Goal: Feedback & Contribution: Contribute content

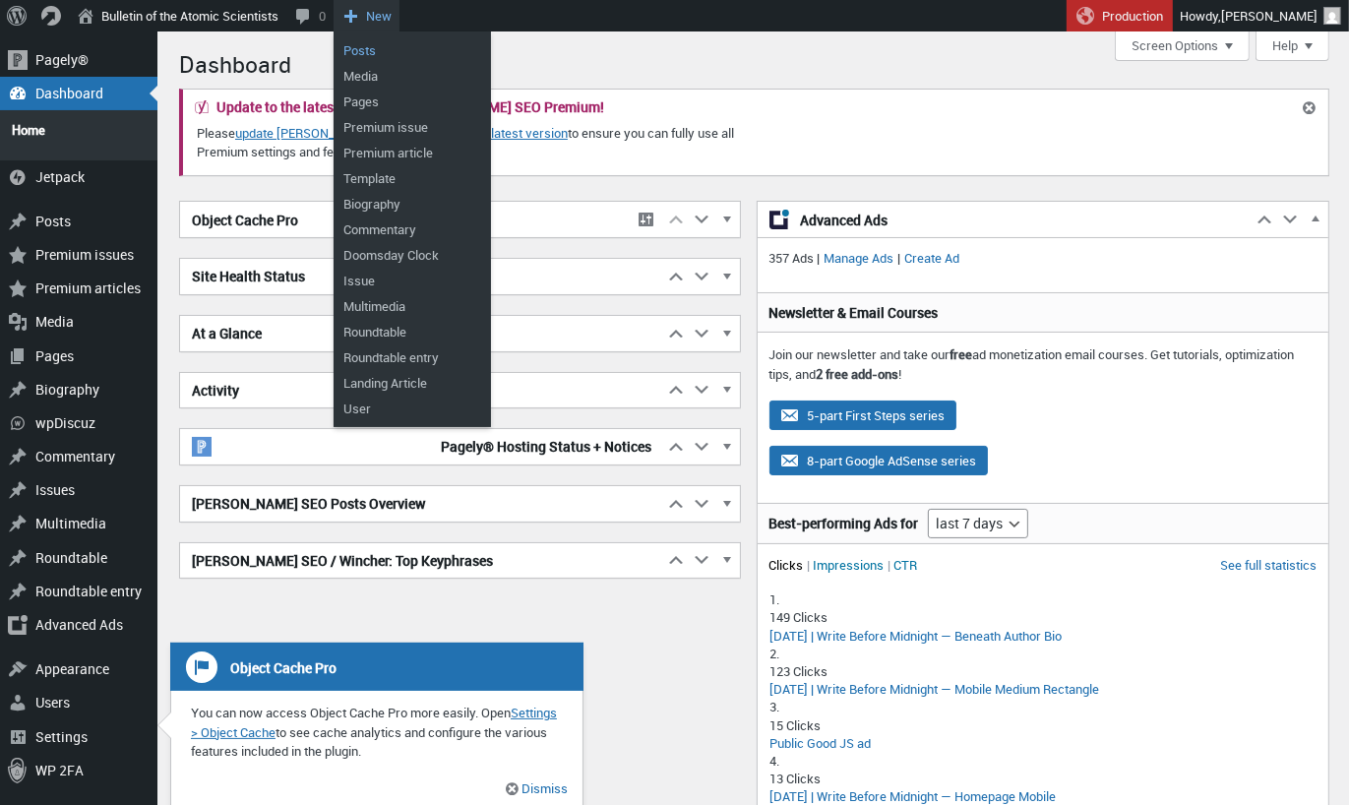
click at [376, 47] on link "Posts" at bounding box center [412, 50] width 157 height 26
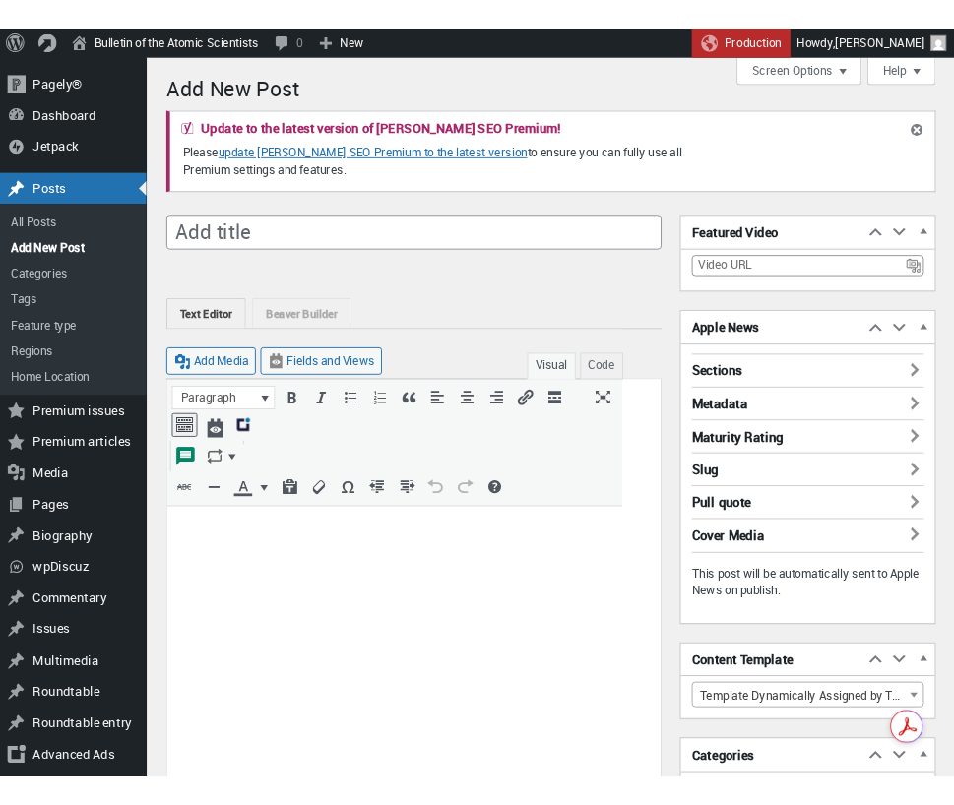
scroll to position [14, 0]
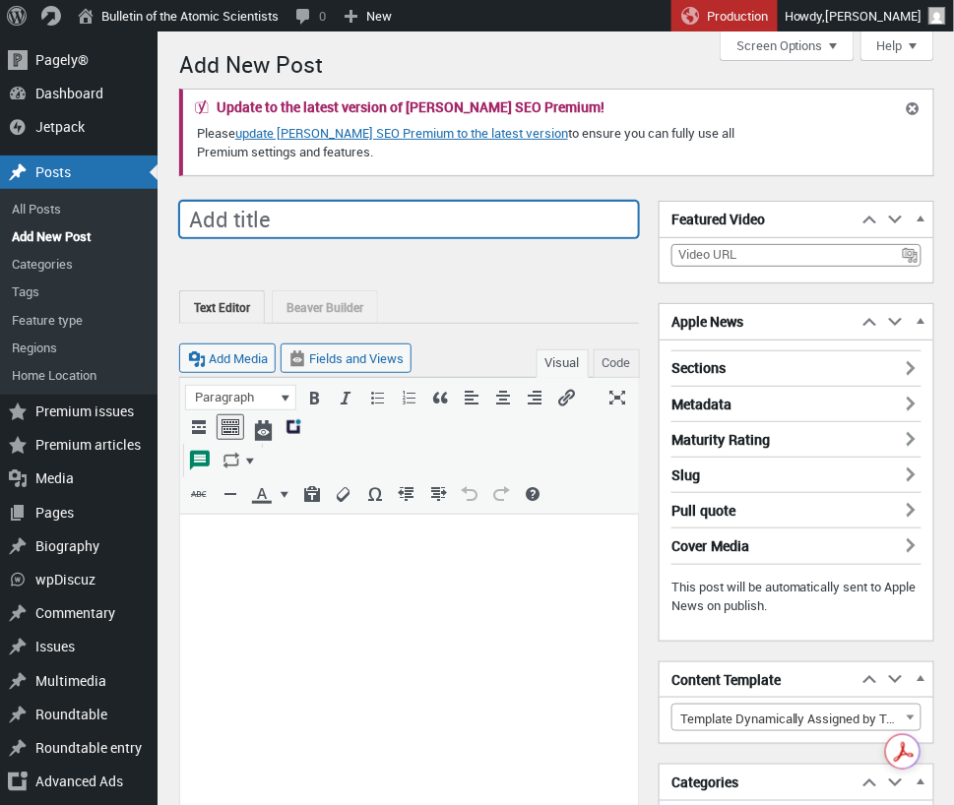
click at [264, 219] on input "Add title" at bounding box center [409, 219] width 460 height 37
click at [267, 222] on input "Add title" at bounding box center [409, 219] width 460 height 37
paste input "Modern arms control verification for the Outer Space Treaty"
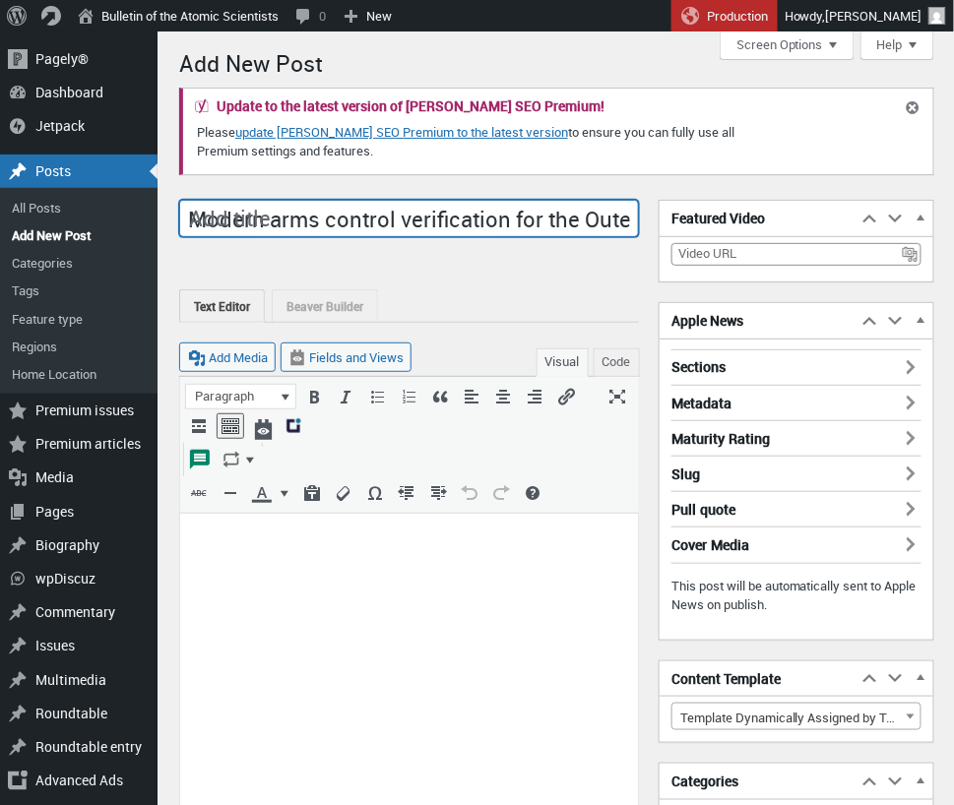
scroll to position [0, 111]
type input "Modern arms control verification for the Outer Space Treaty"
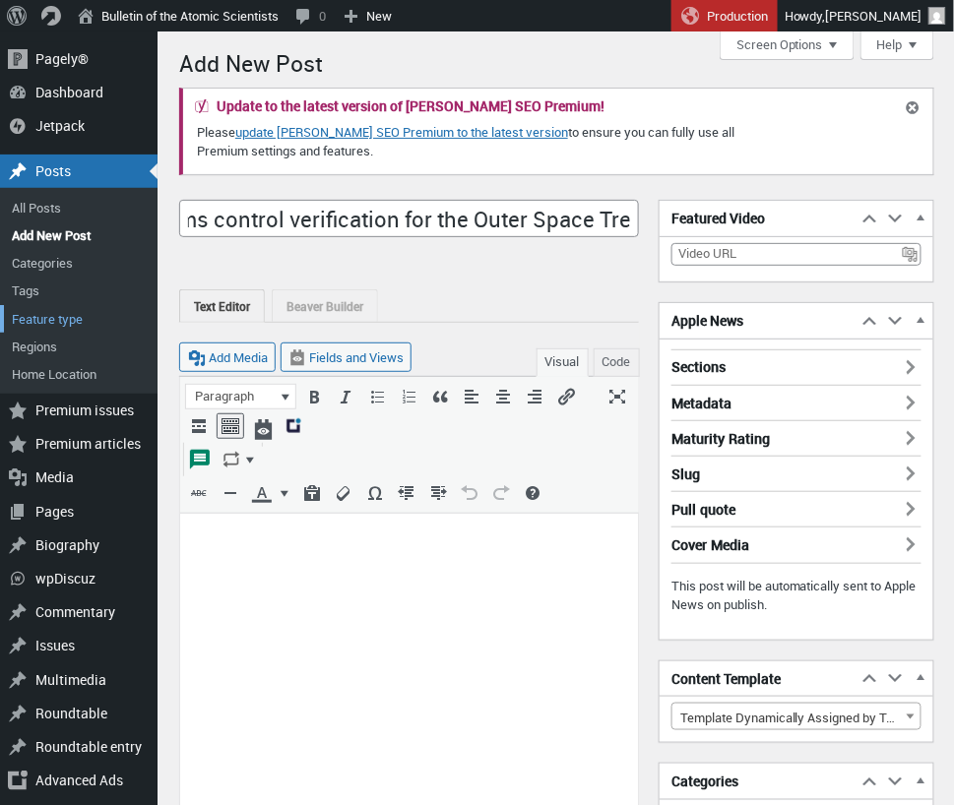
scroll to position [0, 0]
click at [231, 540] on p at bounding box center [408, 536] width 434 height 24
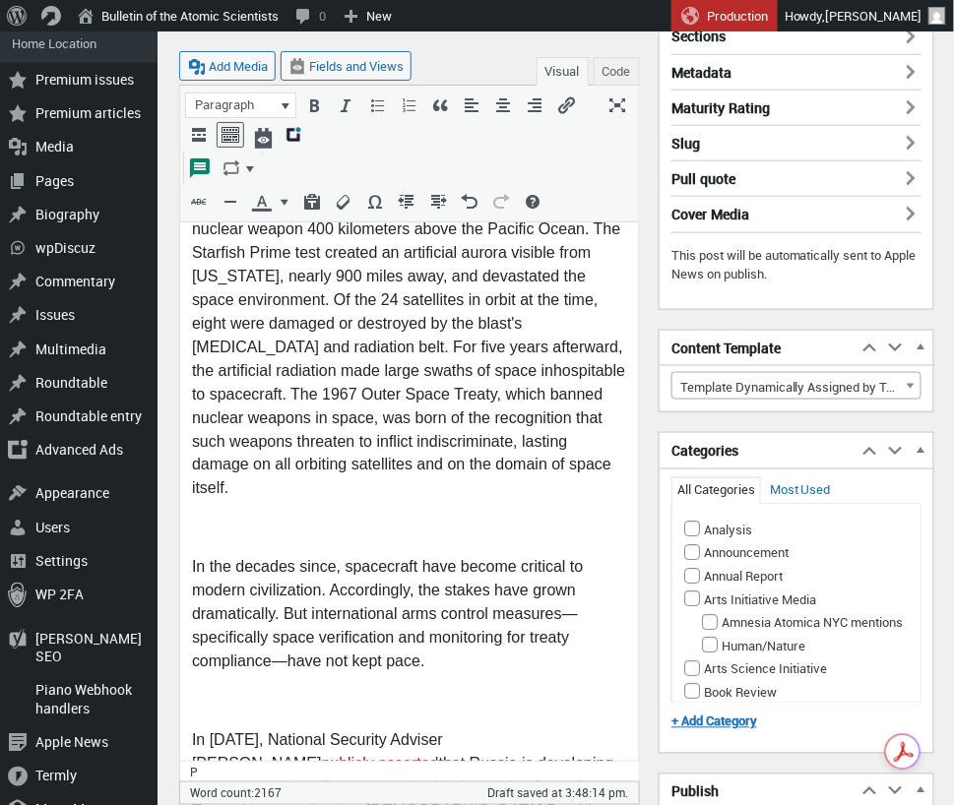
scroll to position [333, 0]
click at [219, 522] on p at bounding box center [408, 527] width 434 height 24
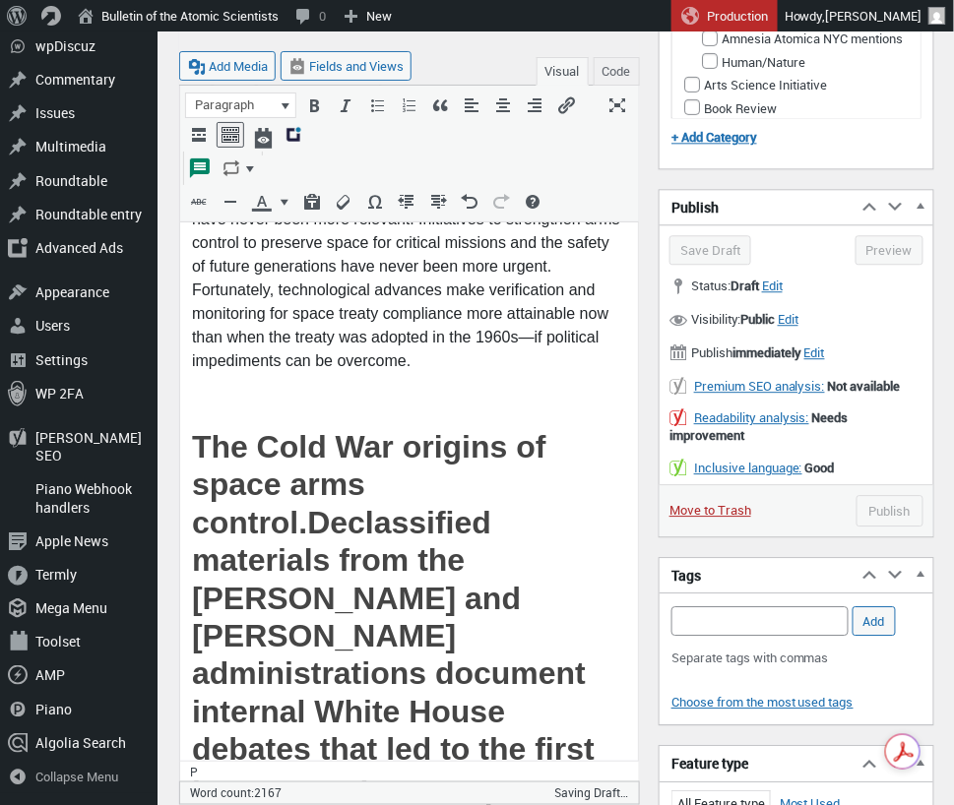
scroll to position [940, 0]
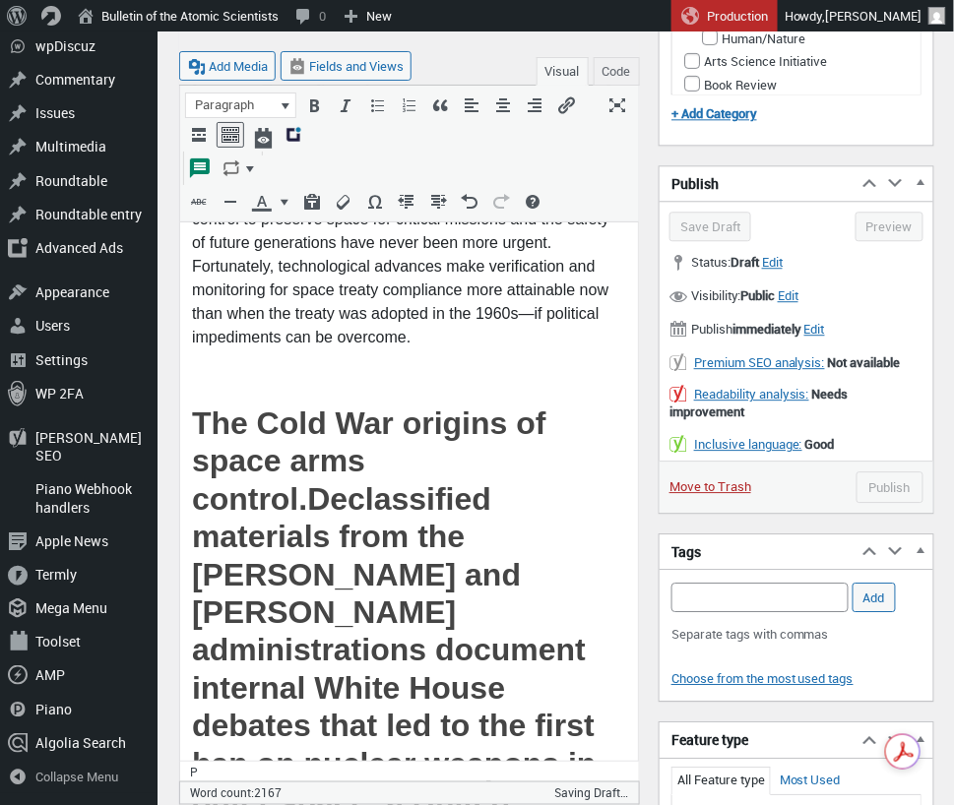
click at [218, 366] on p at bounding box center [408, 378] width 434 height 24
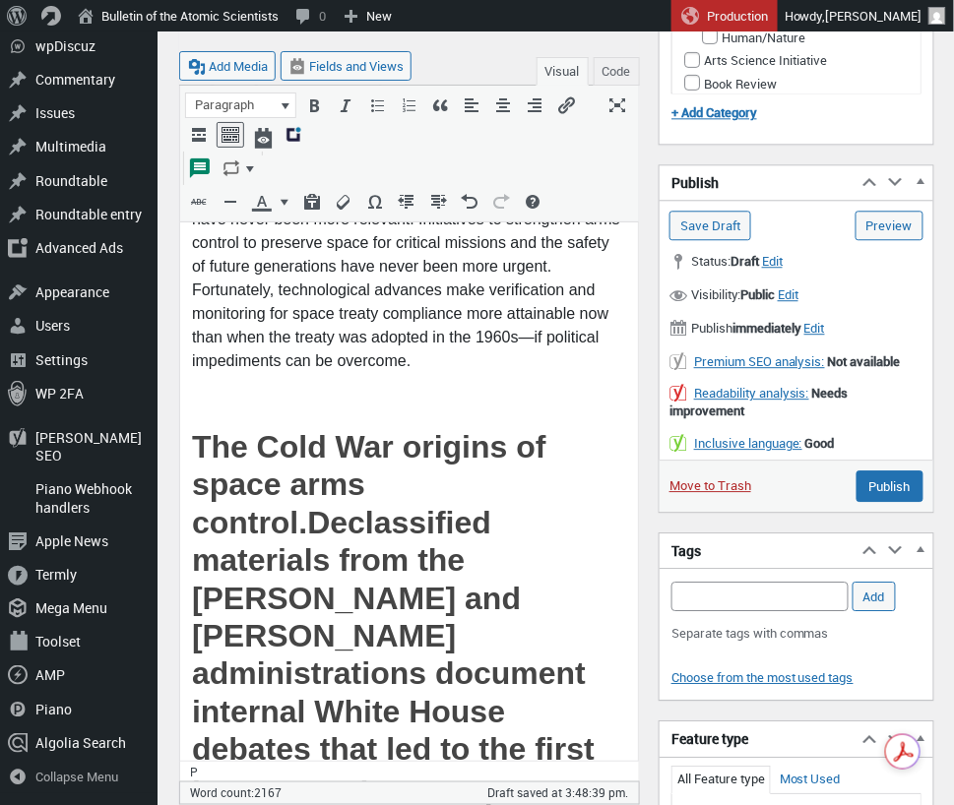
scroll to position [990, 0]
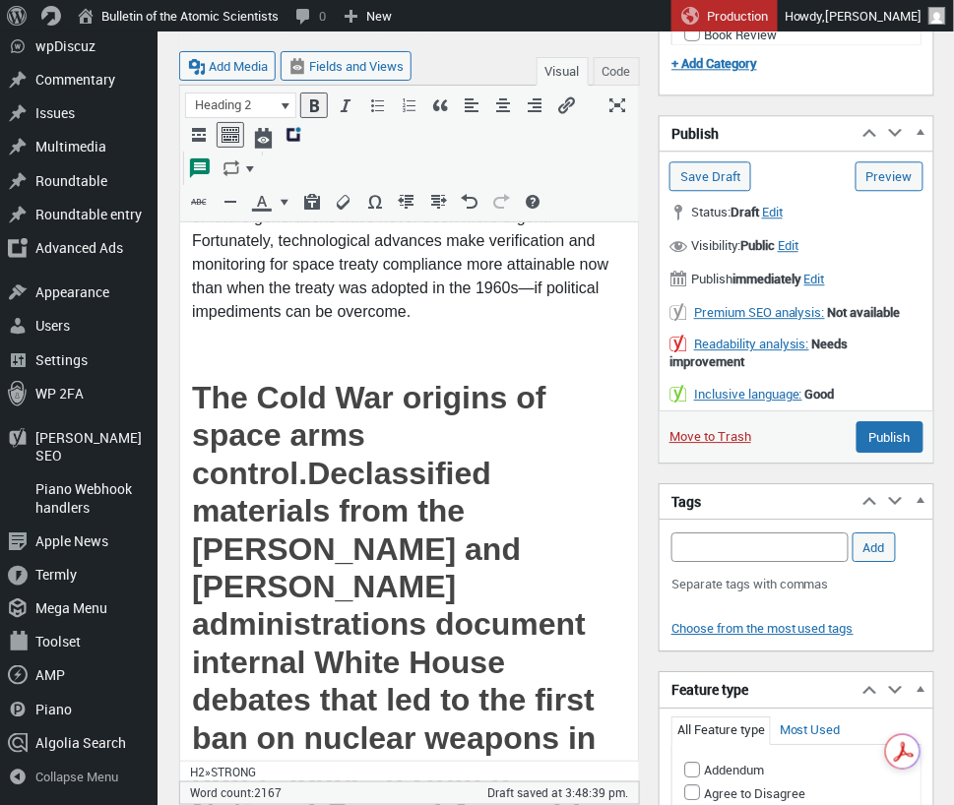
click at [196, 449] on h2 "The Cold War origins of space arms control. Declassified materials from the Ken…" at bounding box center [408, 814] width 434 height 869
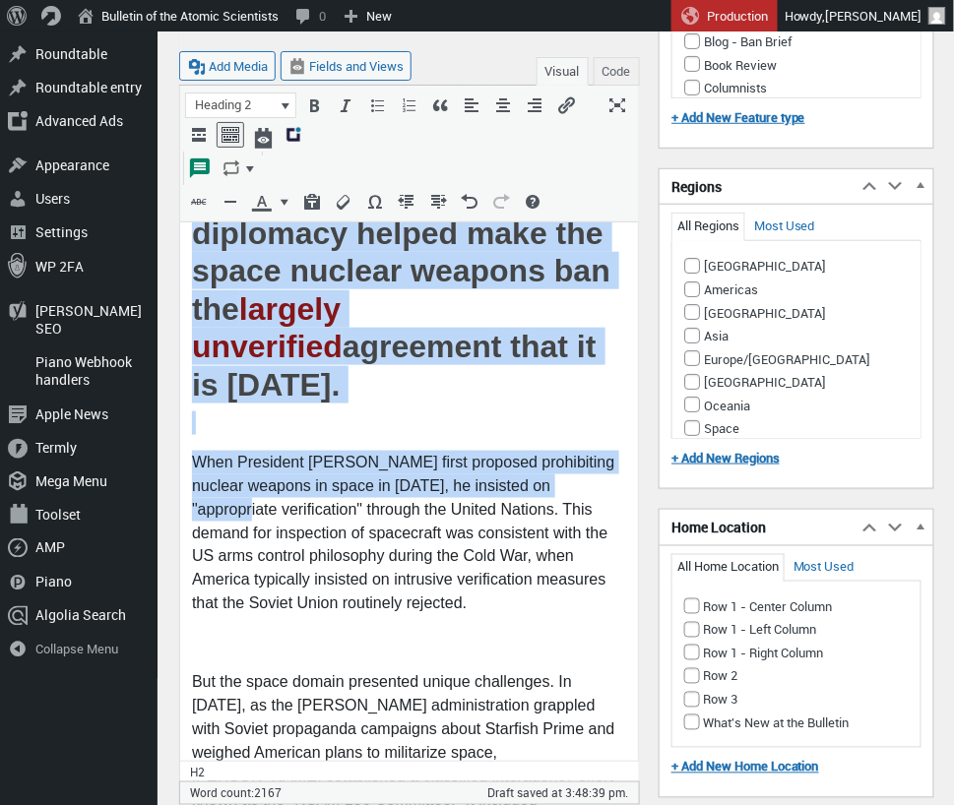
scroll to position [1173, 0]
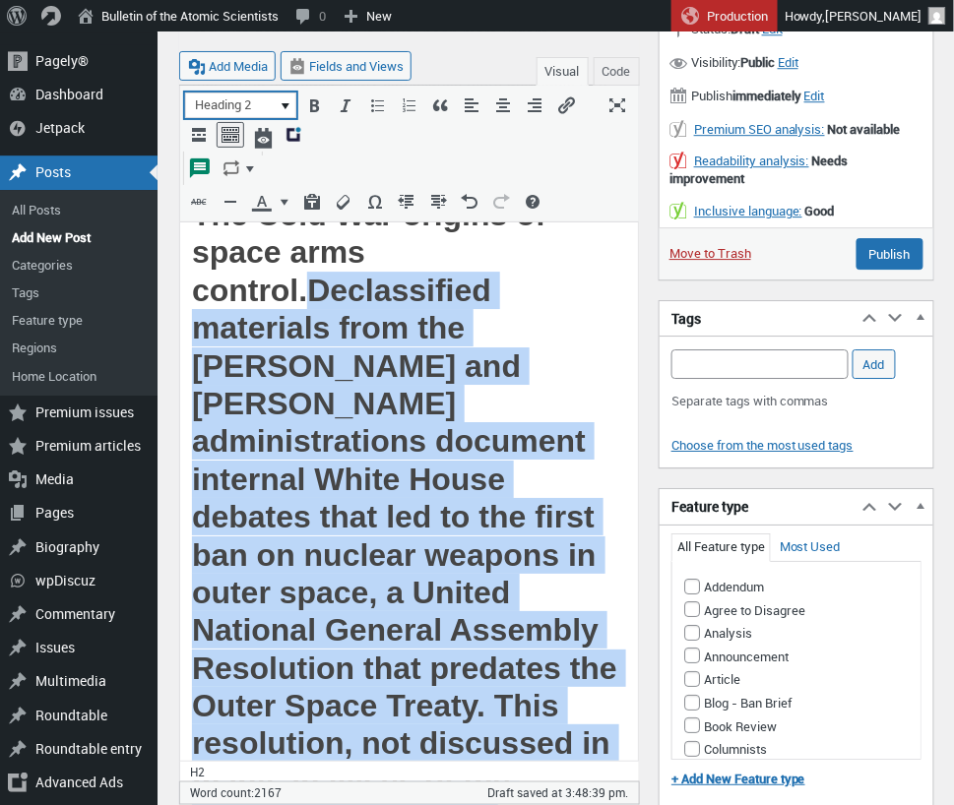
click at [282, 104] on icon "button" at bounding box center [286, 106] width 8 height 6
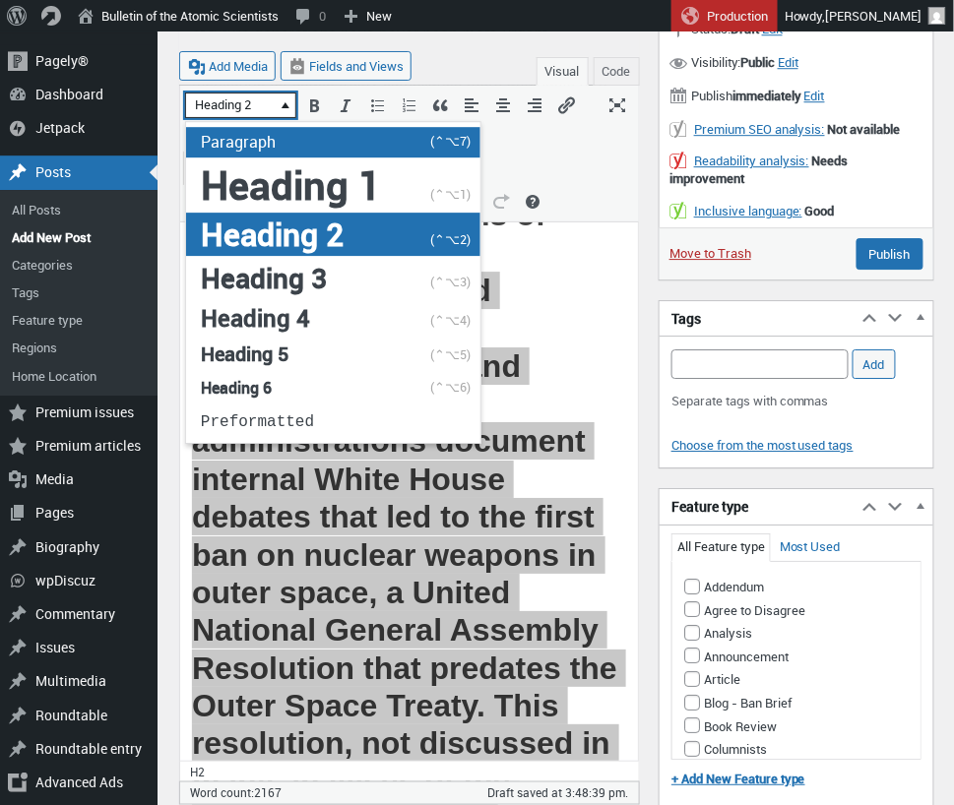
click at [264, 143] on span "Paragraph" at bounding box center [238, 142] width 75 height 22
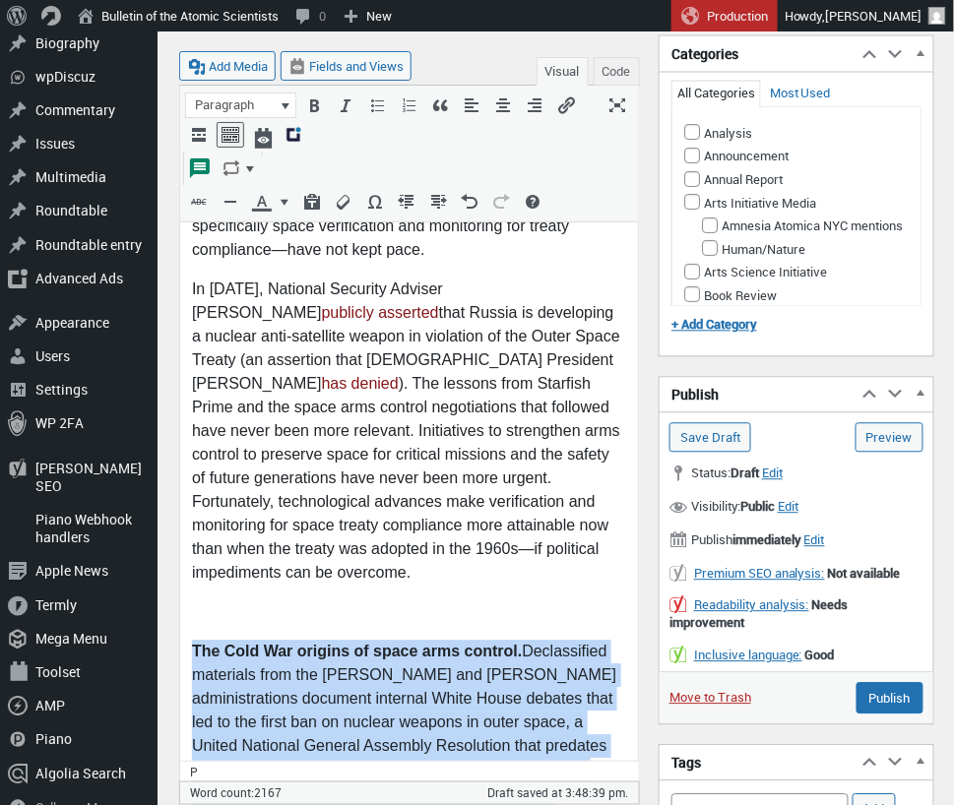
scroll to position [744, 0]
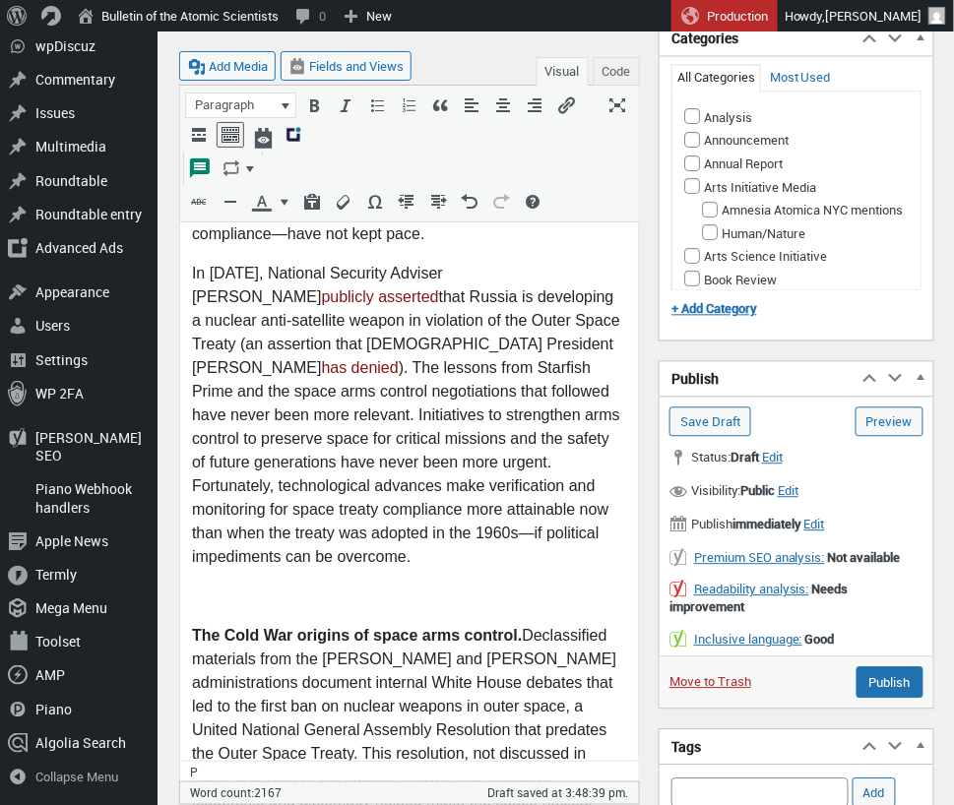
click at [271, 587] on p at bounding box center [408, 599] width 434 height 24
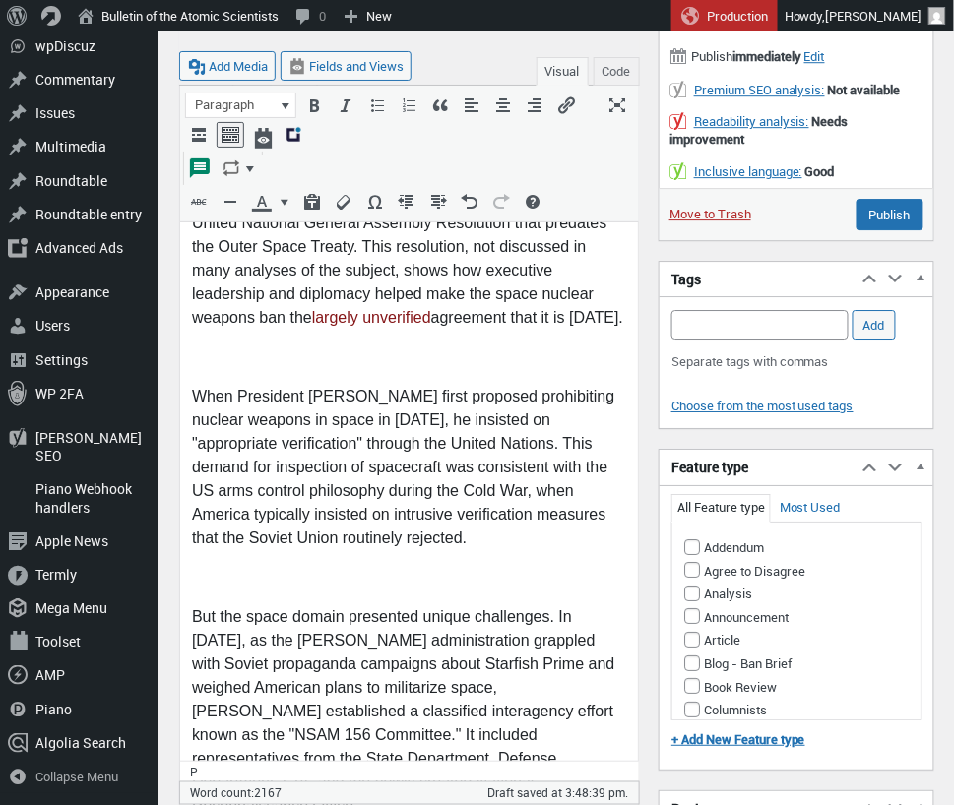
scroll to position [1216, 0]
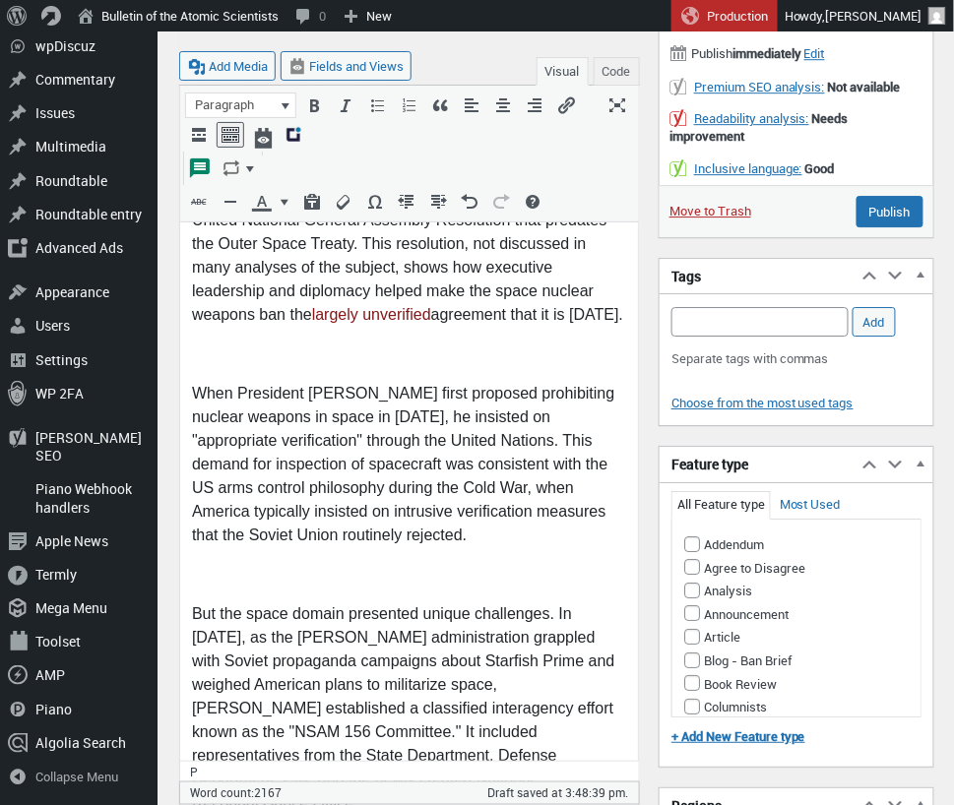
click at [235, 344] on p at bounding box center [408, 356] width 434 height 24
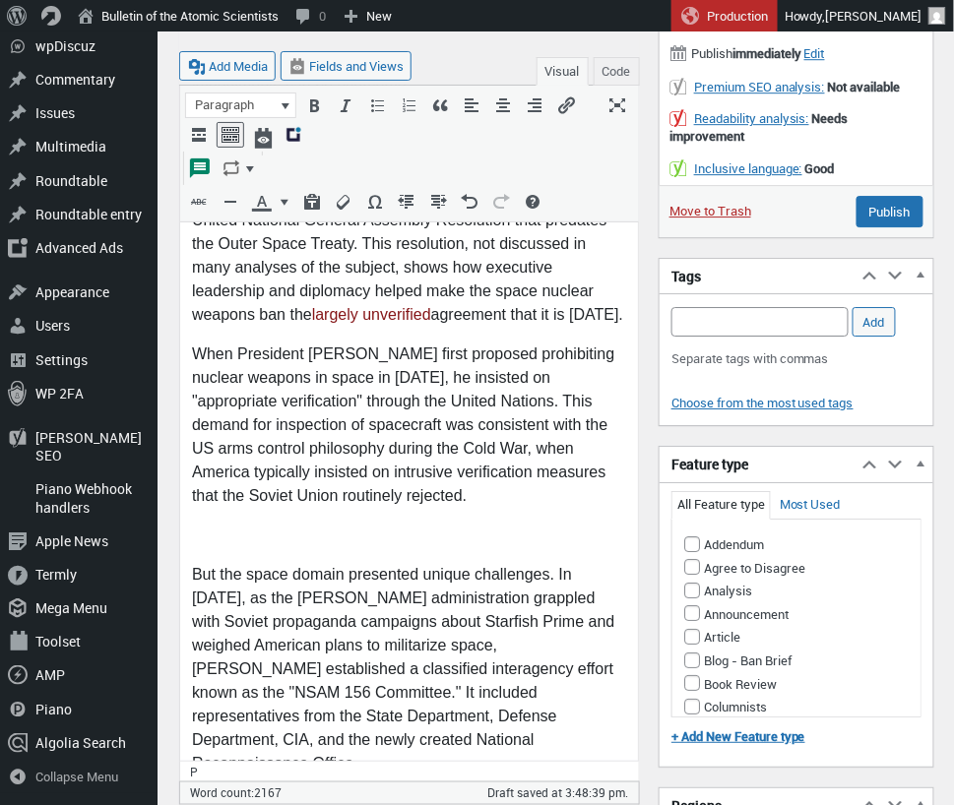
click at [204, 525] on p at bounding box center [408, 537] width 434 height 24
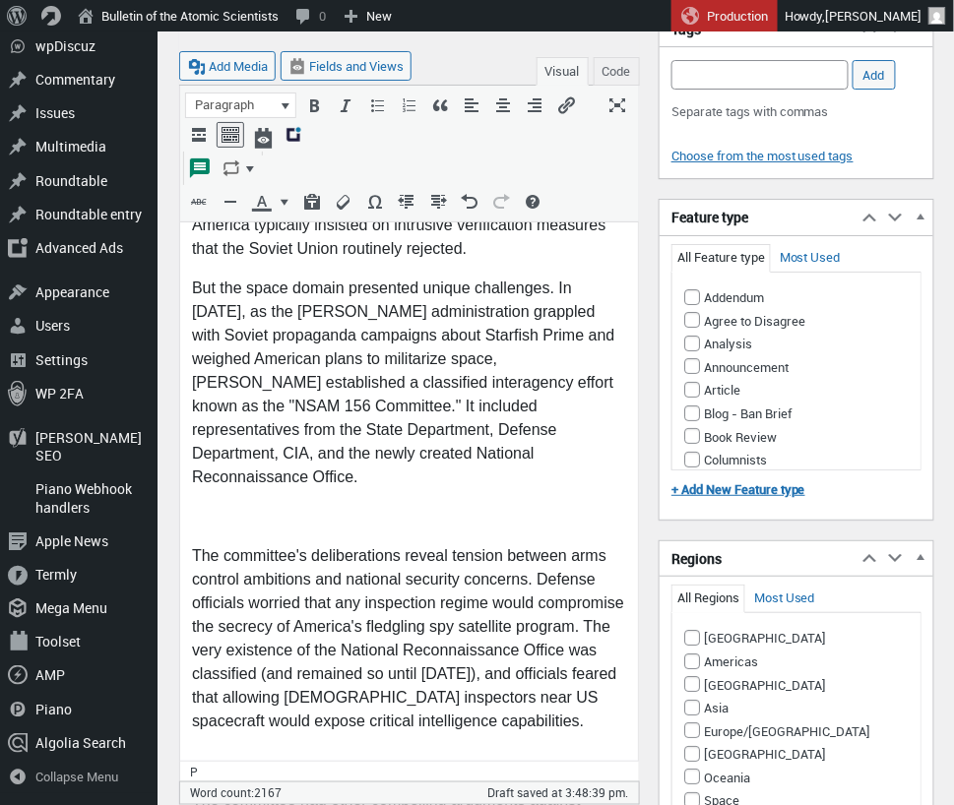
scroll to position [1518, 0]
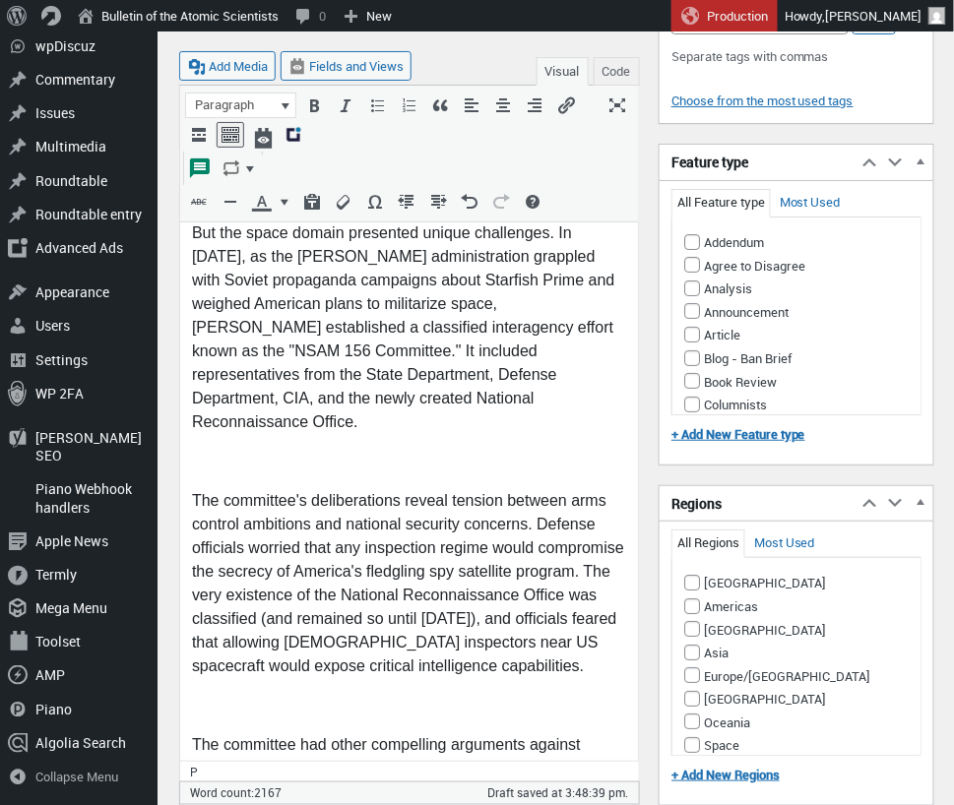
click at [237, 451] on p at bounding box center [408, 463] width 434 height 24
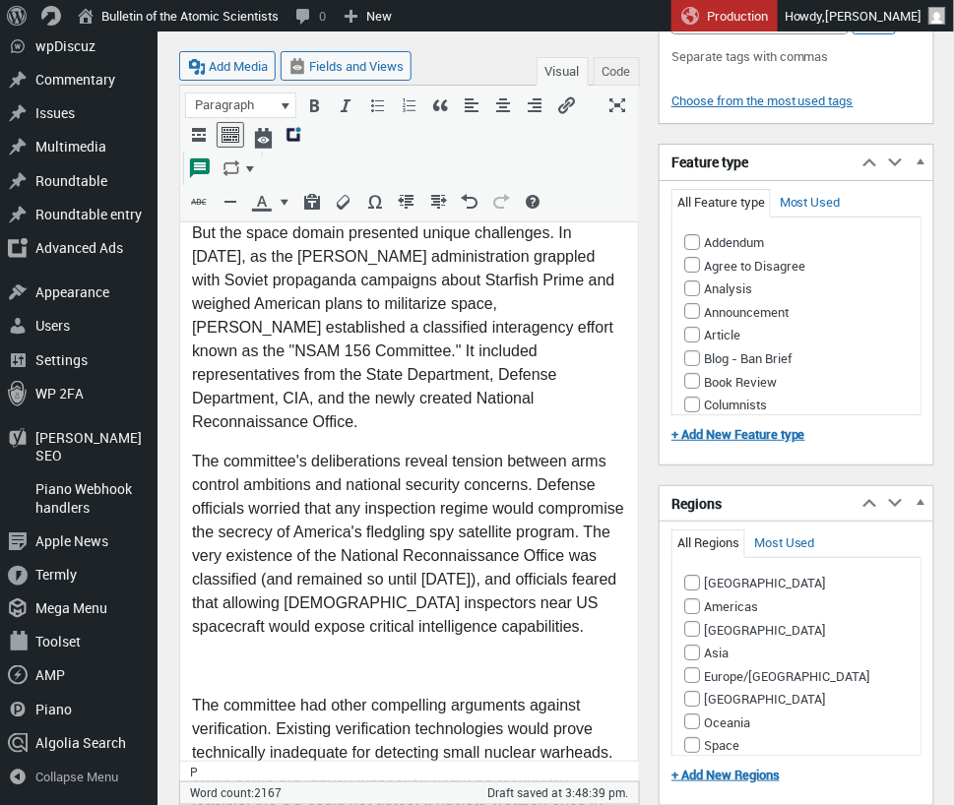
click at [212, 656] on p at bounding box center [408, 668] width 434 height 24
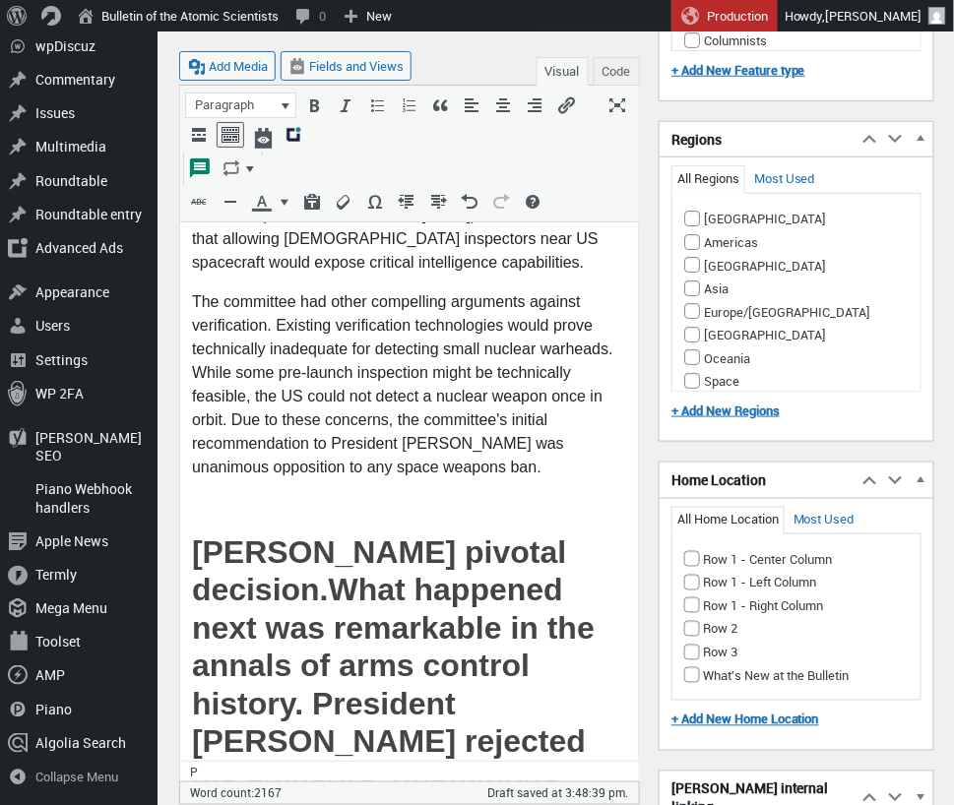
scroll to position [1884, 0]
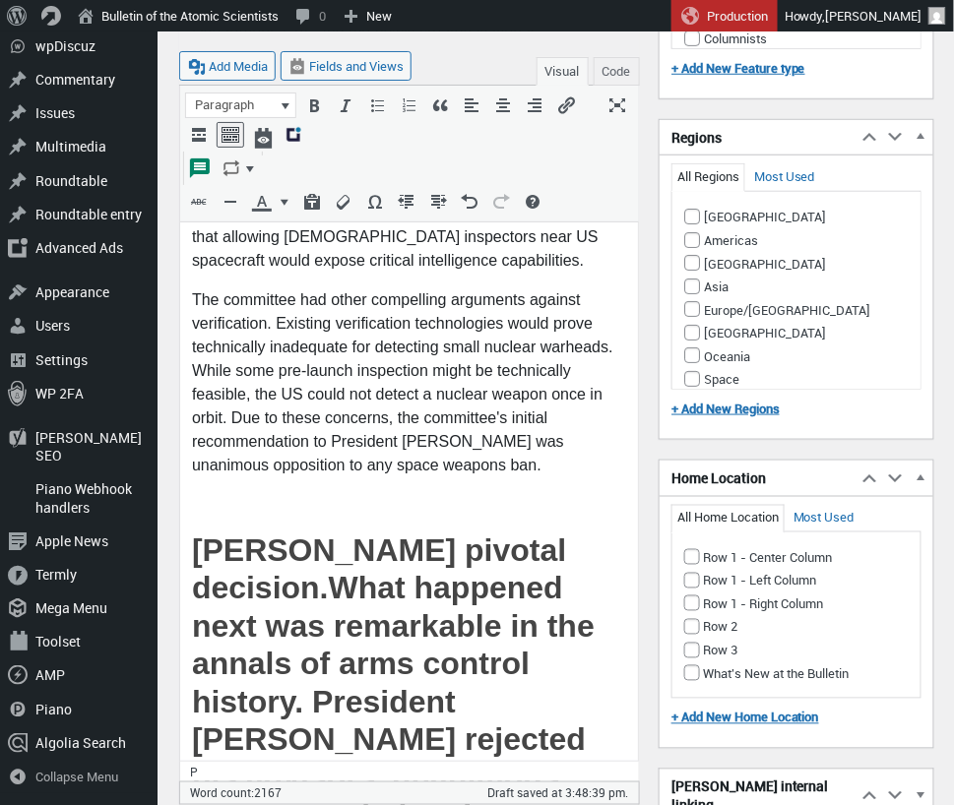
click at [201, 494] on p at bounding box center [408, 506] width 434 height 24
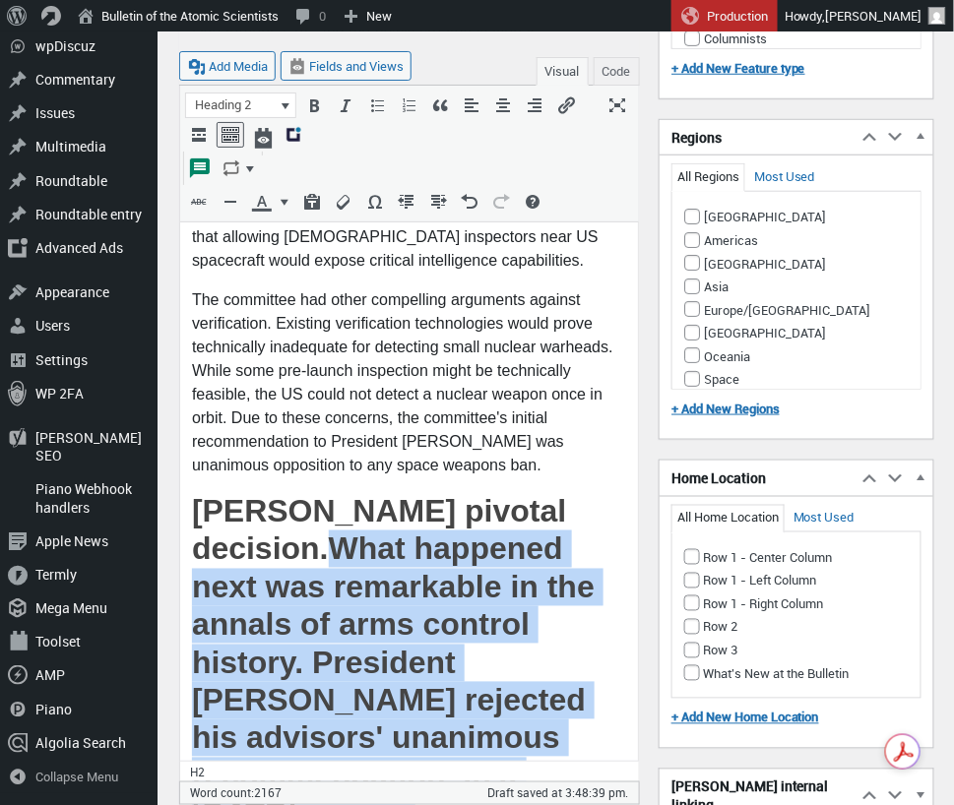
scroll to position [2291, 0]
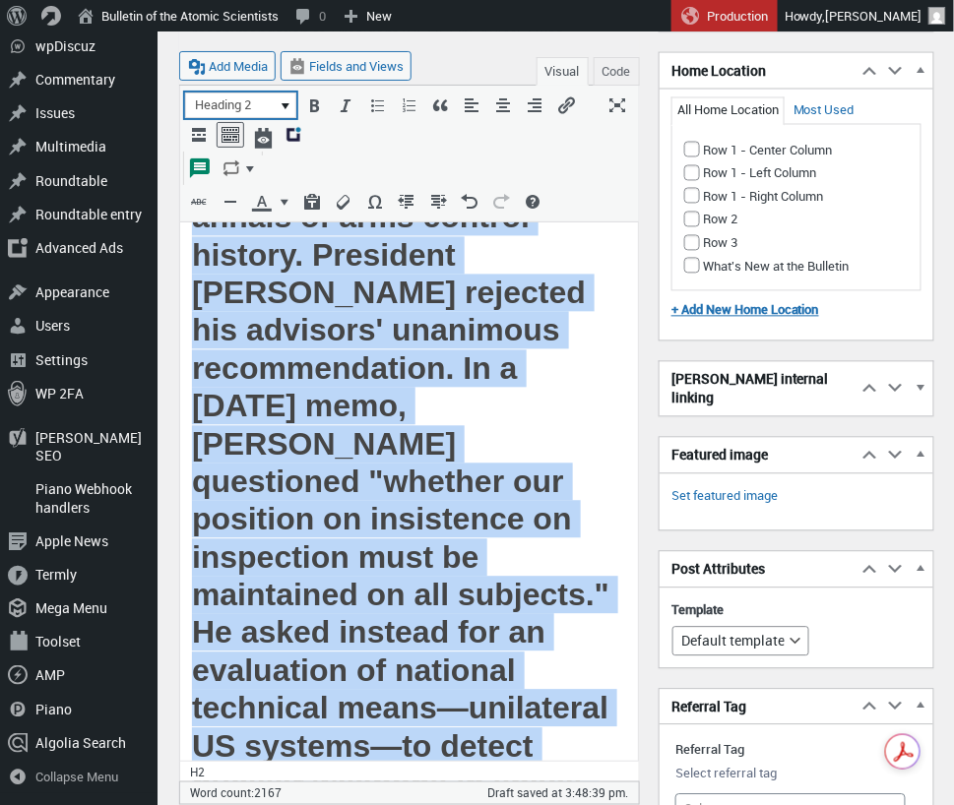
click at [286, 99] on button "Heading 2" at bounding box center [240, 106] width 109 height 24
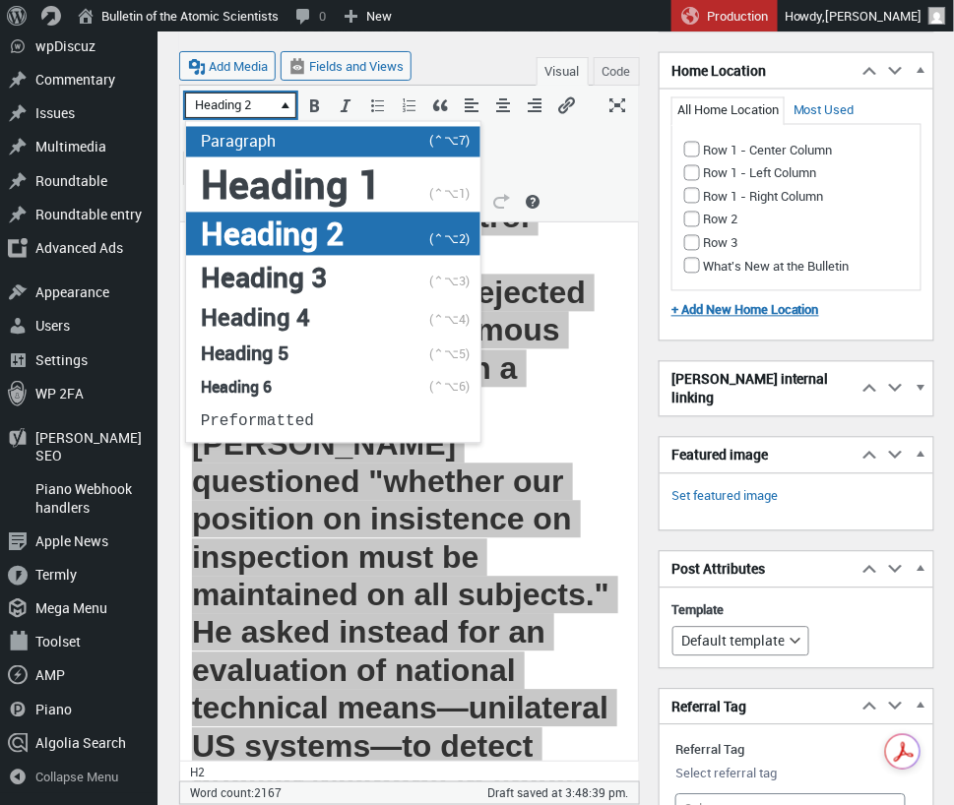
click at [274, 143] on span "Paragraph" at bounding box center [238, 142] width 75 height 22
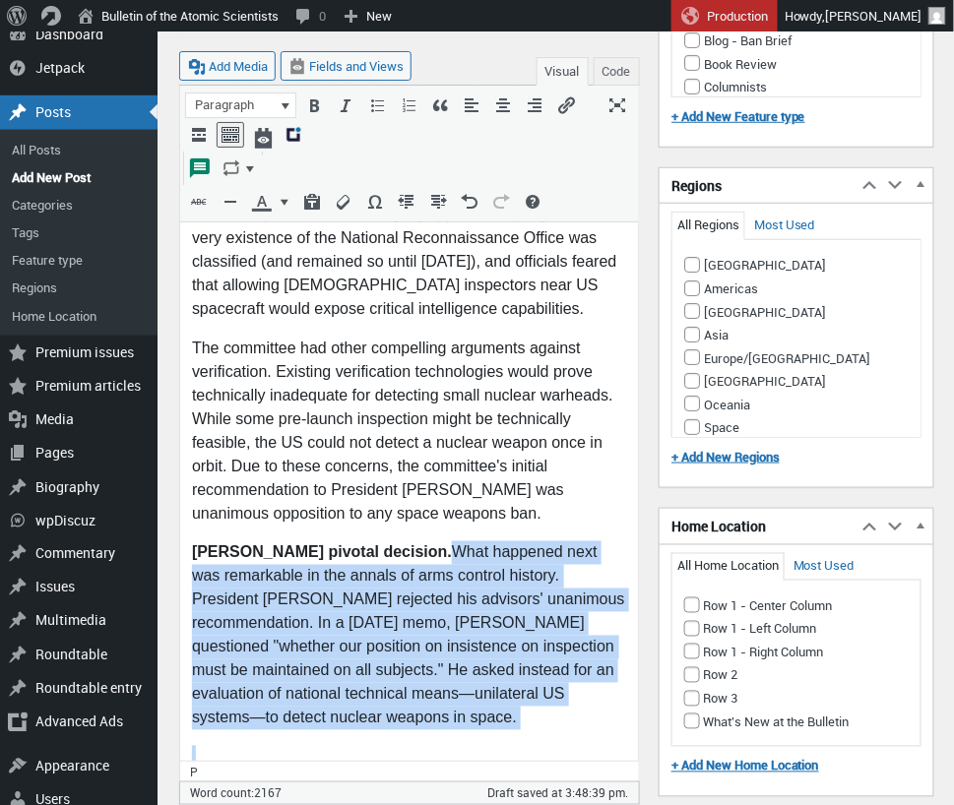
scroll to position [1835, 0]
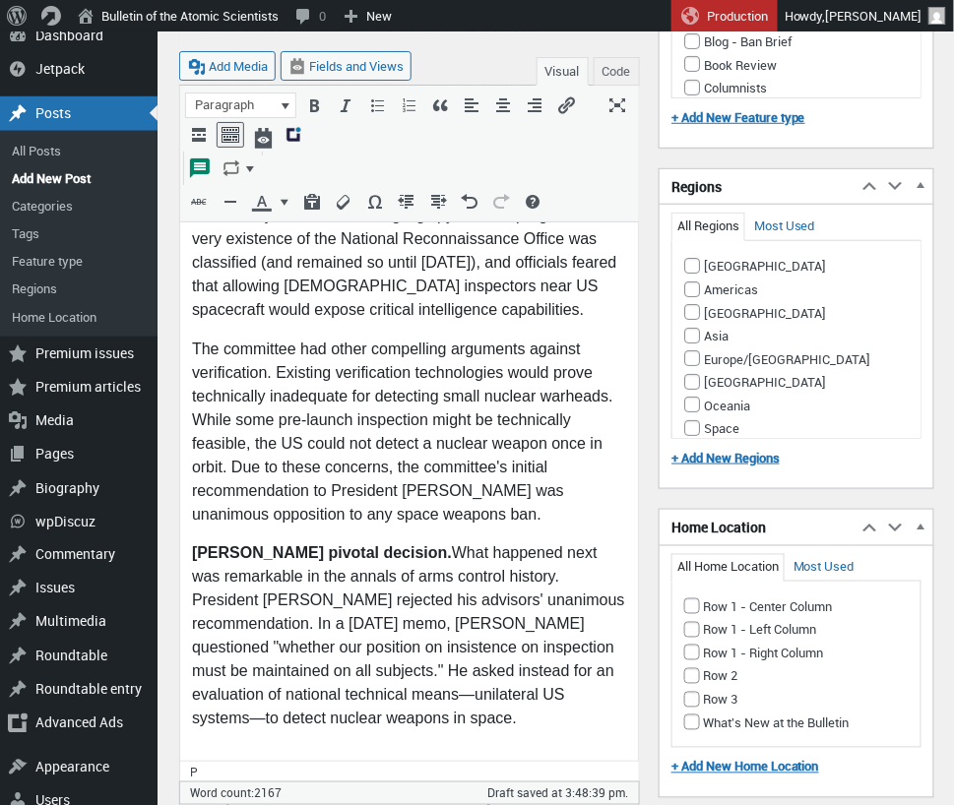
click at [391, 579] on p "Kennedy's pivotal decision. What happened next was remarkable in the annals of …" at bounding box center [408, 637] width 434 height 189
click at [271, 748] on p at bounding box center [408, 760] width 434 height 24
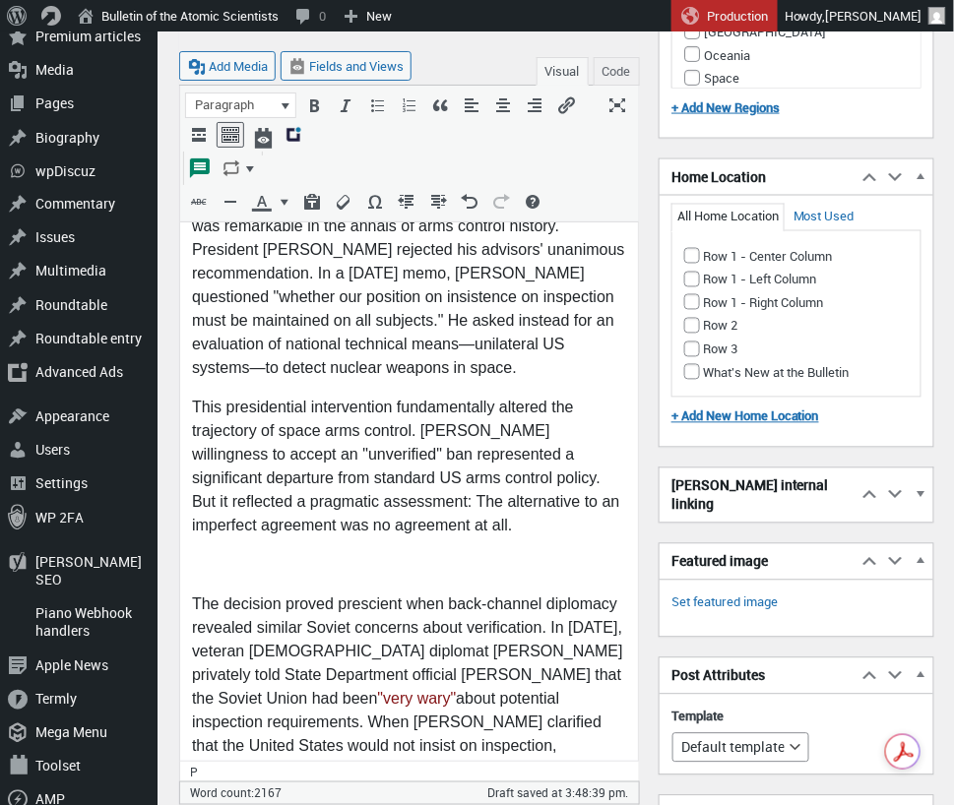
scroll to position [2228, 0]
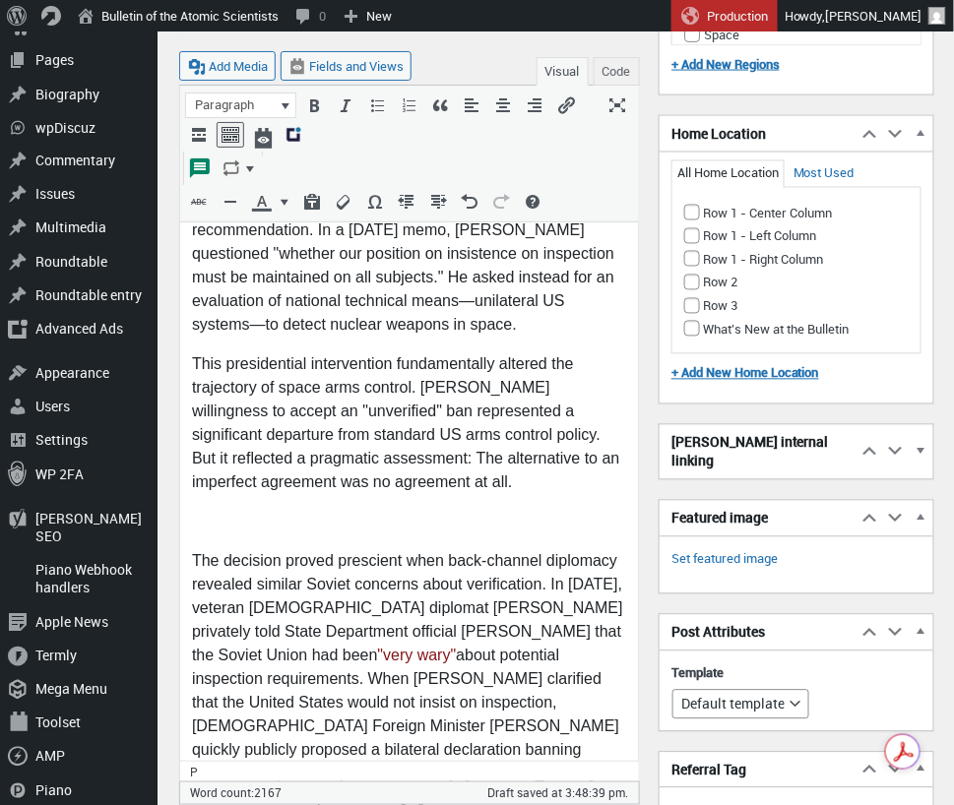
click at [236, 512] on p at bounding box center [408, 524] width 434 height 24
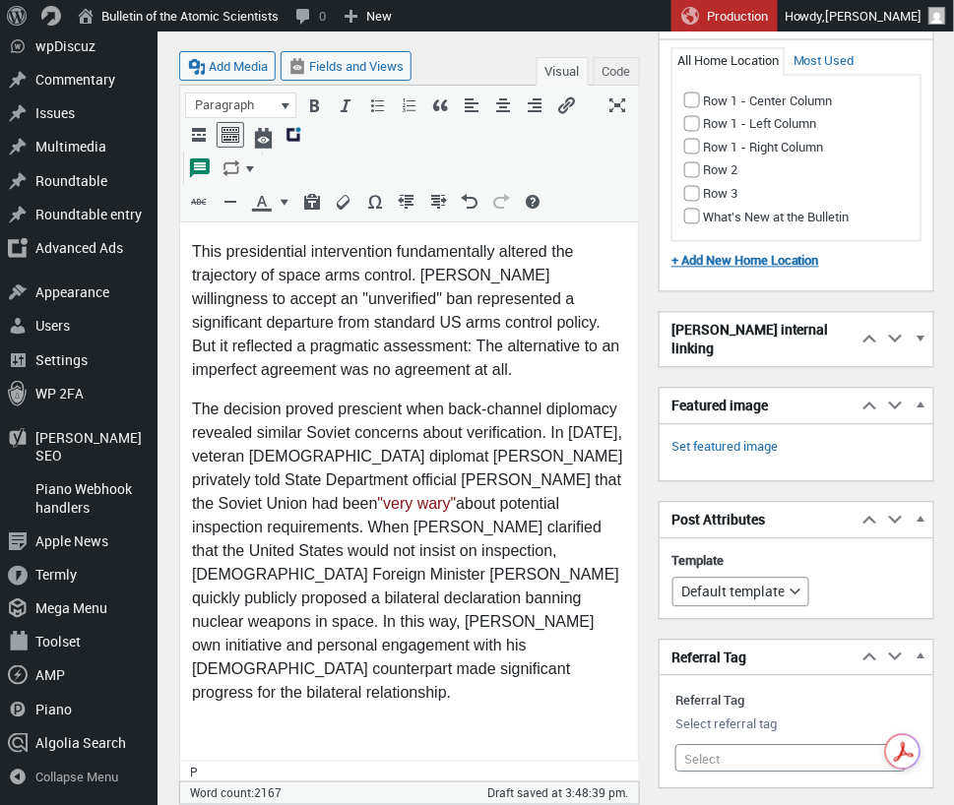
scroll to position [2441, 0]
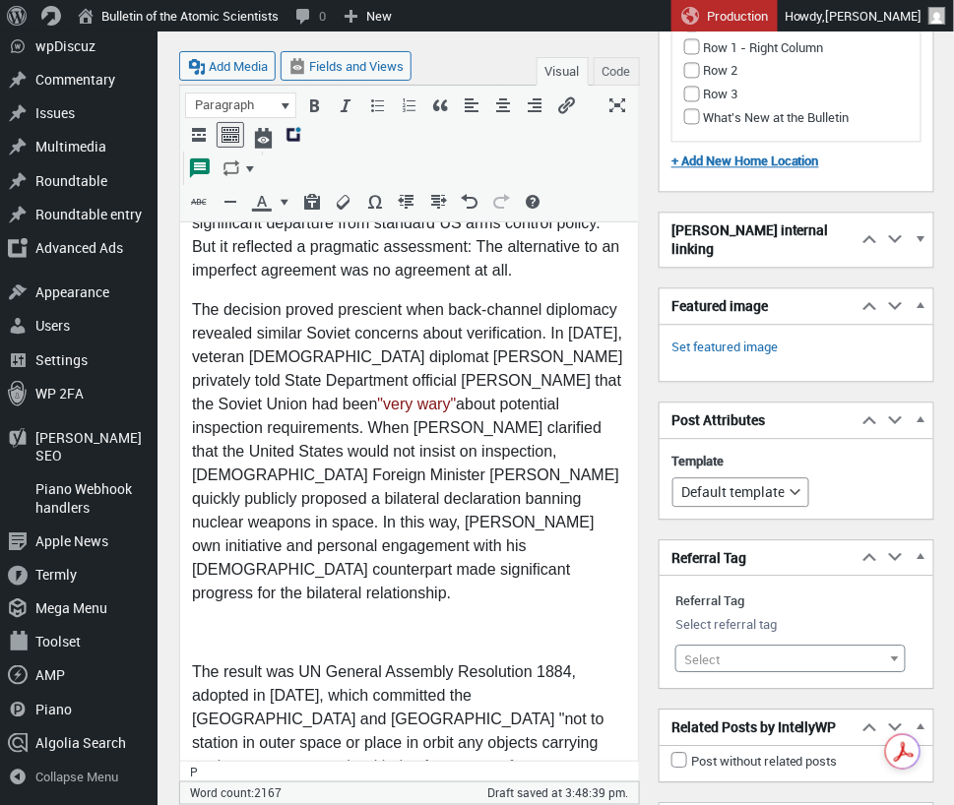
click at [215, 623] on p at bounding box center [408, 635] width 434 height 24
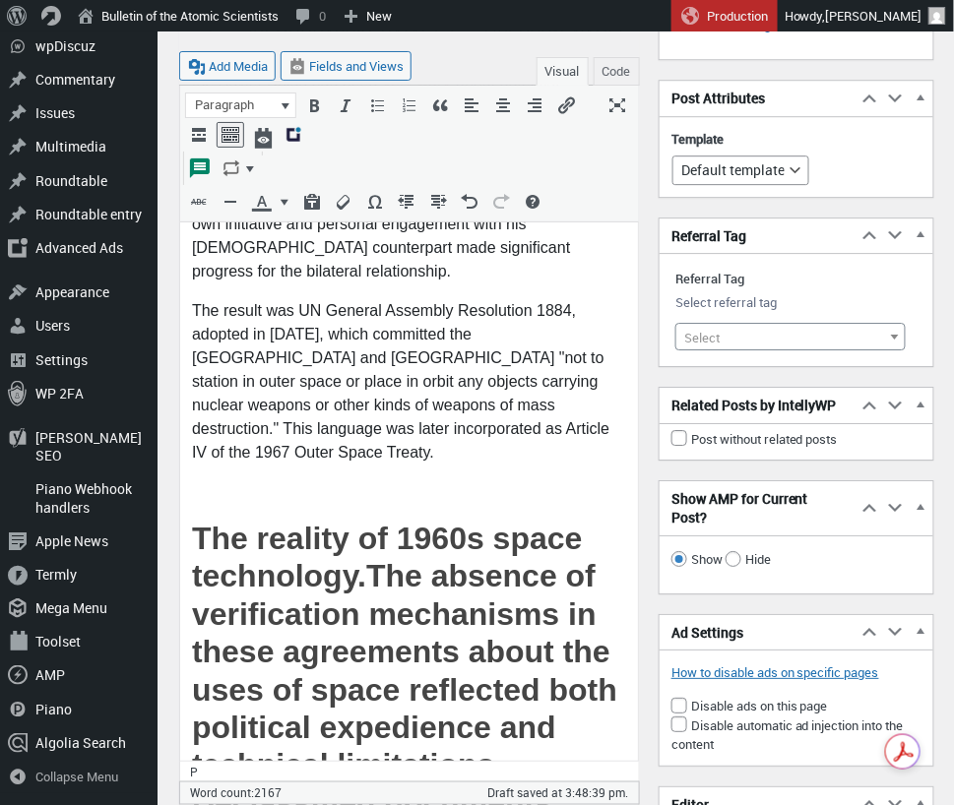
scroll to position [2768, 0]
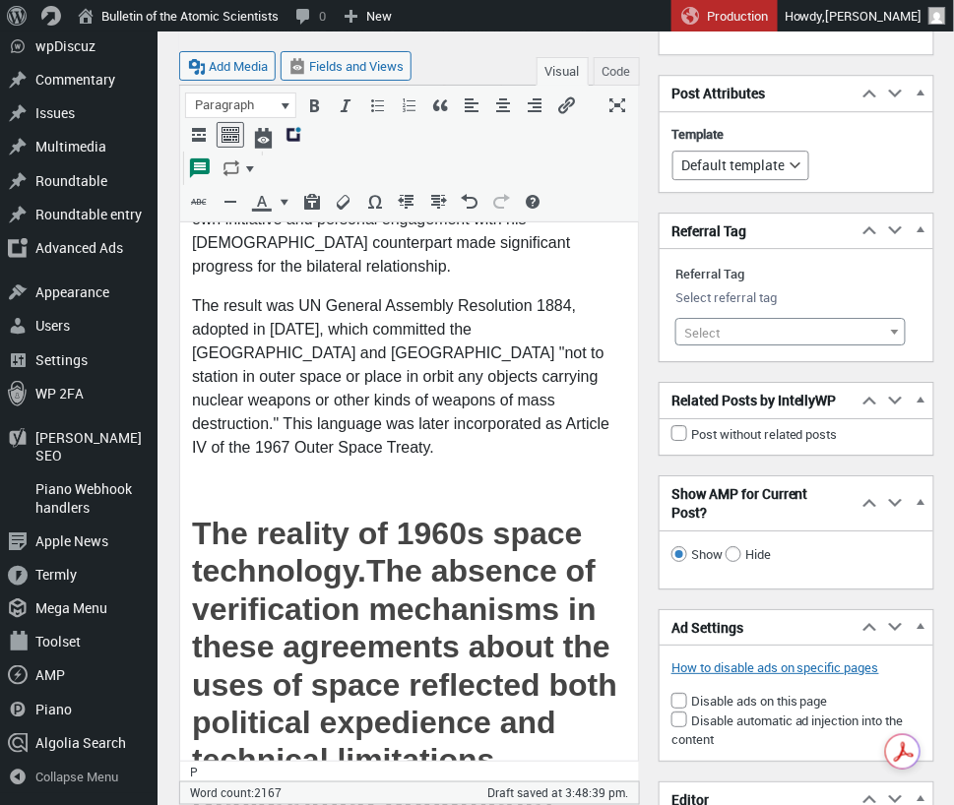
click at [199, 477] on p at bounding box center [408, 489] width 434 height 24
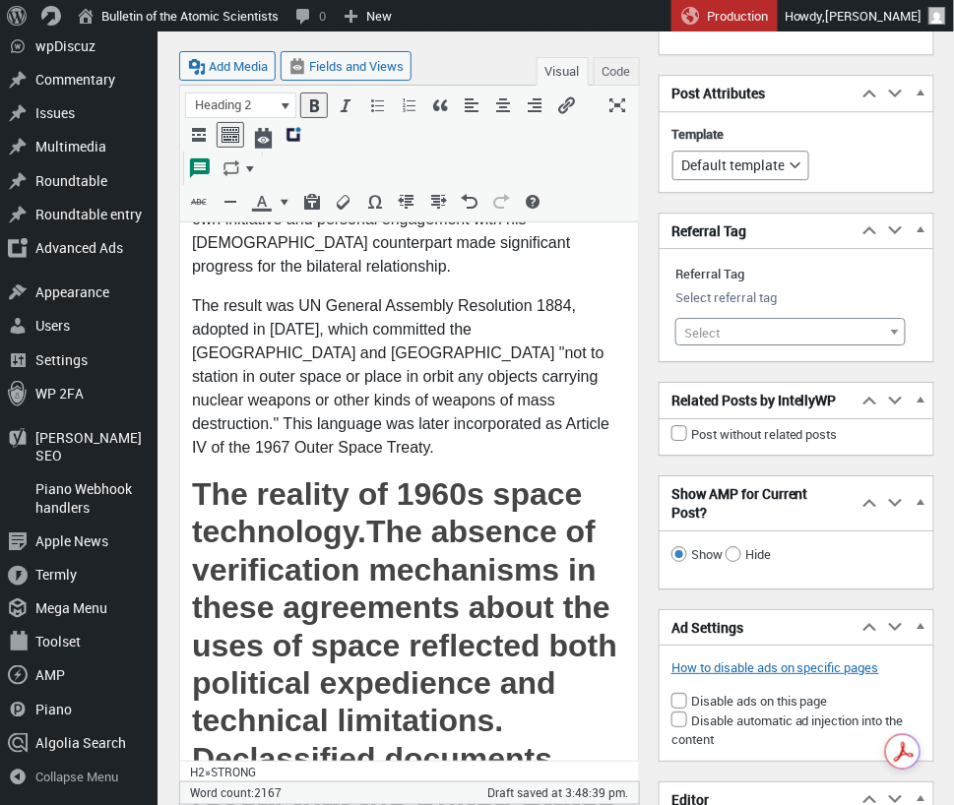
click at [374, 477] on h2 "The reality of 1960s space technology. The absence of verification mechanisms i…" at bounding box center [408, 722] width 434 height 491
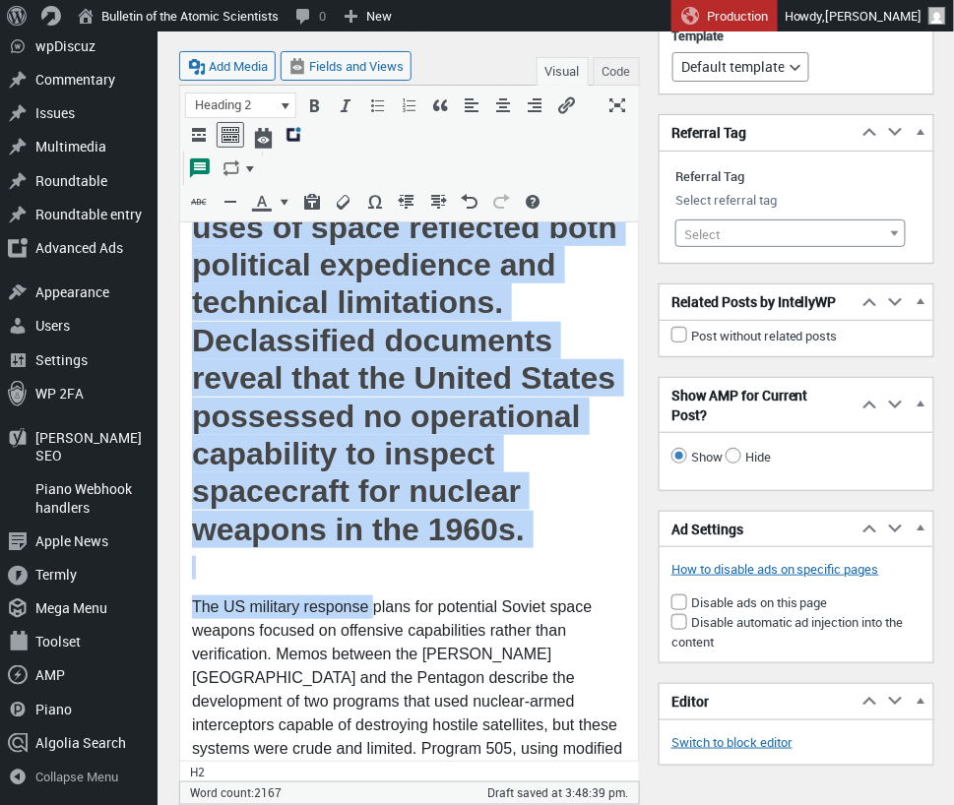
scroll to position [2939, 0]
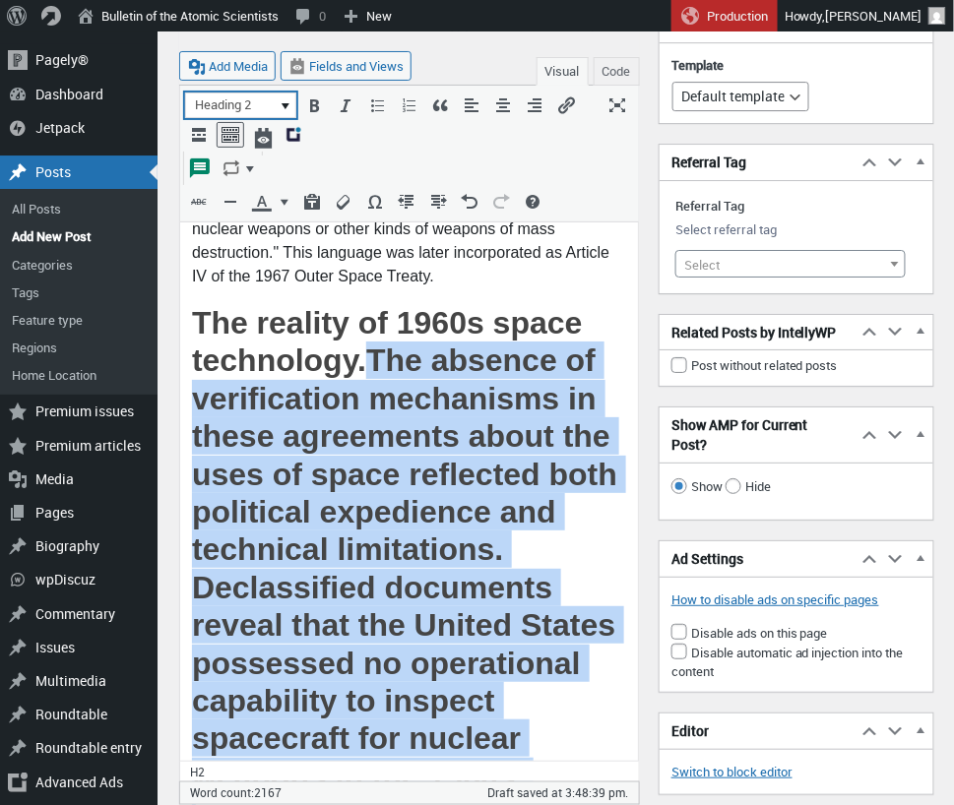
click at [282, 104] on icon "button" at bounding box center [286, 106] width 8 height 6
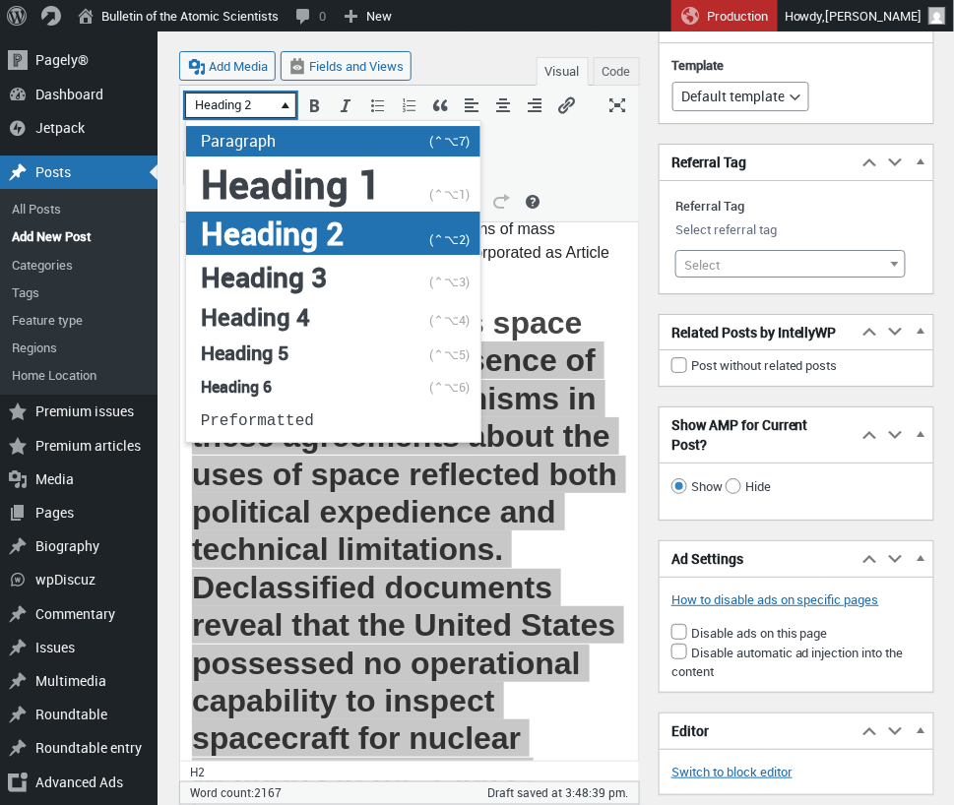
click at [256, 144] on span "Paragraph" at bounding box center [238, 141] width 75 height 22
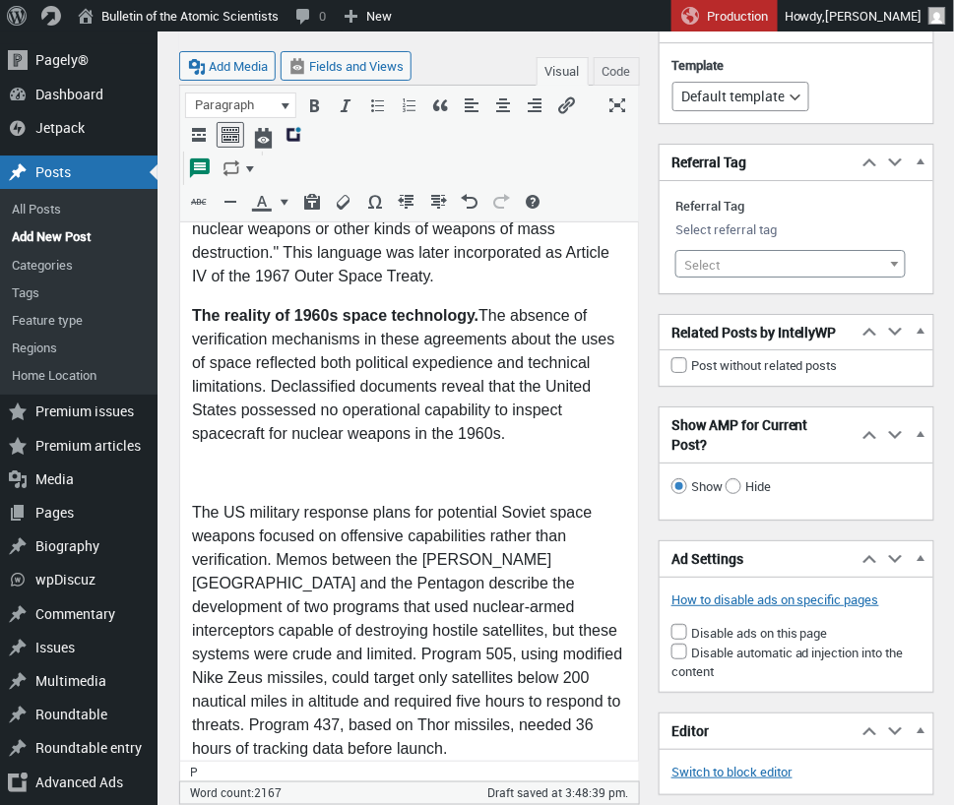
click at [222, 464] on p at bounding box center [408, 476] width 434 height 24
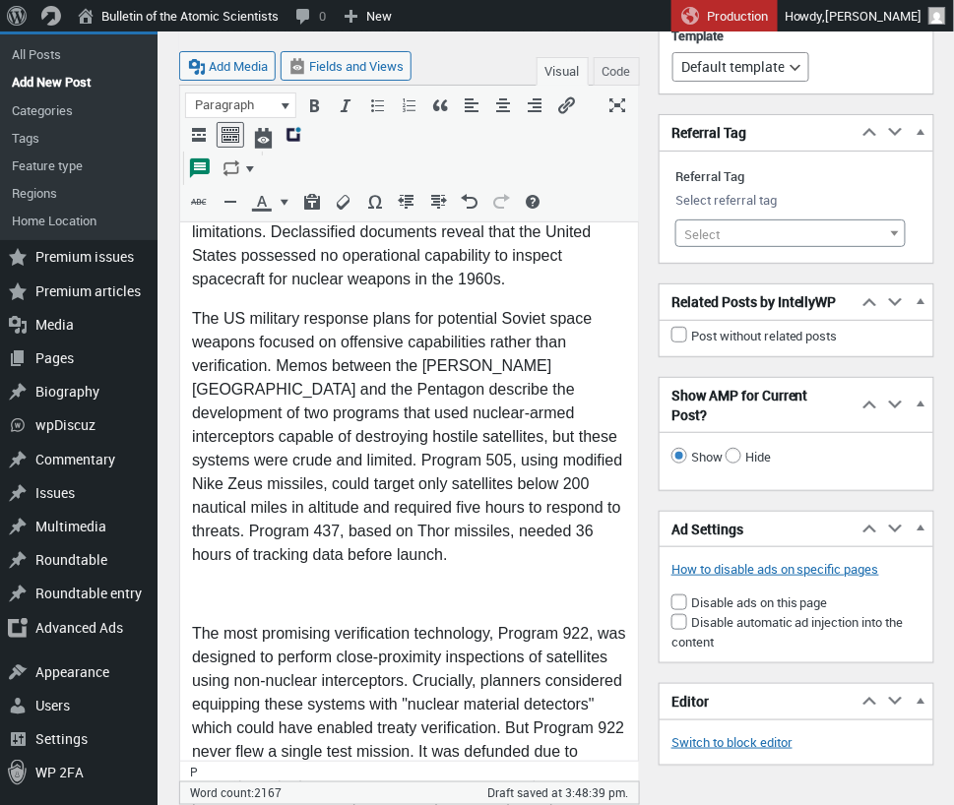
scroll to position [3108, 0]
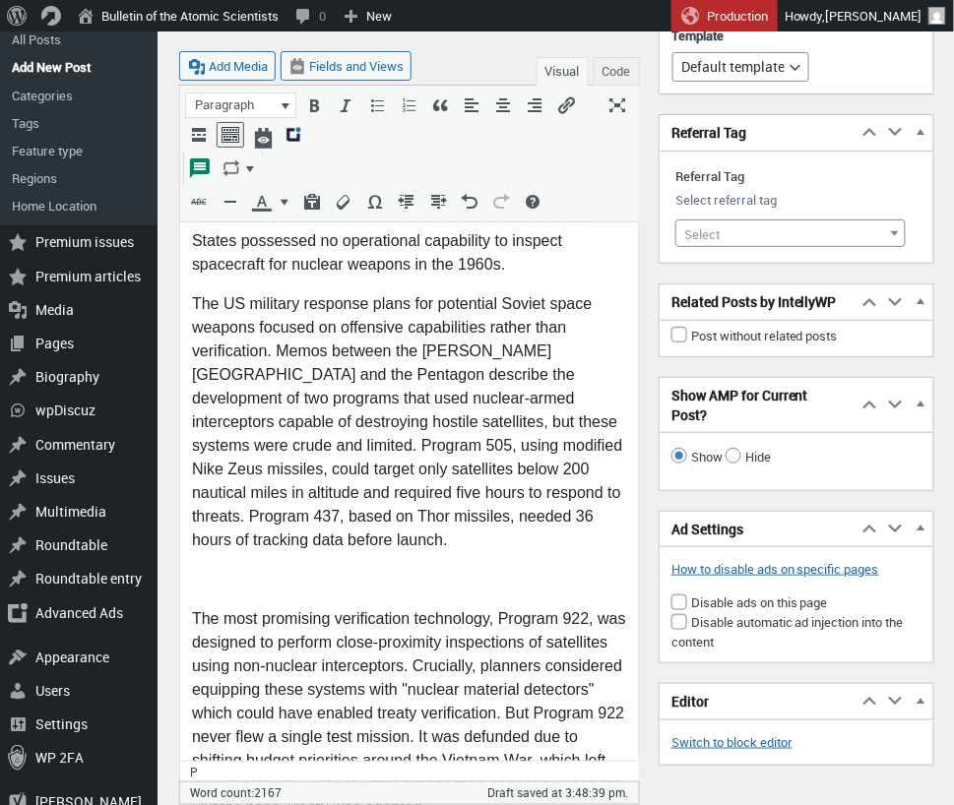
click at [241, 570] on p at bounding box center [408, 582] width 434 height 24
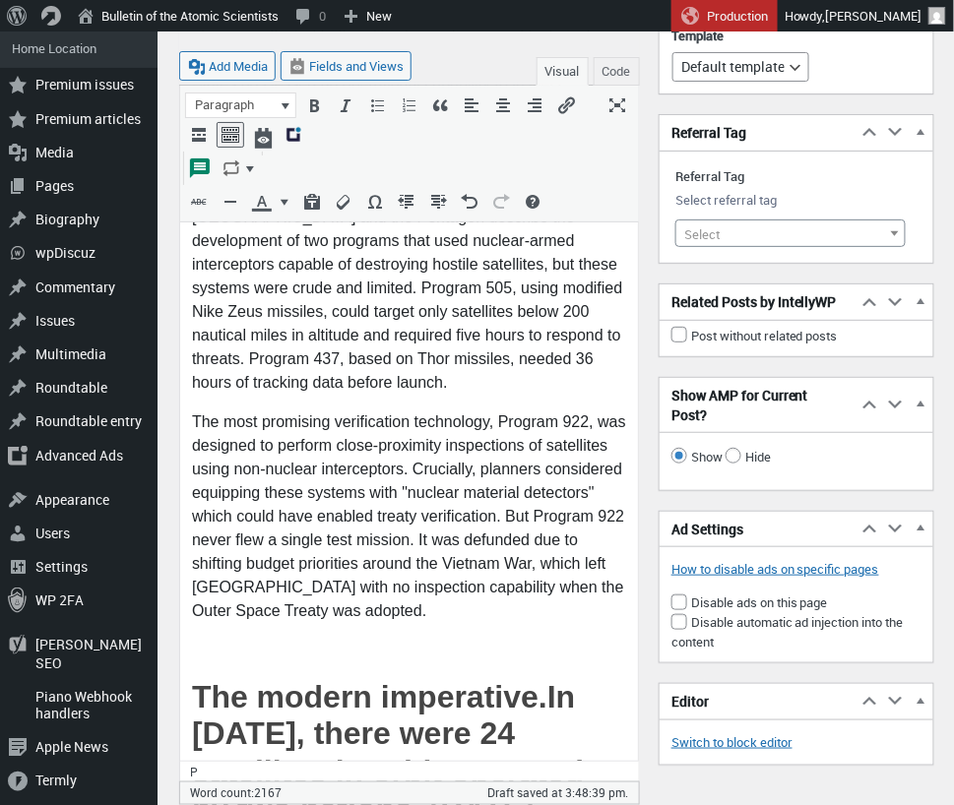
scroll to position [3270, 0]
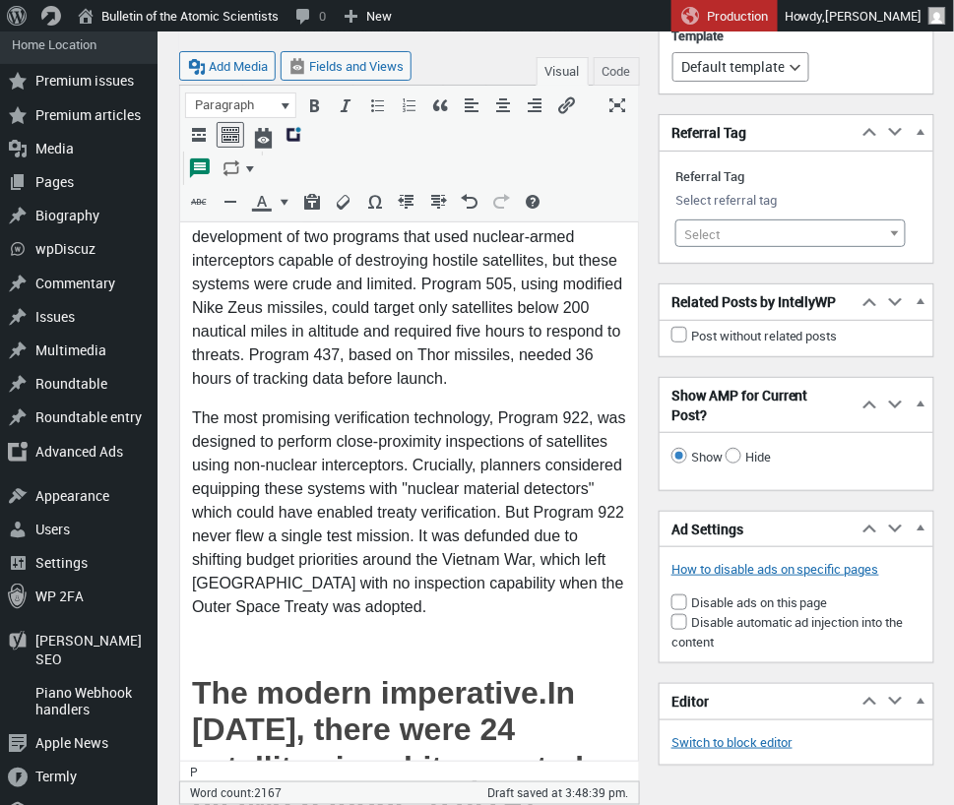
click at [227, 637] on p at bounding box center [408, 649] width 434 height 24
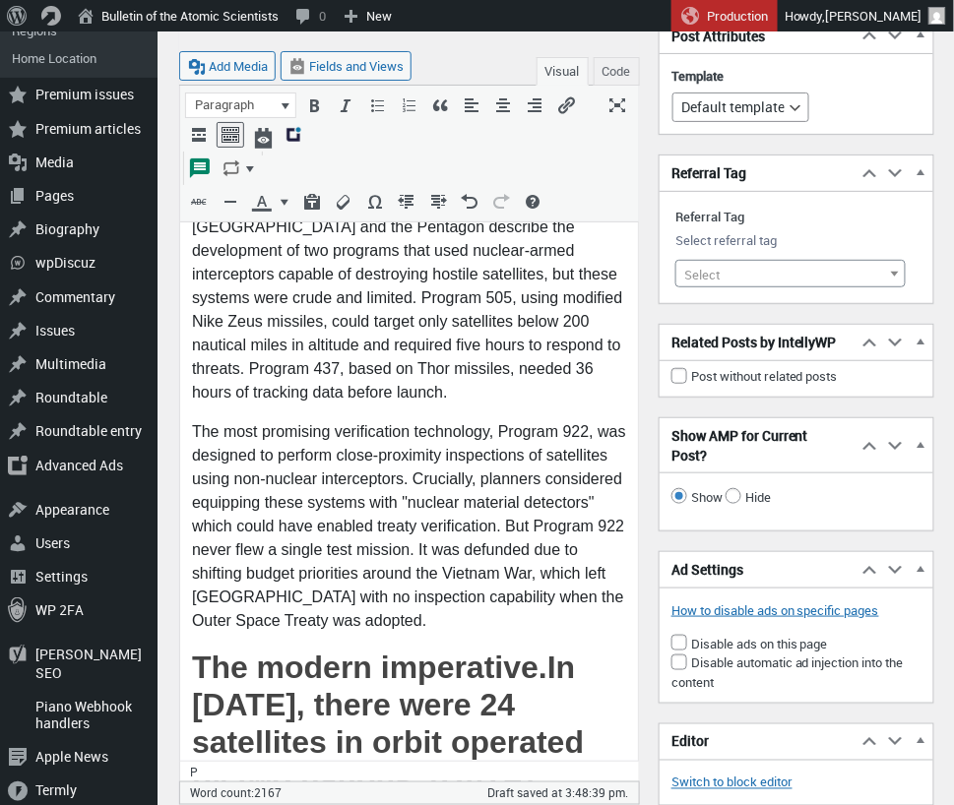
scroll to position [3238, 0]
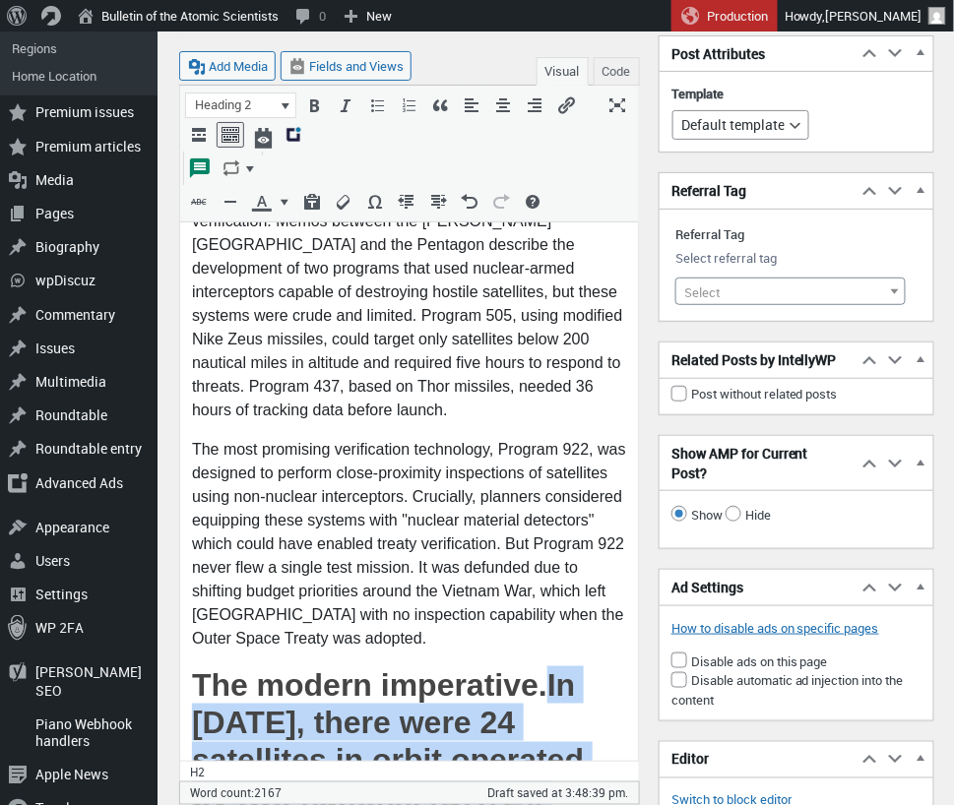
scroll to position [3673, 0]
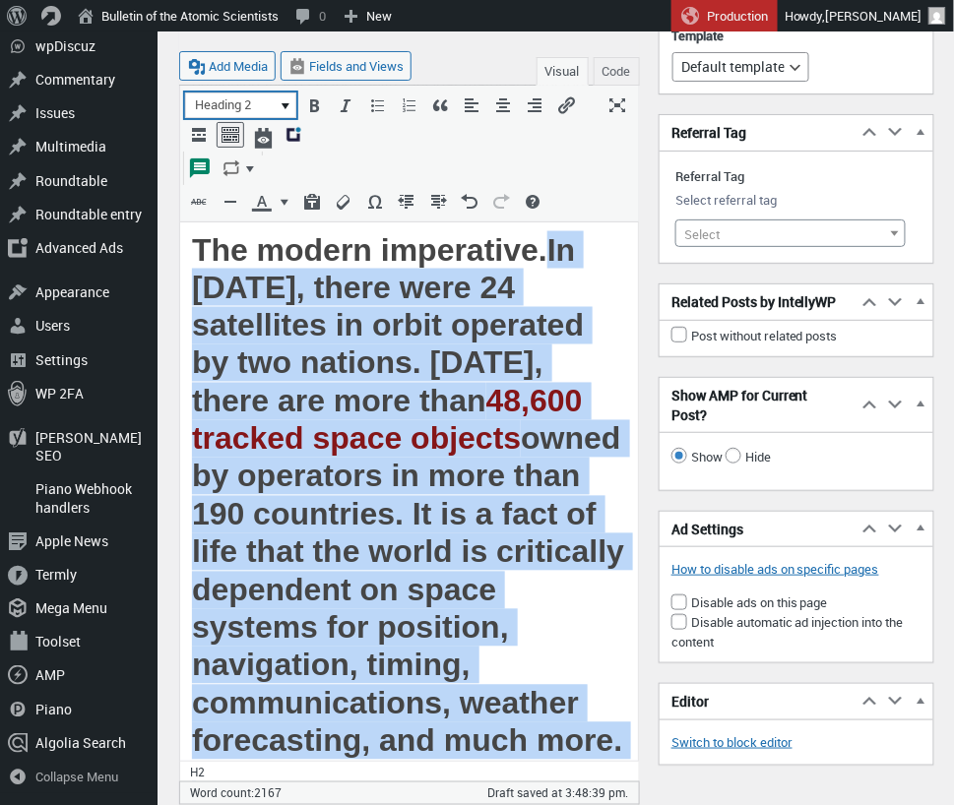
click at [283, 101] on button "Heading 2" at bounding box center [240, 106] width 109 height 24
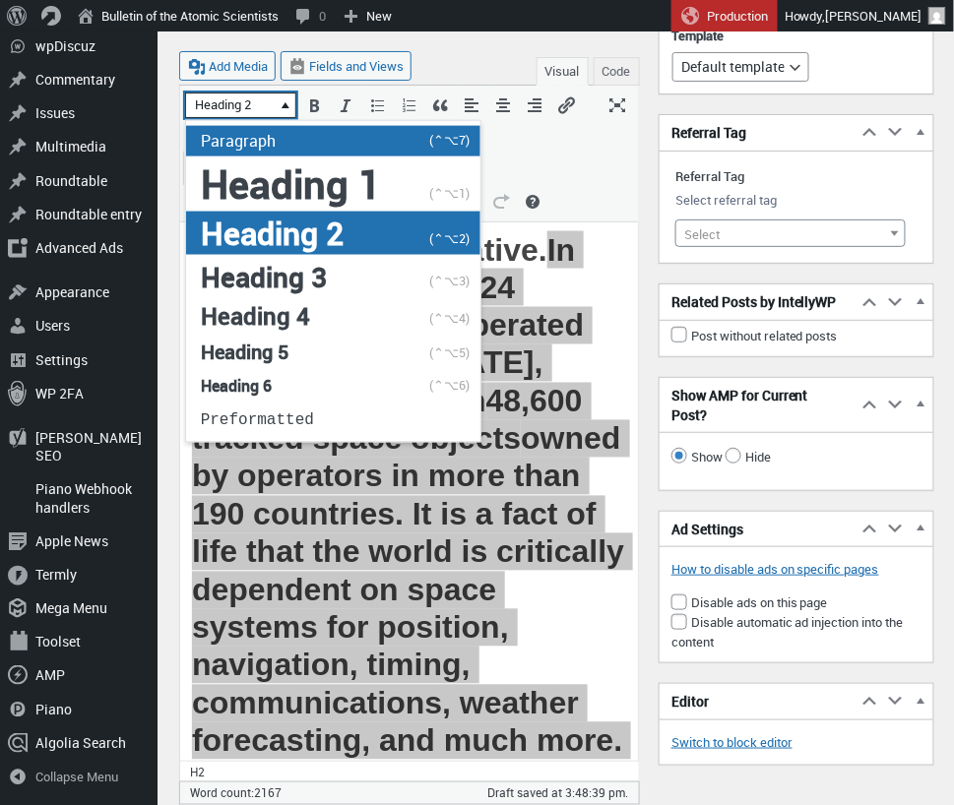
click at [253, 132] on span "Paragraph" at bounding box center [238, 141] width 75 height 22
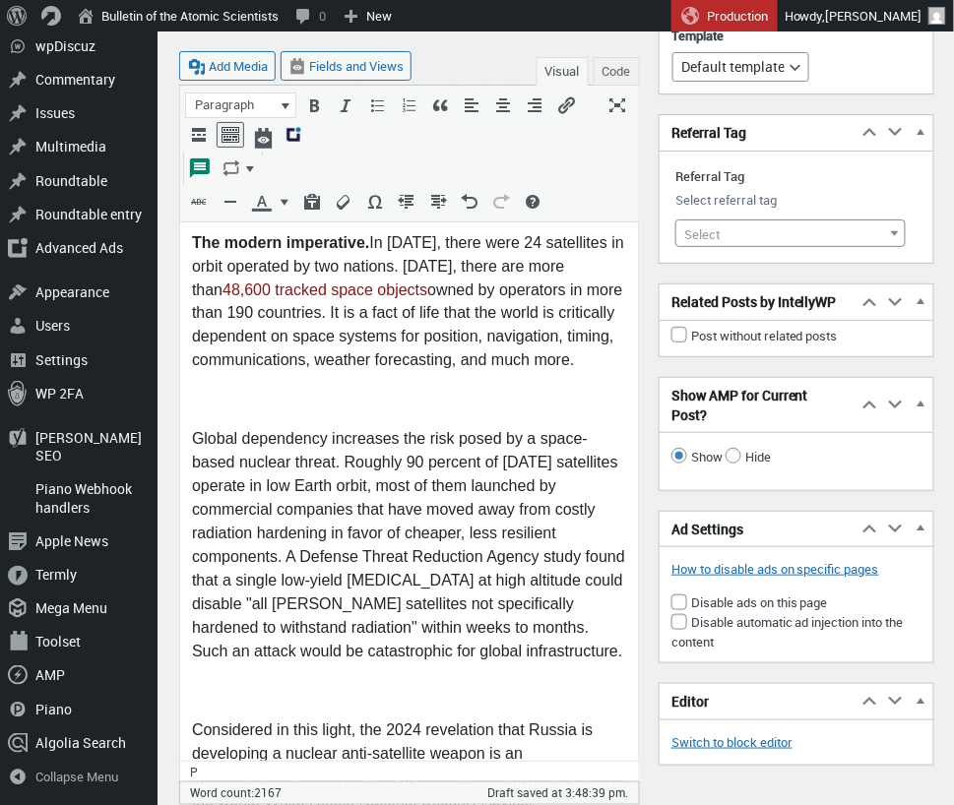
click at [263, 391] on p at bounding box center [408, 403] width 434 height 24
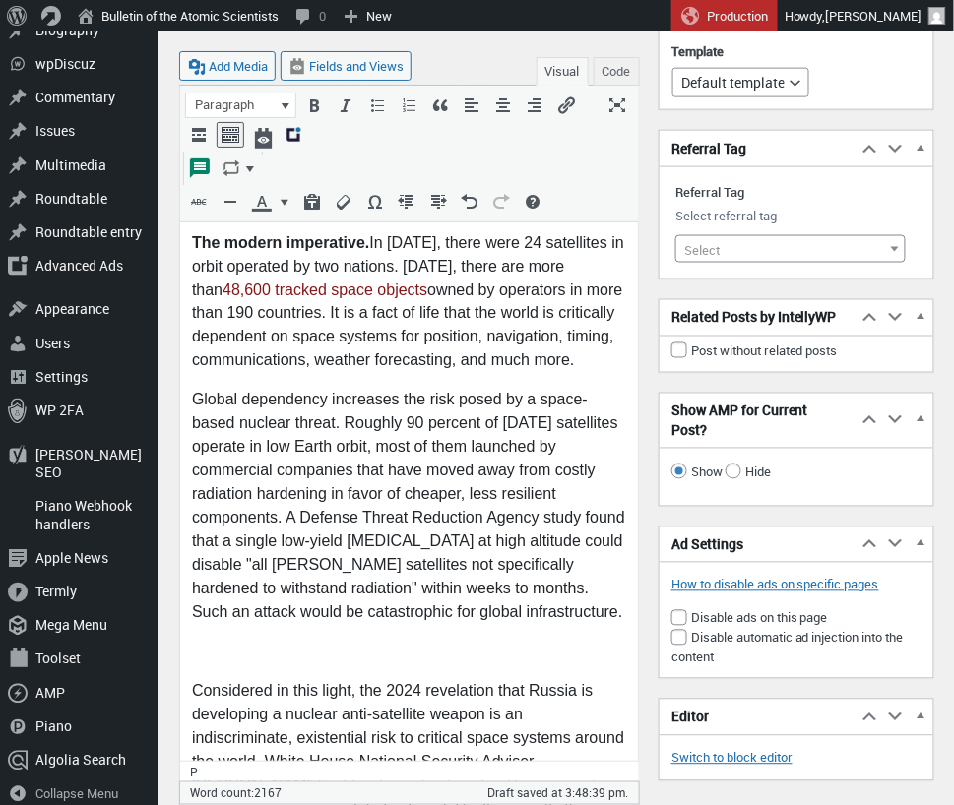
scroll to position [3660, 0]
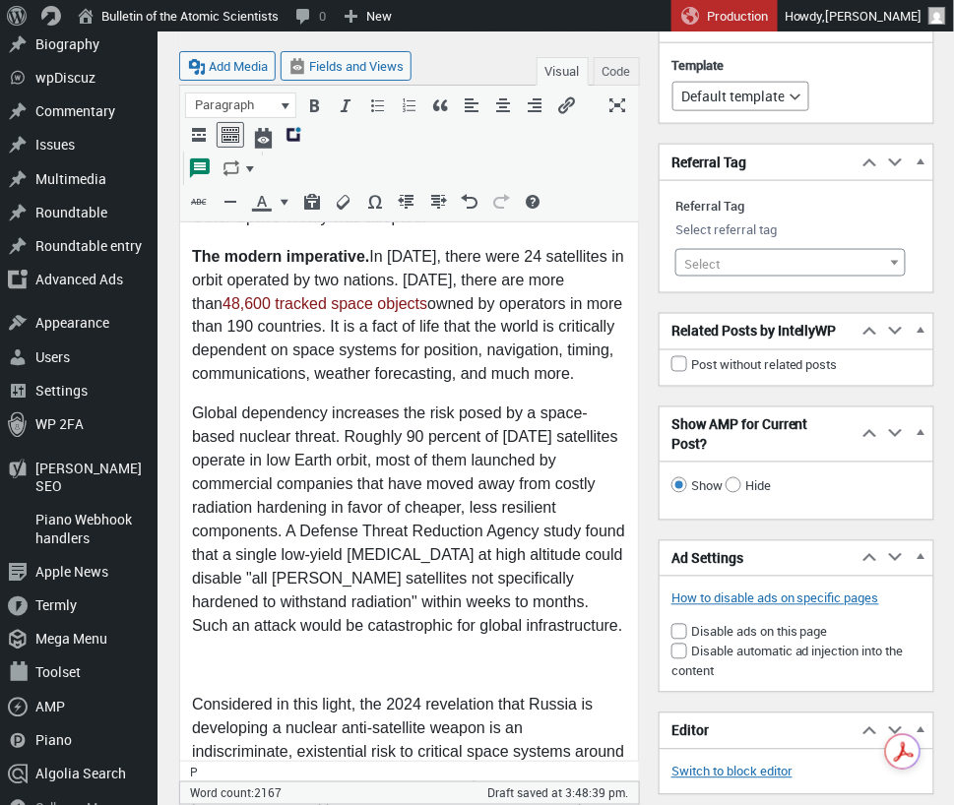
drag, startPoint x: 211, startPoint y: 554, endPoint x: 311, endPoint y: 534, distance: 102.3
click at [211, 657] on p at bounding box center [408, 669] width 434 height 24
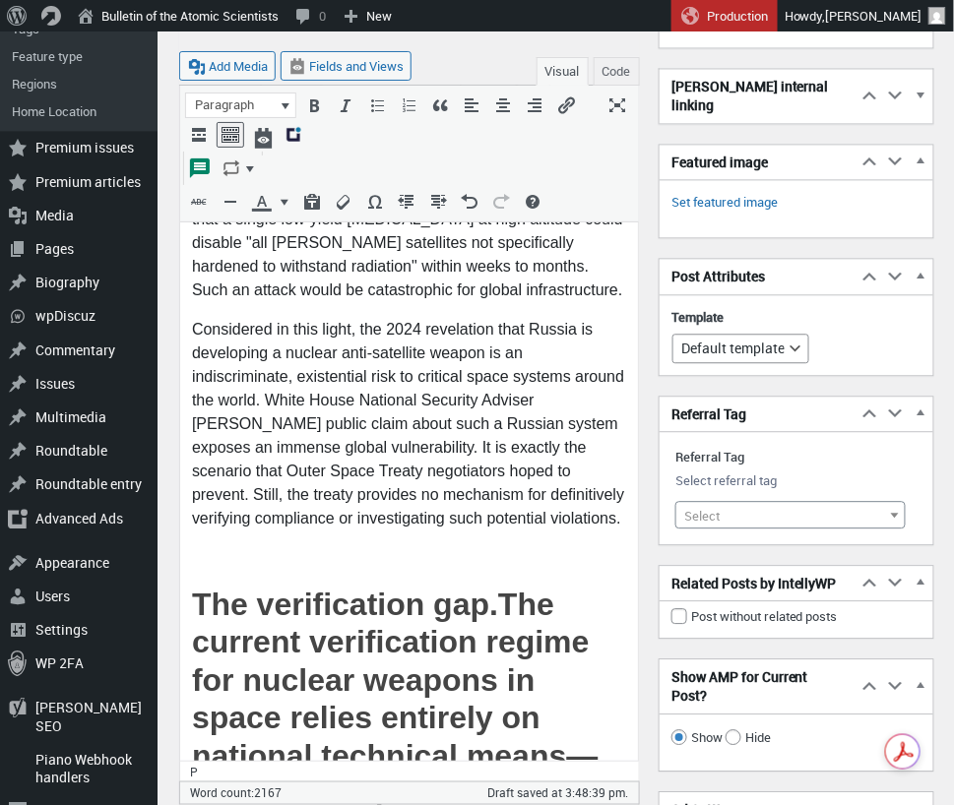
scroll to position [3969, 0]
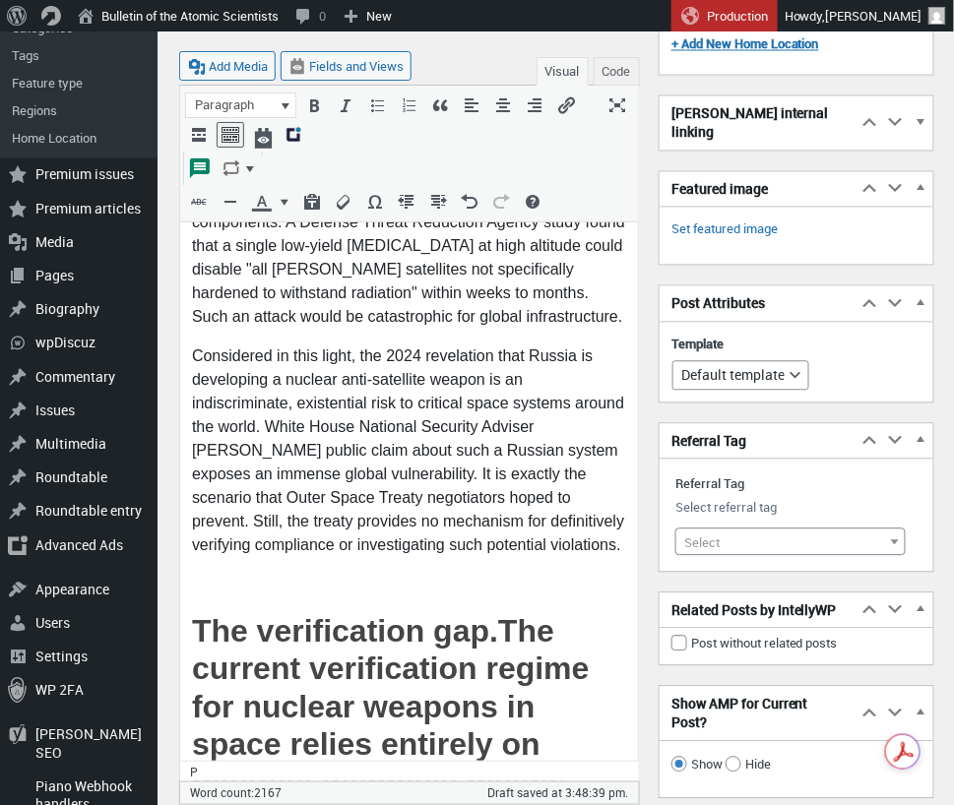
click at [223, 577] on p at bounding box center [408, 589] width 434 height 24
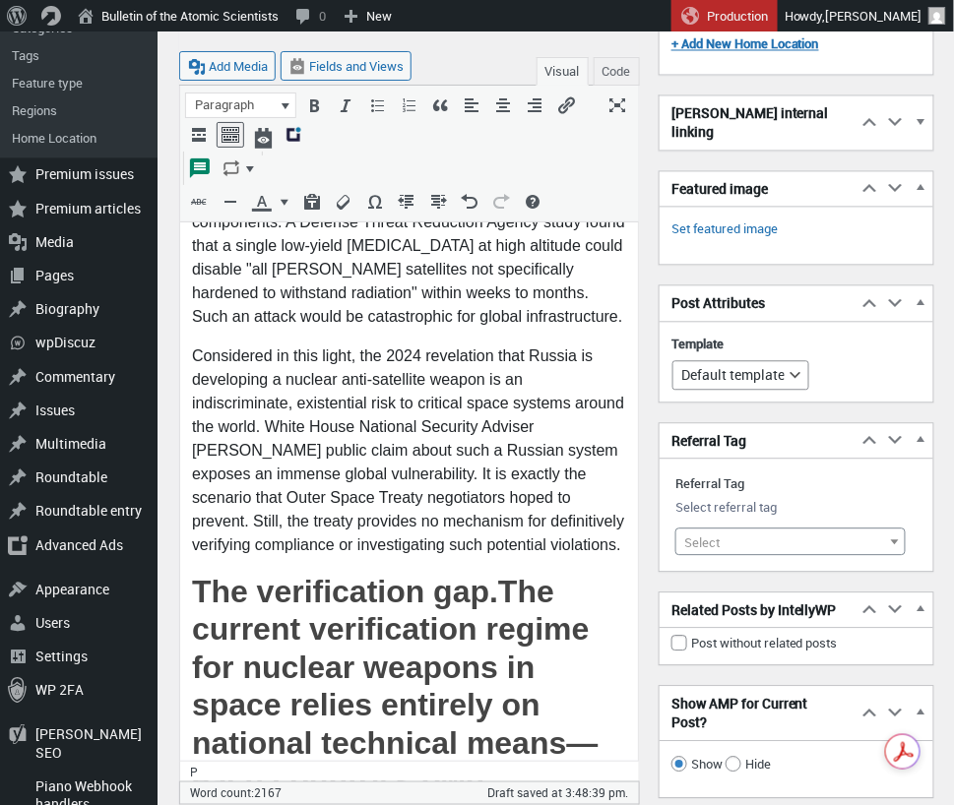
scroll to position [3962, 0]
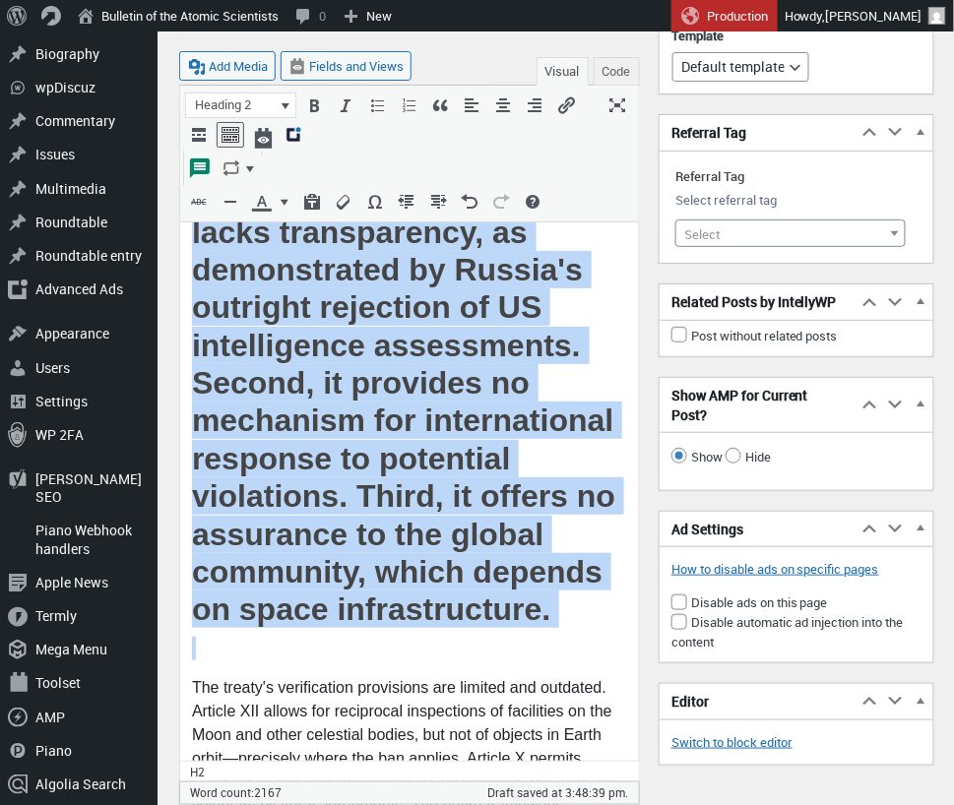
scroll to position [4177, 0]
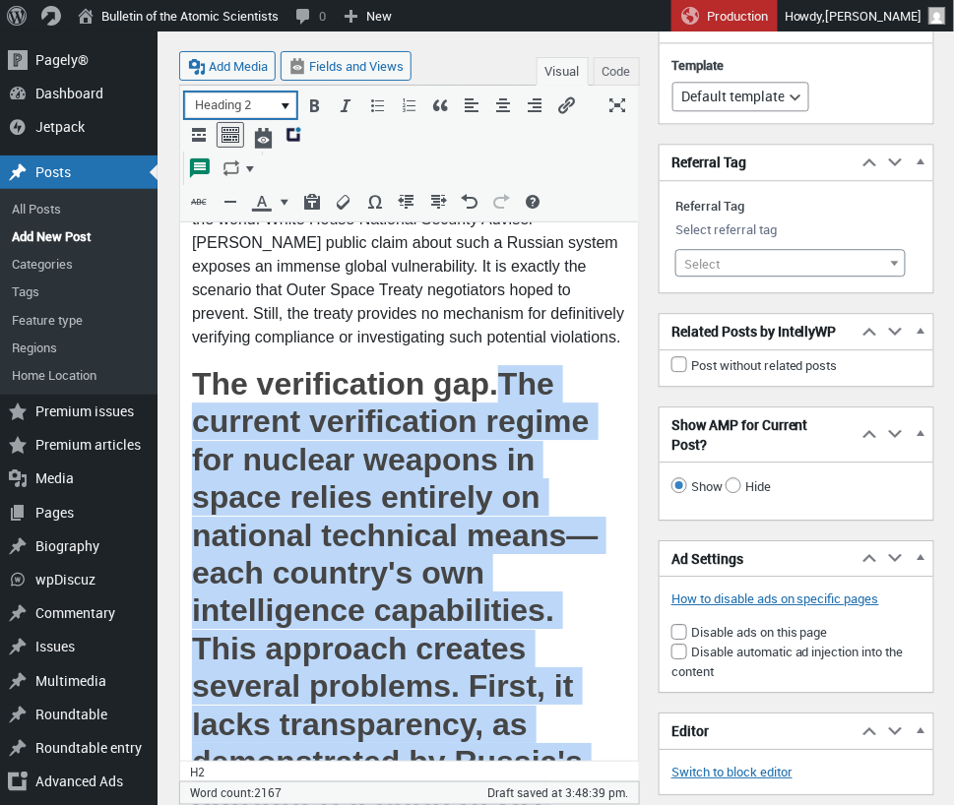
click at [288, 100] on button "Heading 2" at bounding box center [240, 106] width 109 height 24
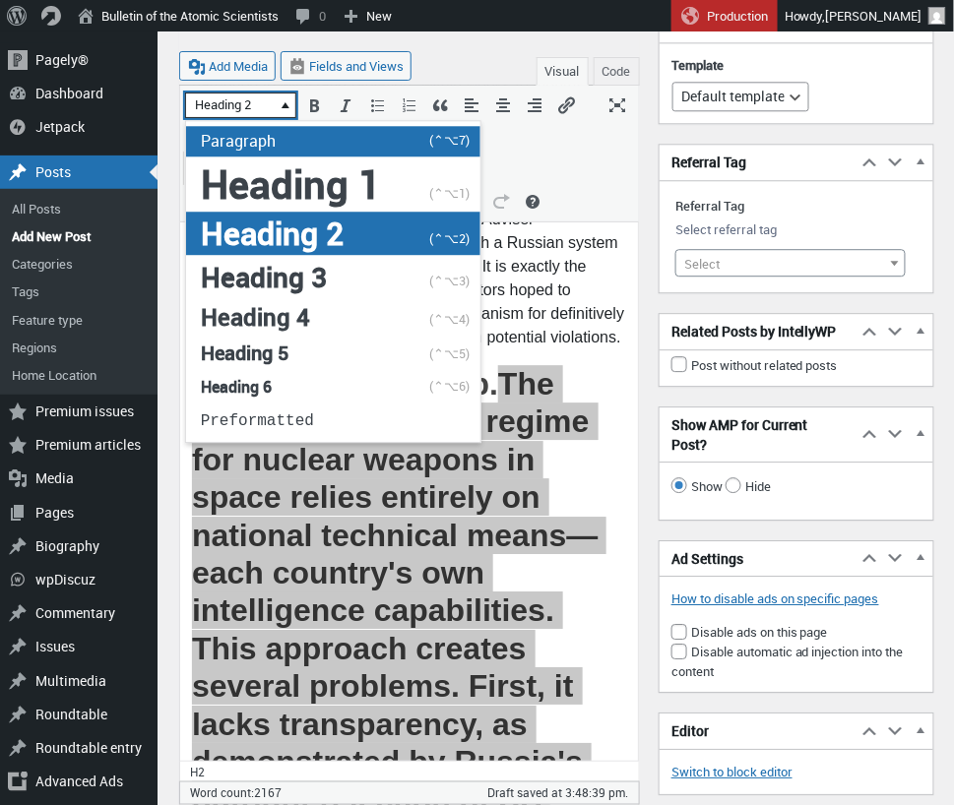
click at [266, 139] on span "Paragraph" at bounding box center [238, 141] width 75 height 22
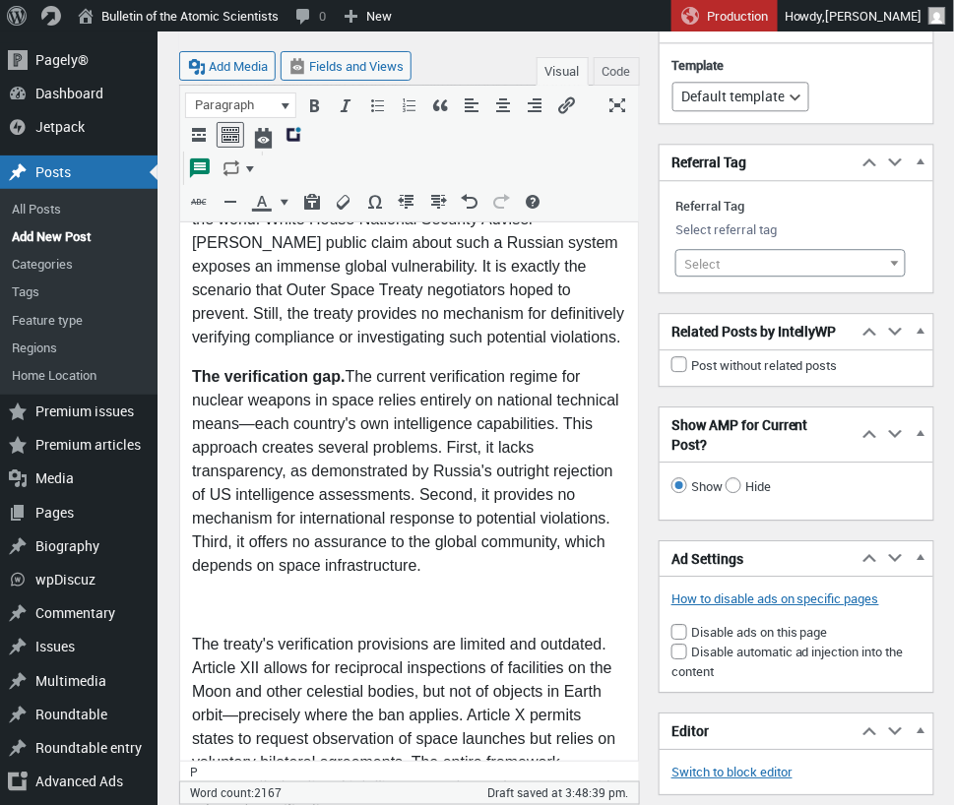
click at [375, 469] on body "On July 8, 1962, the United States detonated a 1.4-megaton nuclear weapon 400 k…" at bounding box center [408, 540] width 434 height 8330
click at [281, 596] on p at bounding box center [408, 608] width 434 height 24
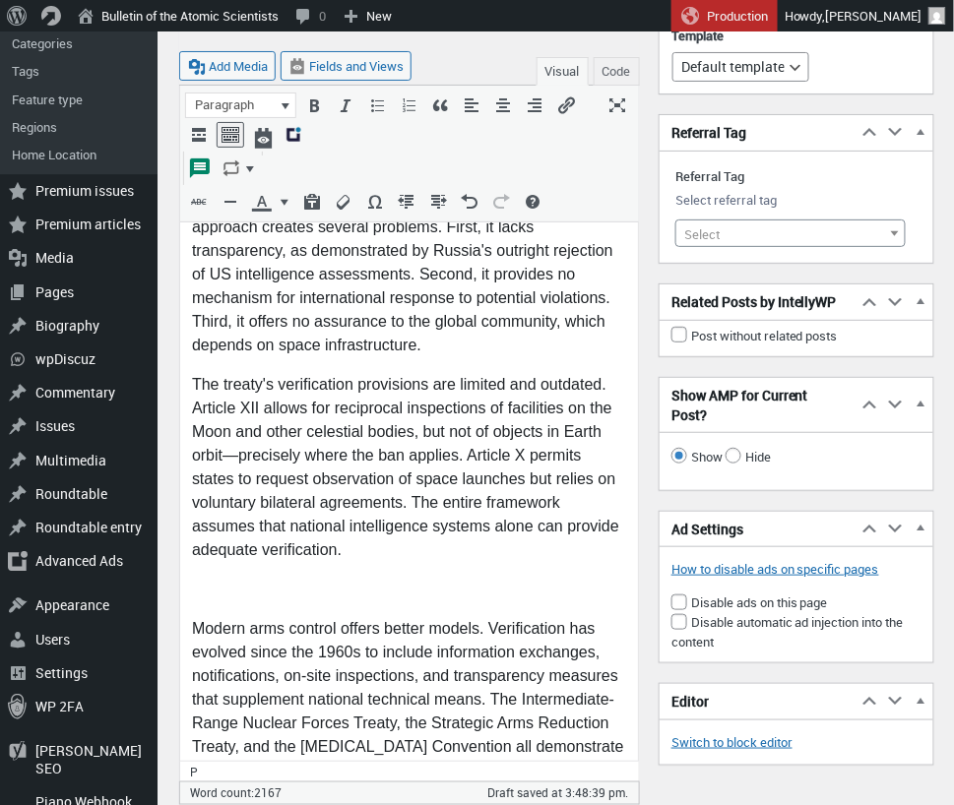
scroll to position [4404, 0]
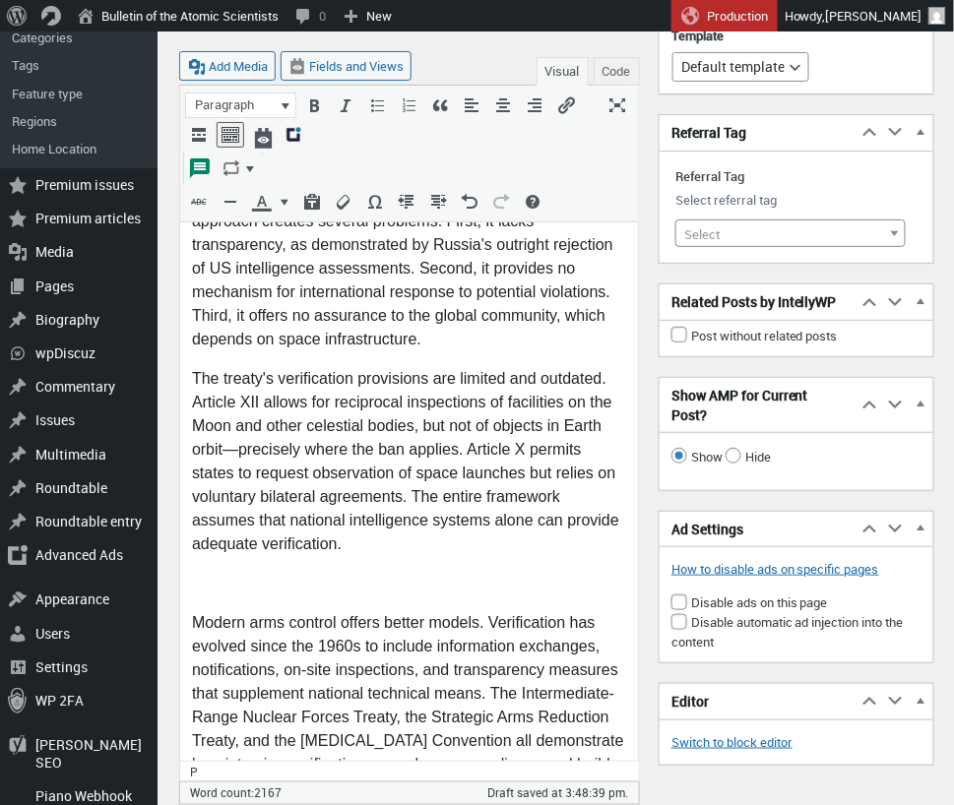
click at [231, 575] on p at bounding box center [408, 587] width 434 height 24
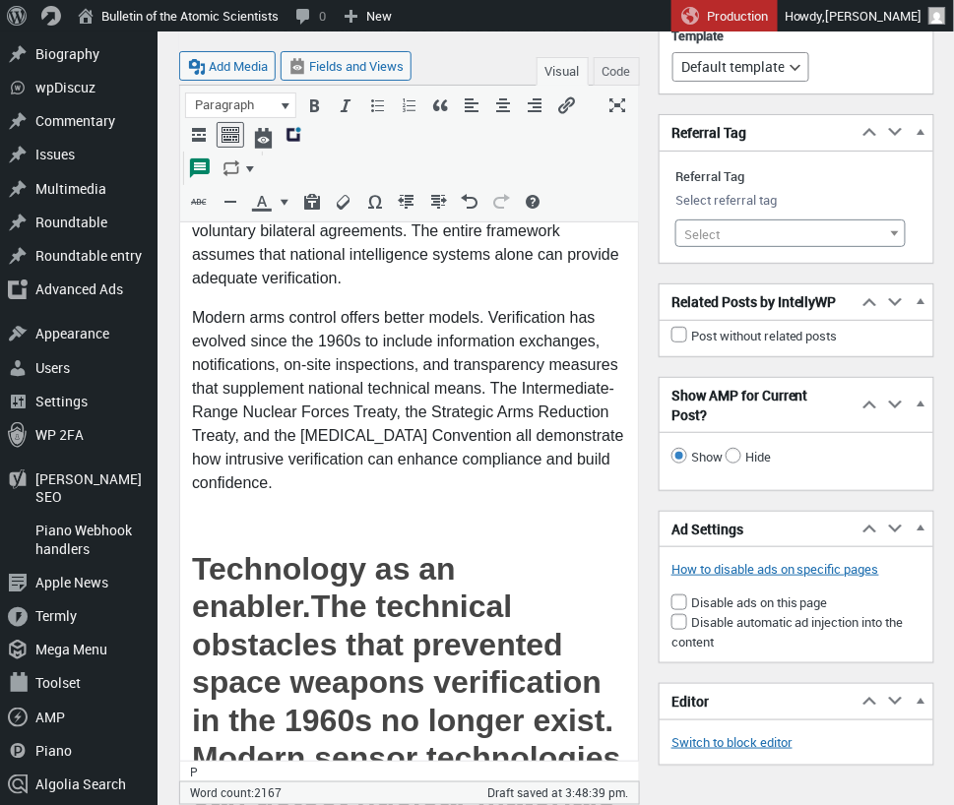
scroll to position [4681, 0]
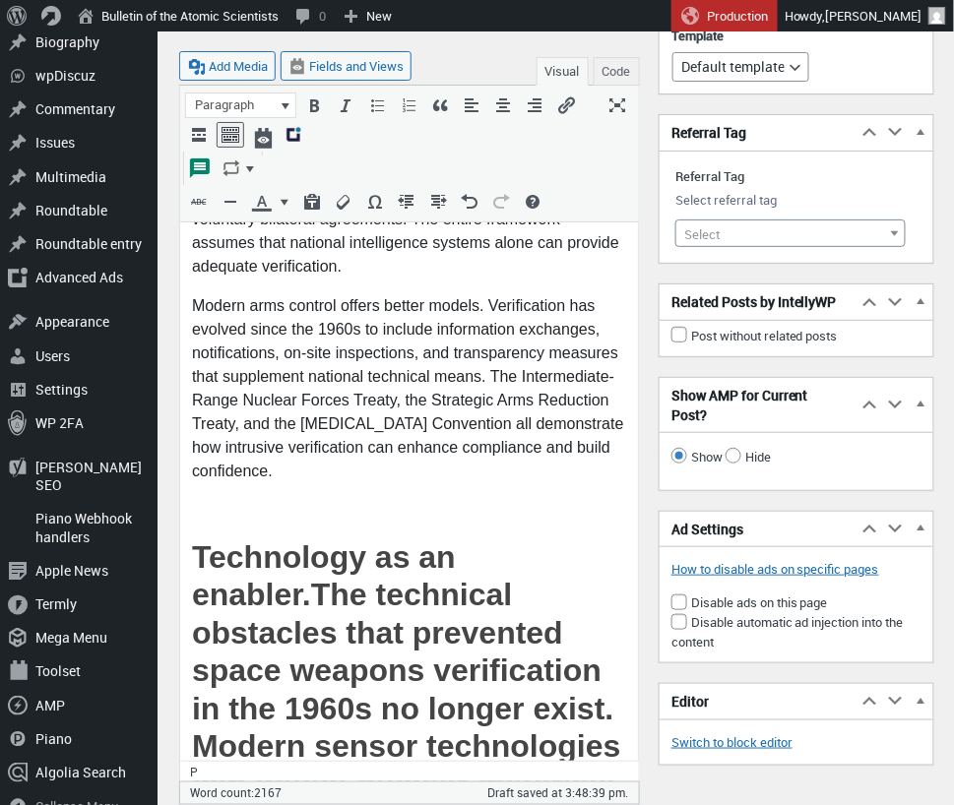
click at [217, 502] on p at bounding box center [408, 514] width 434 height 24
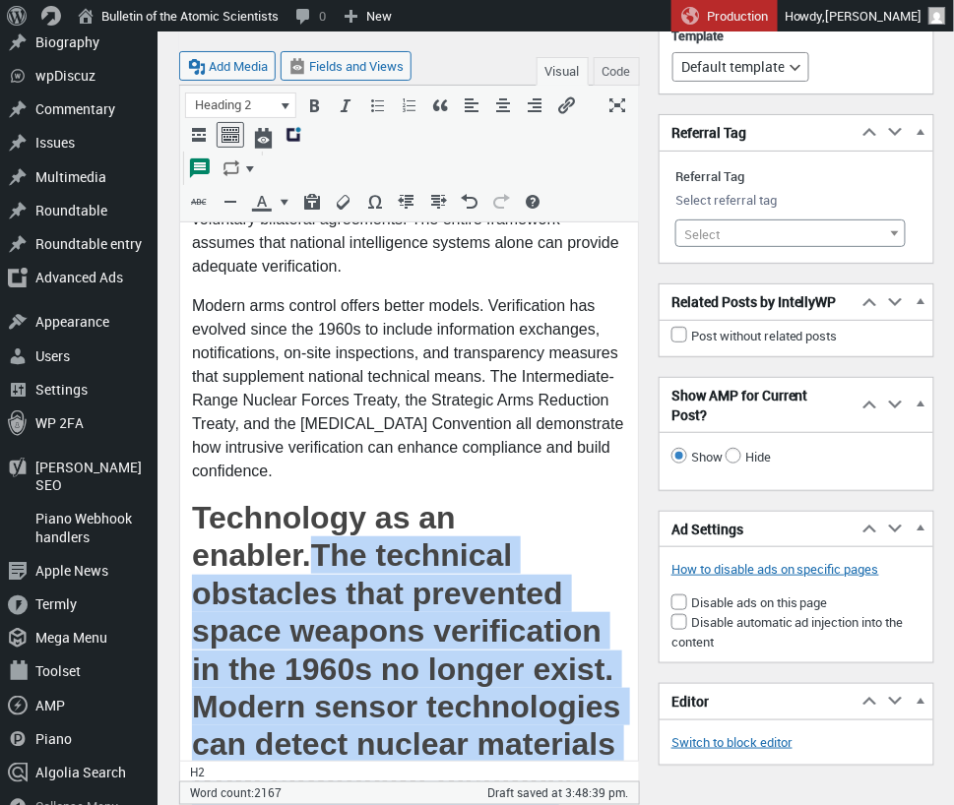
scroll to position [5100, 0]
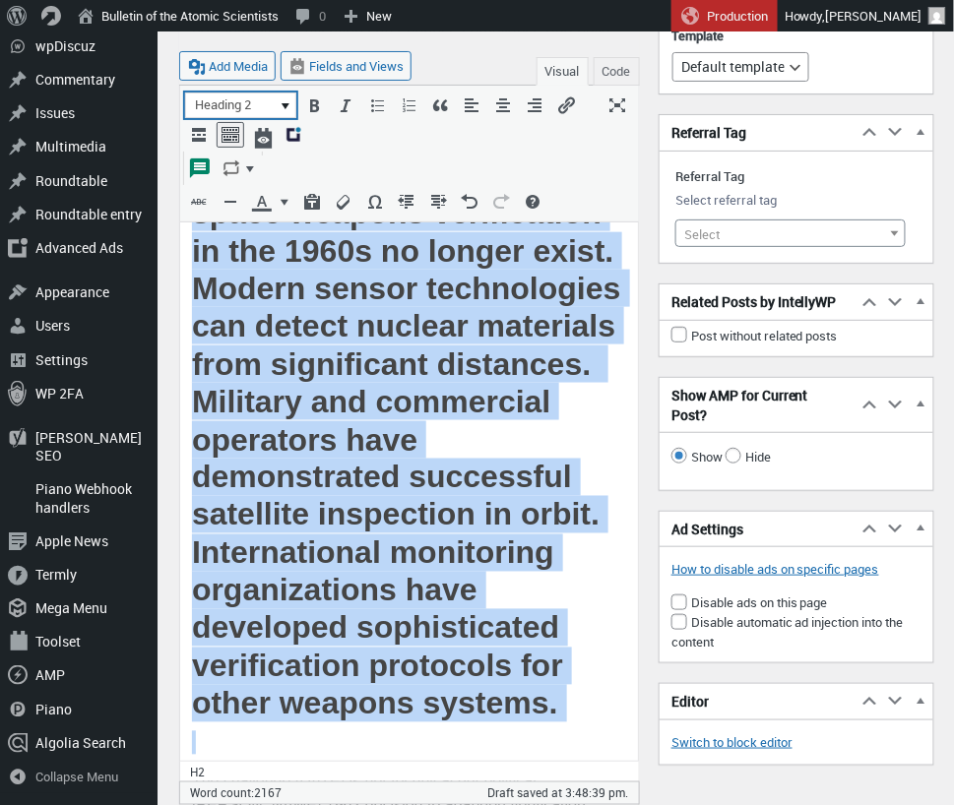
click at [280, 101] on button "Heading 2" at bounding box center [240, 106] width 109 height 24
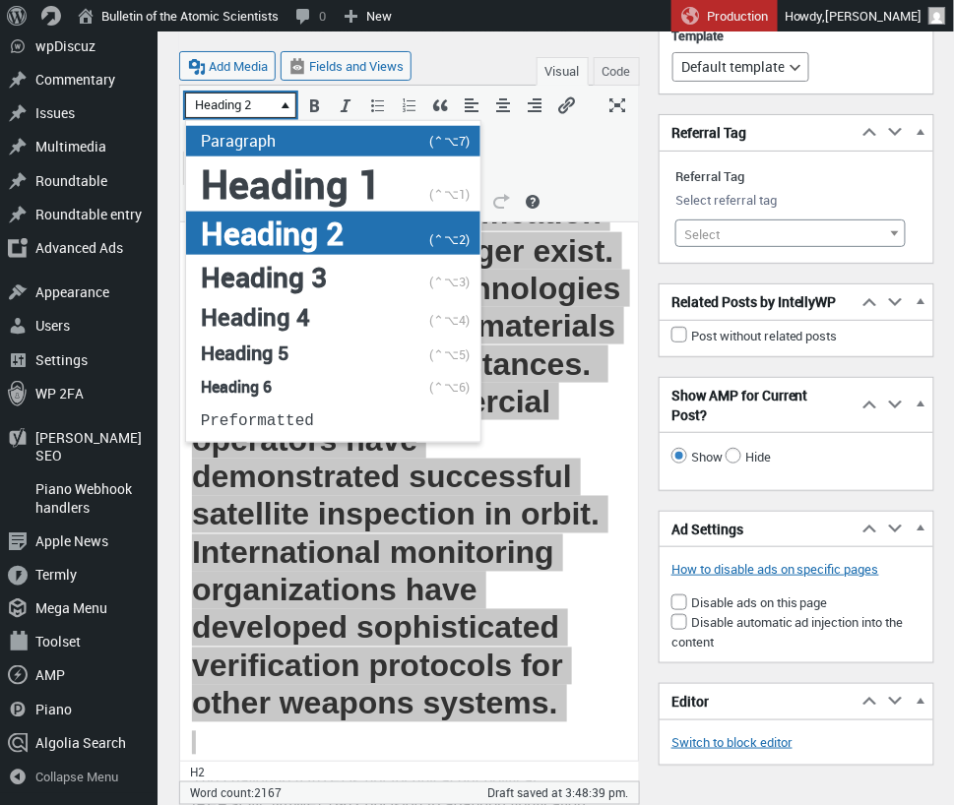
click at [278, 142] on div "Paragraph (⌃⌥7)" at bounding box center [333, 141] width 294 height 31
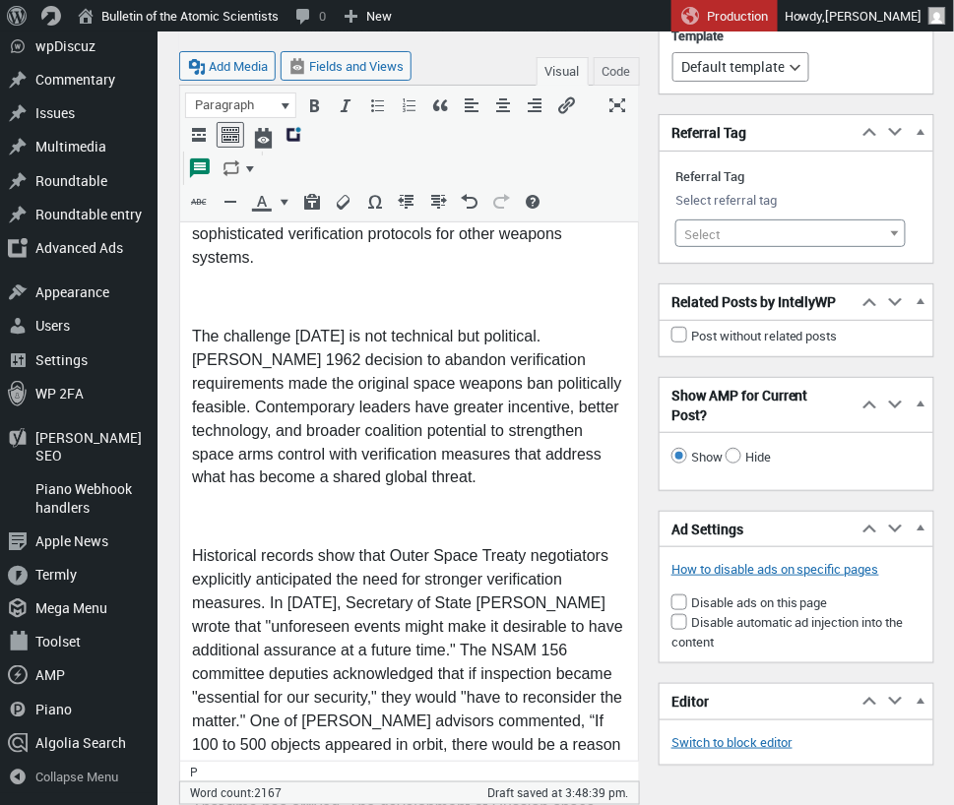
click at [269, 509] on p at bounding box center [408, 521] width 434 height 24
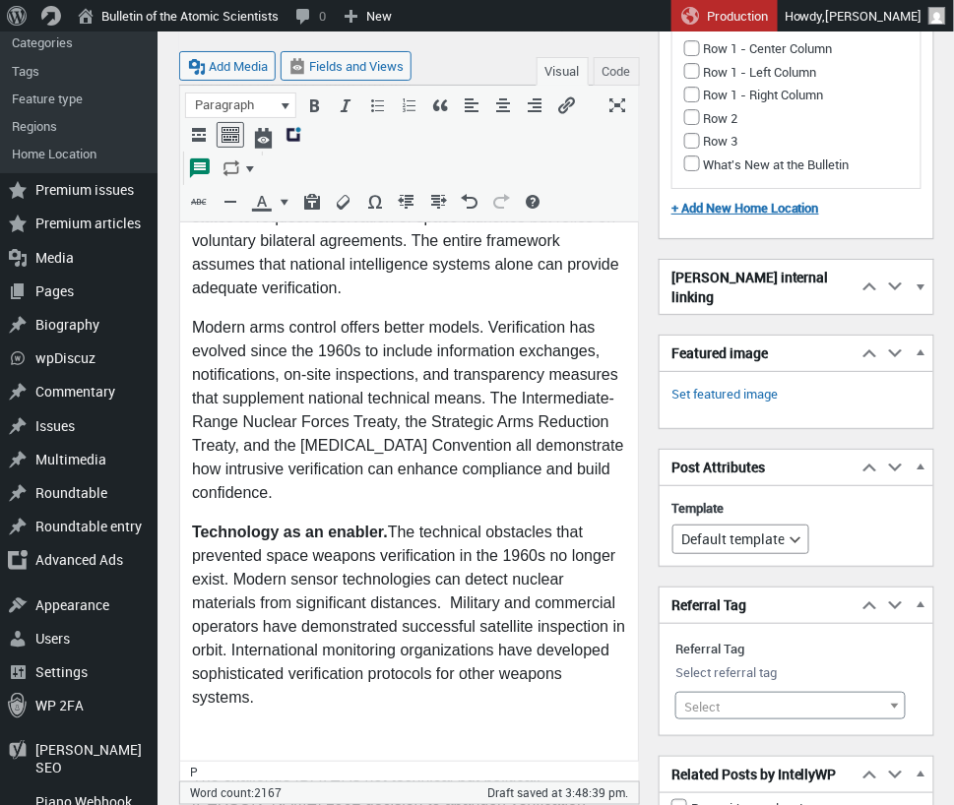
scroll to position [4659, 0]
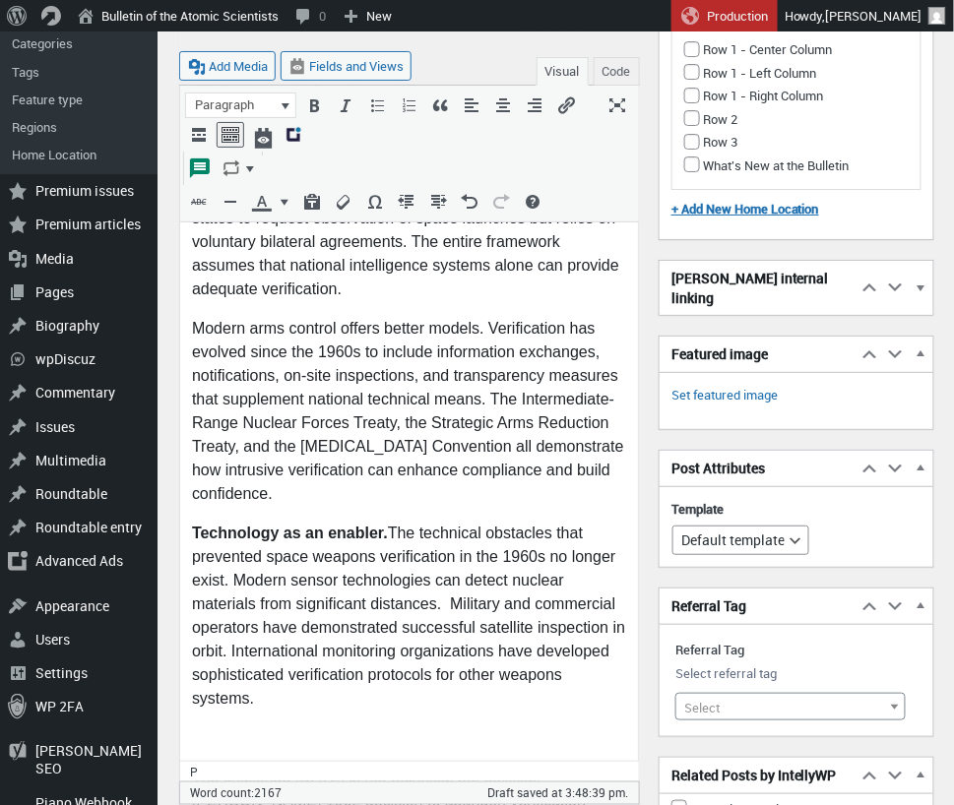
click at [283, 729] on p at bounding box center [408, 741] width 434 height 24
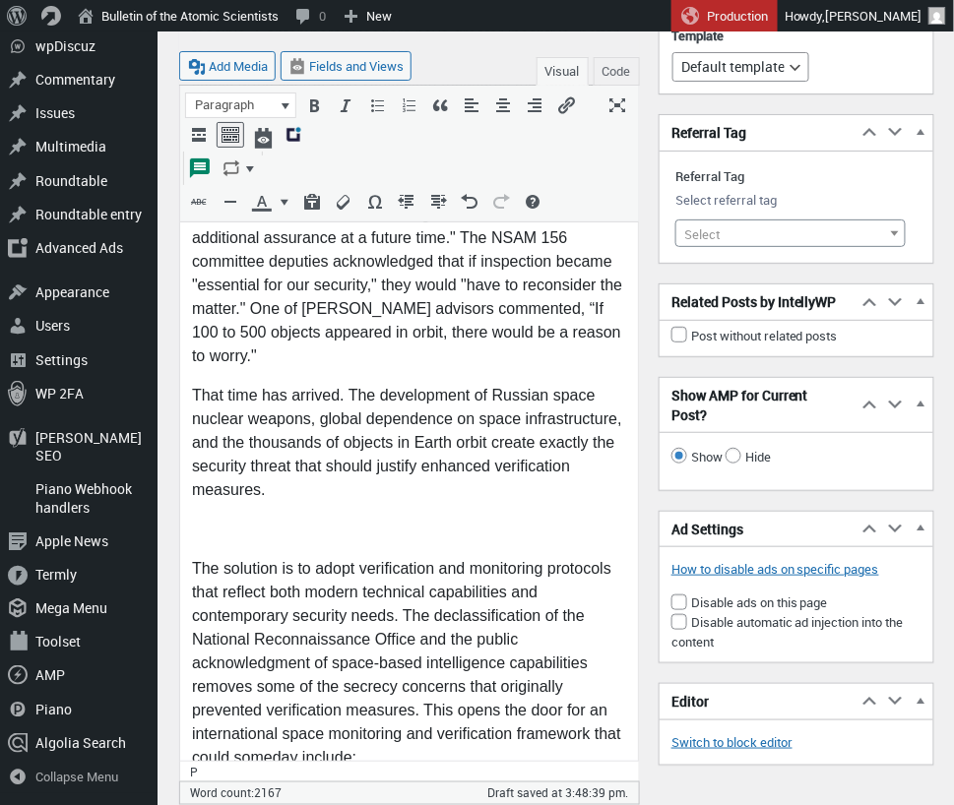
scroll to position [5449, 0]
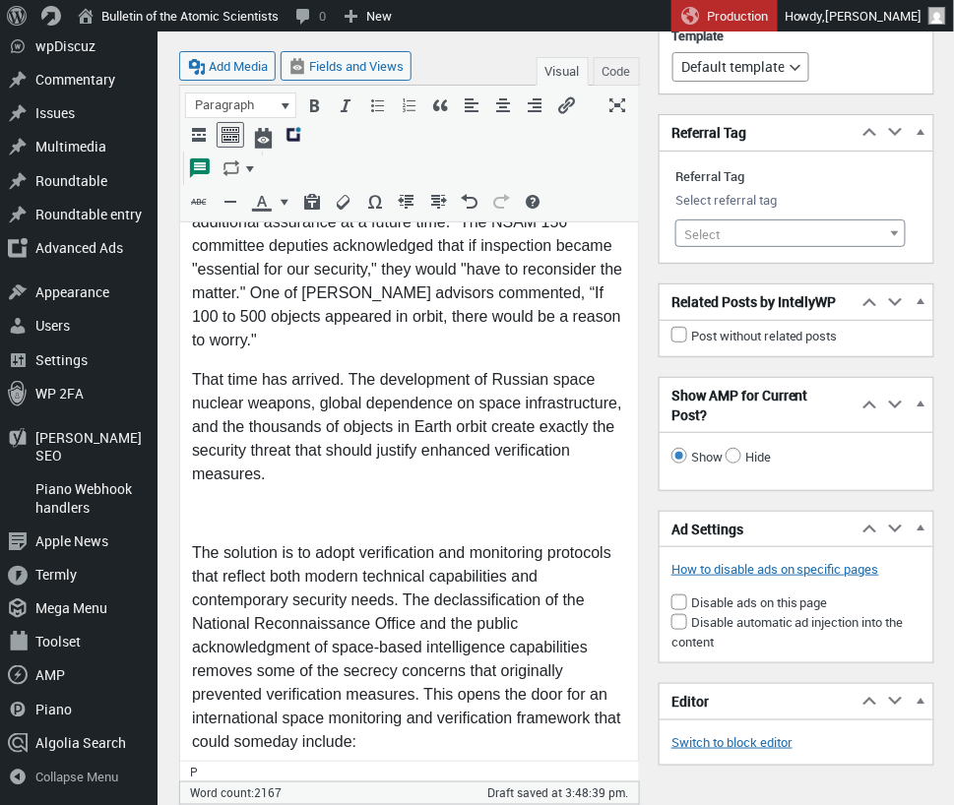
click at [228, 507] on p at bounding box center [408, 519] width 434 height 24
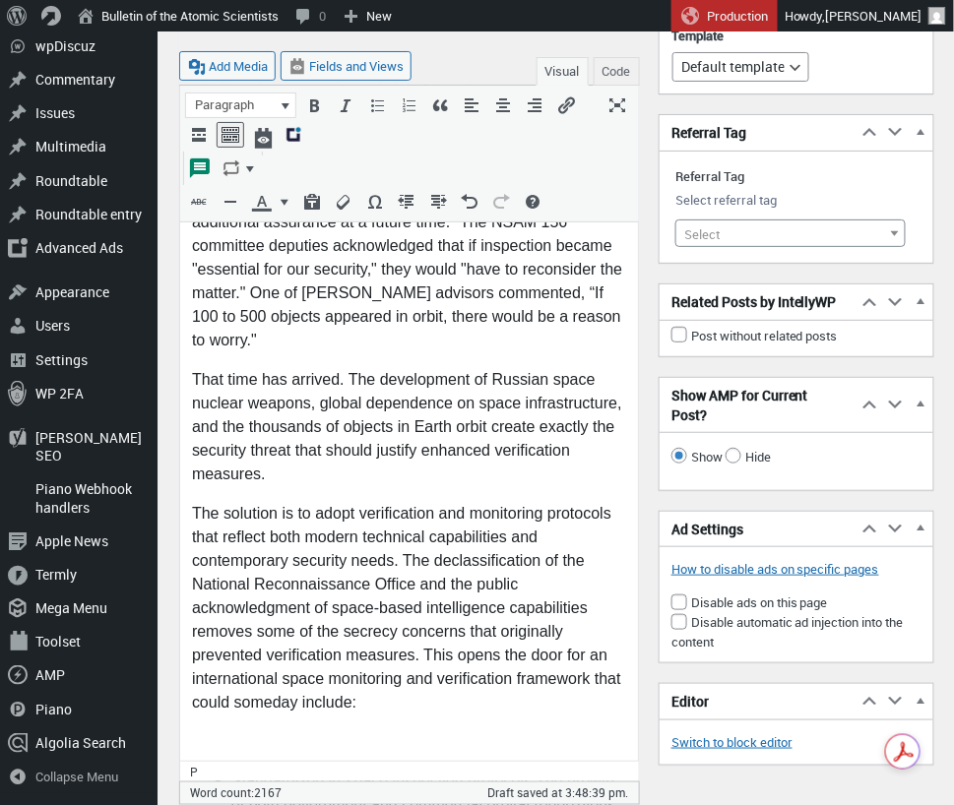
click at [205, 735] on p at bounding box center [408, 747] width 434 height 24
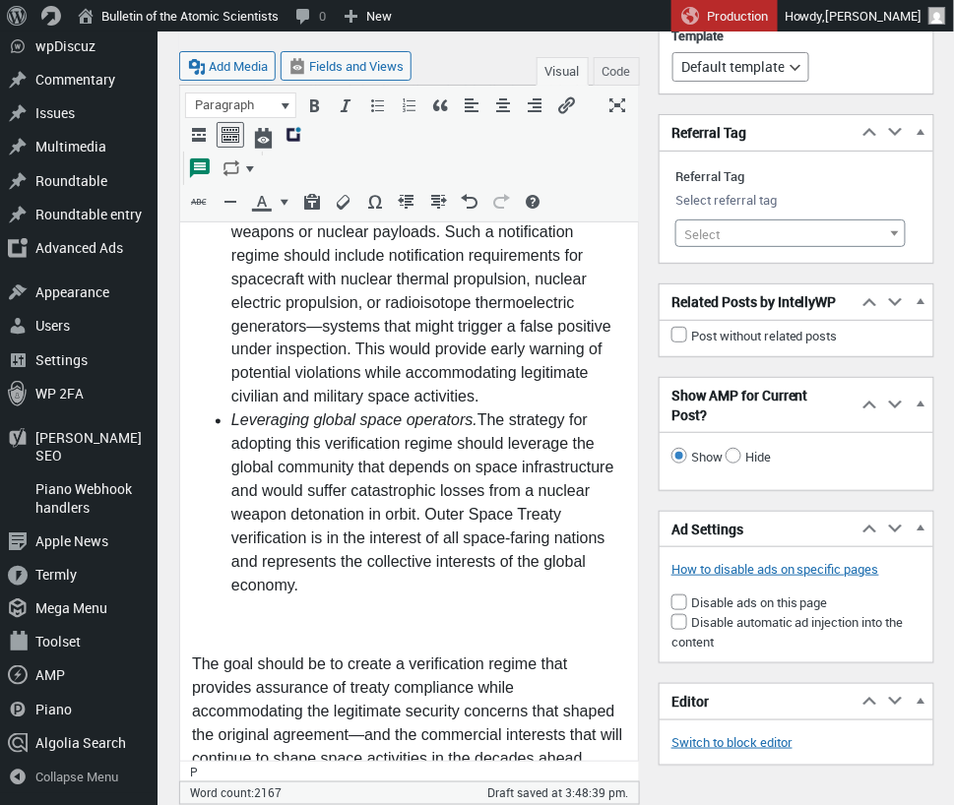
scroll to position [6809, 0]
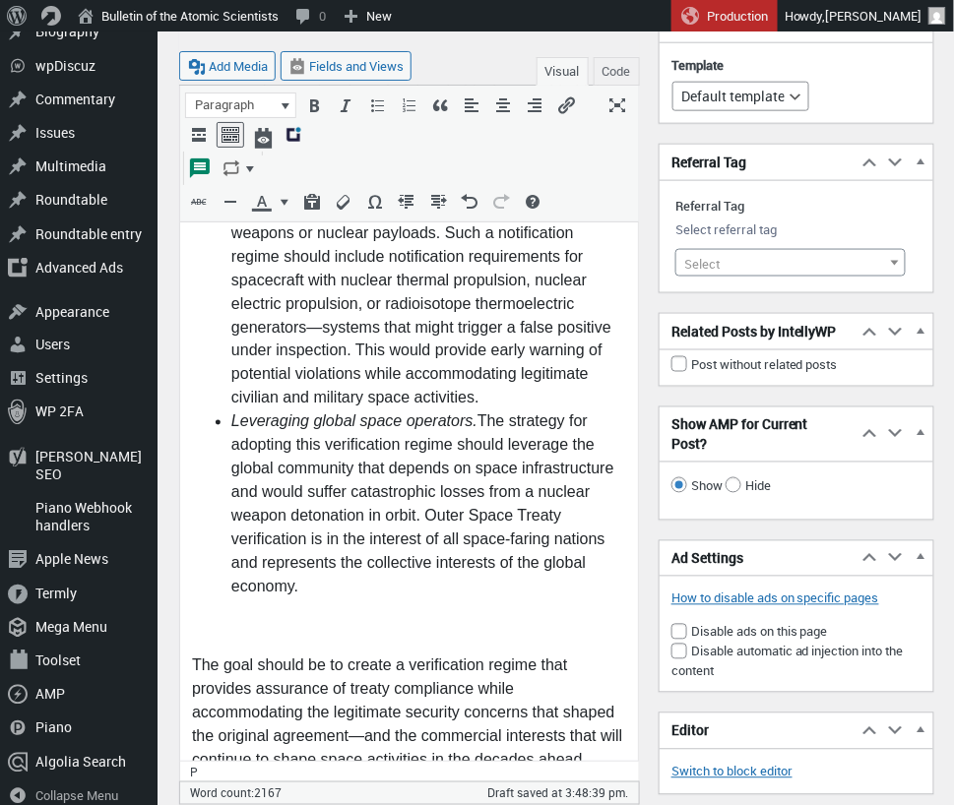
drag, startPoint x: 192, startPoint y: 528, endPoint x: 374, endPoint y: 551, distance: 183.6
click at [192, 658] on p "The goal should be to create a verification regime that provides assurance of t…" at bounding box center [408, 717] width 434 height 118
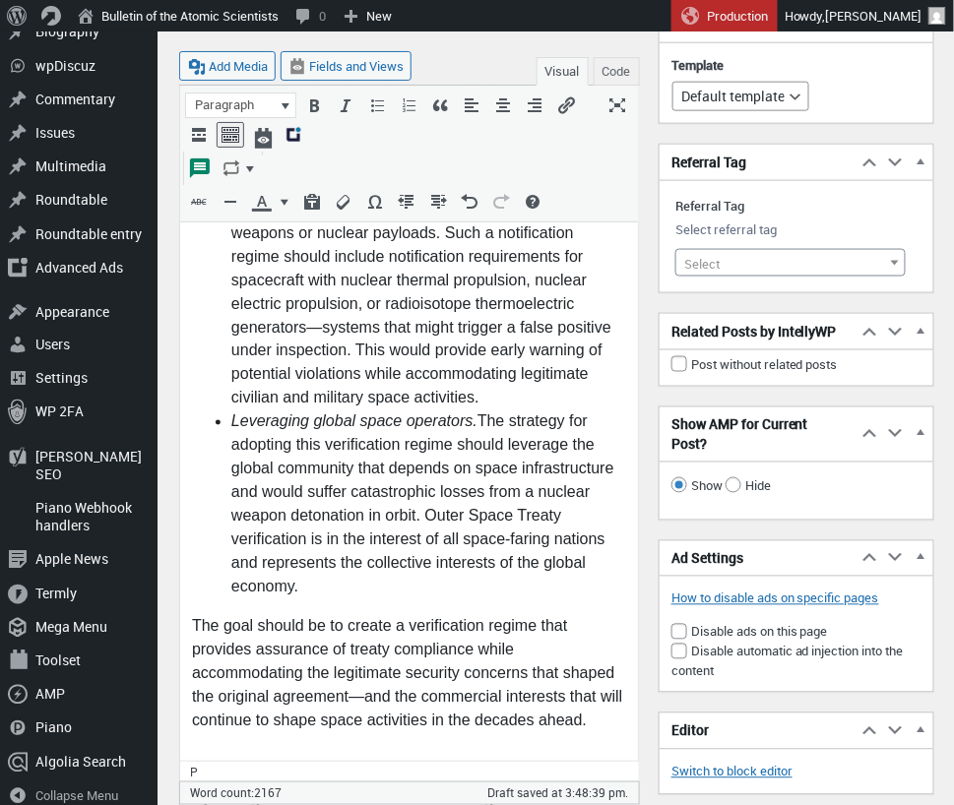
click at [239, 753] on p at bounding box center [408, 765] width 434 height 24
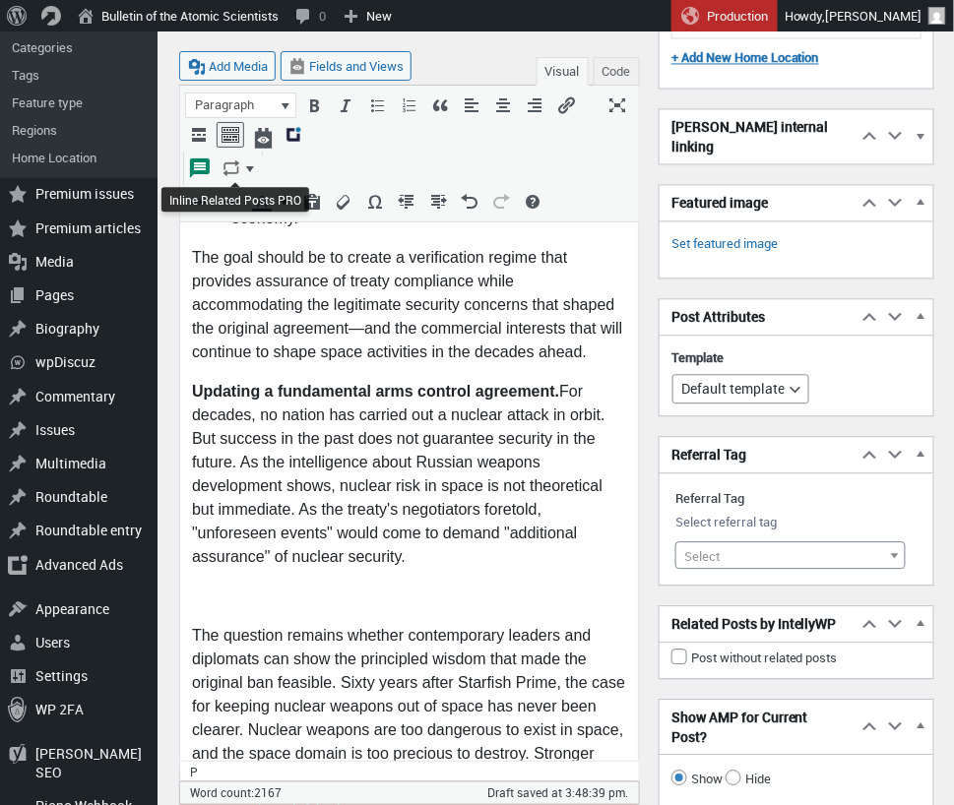
scroll to position [7142, 0]
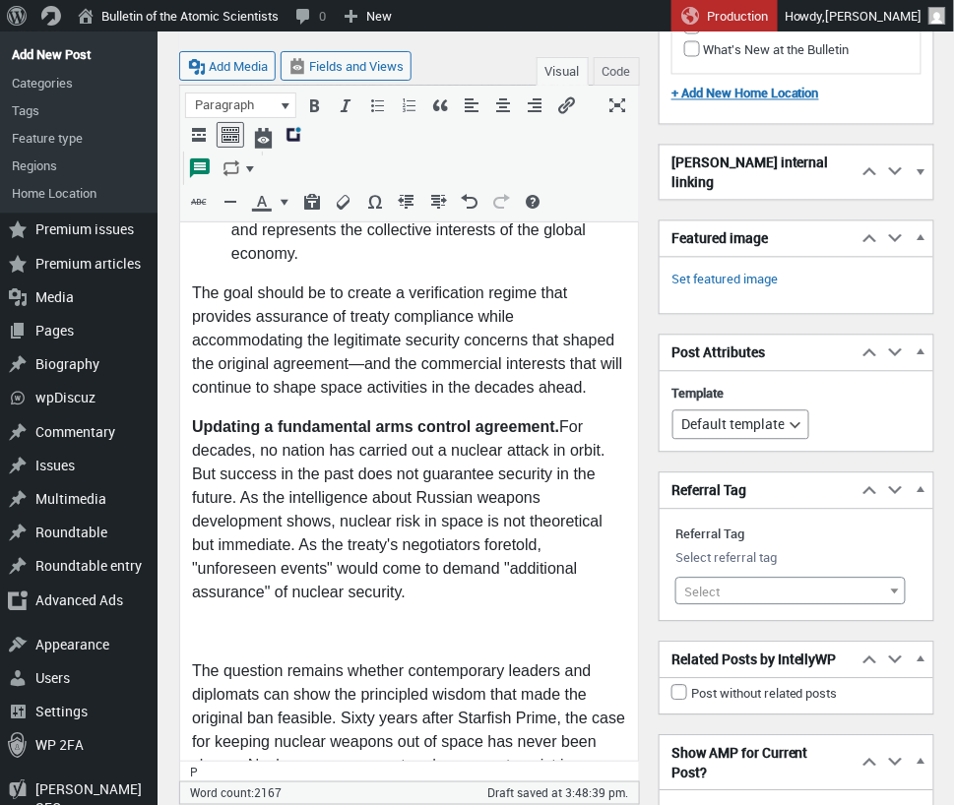
click at [252, 626] on p at bounding box center [408, 638] width 434 height 24
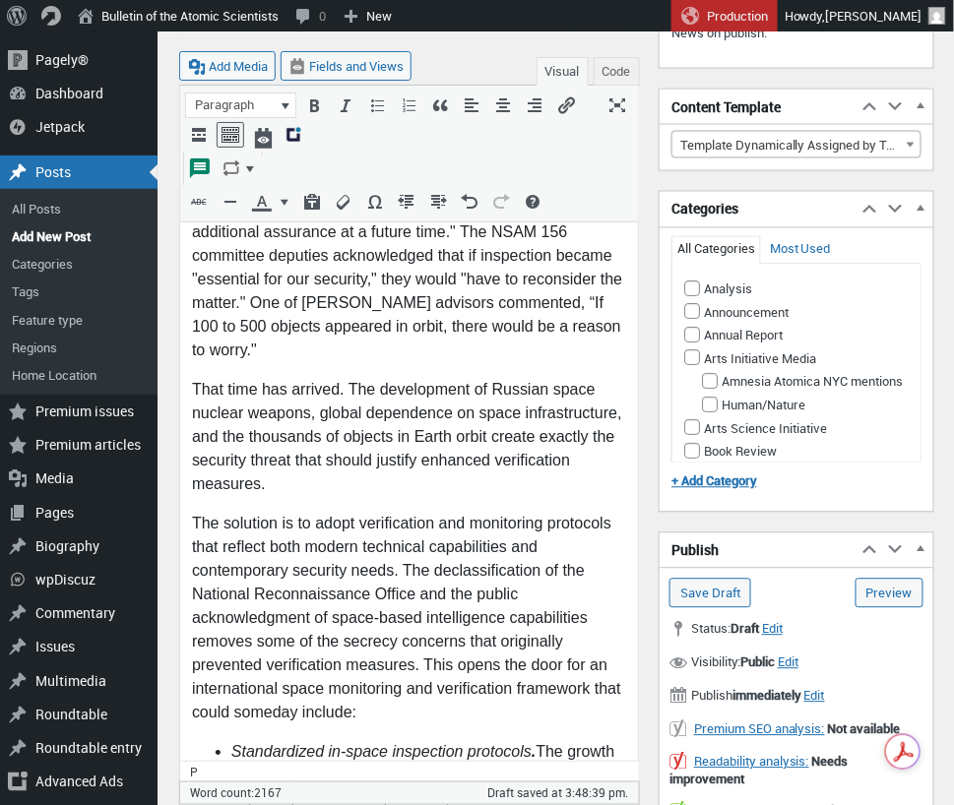
scroll to position [5431, 0]
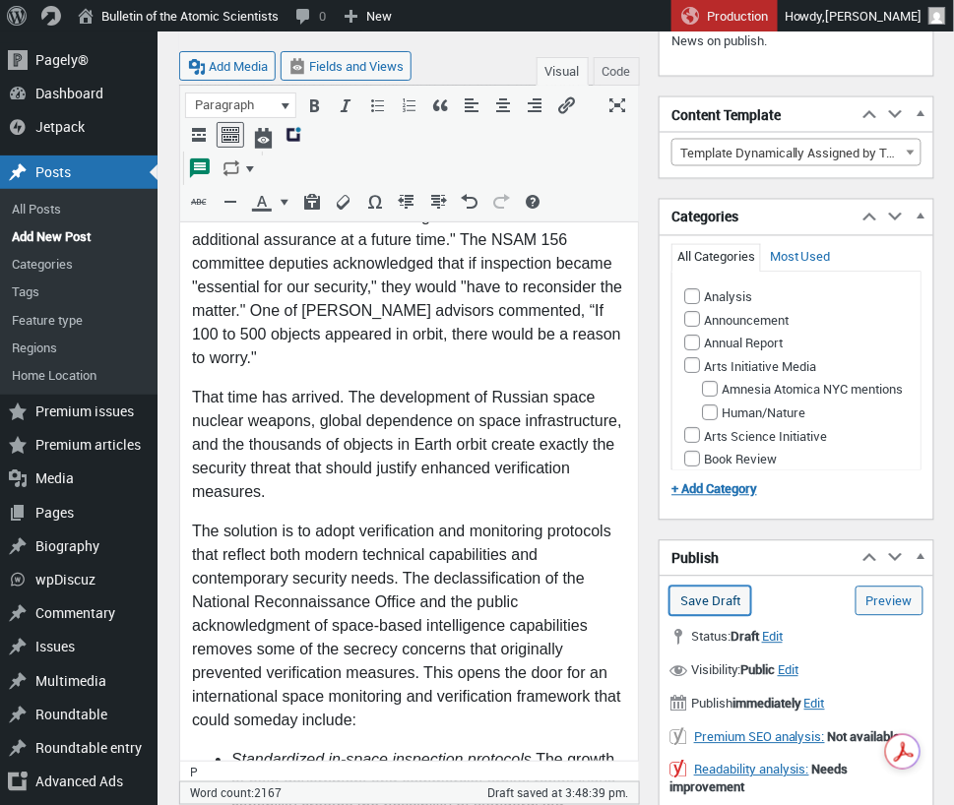
click at [720, 595] on input "Save Draft" at bounding box center [710, 602] width 82 height 30
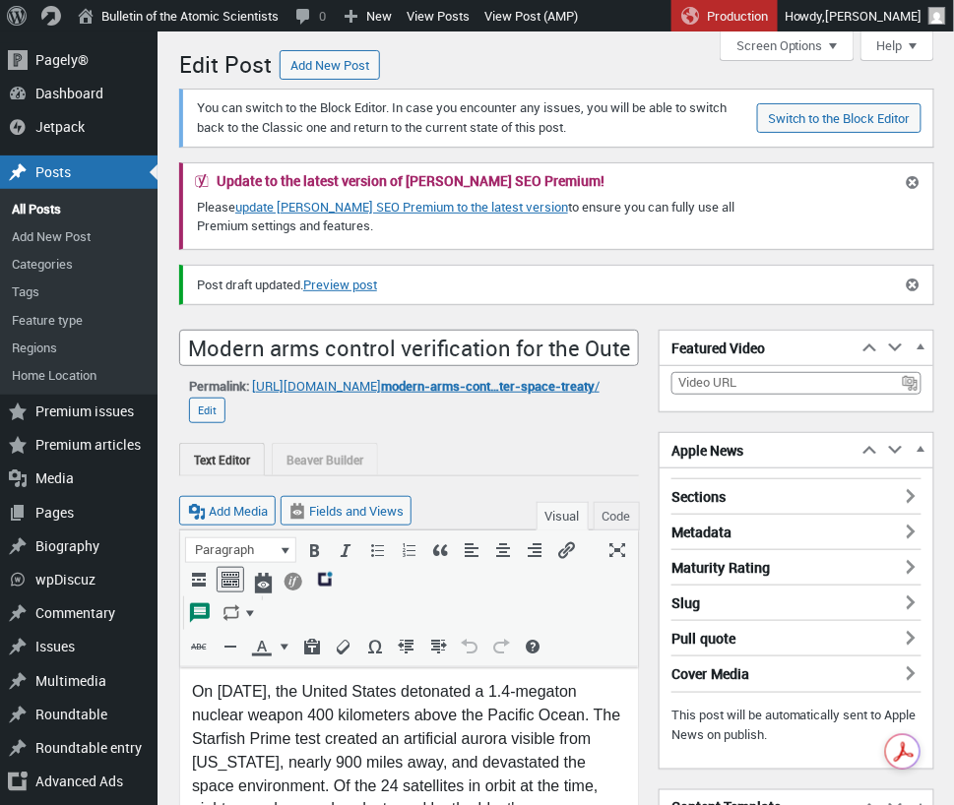
scroll to position [14, 0]
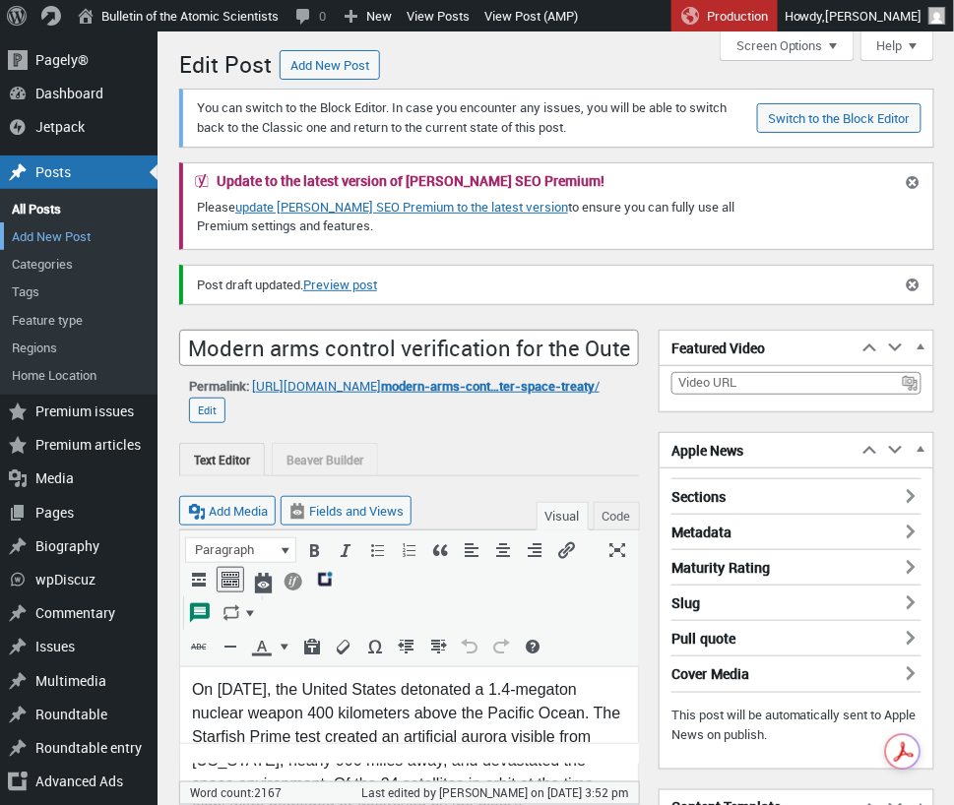
click at [55, 236] on link "Add New Post" at bounding box center [78, 236] width 157 height 28
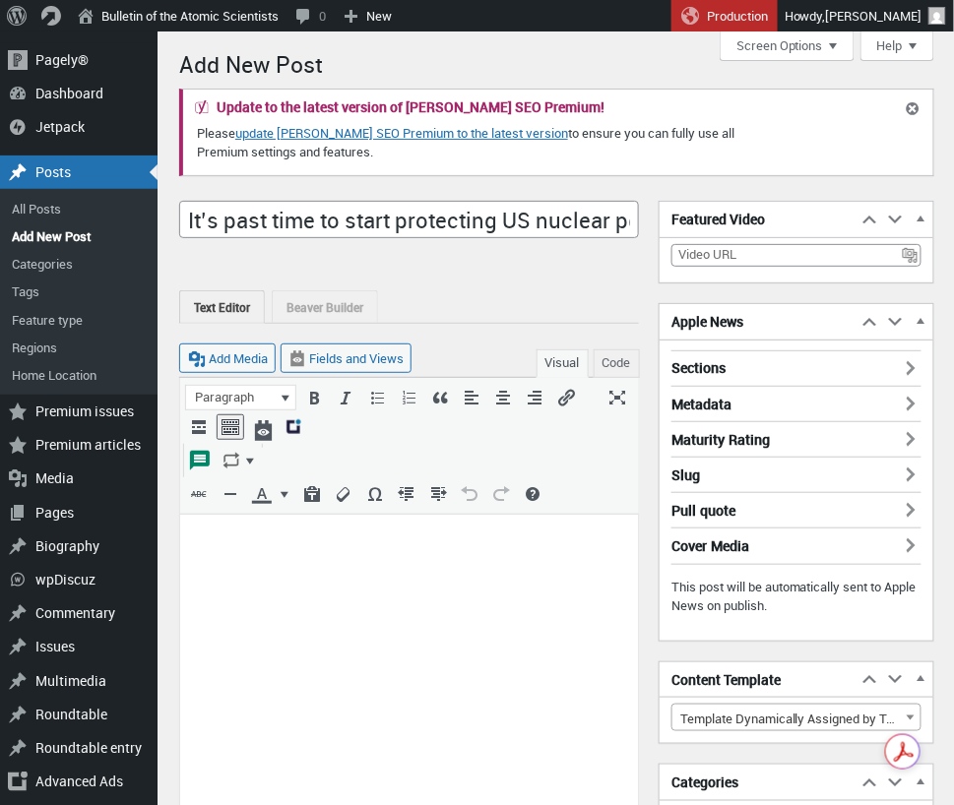
scroll to position [0, 223]
type input "It’s past time to start protecting US nuclear power reactors from drones"
click at [225, 538] on p at bounding box center [408, 537] width 434 height 24
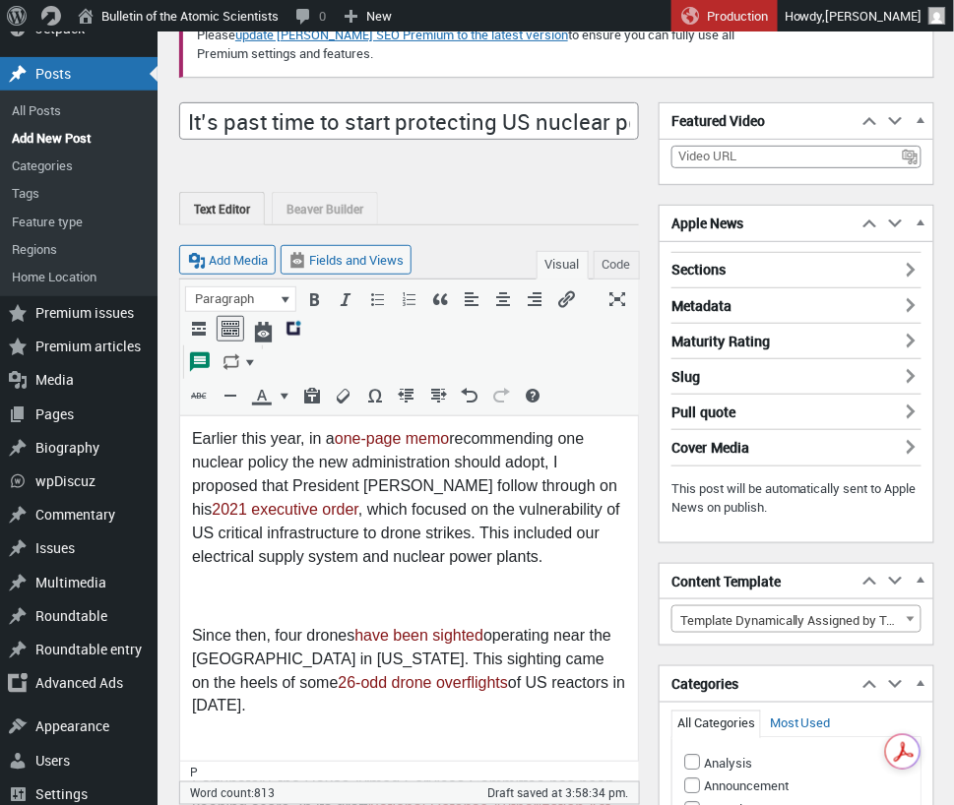
click at [212, 597] on p at bounding box center [408, 596] width 434 height 24
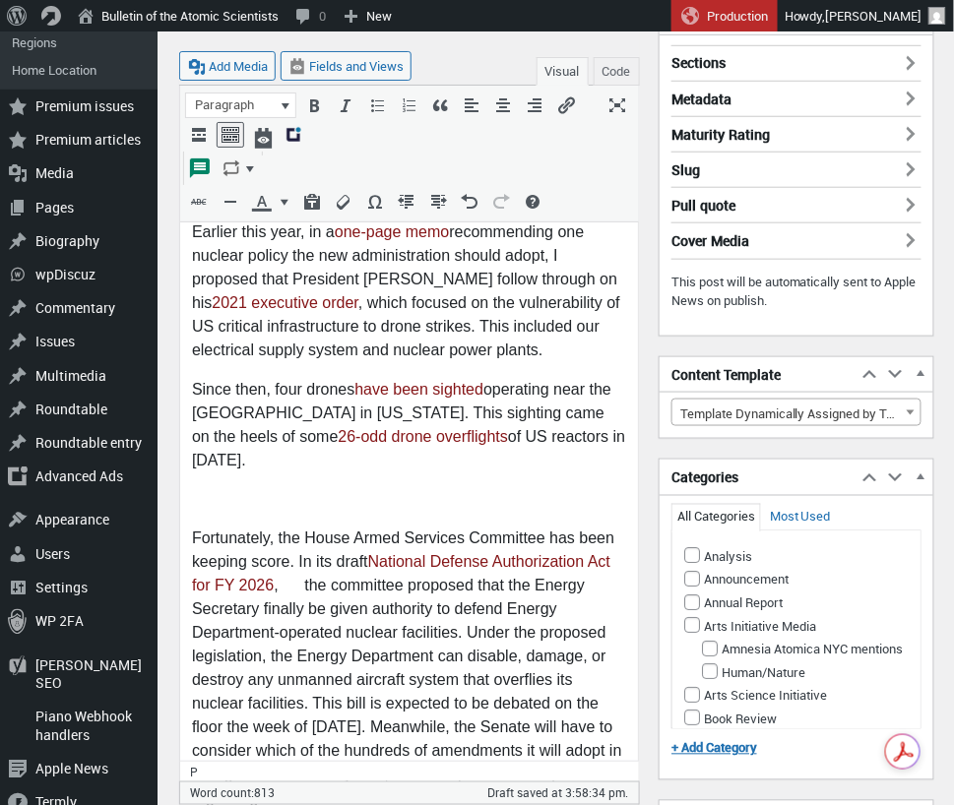
scroll to position [307, 0]
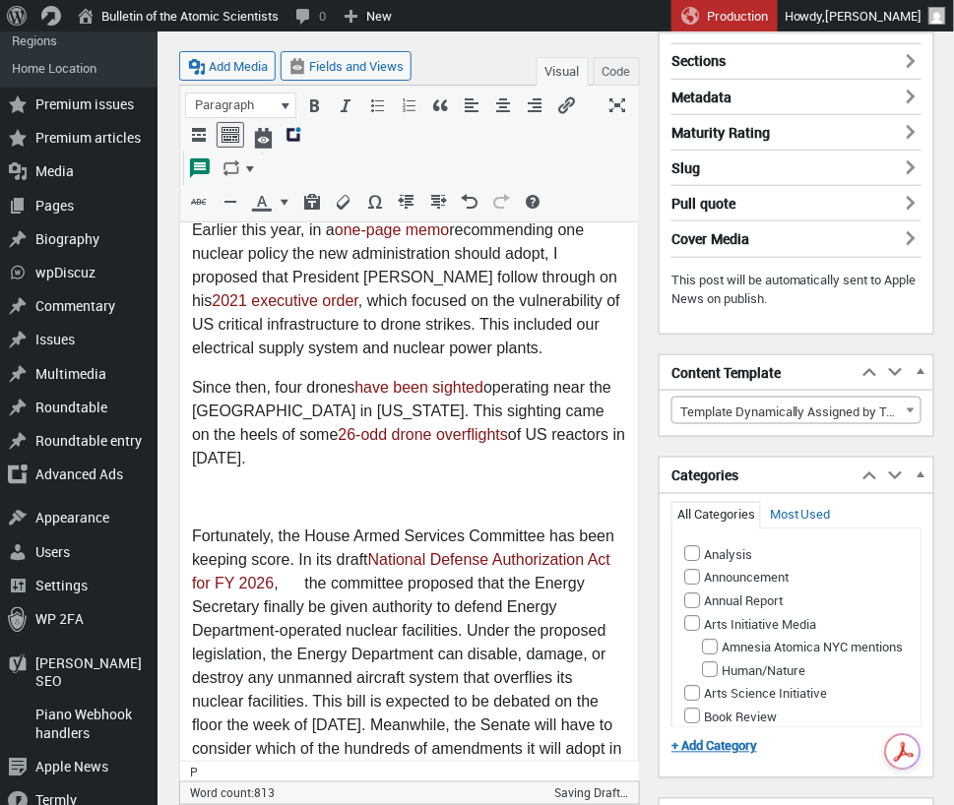
click at [213, 504] on p at bounding box center [408, 497] width 434 height 24
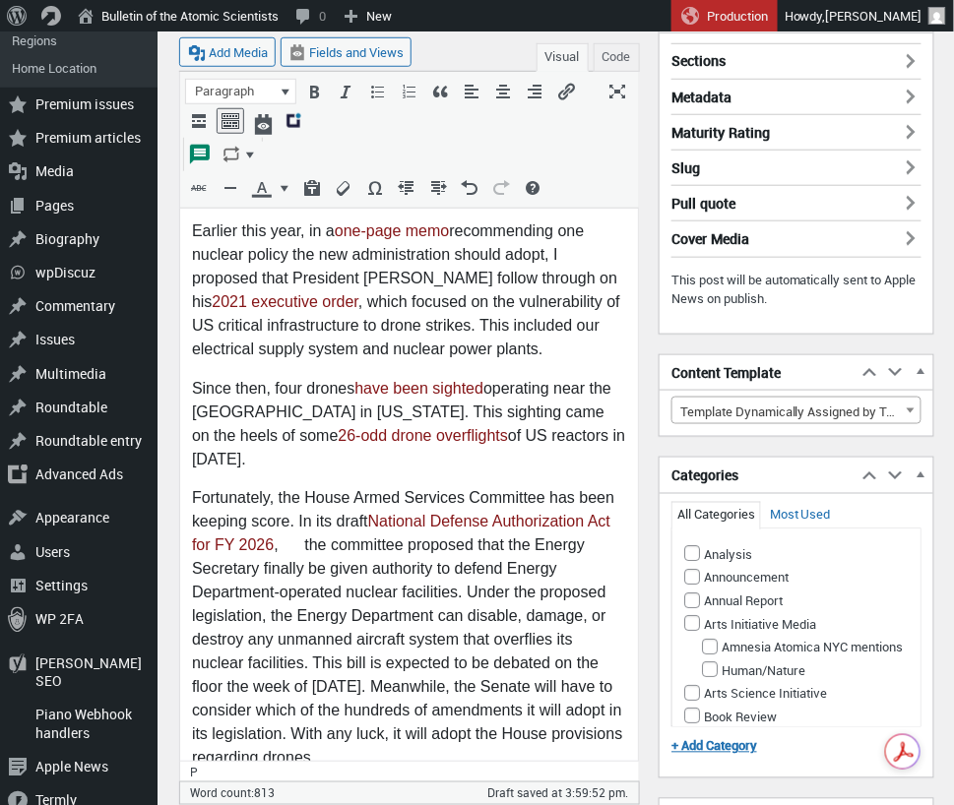
click at [300, 543] on p "Fortunately, the House Armed Services Committee has been keeping score. In its …" at bounding box center [408, 627] width 434 height 283
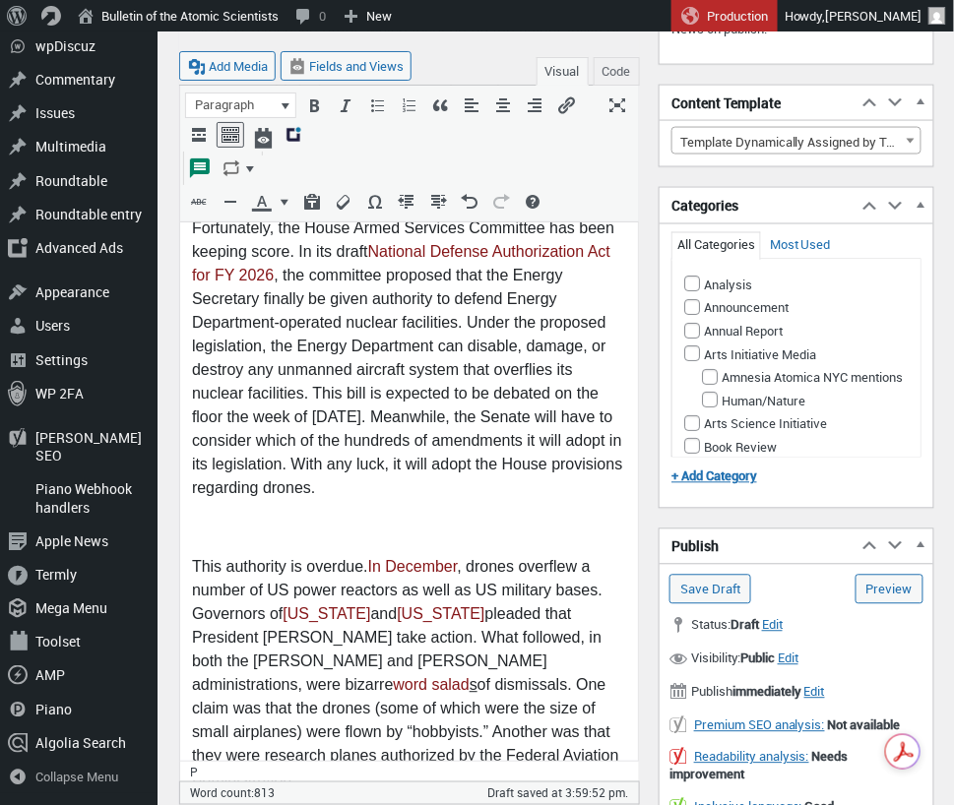
scroll to position [578, 0]
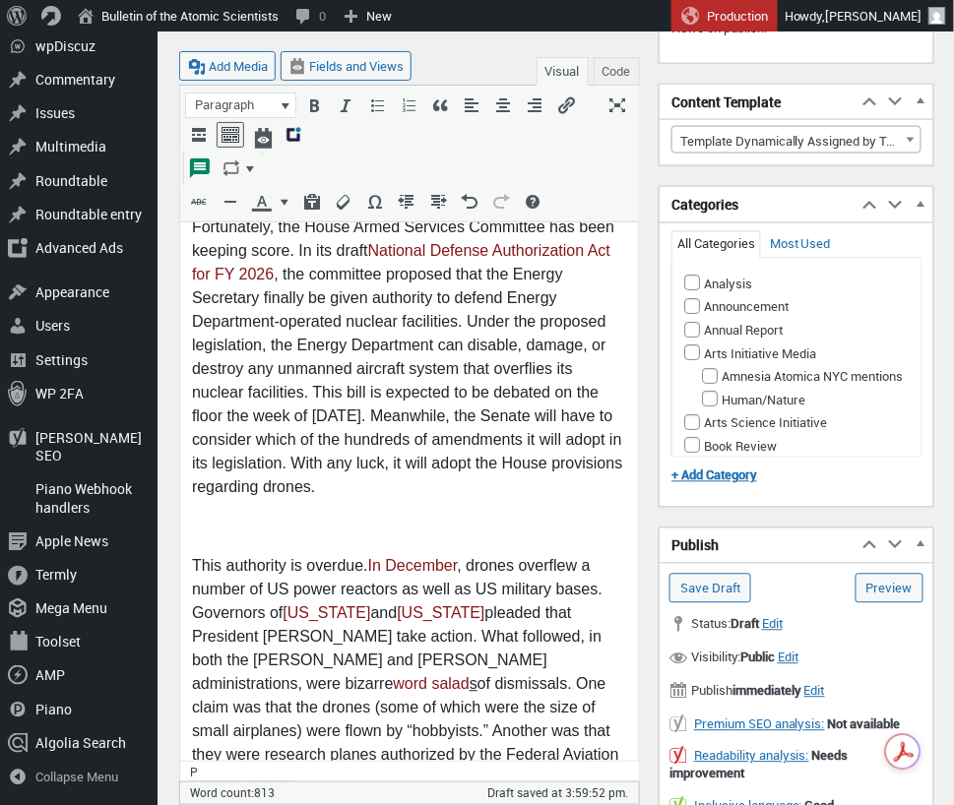
click at [278, 528] on p at bounding box center [408, 528] width 434 height 24
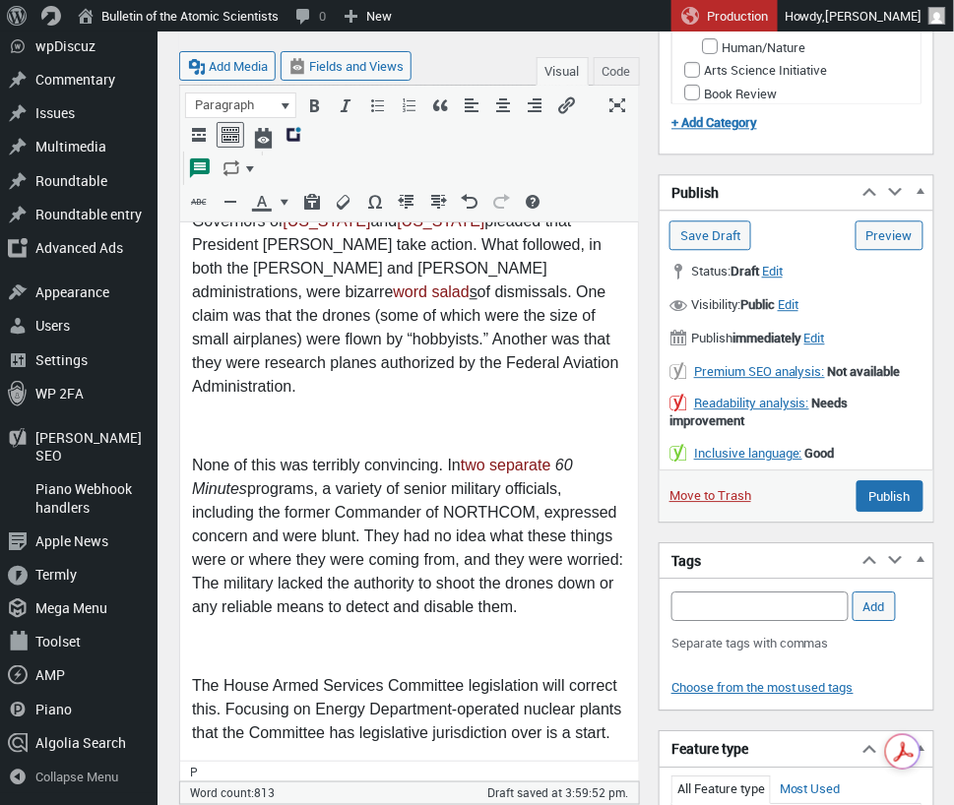
scroll to position [934, 0]
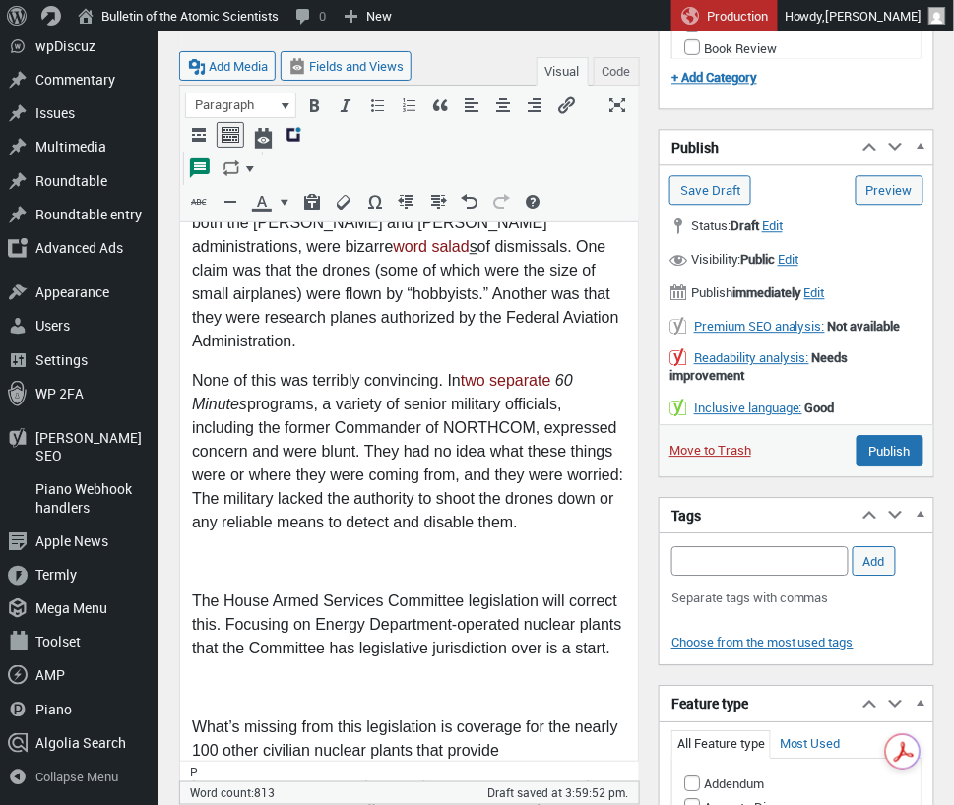
scroll to position [990, 0]
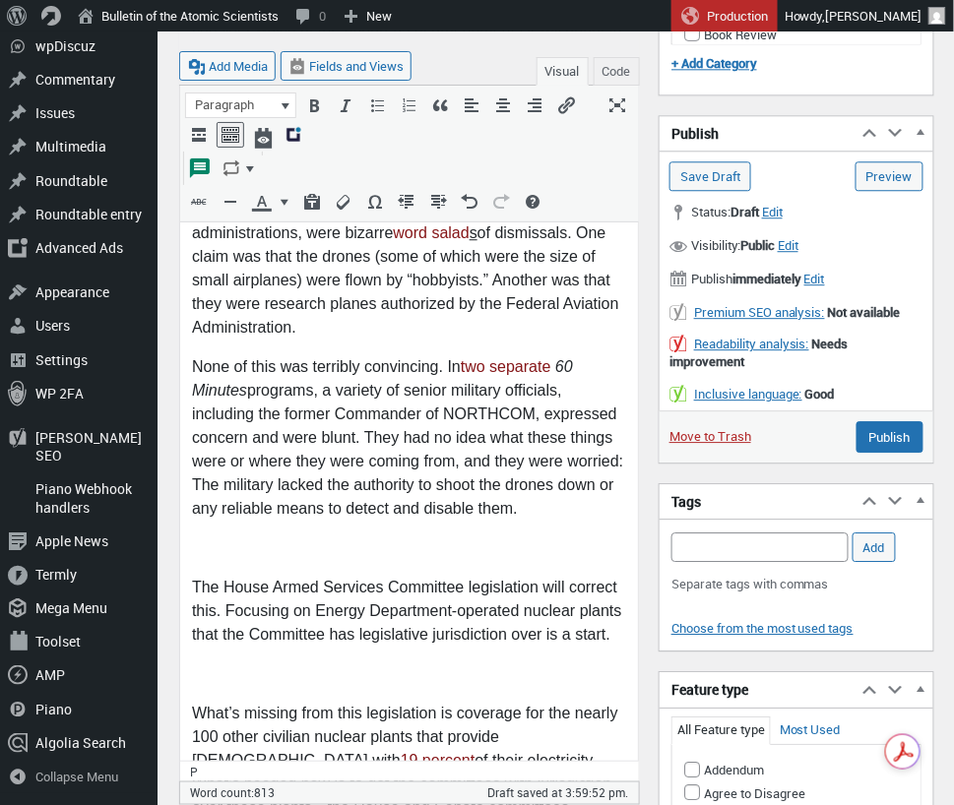
click at [197, 537] on p at bounding box center [408, 549] width 434 height 24
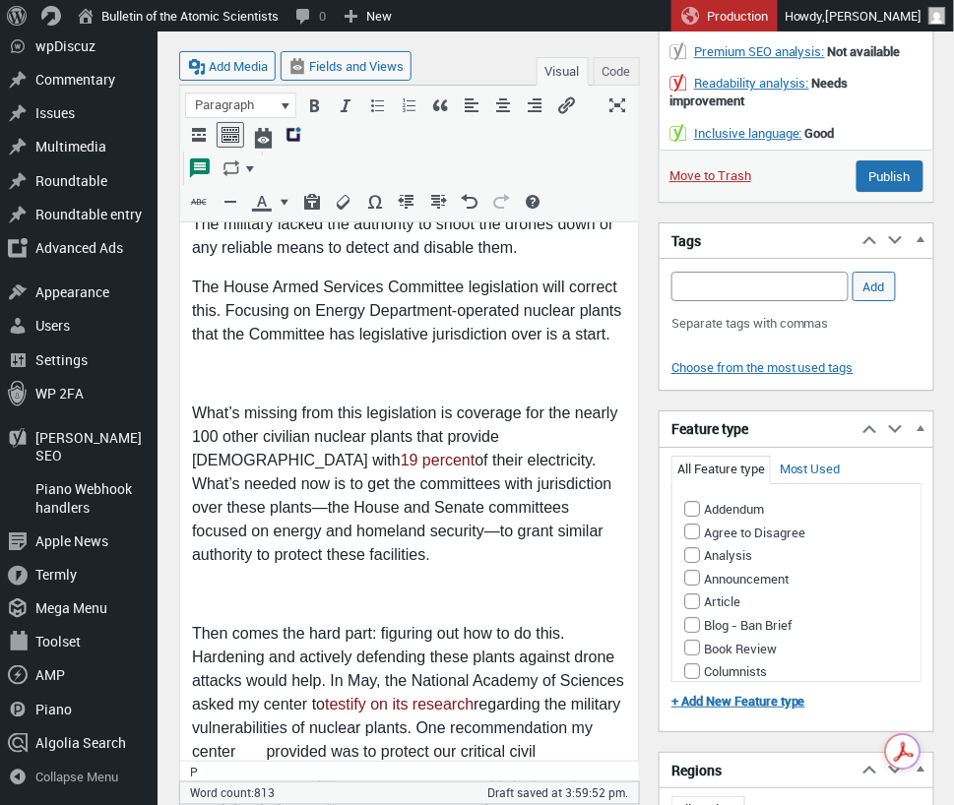
scroll to position [1252, 0]
drag, startPoint x: 204, startPoint y: 348, endPoint x: 491, endPoint y: 444, distance: 302.9
click at [204, 362] on p at bounding box center [408, 374] width 434 height 24
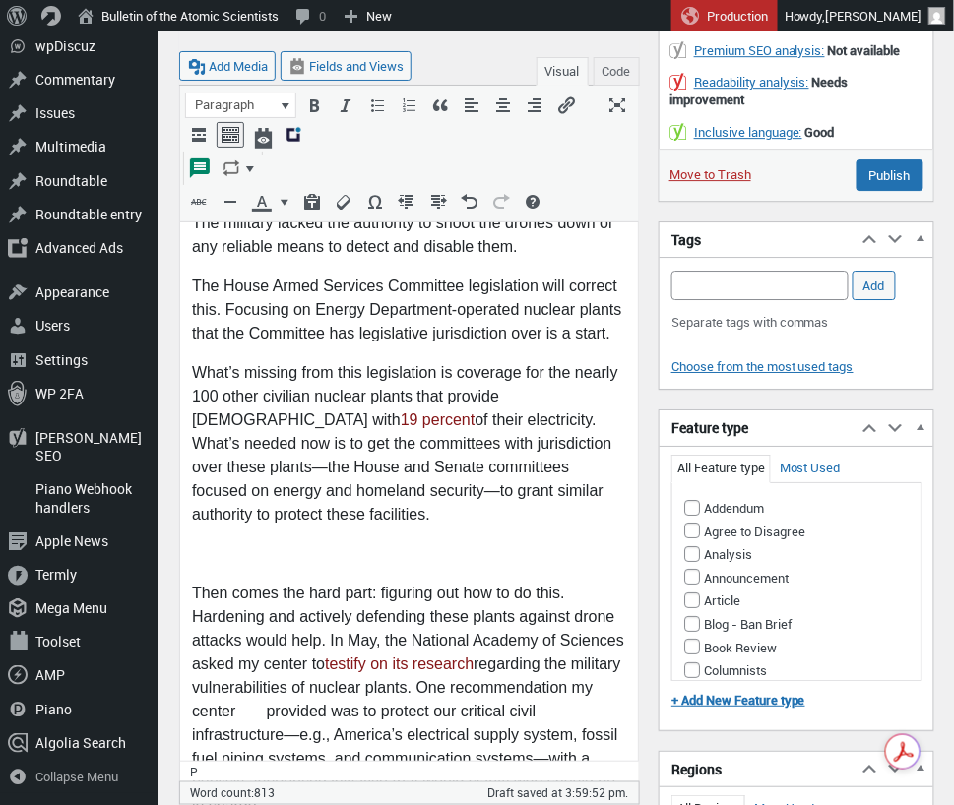
click at [259, 543] on p at bounding box center [408, 555] width 434 height 24
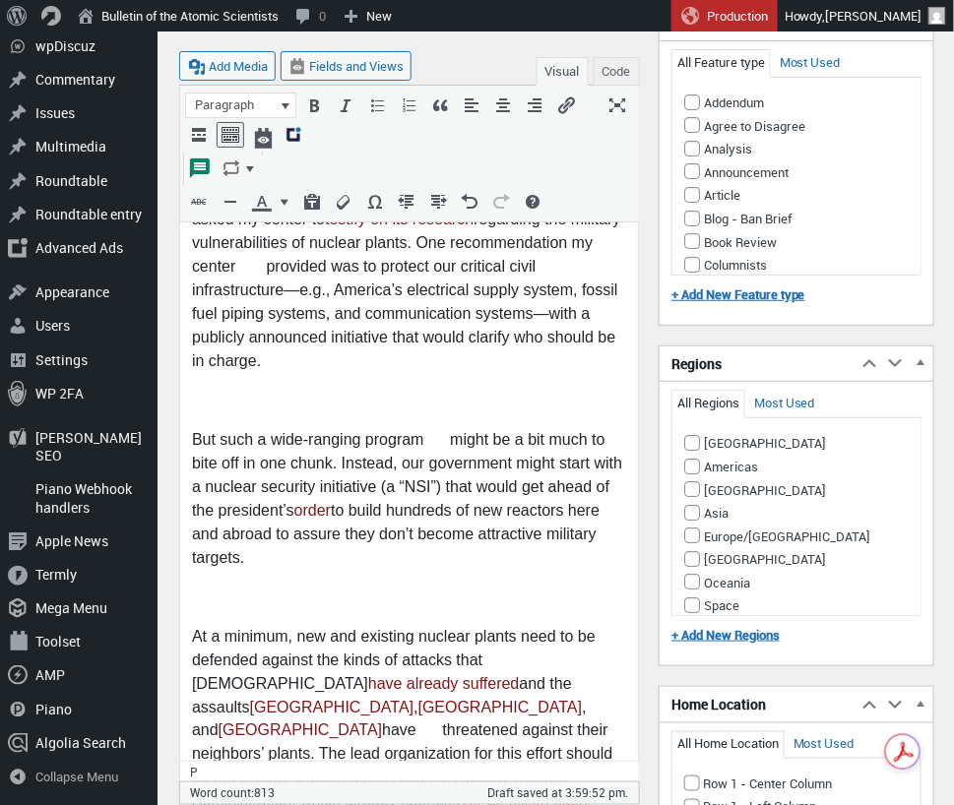
scroll to position [1676, 0]
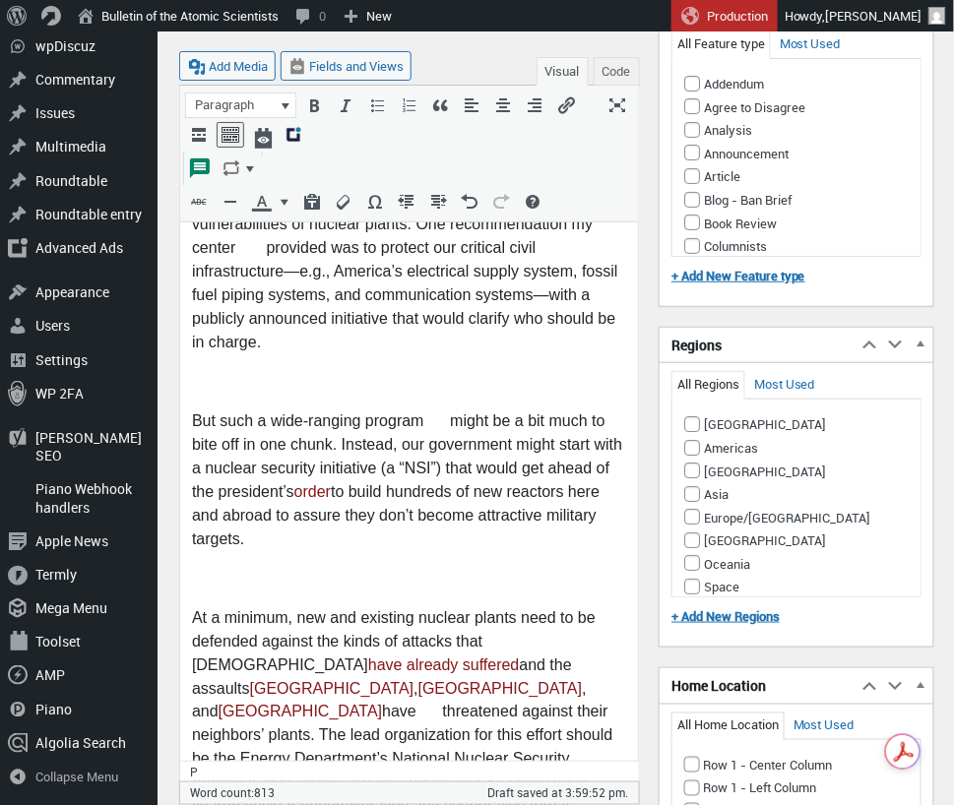
click at [235, 371] on p at bounding box center [408, 383] width 434 height 24
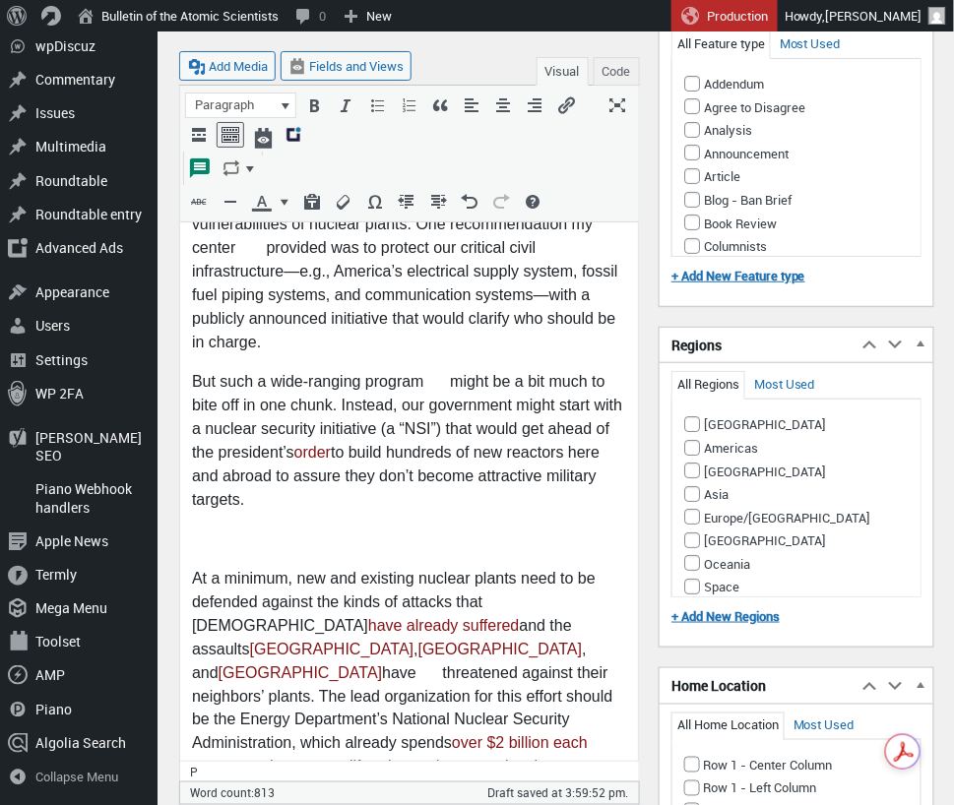
click at [445, 371] on p "But such a wide-ranging program might be a bit much to bite off in one chunk. I…" at bounding box center [408, 442] width 434 height 142
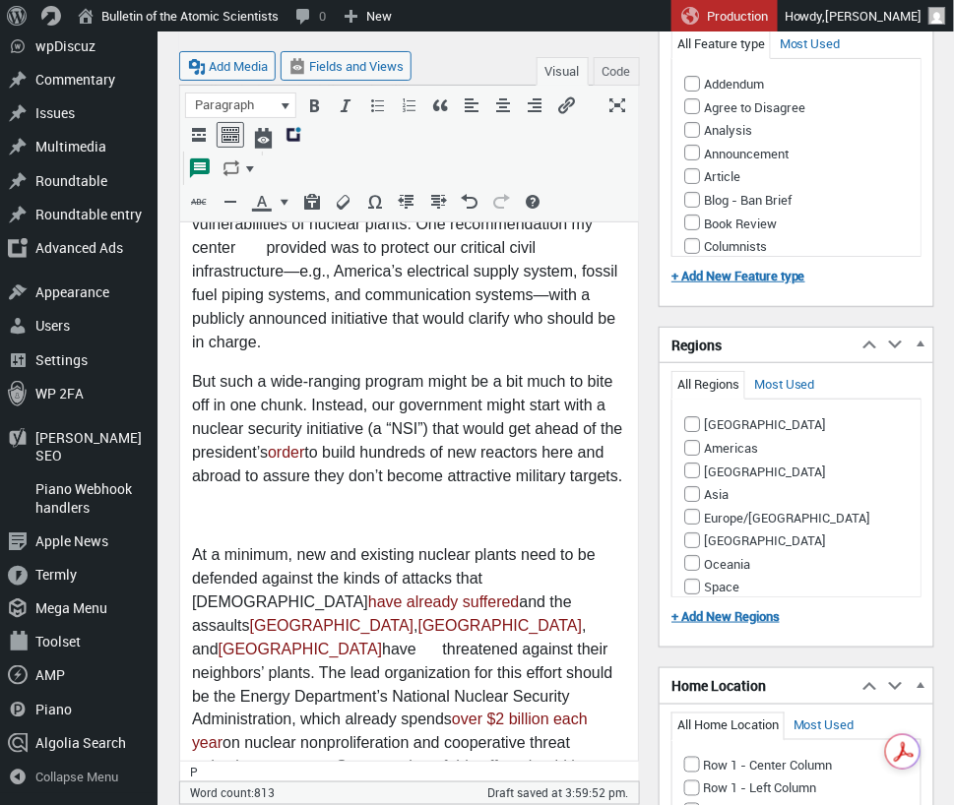
drag, startPoint x: 250, startPoint y: 474, endPoint x: 573, endPoint y: 517, distance: 325.6
click at [250, 505] on p at bounding box center [408, 517] width 434 height 24
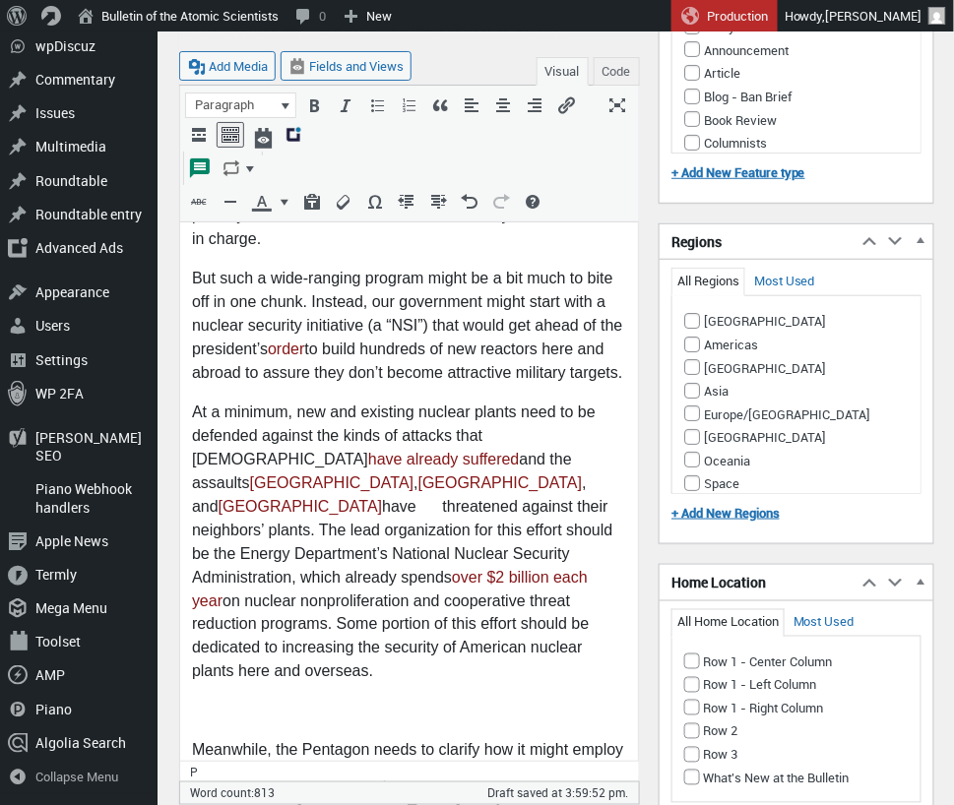
scroll to position [1784, 0]
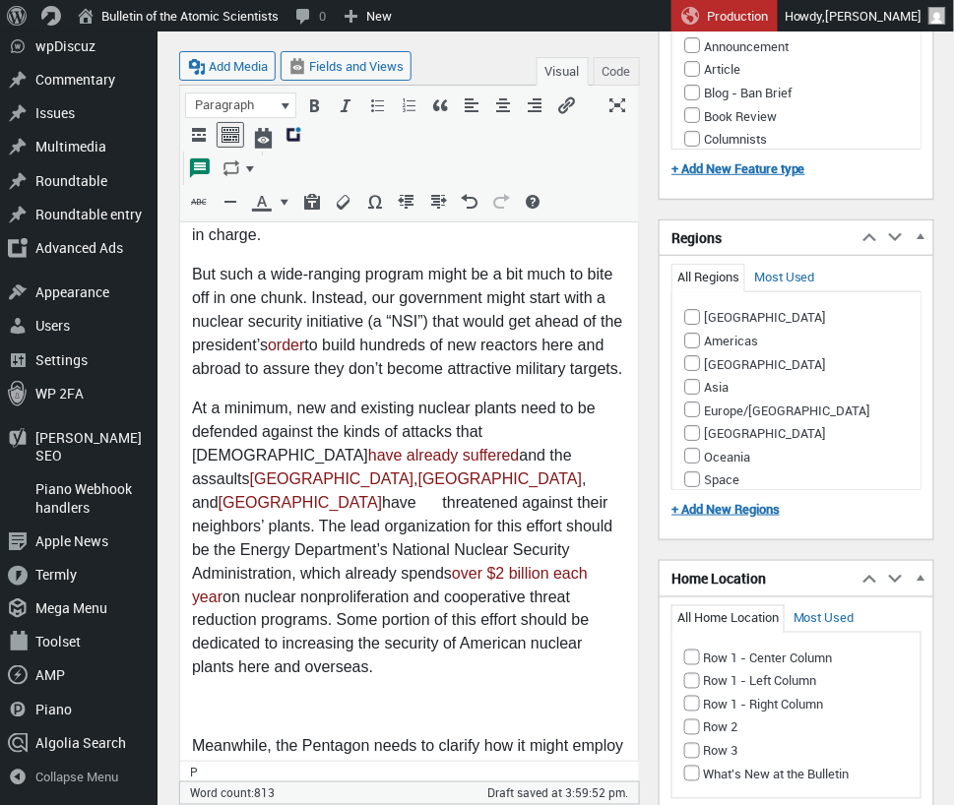
drag, startPoint x: 293, startPoint y: 436, endPoint x: 315, endPoint y: 445, distance: 23.4
click at [293, 436] on p "At a minimum, new and existing nuclear plants need to be defended against the k…" at bounding box center [408, 539] width 434 height 283
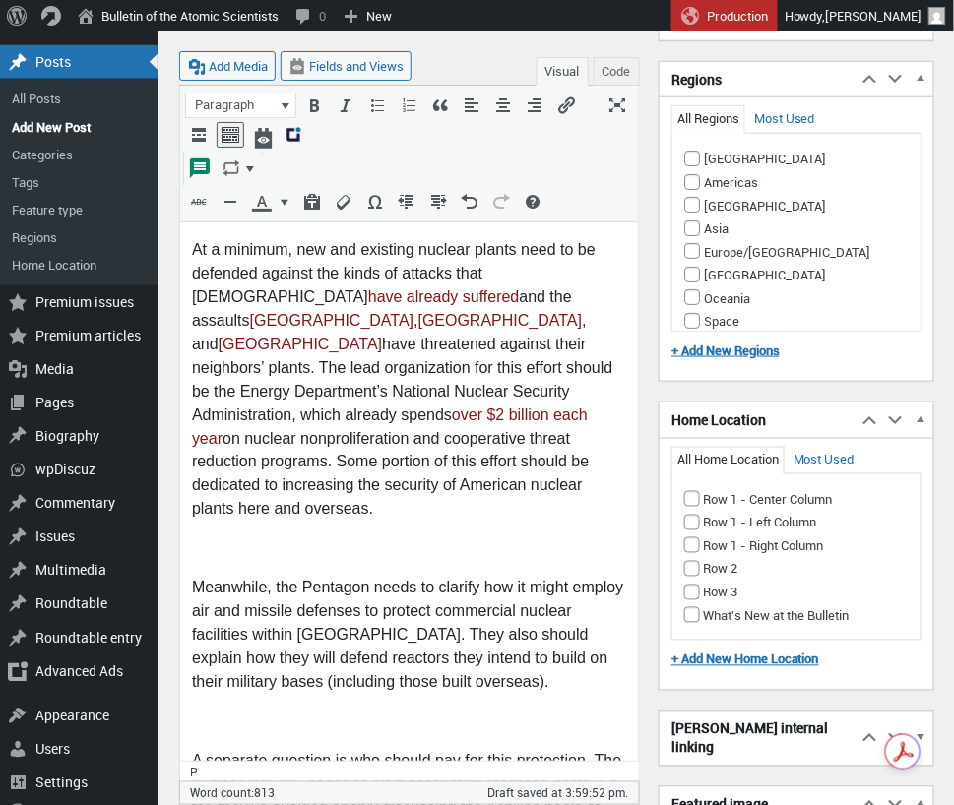
scroll to position [1940, 0]
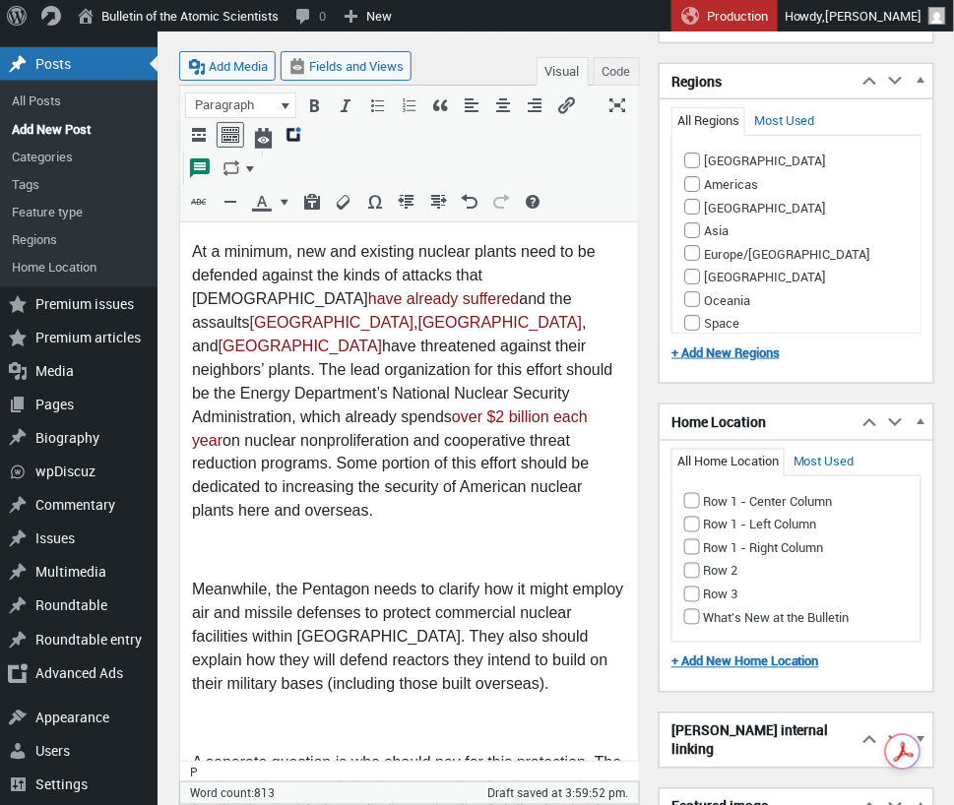
click at [270, 540] on p at bounding box center [408, 552] width 434 height 24
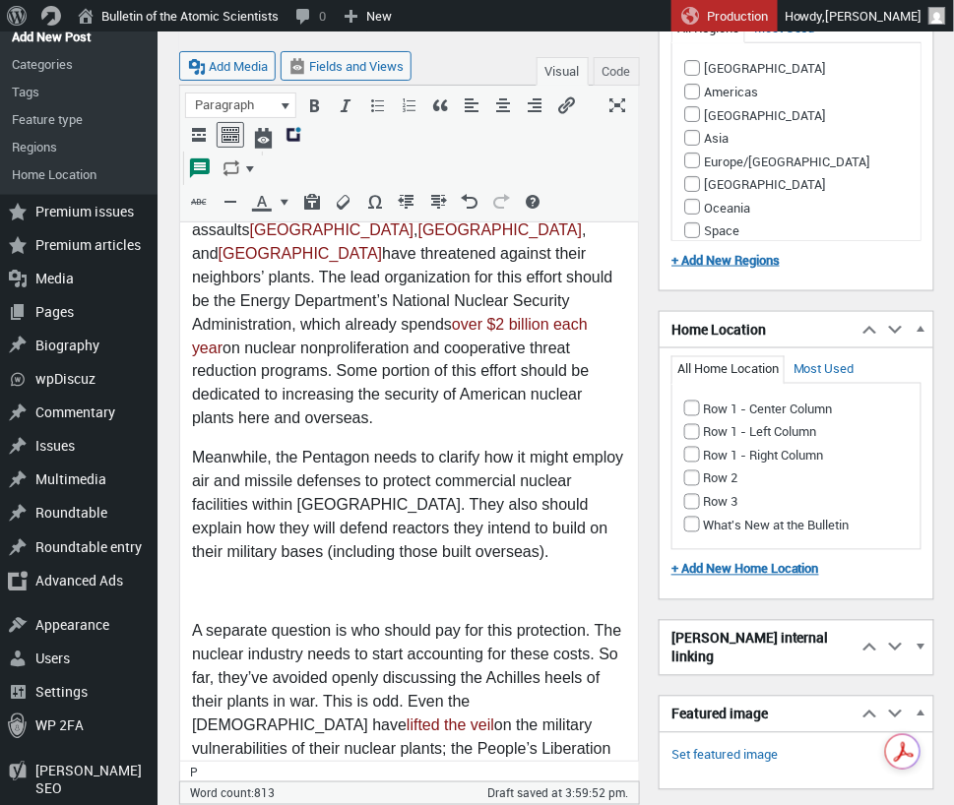
scroll to position [2053, 0]
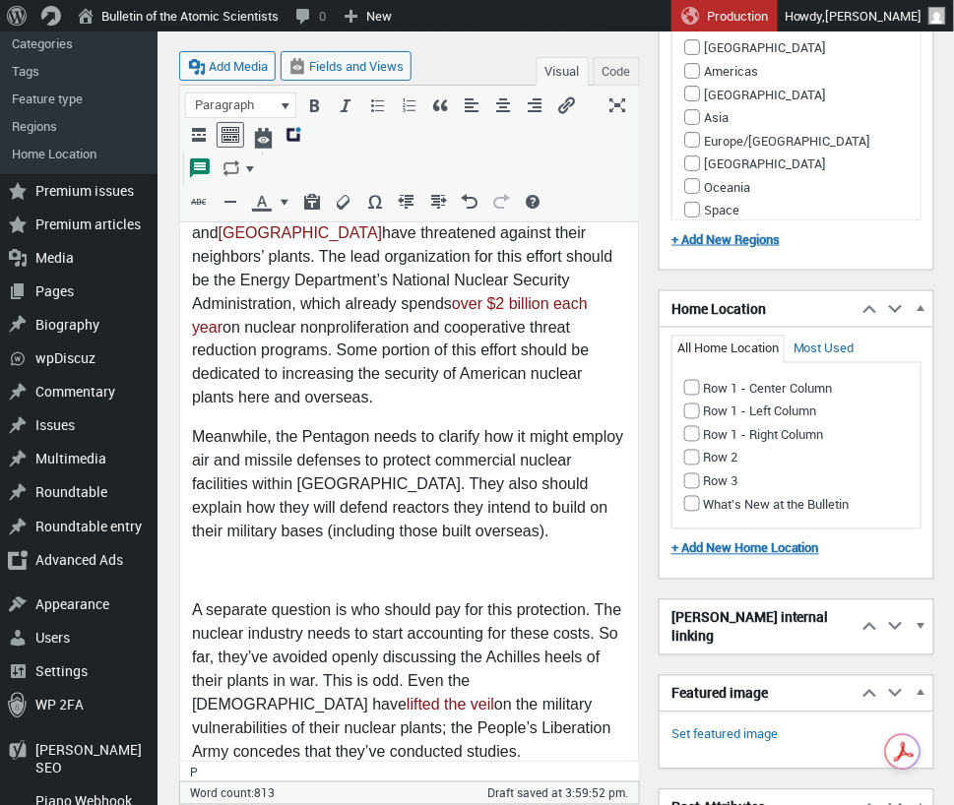
click at [230, 561] on p at bounding box center [408, 573] width 434 height 24
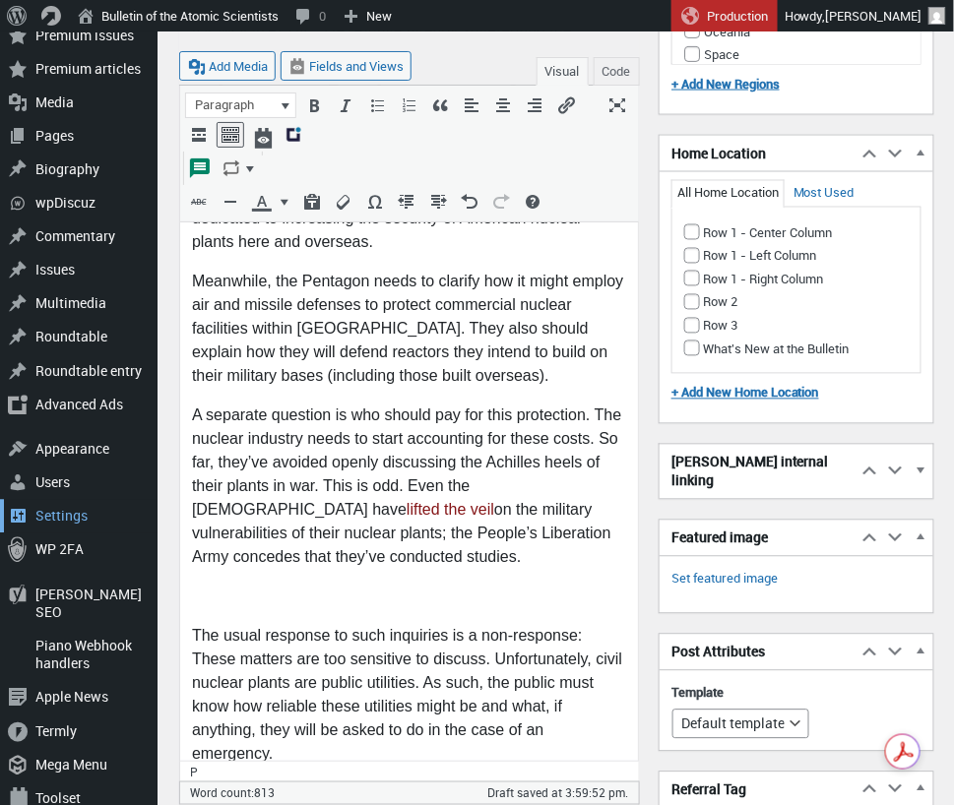
scroll to position [2213, 0]
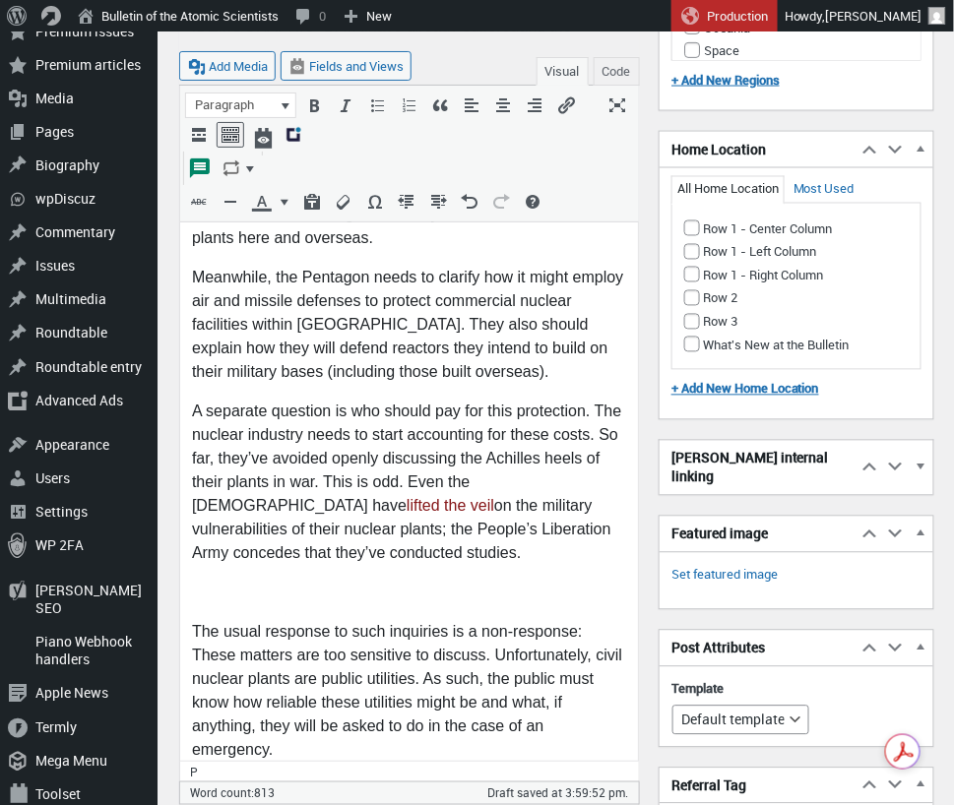
click at [387, 583] on p at bounding box center [408, 595] width 434 height 24
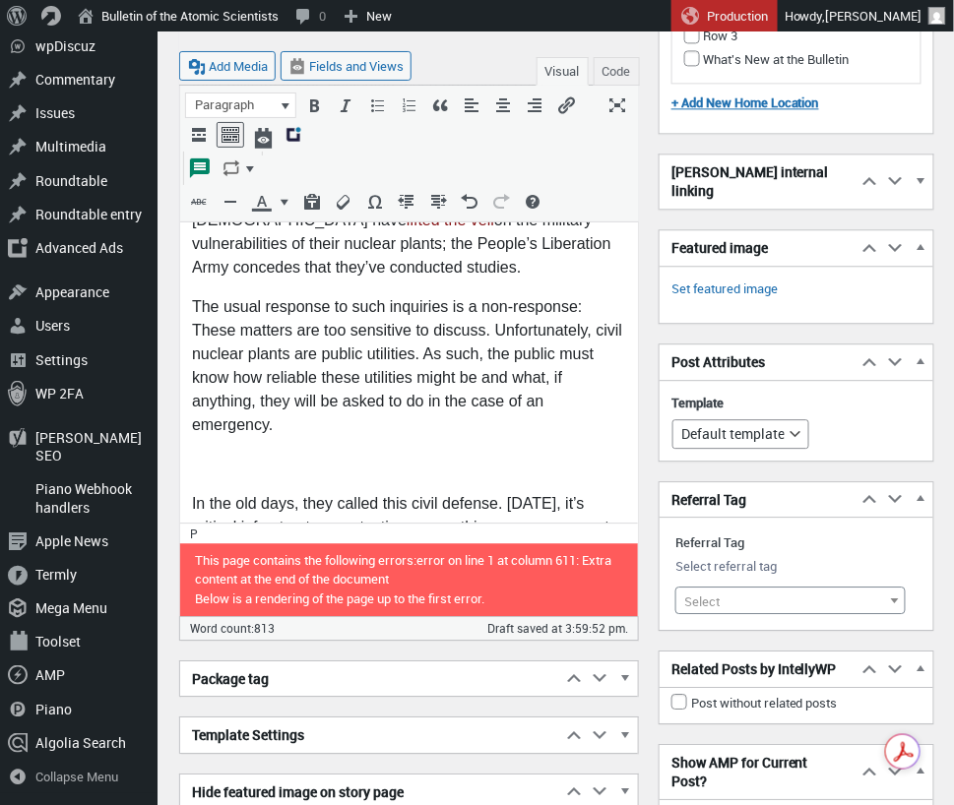
scroll to position [2500, 0]
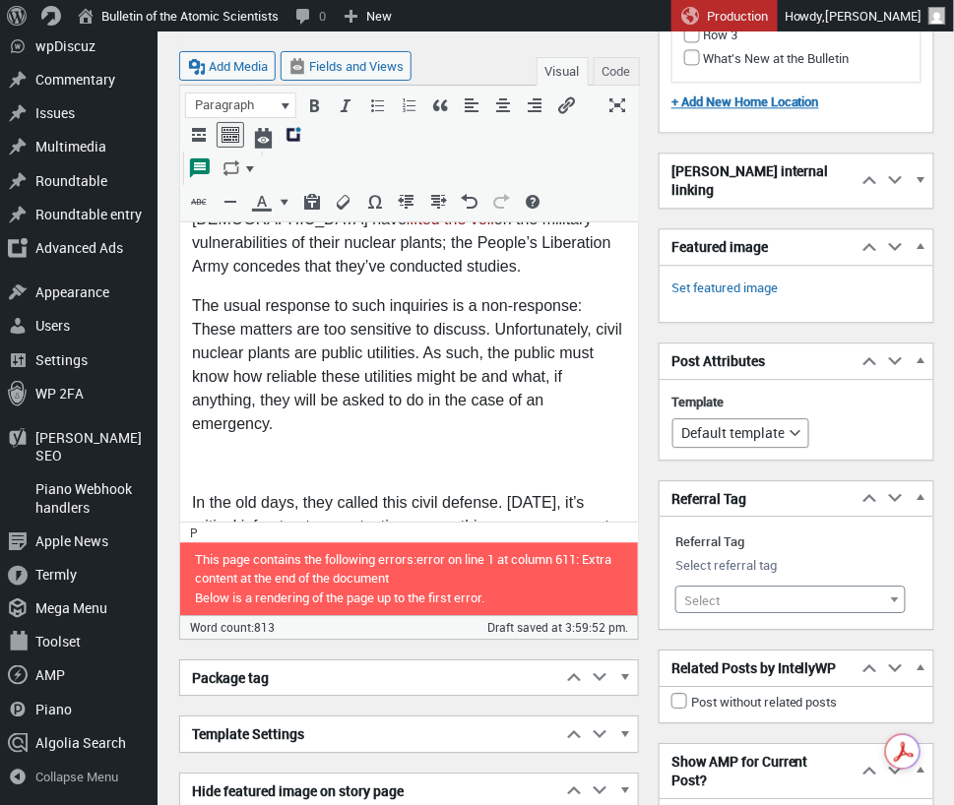
click at [197, 454] on p at bounding box center [408, 466] width 434 height 24
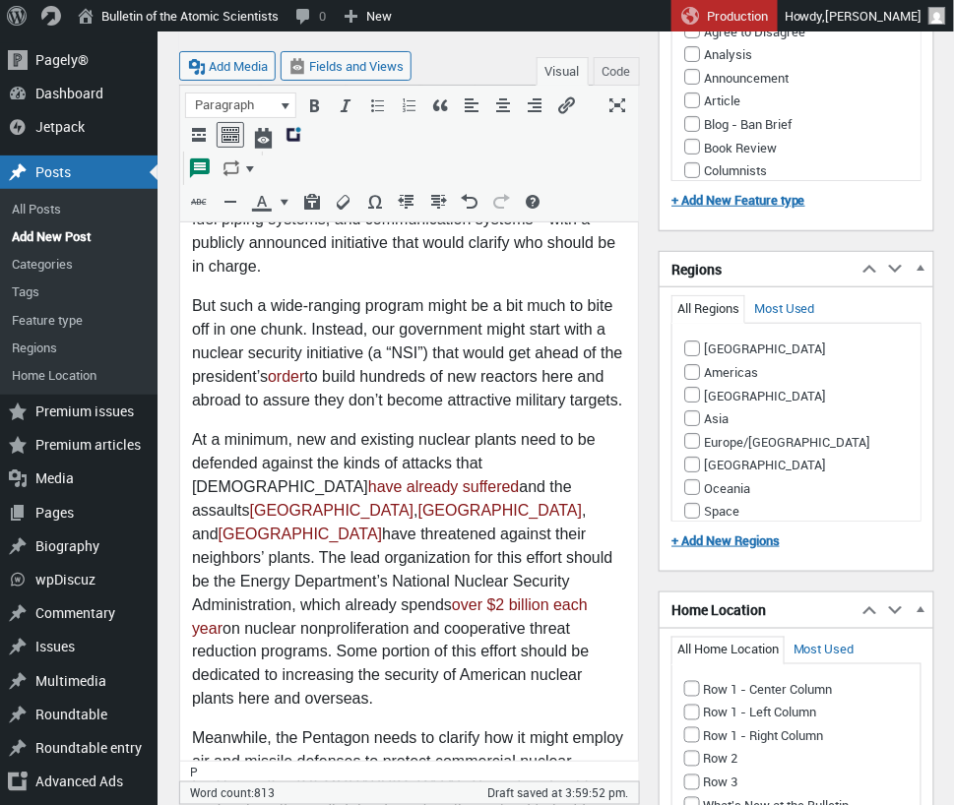
scroll to position [1715, 0]
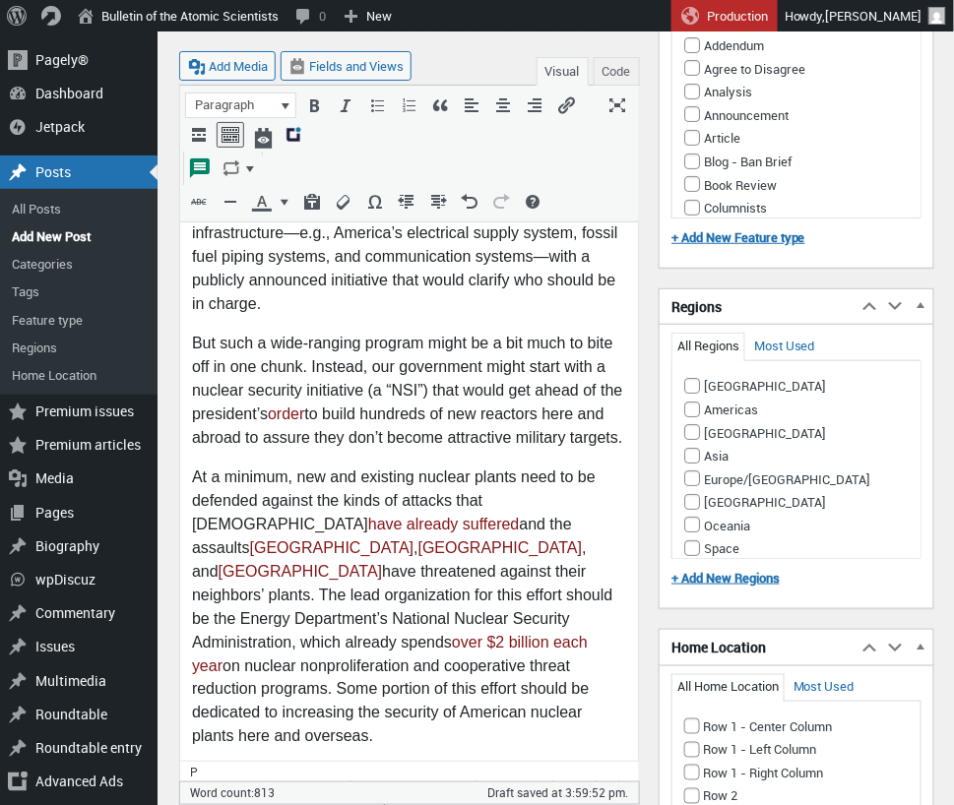
drag, startPoint x: 188, startPoint y: 430, endPoint x: 368, endPoint y: 476, distance: 186.0
click at [317, 468] on html "Earlier this year, in a one-page memo recommending one nuclear policy the new a…" at bounding box center [408, 80] width 458 height 2561
click at [427, 483] on p "At a minimum, new and existing nuclear plants need to be defended against the k…" at bounding box center [408, 608] width 434 height 283
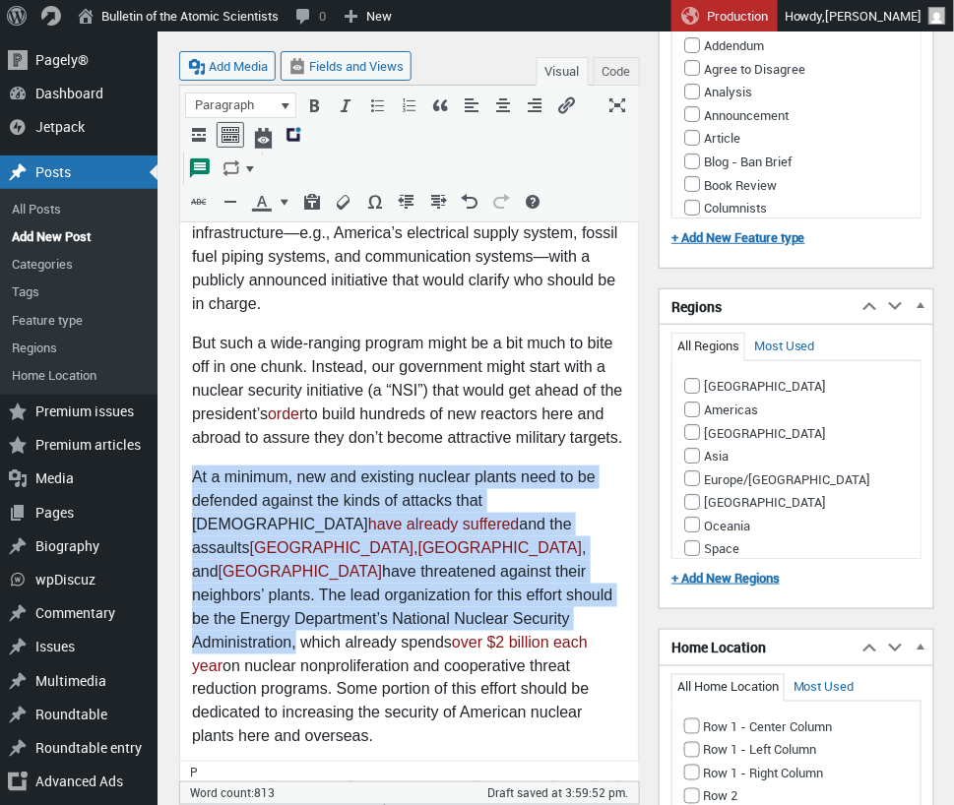
drag, startPoint x: 194, startPoint y: 431, endPoint x: 569, endPoint y: 550, distance: 393.5
click at [569, 550] on p "At a minimum, new and existing nuclear plants need to be defended against the k…" at bounding box center [408, 608] width 434 height 283
copy p "At a minimum, new and existing nuclear plants need to be defended against the k…"
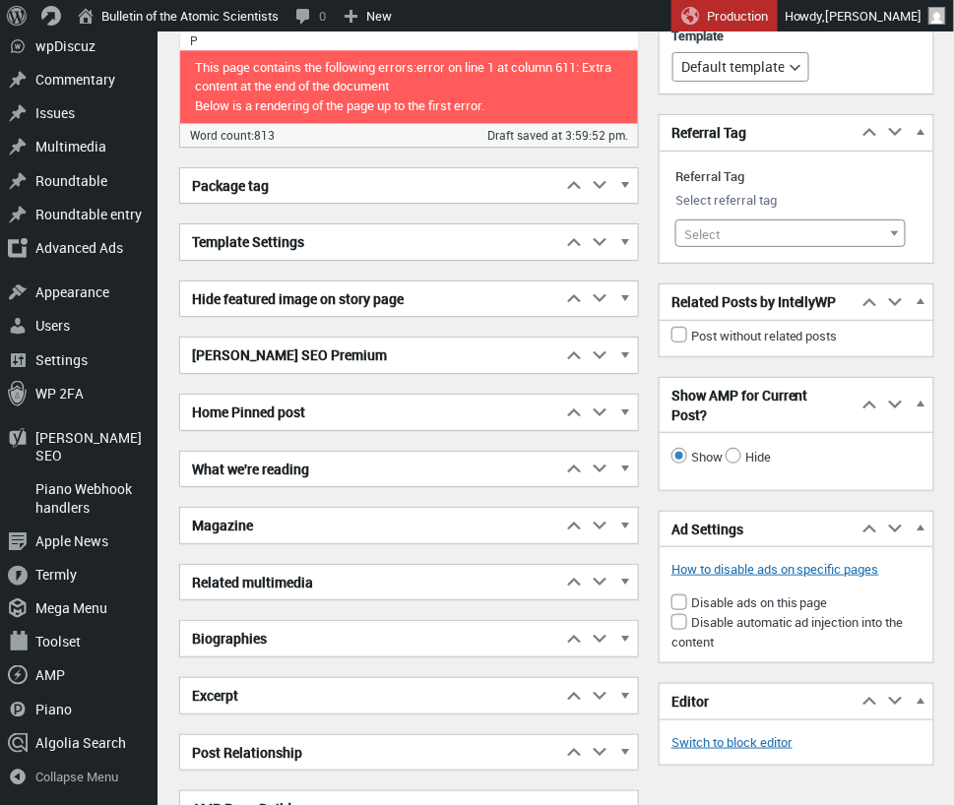
scroll to position [2962, 0]
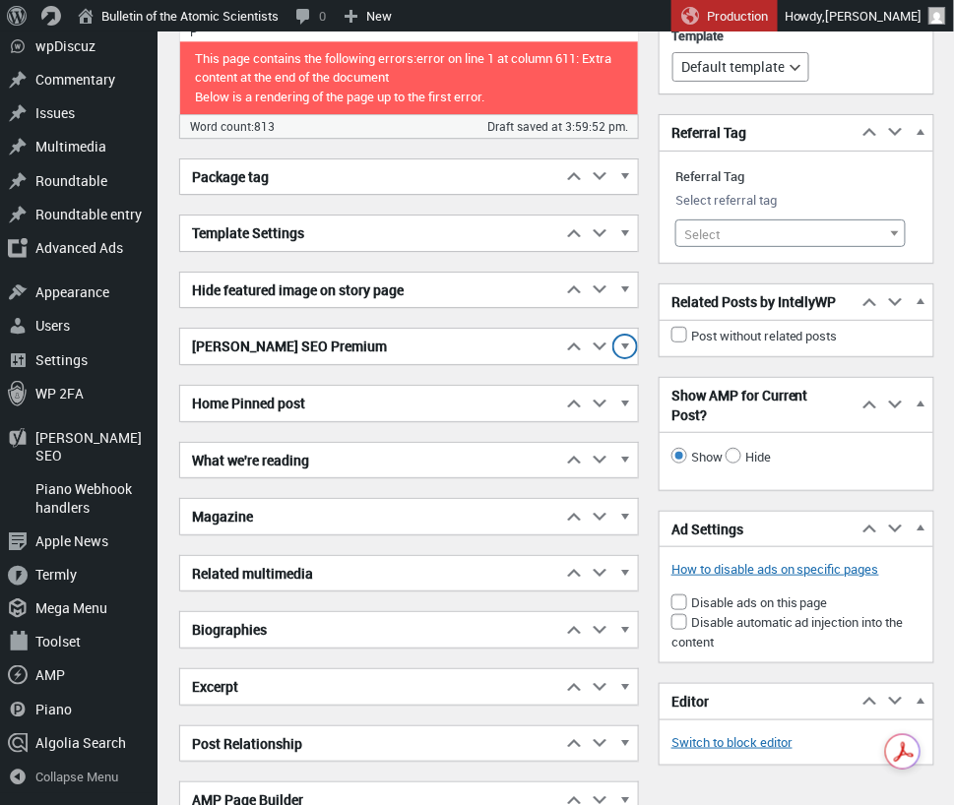
click at [630, 358] on span "button" at bounding box center [625, 350] width 20 height 18
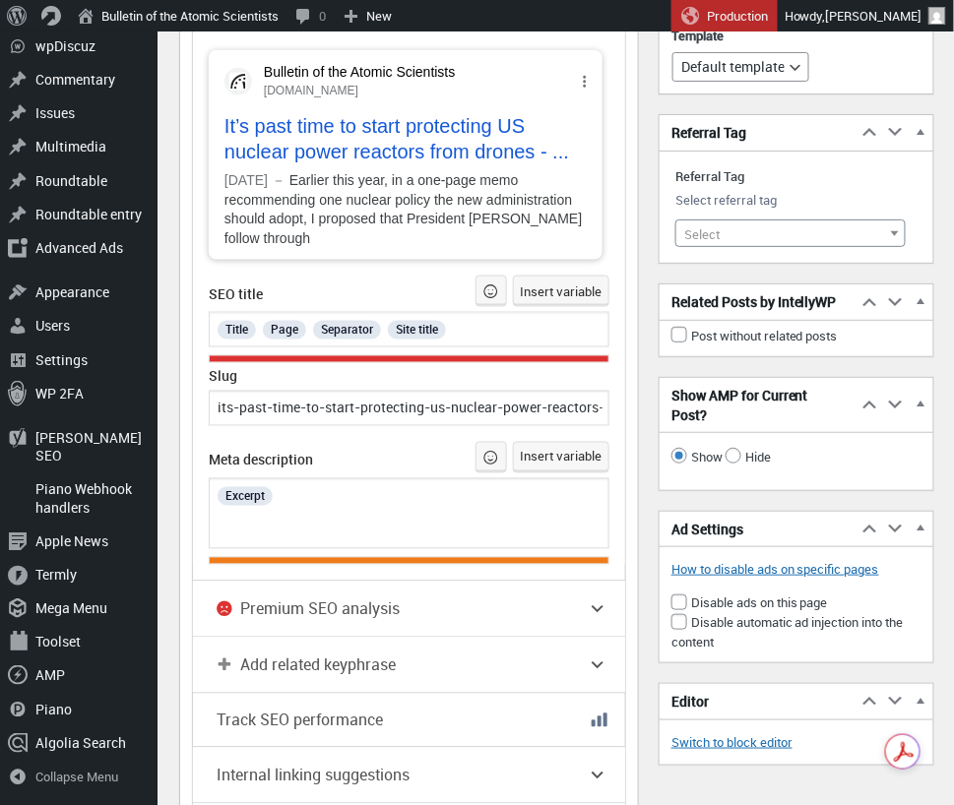
scroll to position [3652, 0]
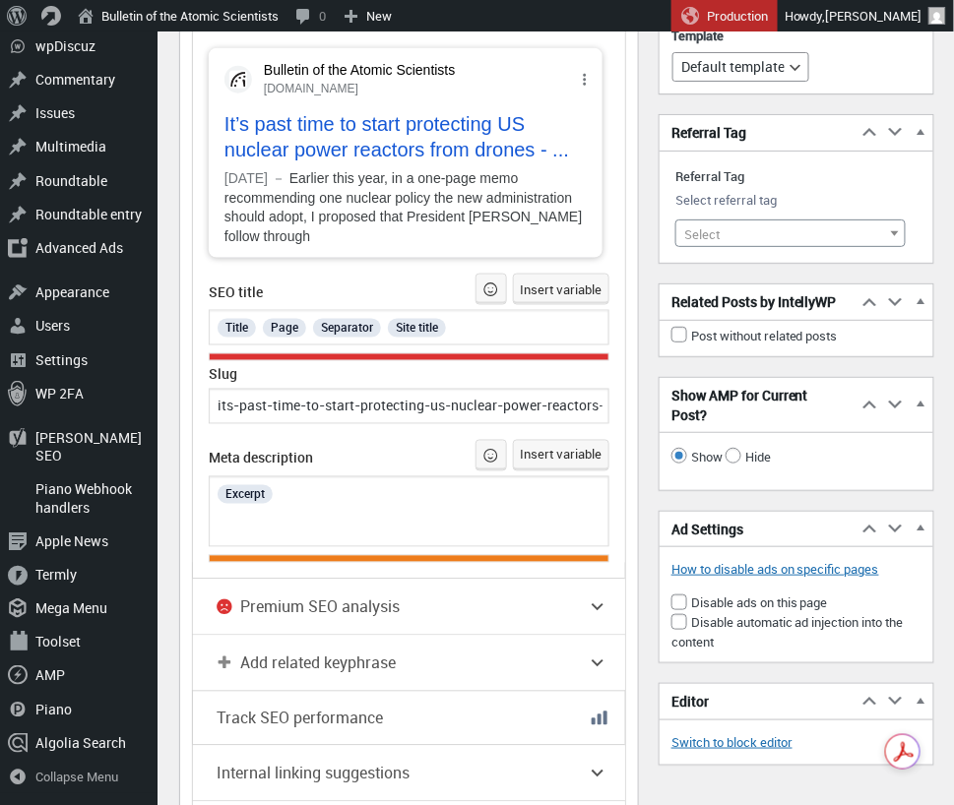
click at [297, 507] on div "Excerpt" at bounding box center [410, 494] width 388 height 26
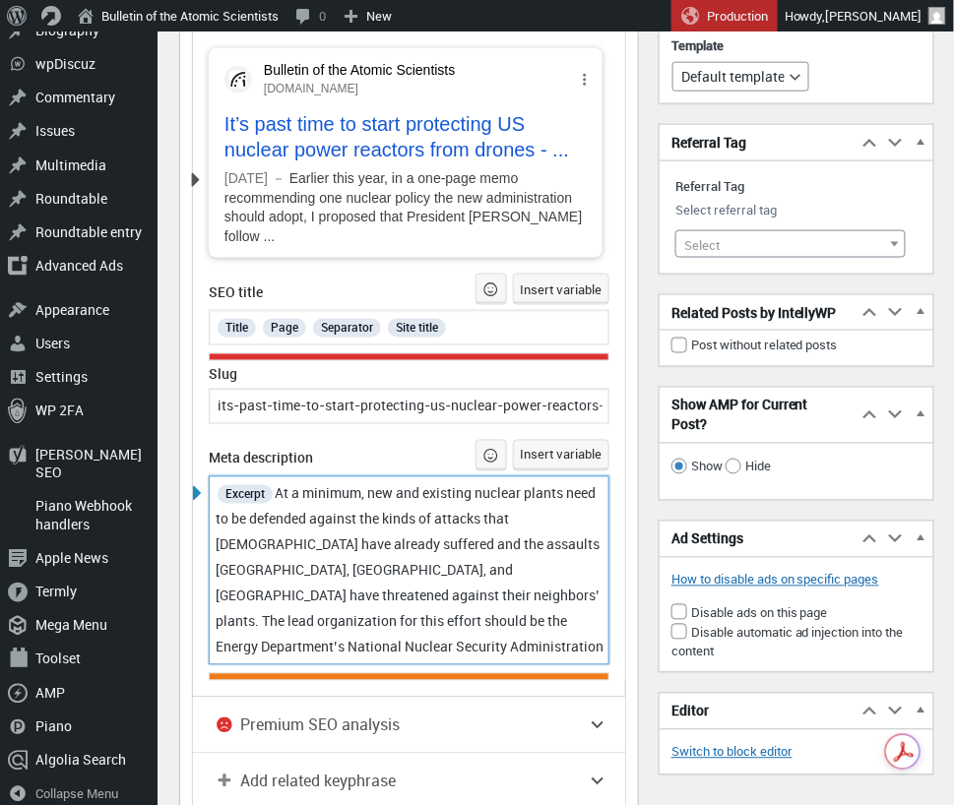
scroll to position [3632, 0]
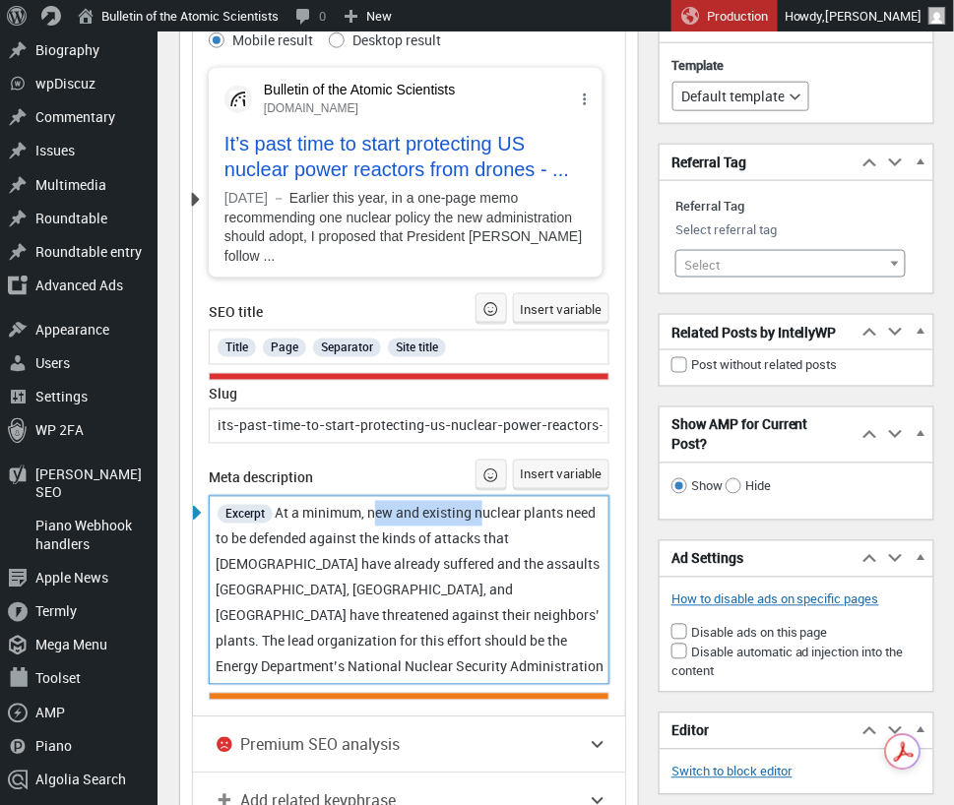
drag, startPoint x: 486, startPoint y: 534, endPoint x: 377, endPoint y: 535, distance: 109.3
click at [377, 535] on span "At a minimum, new and existing nuclear plants need to be defended against the k…" at bounding box center [410, 590] width 388 height 172
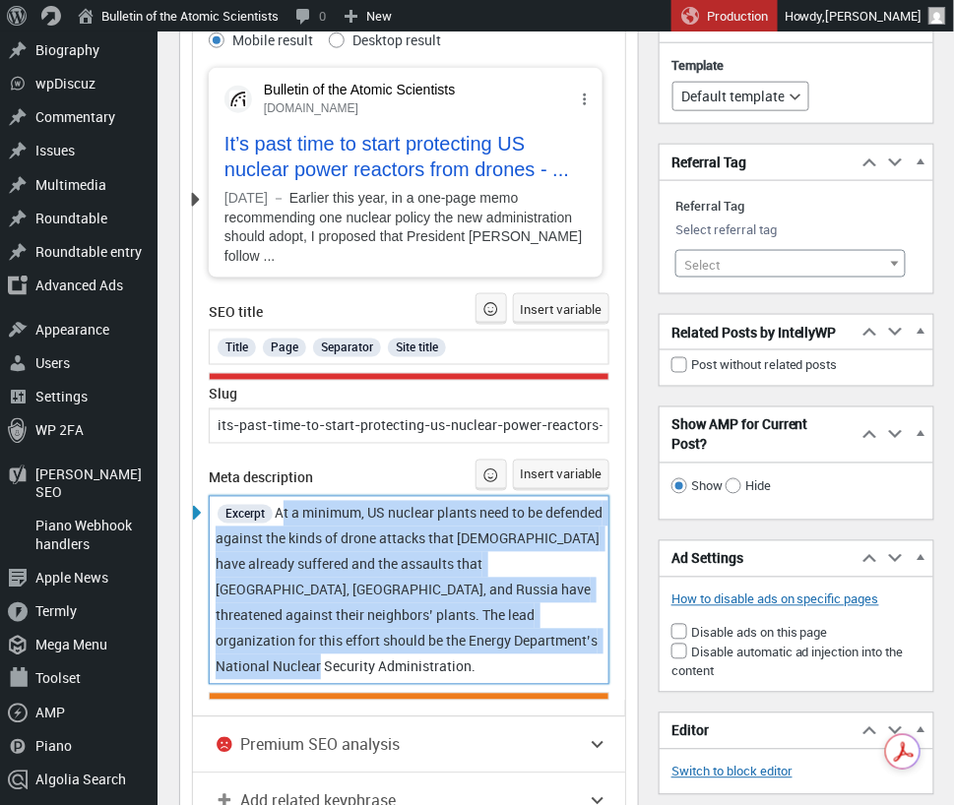
drag, startPoint x: 282, startPoint y: 534, endPoint x: 454, endPoint y: 728, distance: 258.7
click at [451, 731] on div "Focus keyphrase Help on choosing the perfect focus keyphrase (Opens in a new br…" at bounding box center [409, 412] width 432 height 1279
copy span "At a minimum, US nuclear plants need to be defended against the kinds of drone …"
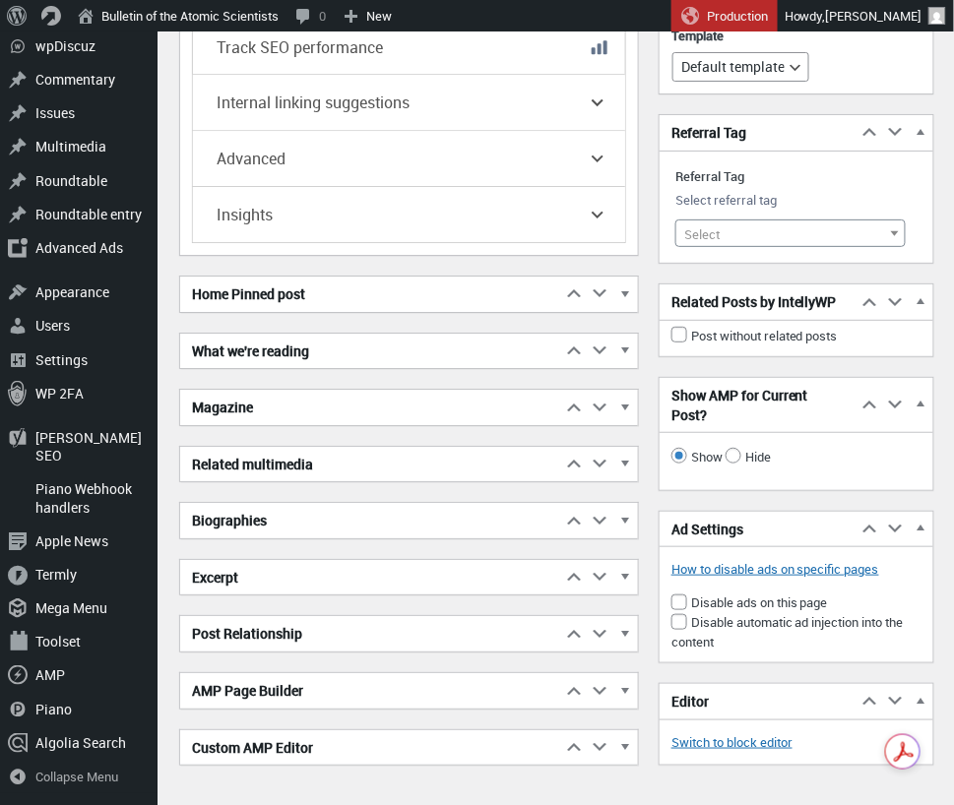
scroll to position [4498, 0]
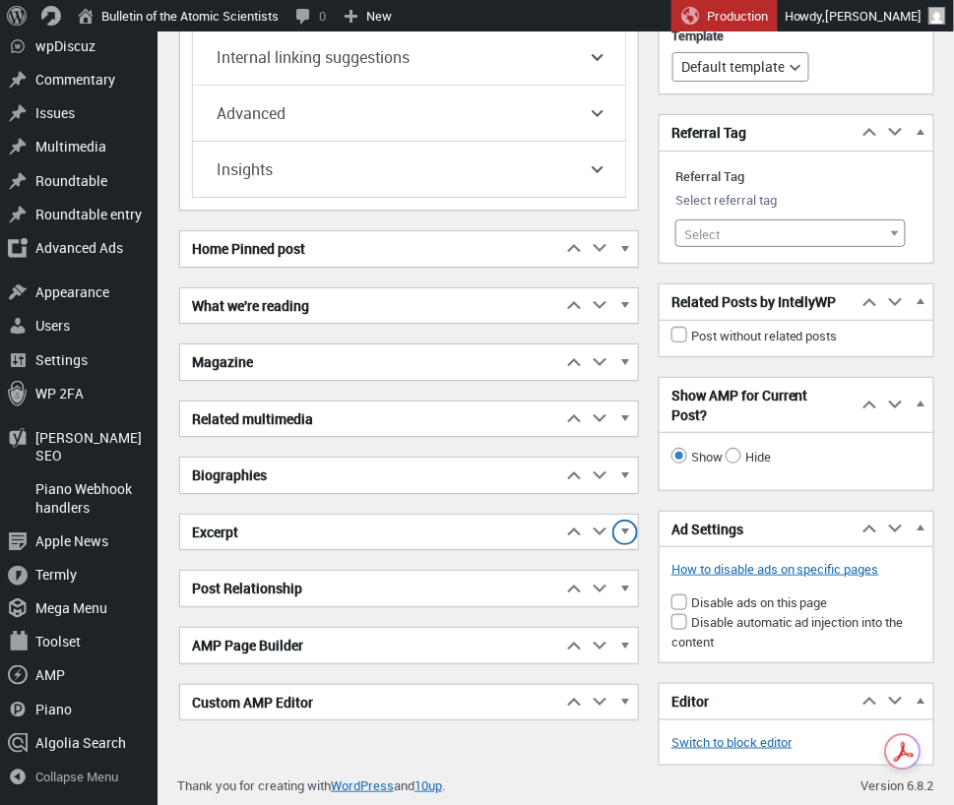
click at [631, 533] on span "button" at bounding box center [625, 536] width 20 height 18
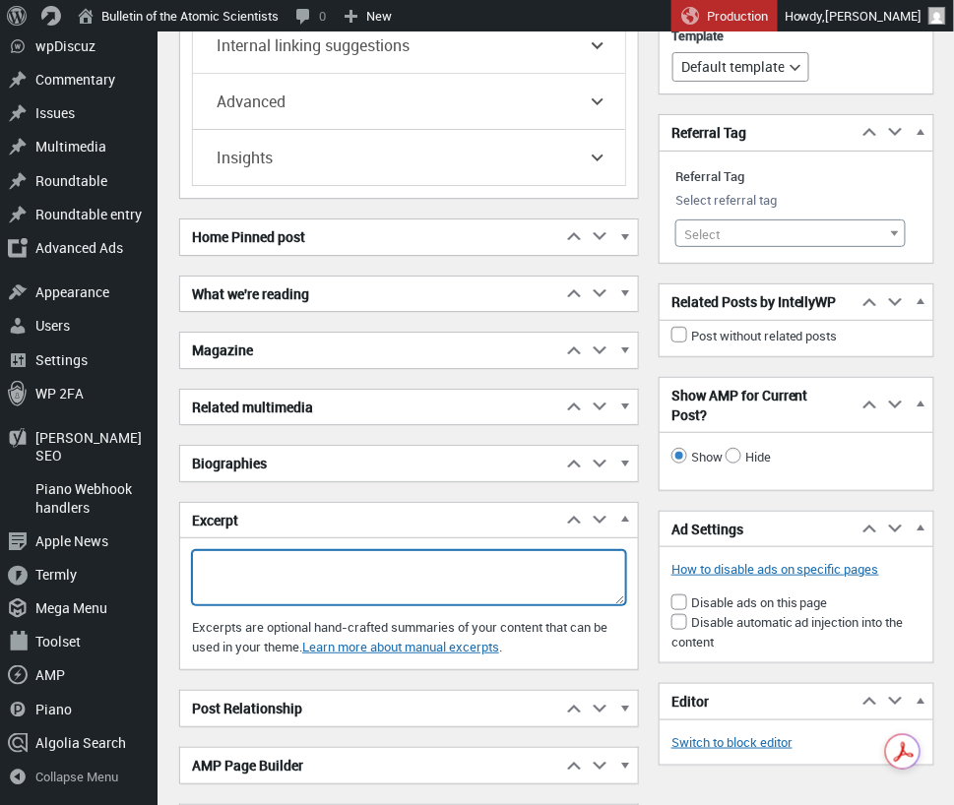
click at [324, 575] on textarea "Excerpt" at bounding box center [409, 577] width 434 height 55
paste textarea "At a minimum, US nuclear plants need to be defended against the kinds of drone …"
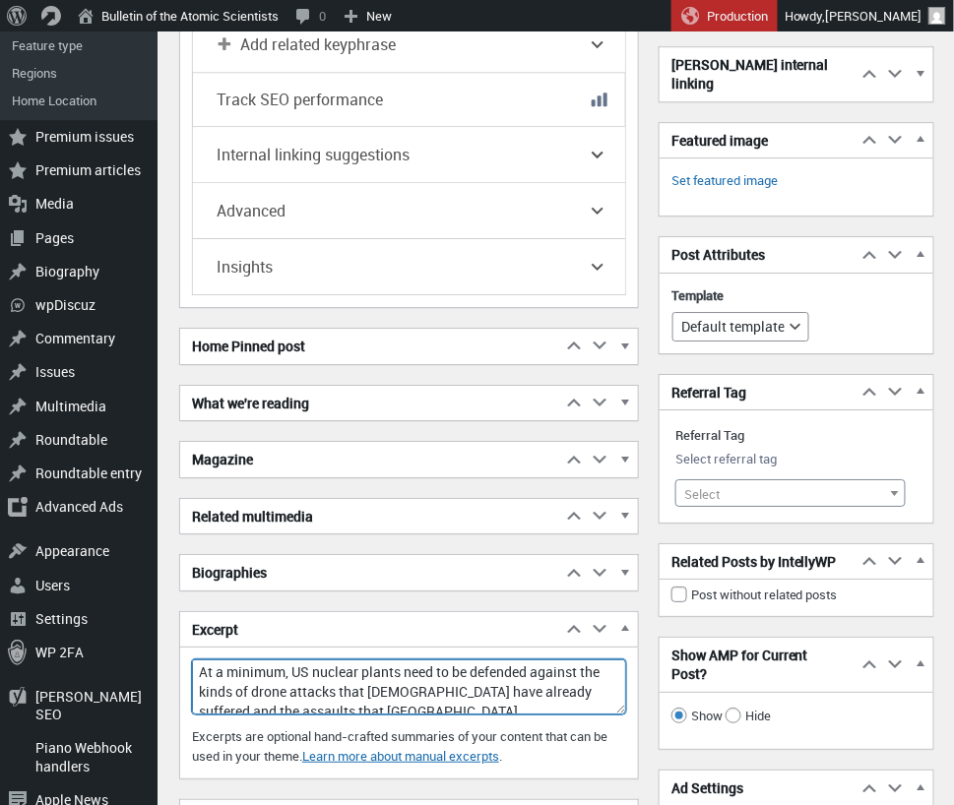
scroll to position [4384, 0]
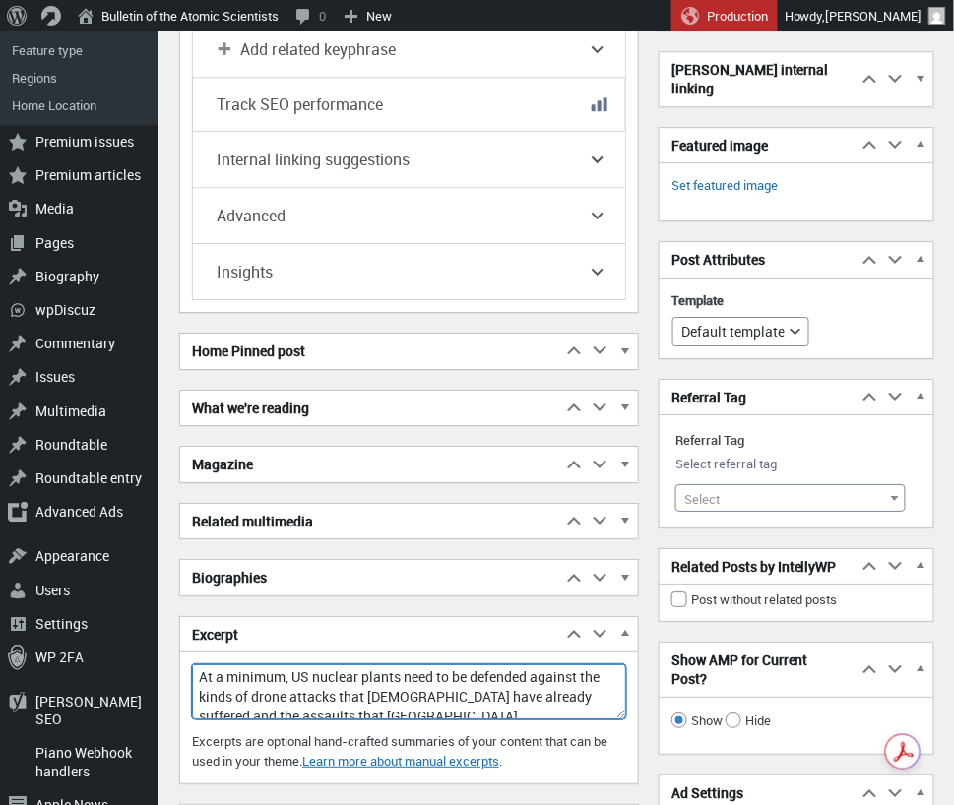
type textarea "At a minimum, US nuclear plants need to be defended against the kinds of drone …"
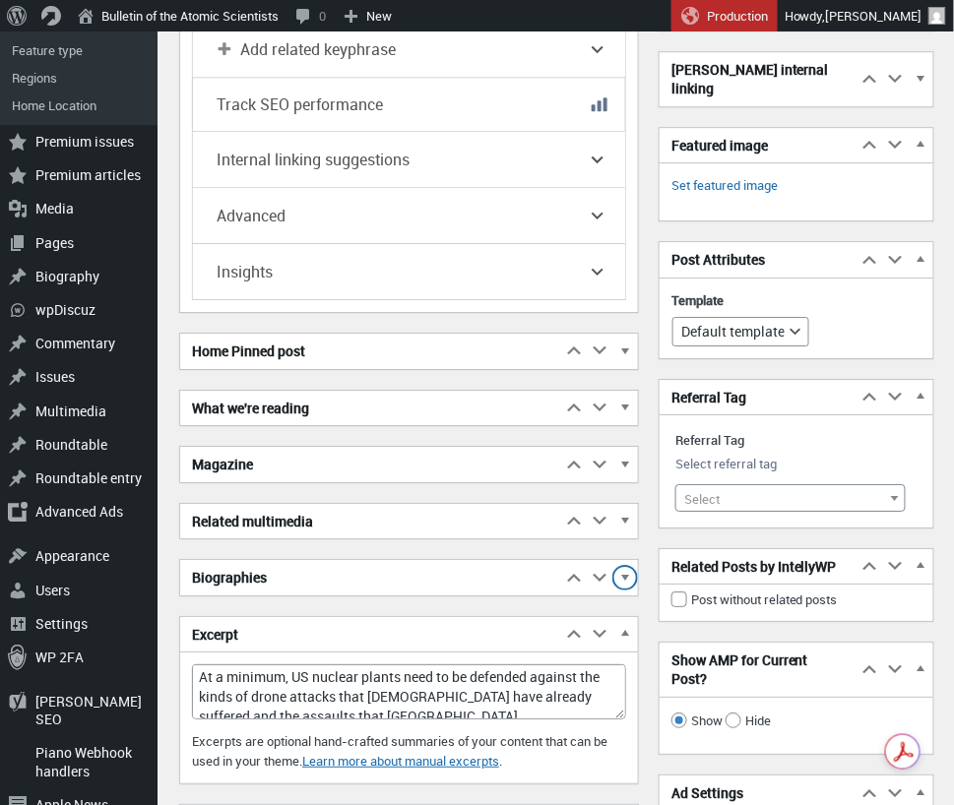
click at [628, 588] on span "button" at bounding box center [625, 581] width 20 height 18
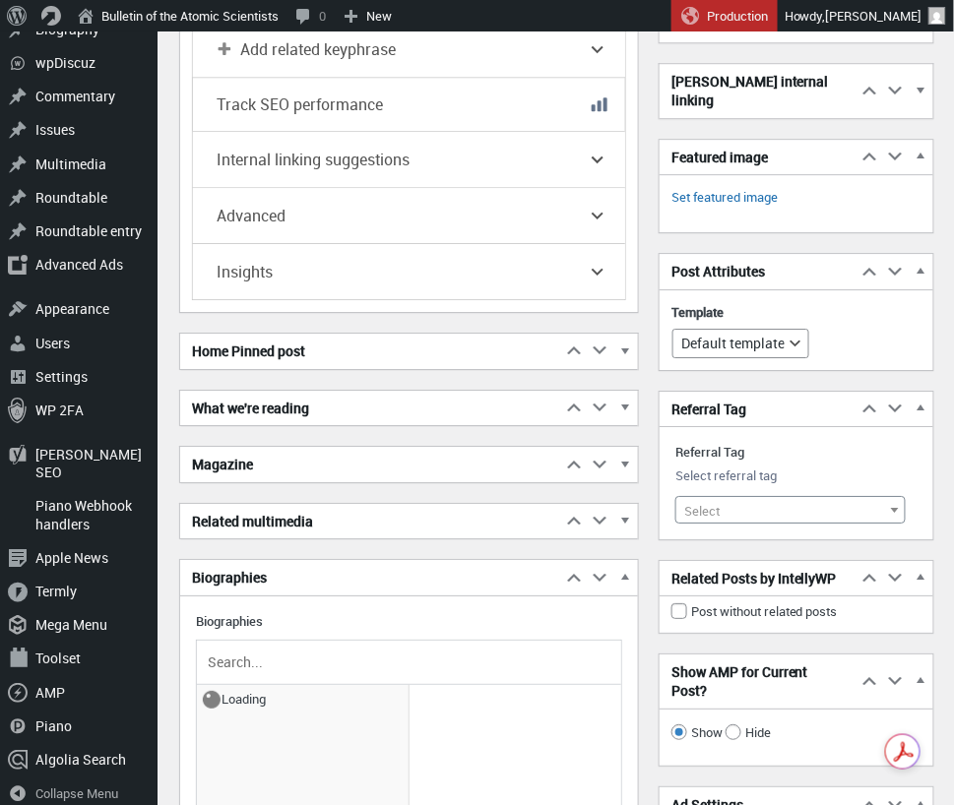
click at [293, 677] on input "text" at bounding box center [409, 663] width 410 height 30
type input "Henry Sok"
click at [281, 712] on span "[PERSON_NAME]" at bounding box center [303, 704] width 202 height 28
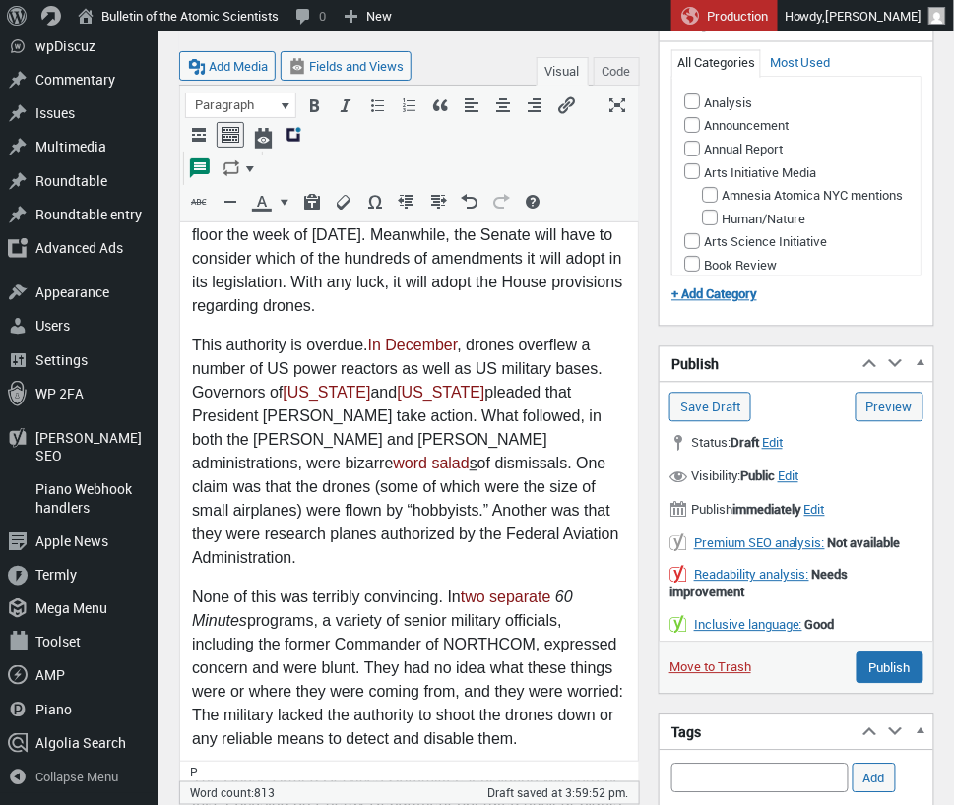
scroll to position [763, 0]
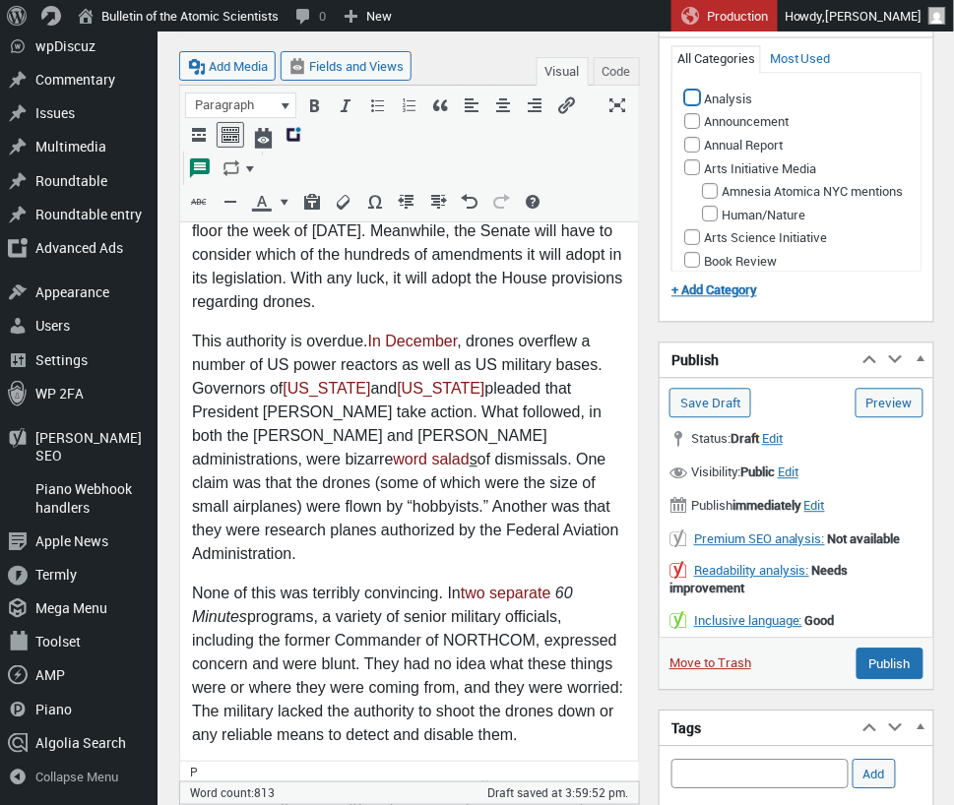
click at [697, 91] on input "Analysis" at bounding box center [692, 99] width 16 height 16
checkbox input "true"
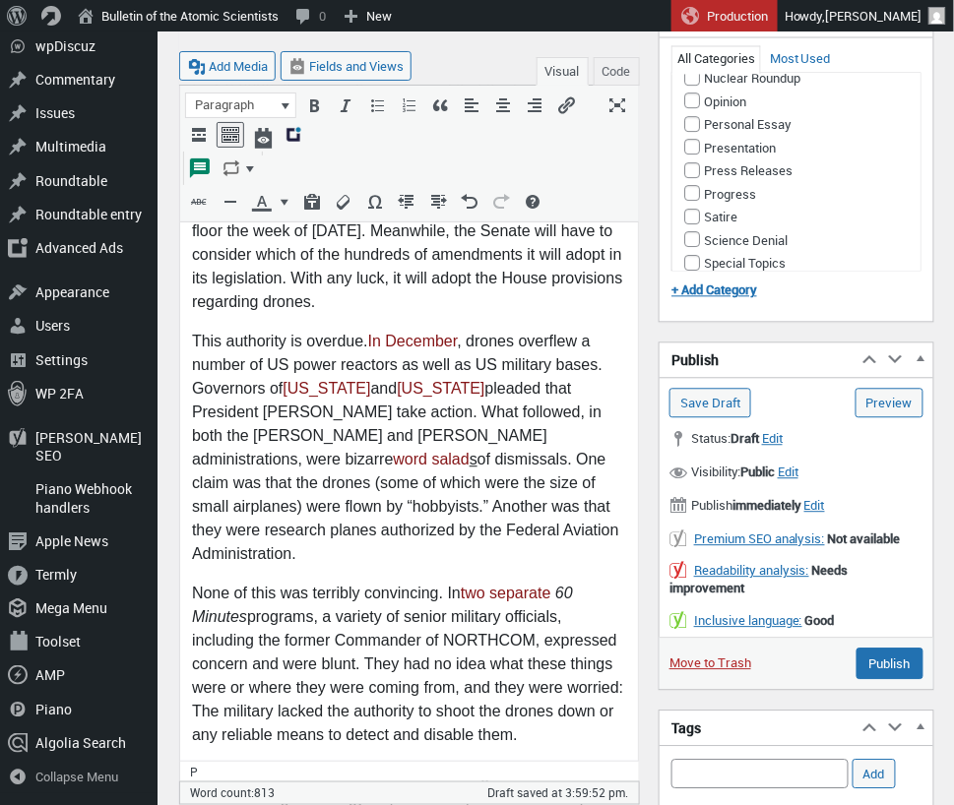
scroll to position [1343, 0]
checkbox input "true"
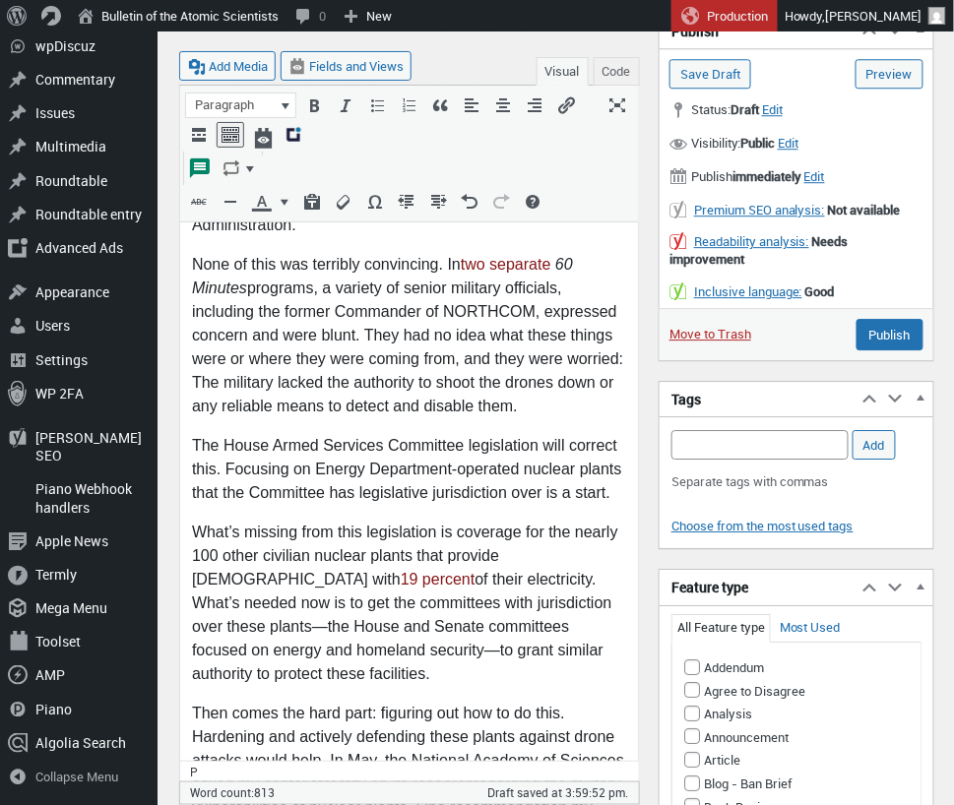
scroll to position [1144, 0]
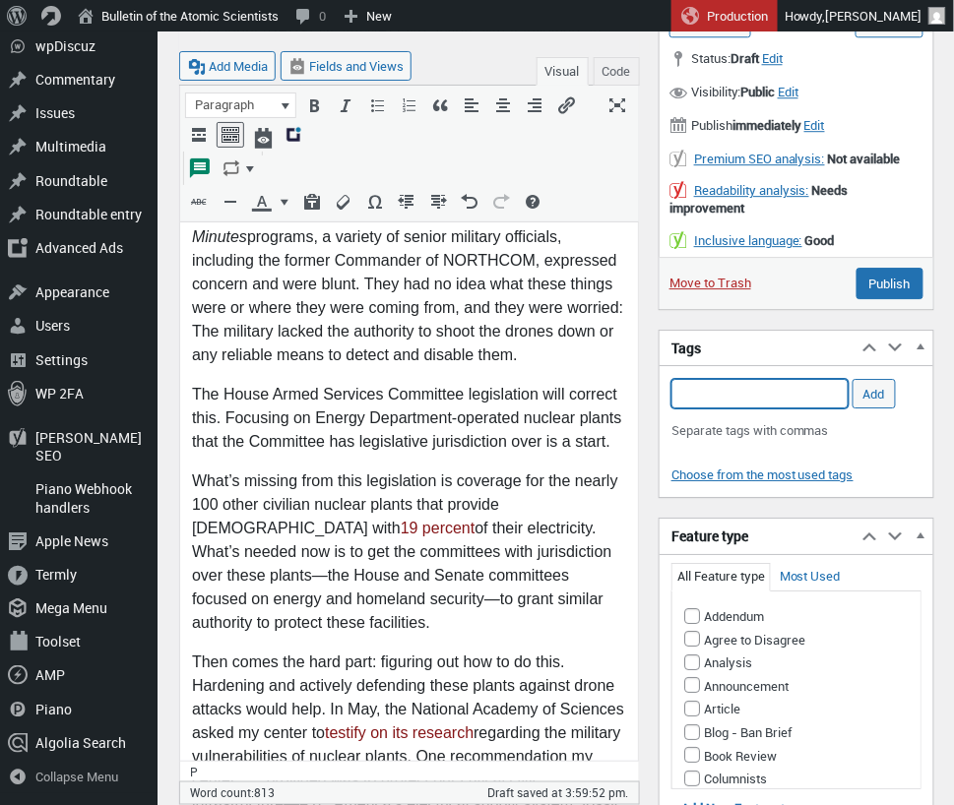
click at [702, 386] on input "Add Tag" at bounding box center [759, 394] width 177 height 30
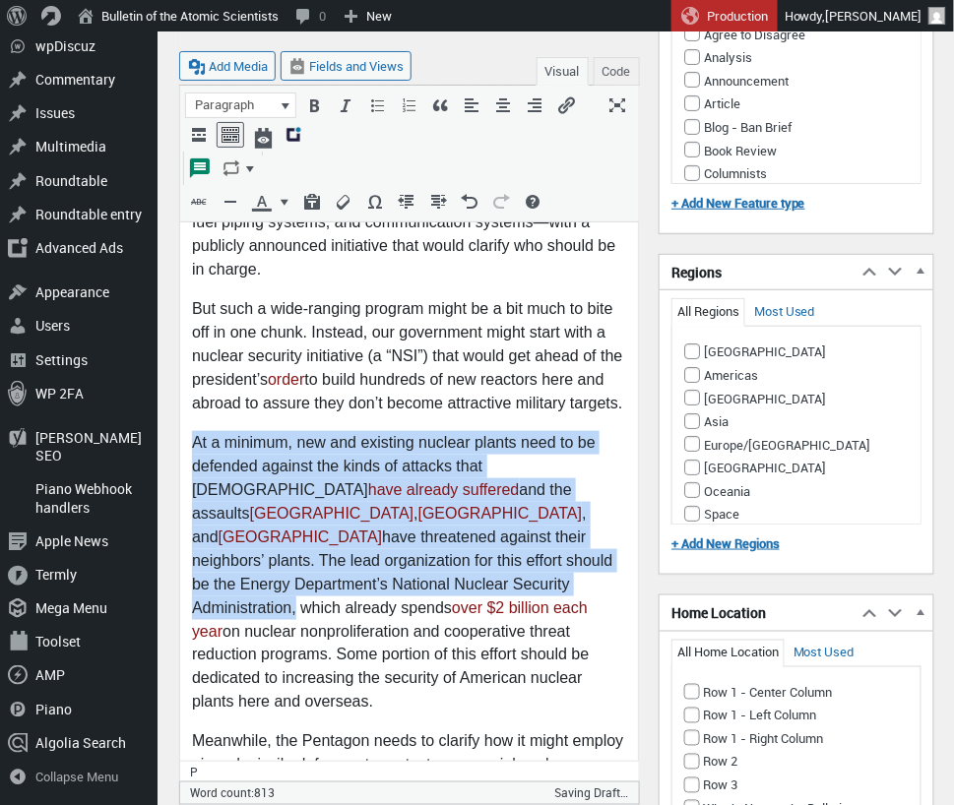
scroll to position [0, 0]
click at [327, 432] on p "At a minimum, new and existing nuclear plants need to be defended against the k…" at bounding box center [408, 573] width 434 height 283
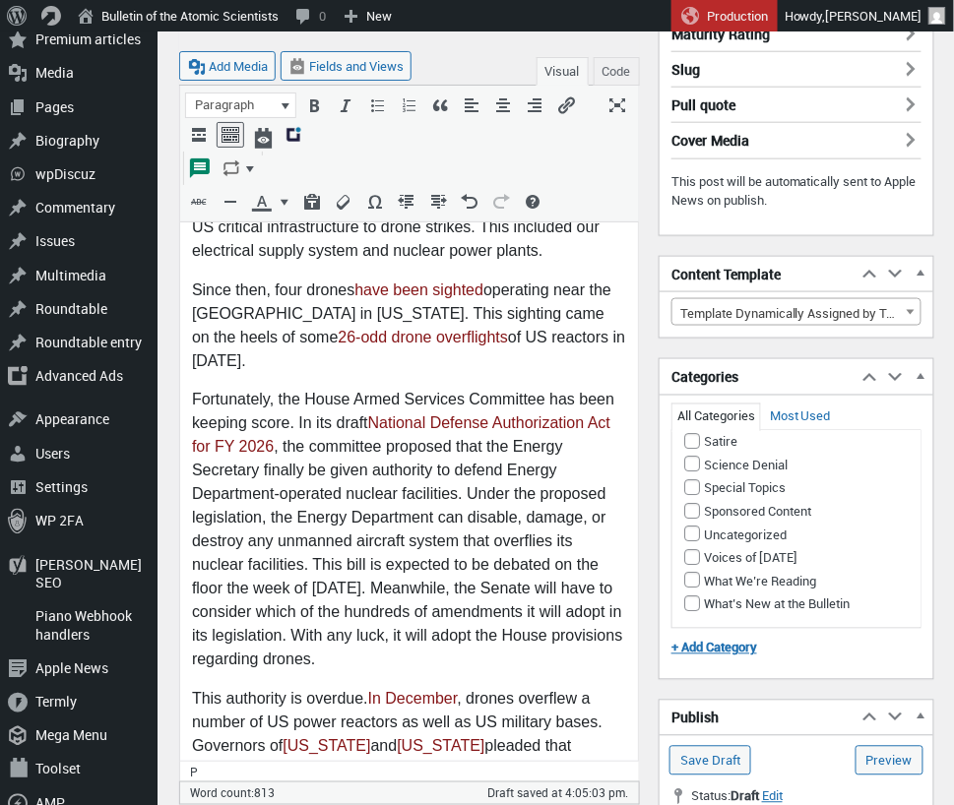
scroll to position [417, 0]
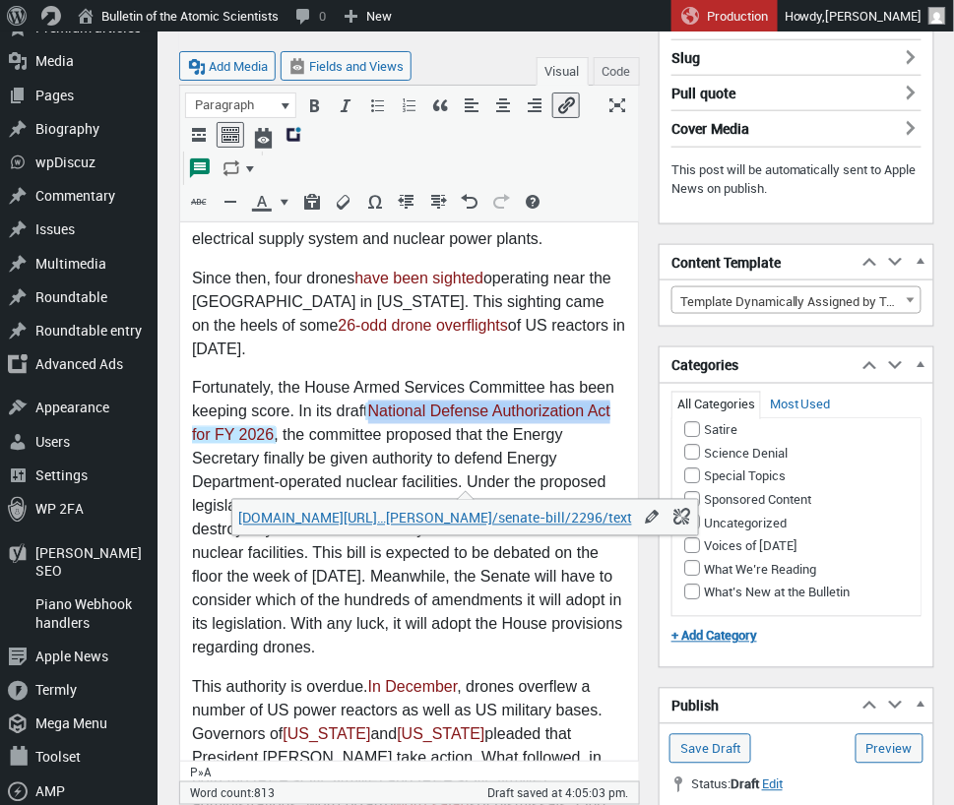
drag, startPoint x: 375, startPoint y: 408, endPoint x: 618, endPoint y: 412, distance: 243.2
click at [618, 412] on p "Fortunately, the House Armed Services Committee has been keeping score. In its …" at bounding box center [408, 517] width 434 height 283
copy link "National Defense Authorization Act"
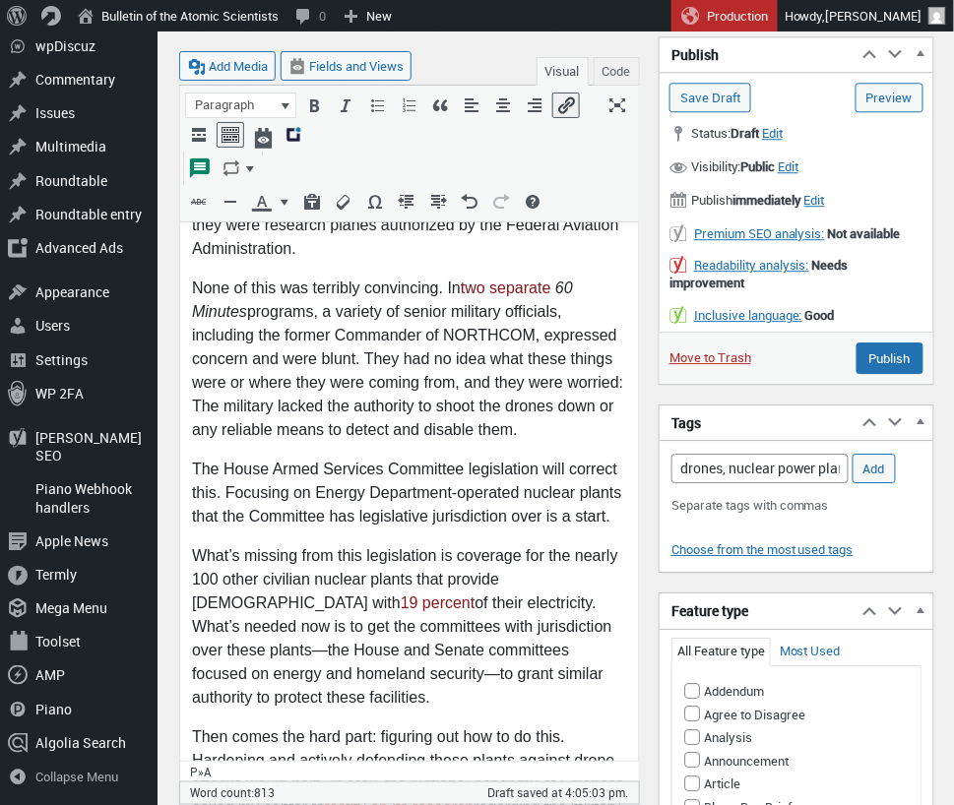
scroll to position [1074, 0]
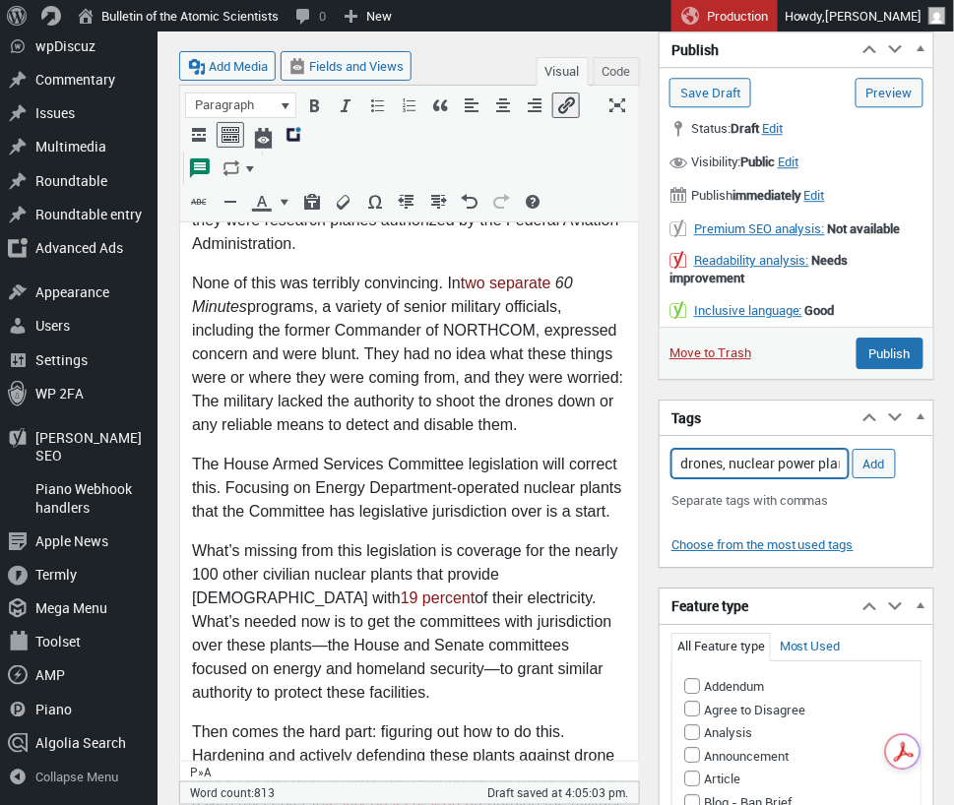
click at [820, 465] on input "drones, nuclear power plants," at bounding box center [759, 464] width 177 height 30
paste input "National Defense Authorization Act"
type input "drones, nuclear power plants, National Defense Authorization Act, NDAA"
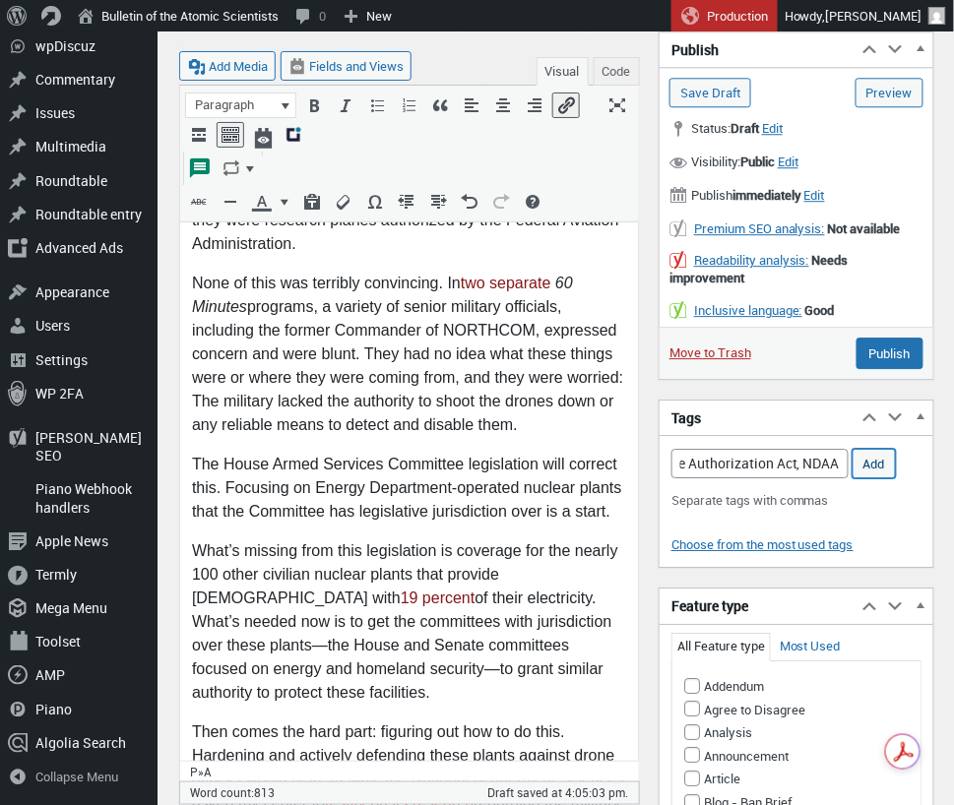
scroll to position [0, 0]
drag, startPoint x: 877, startPoint y: 457, endPoint x: 865, endPoint y: 496, distance: 41.1
click at [876, 457] on input "Add" at bounding box center [873, 464] width 43 height 30
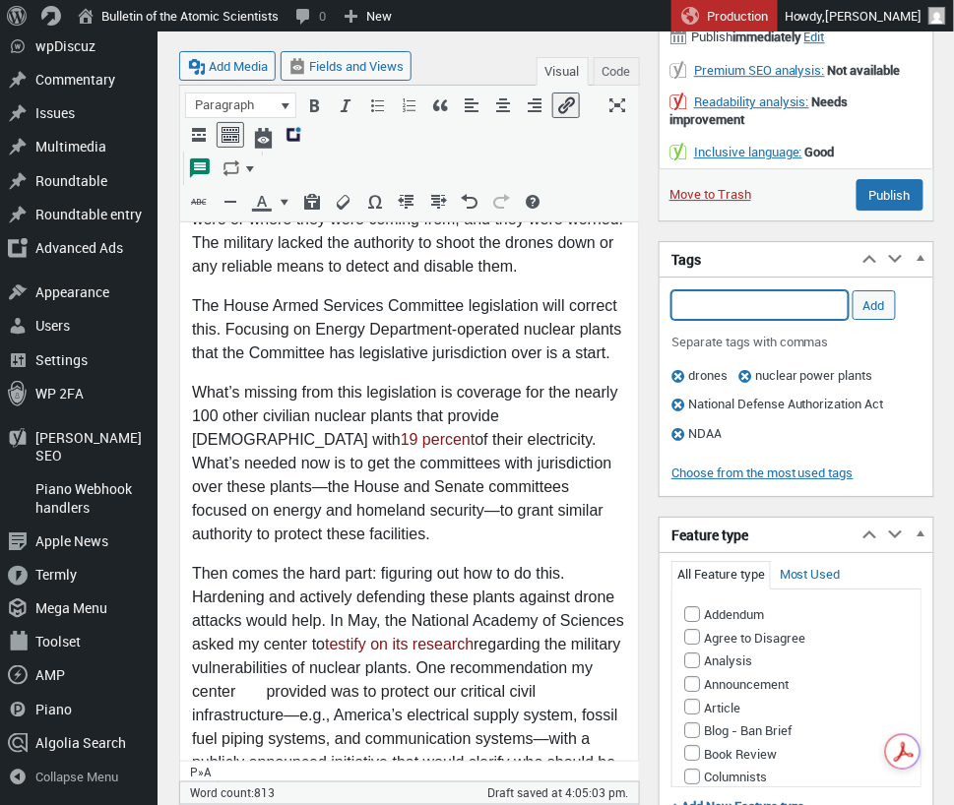
scroll to position [1232, 0]
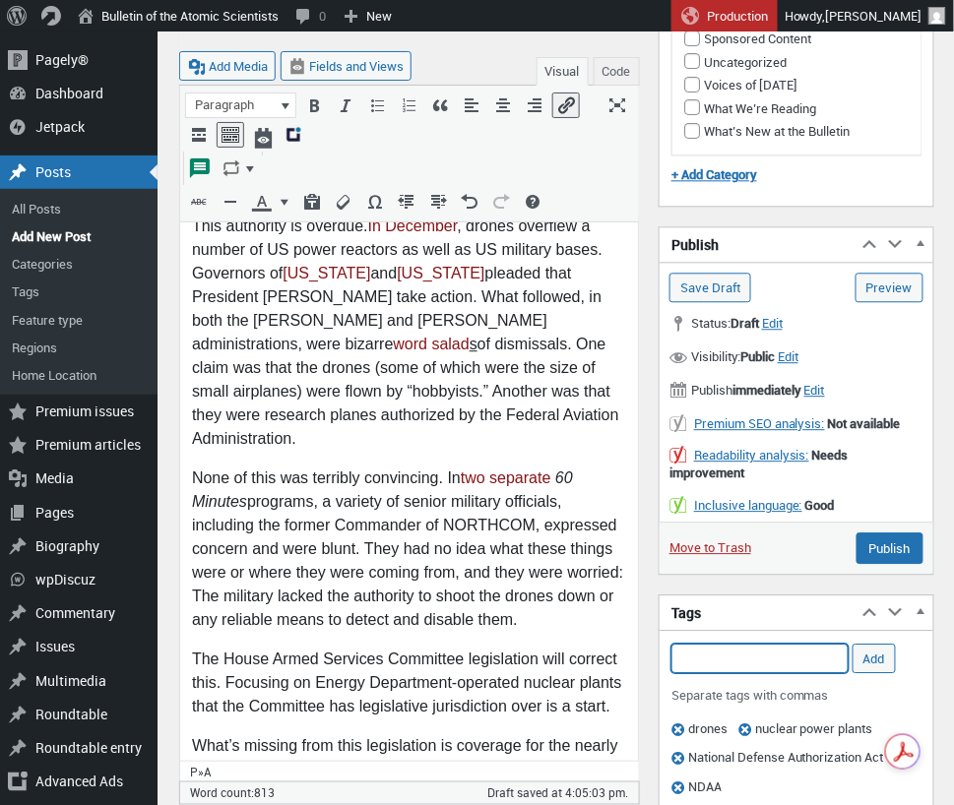
click at [704, 646] on input "Add Tag" at bounding box center [759, 659] width 177 height 30
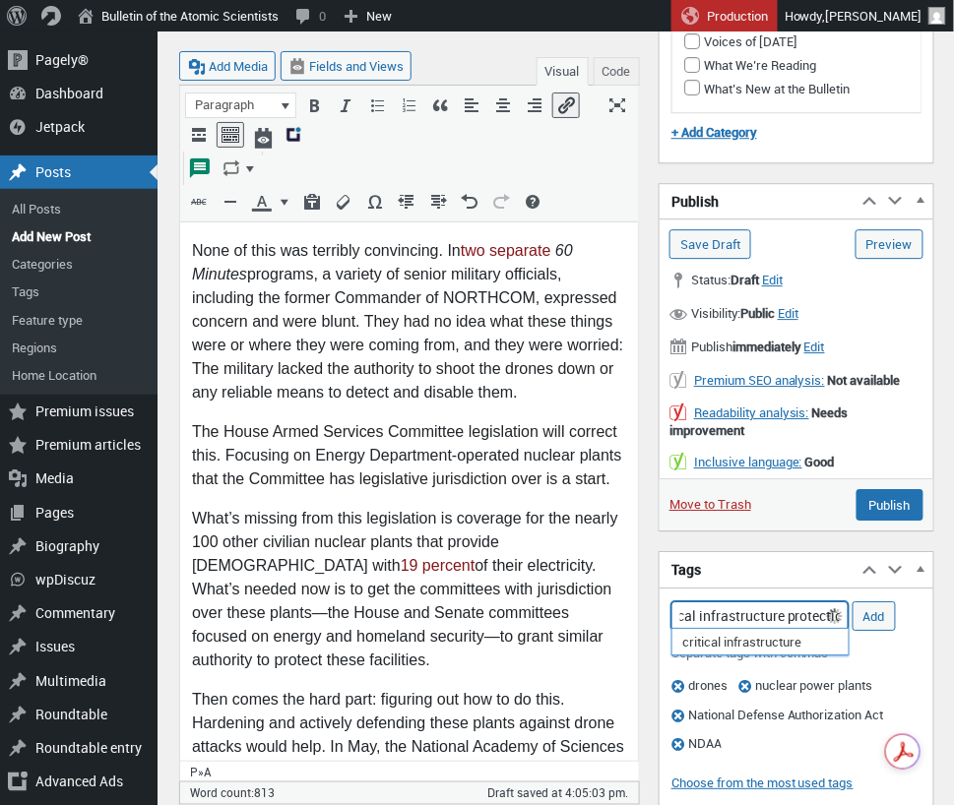
scroll to position [0, 87]
type input "NNSA, critical infrastructure protection"
click at [877, 609] on input "Add" at bounding box center [873, 616] width 43 height 30
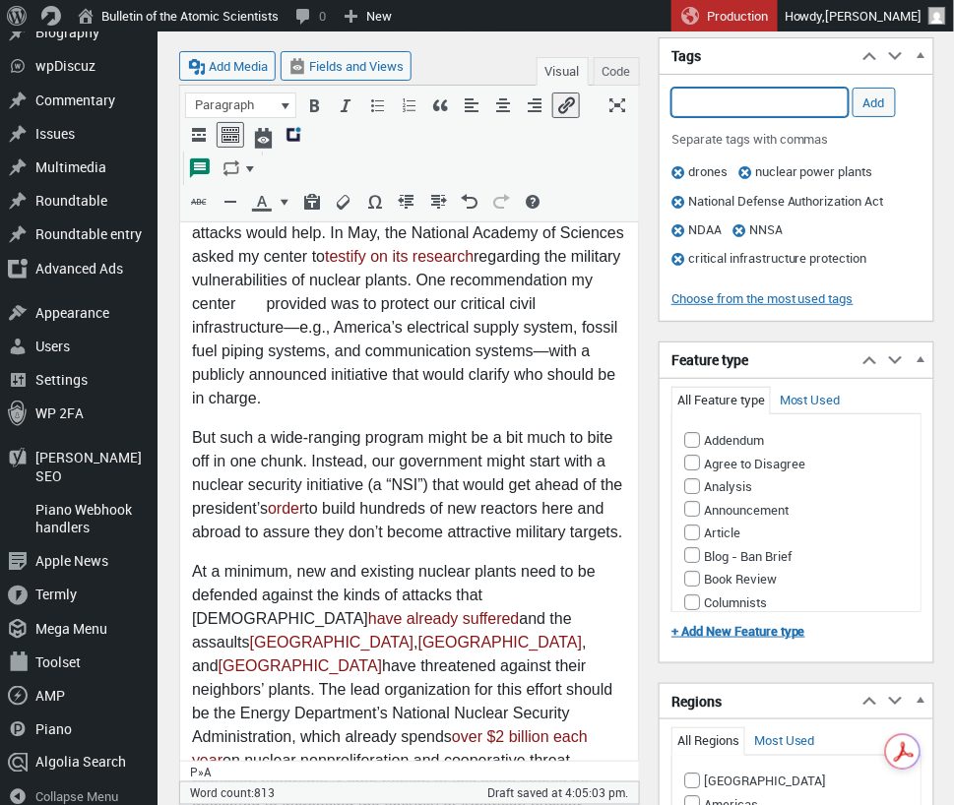
scroll to position [1621, 0]
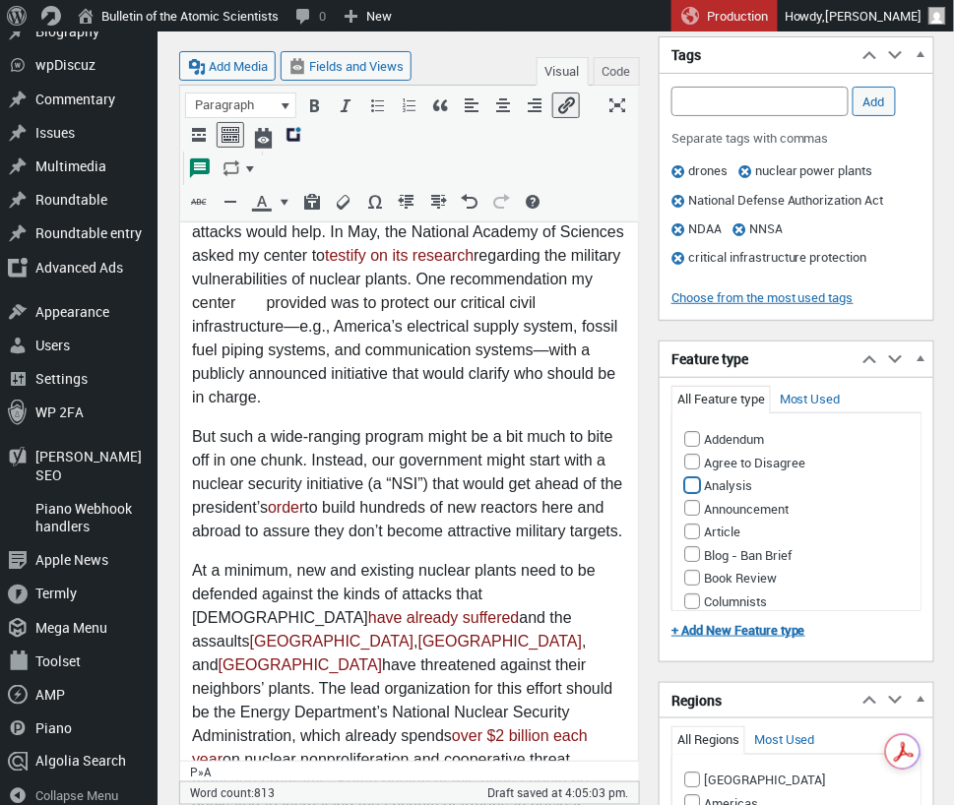
drag, startPoint x: 693, startPoint y: 473, endPoint x: 720, endPoint y: 484, distance: 28.7
click at [693, 477] on input "Analysis" at bounding box center [692, 485] width 16 height 16
checkbox input "true"
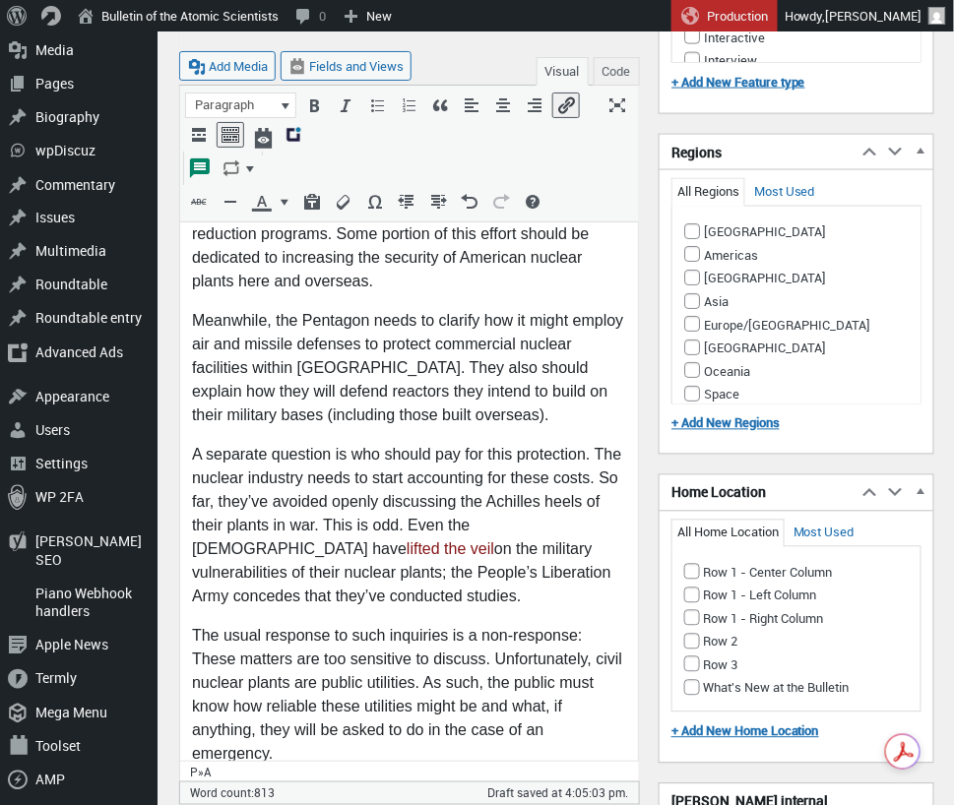
scroll to position [2157, 0]
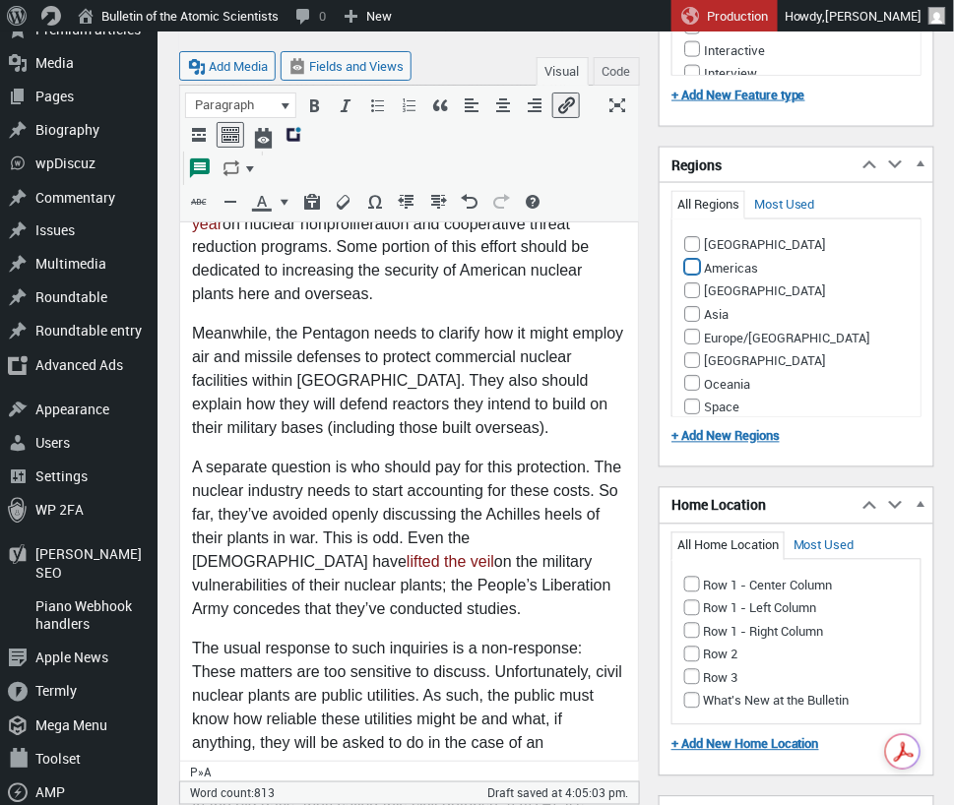
click at [694, 259] on input "Americas" at bounding box center [692, 267] width 16 height 16
checkbox input "true"
click at [693, 600] on input "Row 1 - Left Column" at bounding box center [692, 608] width 16 height 16
checkbox input "true"
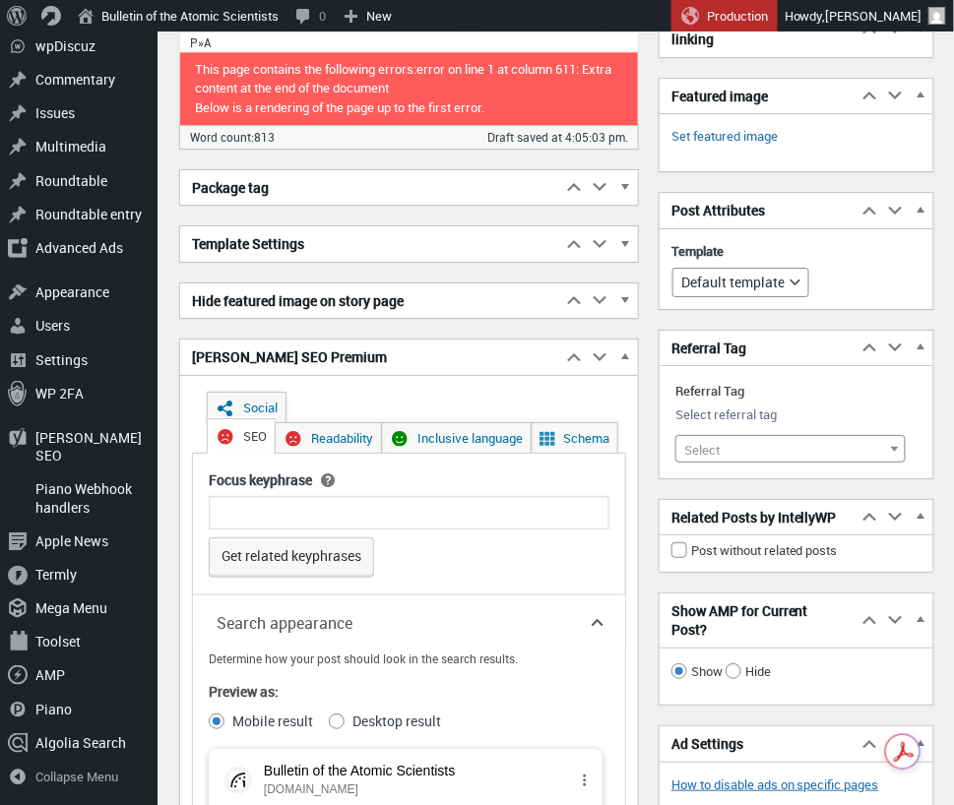
scroll to position [2951, 0]
click at [898, 436] on span at bounding box center [895, 449] width 20 height 26
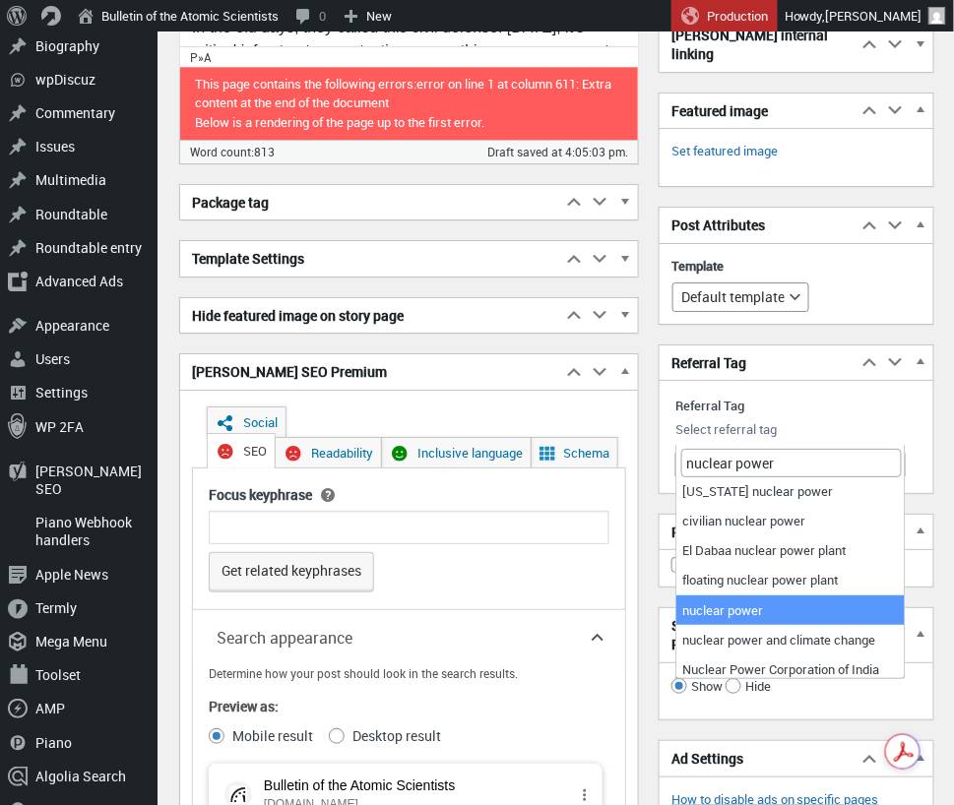
scroll to position [83, 0]
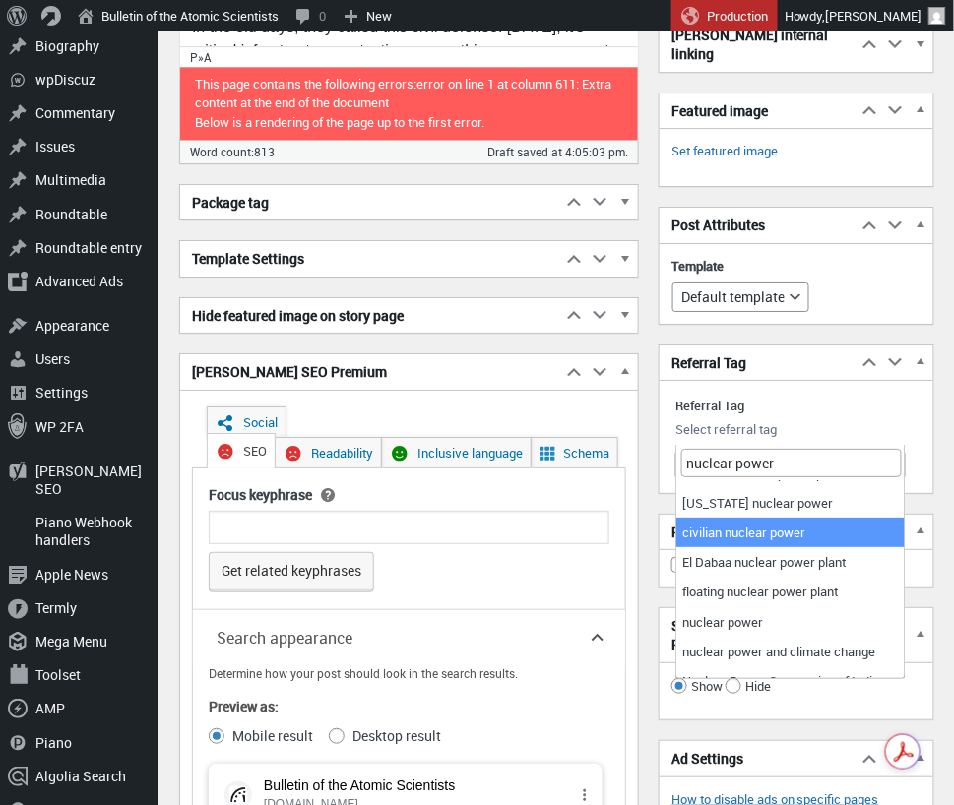
type input "nuclear power"
select select "9816"
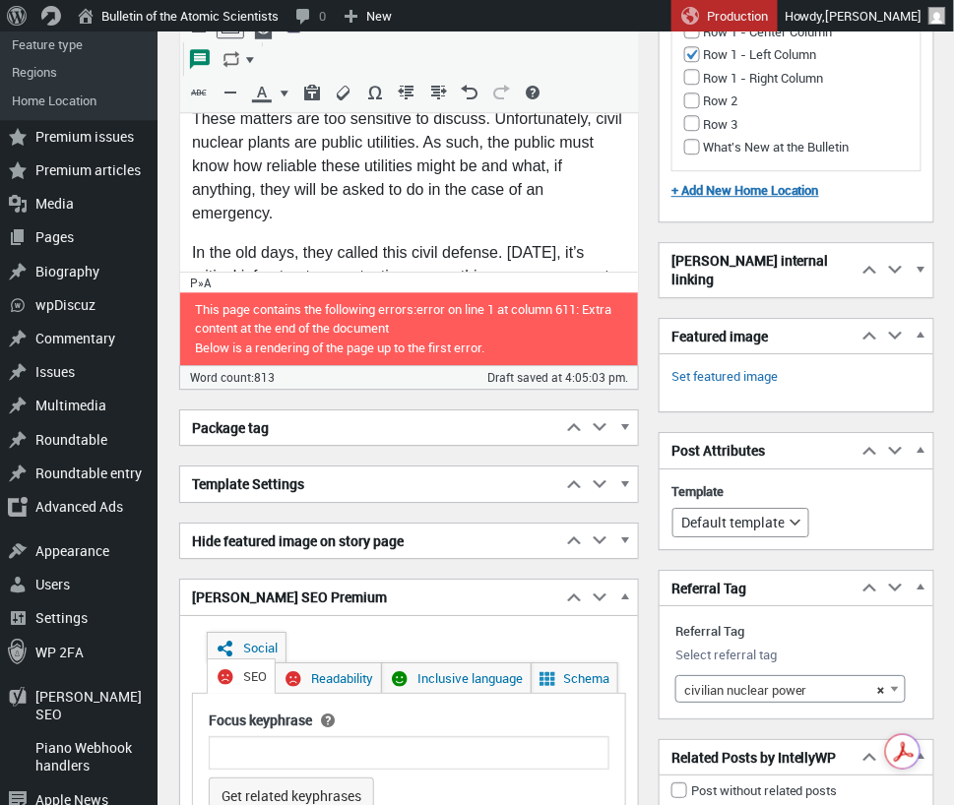
scroll to position [2709, 0]
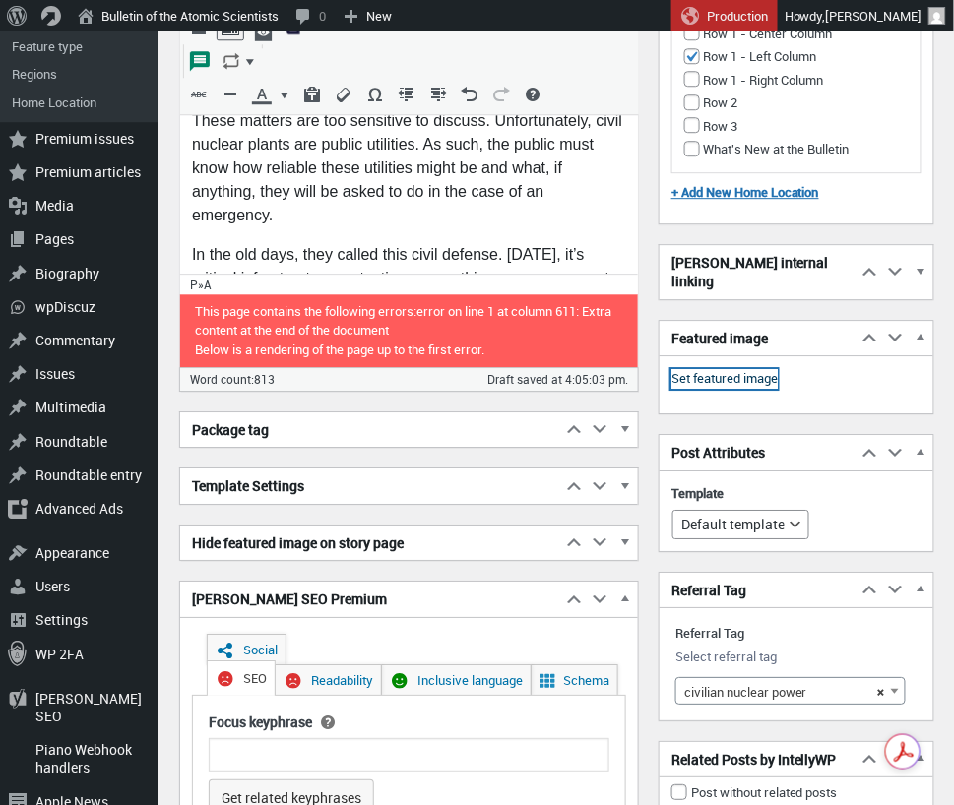
click at [763, 369] on link "Set featured image" at bounding box center [724, 379] width 106 height 20
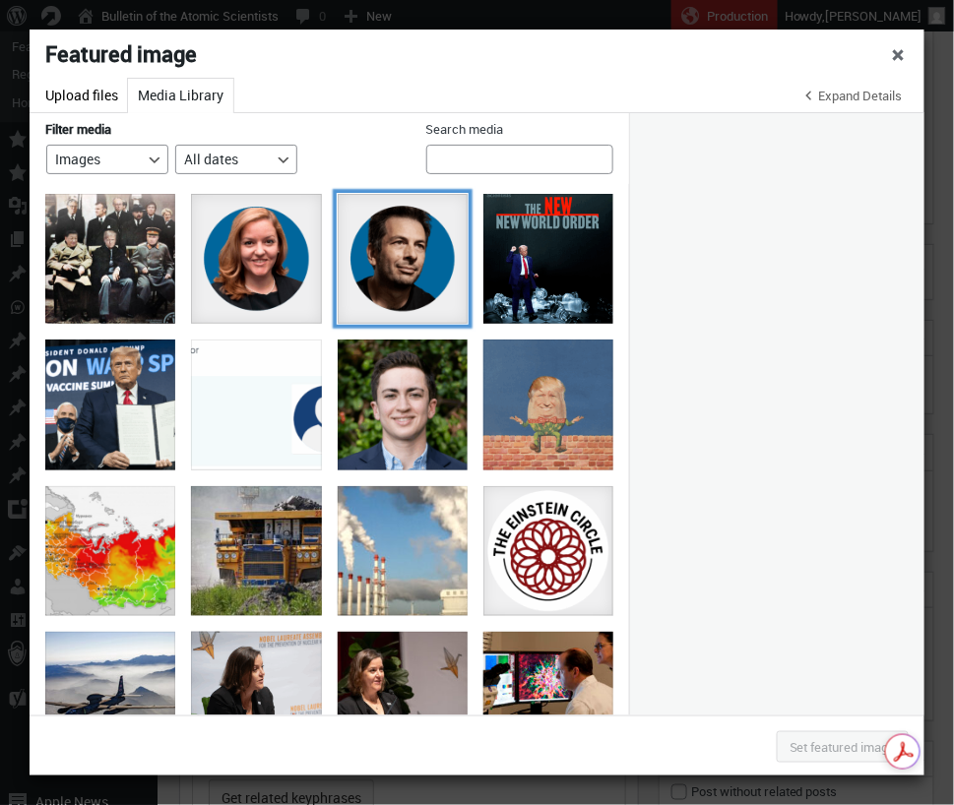
click at [399, 265] on div "Blaise" at bounding box center [403, 259] width 130 height 130
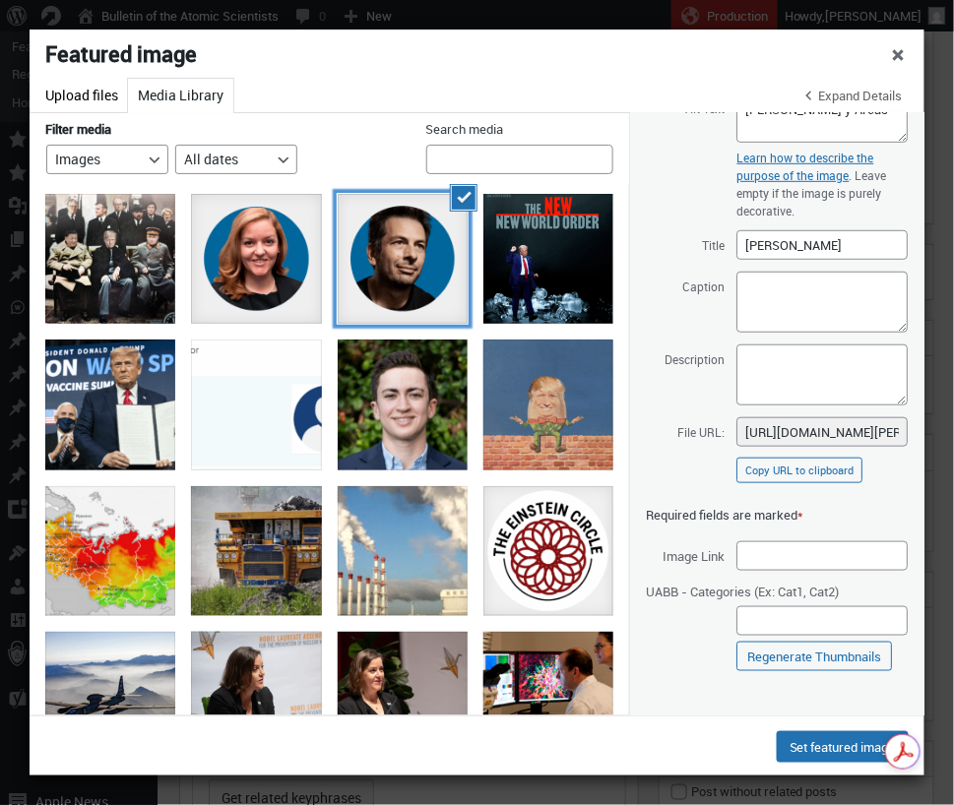
scroll to position [0, 0]
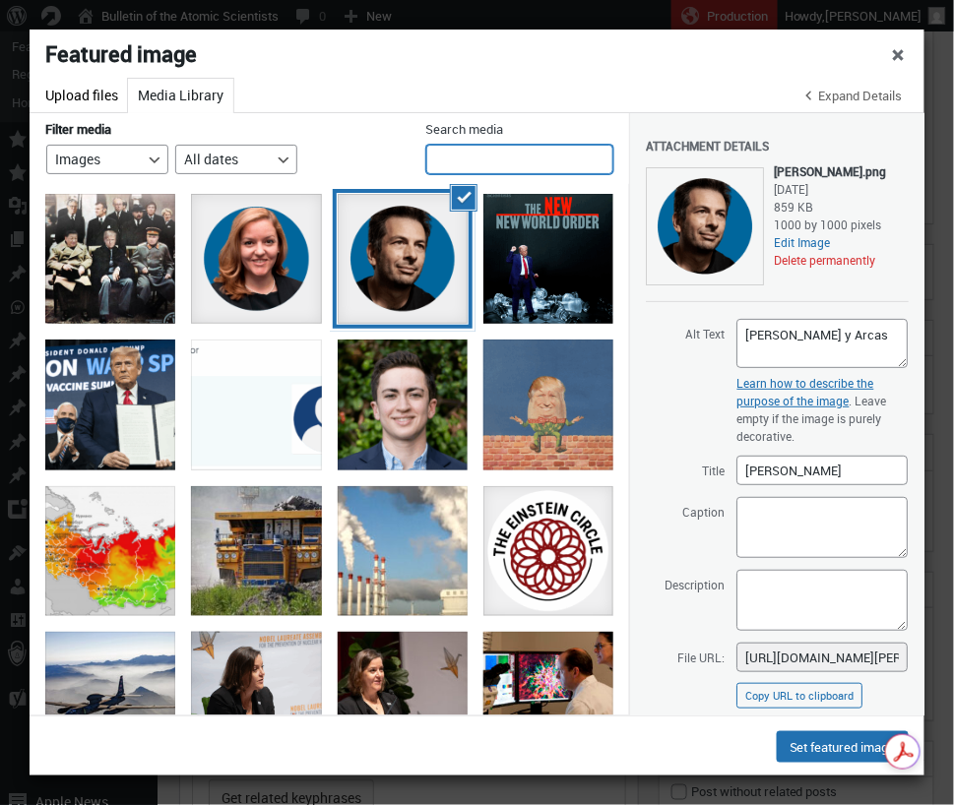
click at [496, 156] on input "Search media" at bounding box center [519, 160] width 187 height 30
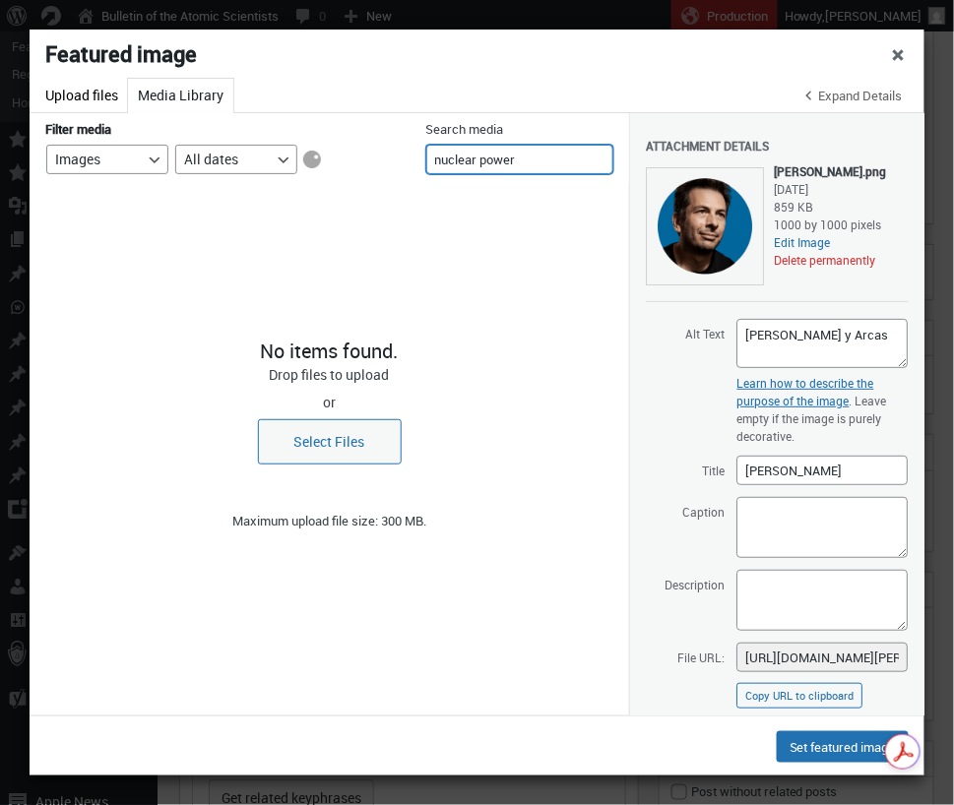
type input "nuclear power"
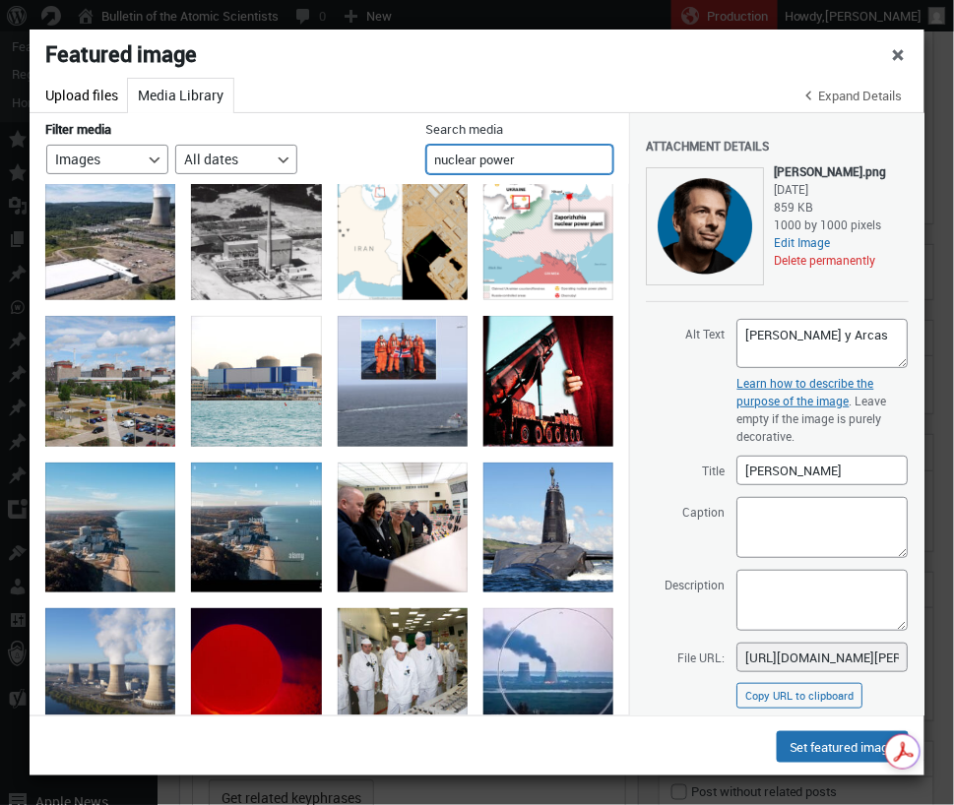
scroll to position [17, 0]
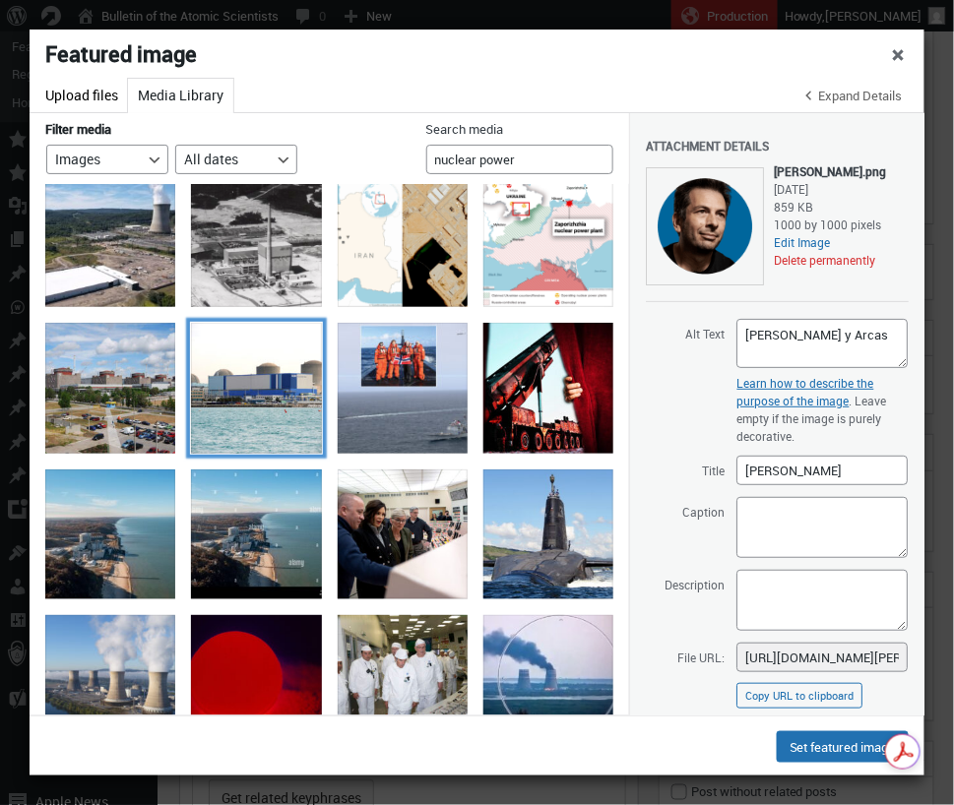
click at [261, 363] on div at bounding box center [256, 388] width 130 height 130
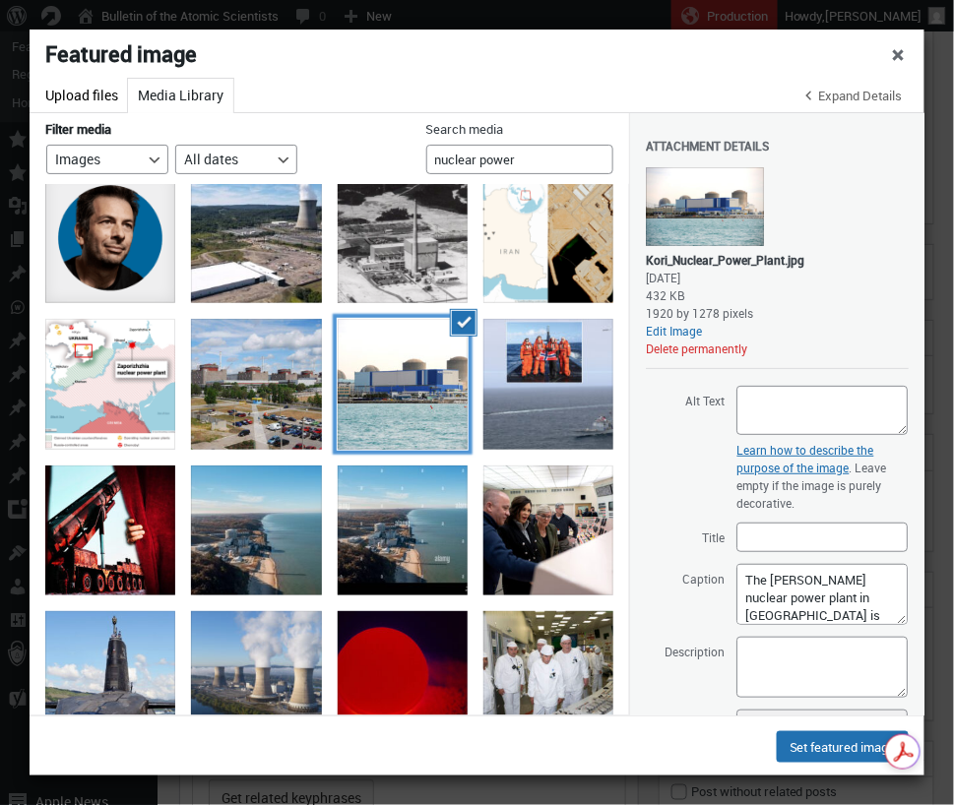
scroll to position [23, 0]
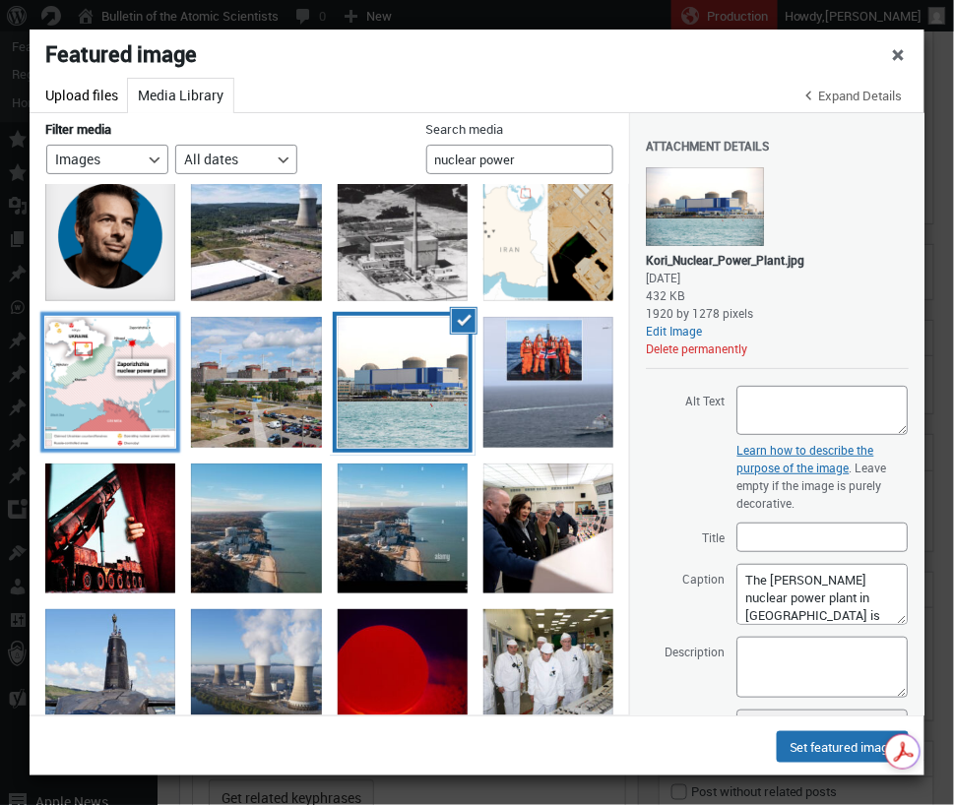
click at [118, 403] on div at bounding box center [110, 382] width 130 height 130
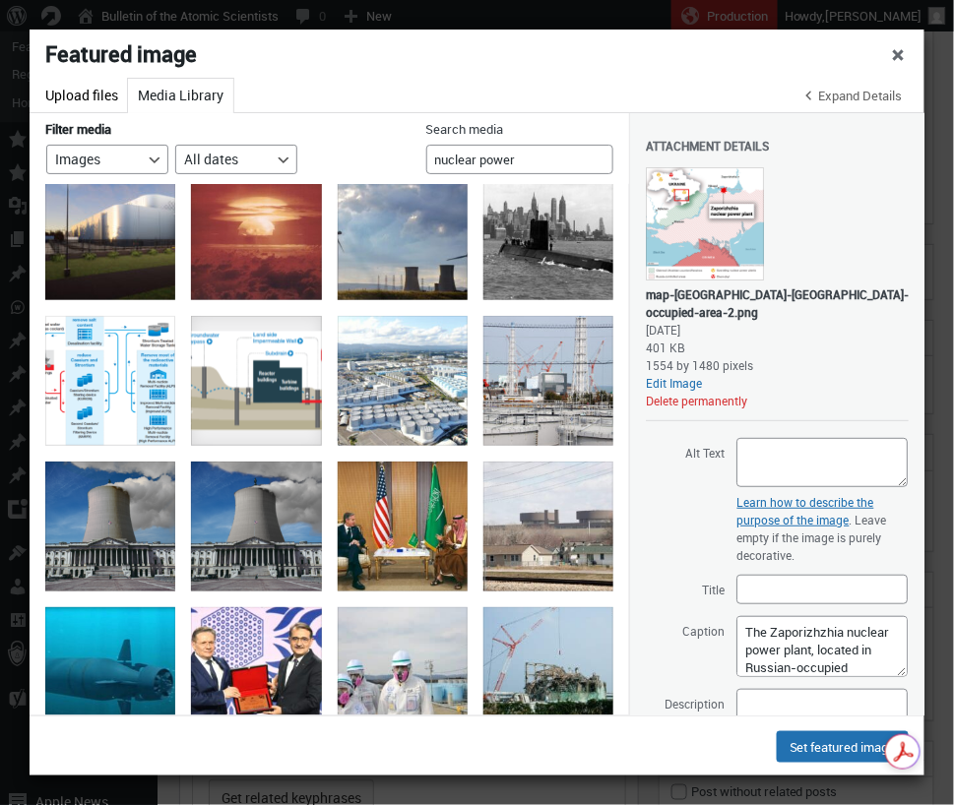
scroll to position [902, 0]
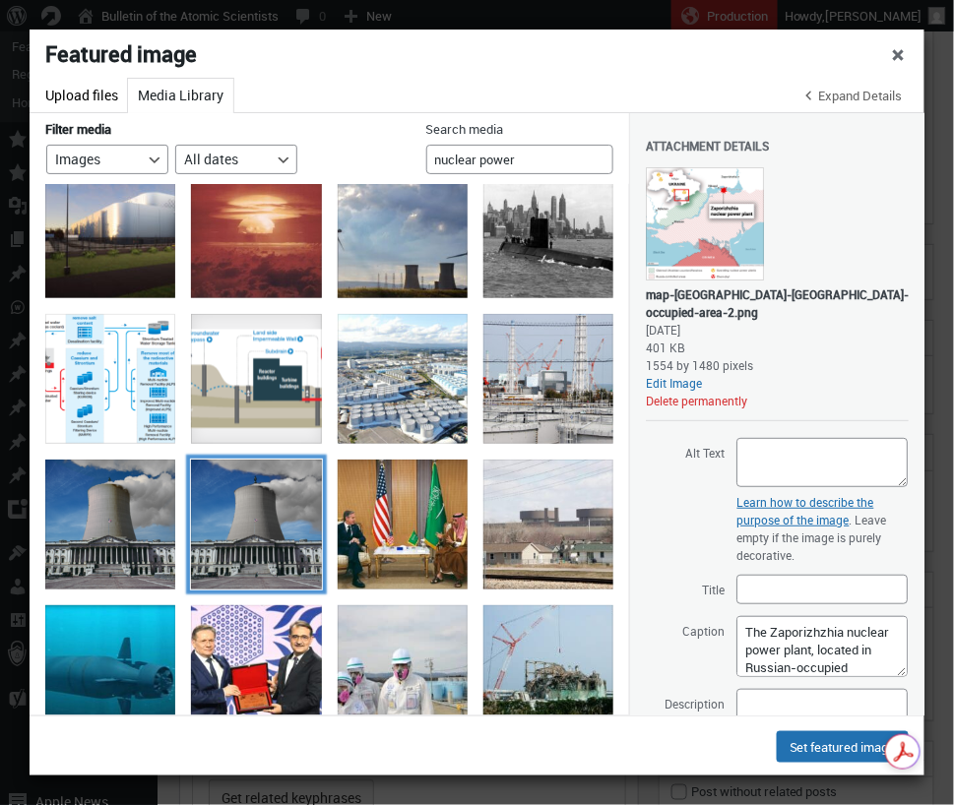
click at [261, 541] on div "Nuclear Power Congress" at bounding box center [256, 525] width 130 height 130
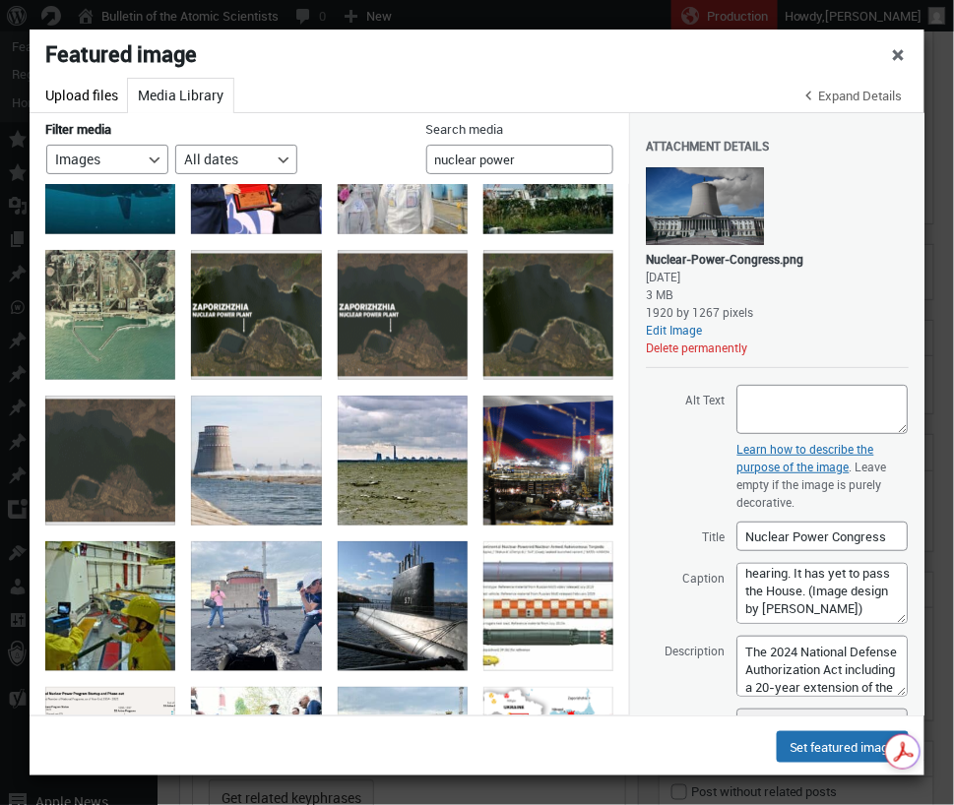
scroll to position [1412, 0]
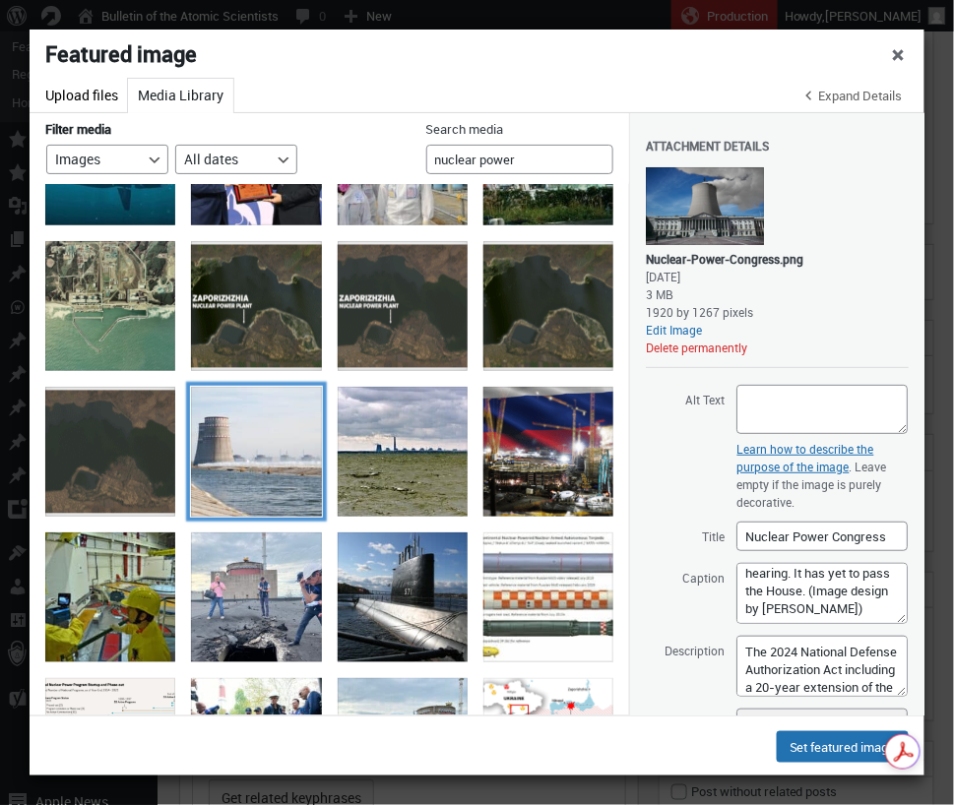
click at [273, 446] on div "znpp-cooling-tower-spray-pool-energoatom" at bounding box center [256, 452] width 130 height 130
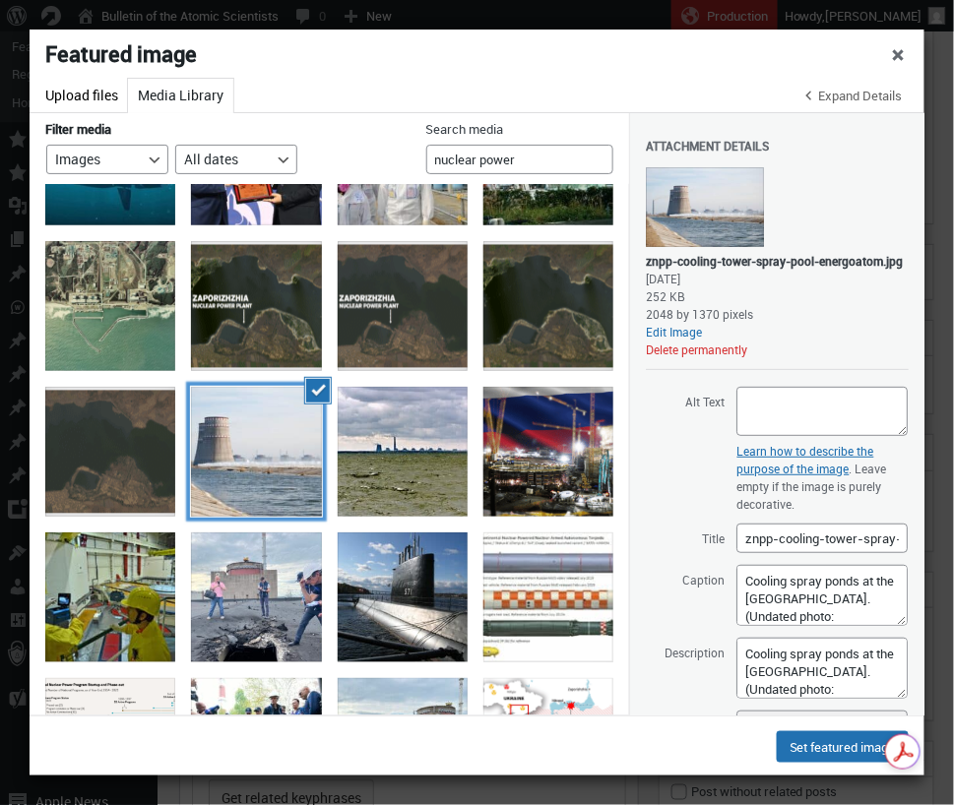
scroll to position [1415, 0]
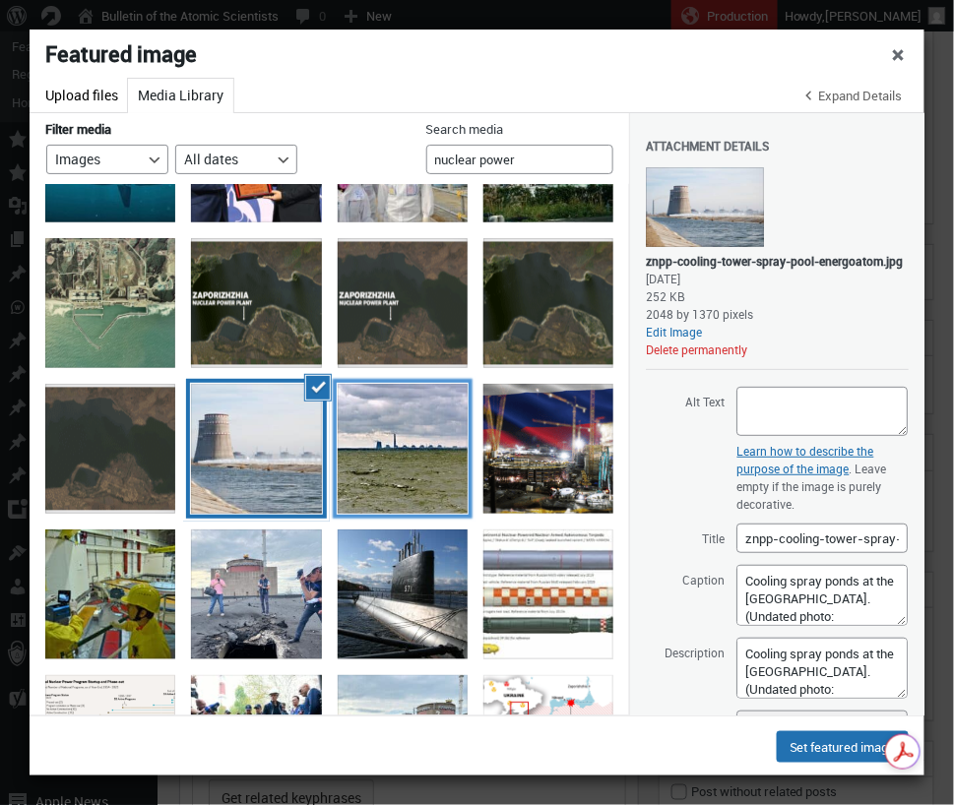
click at [429, 471] on div "zaporizhzhia-npp" at bounding box center [403, 449] width 130 height 130
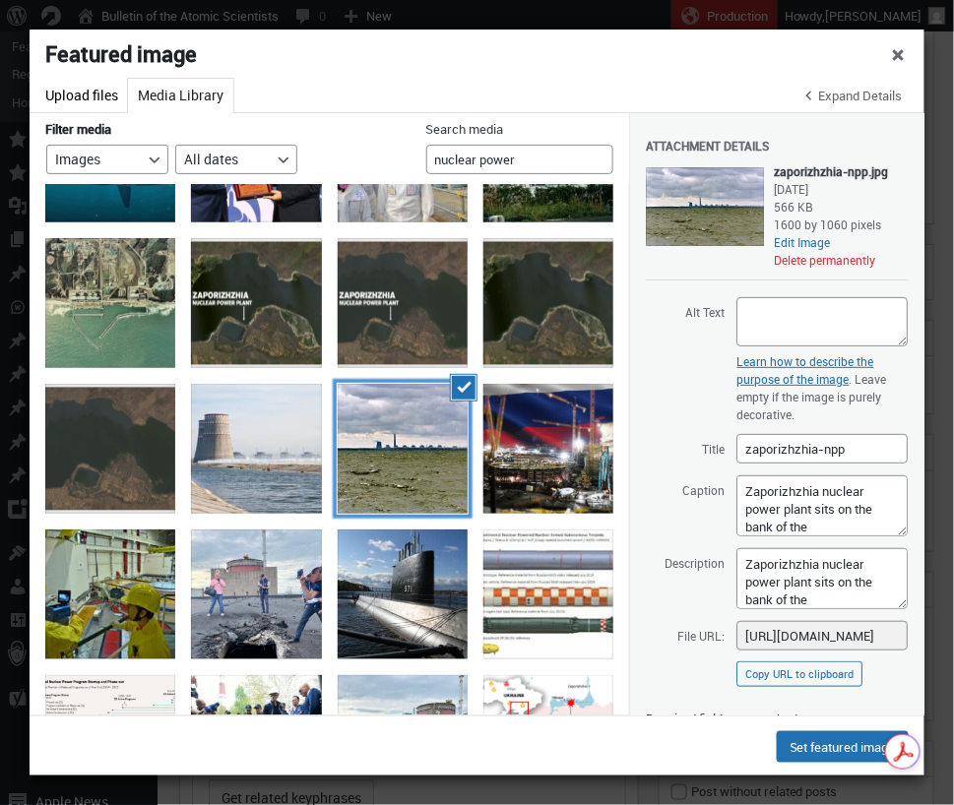
scroll to position [1419, 0]
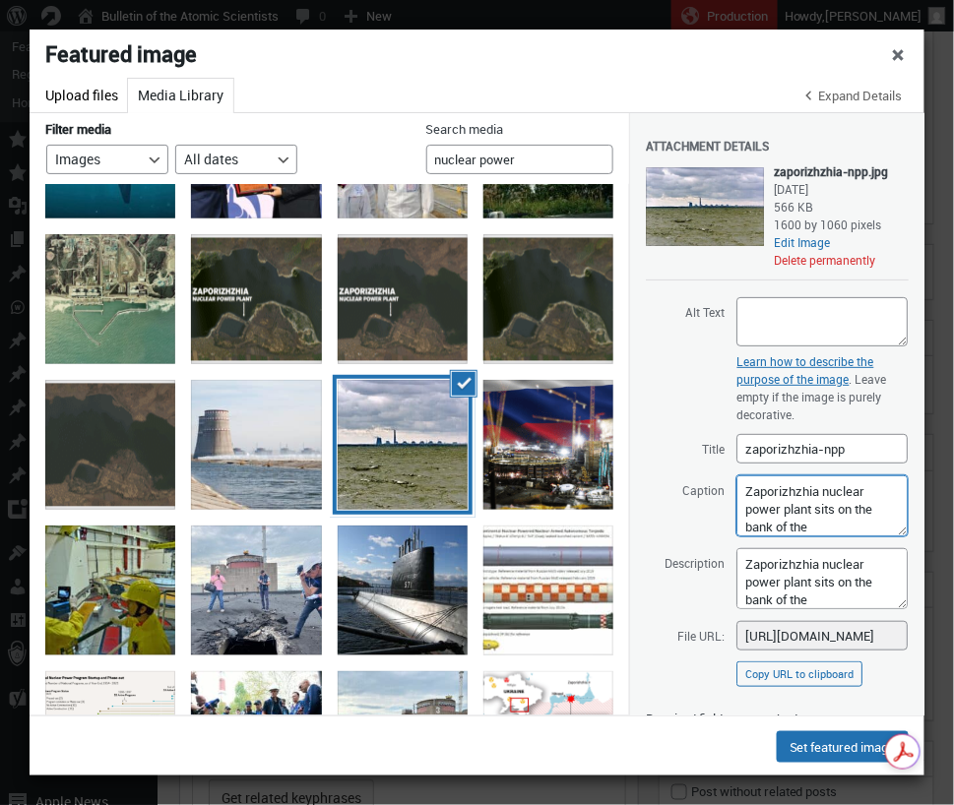
click at [888, 517] on textarea "Zaporizhzhia nuclear power plant sits on the bank of the Kakhovka reservoir in …" at bounding box center [821, 505] width 171 height 61
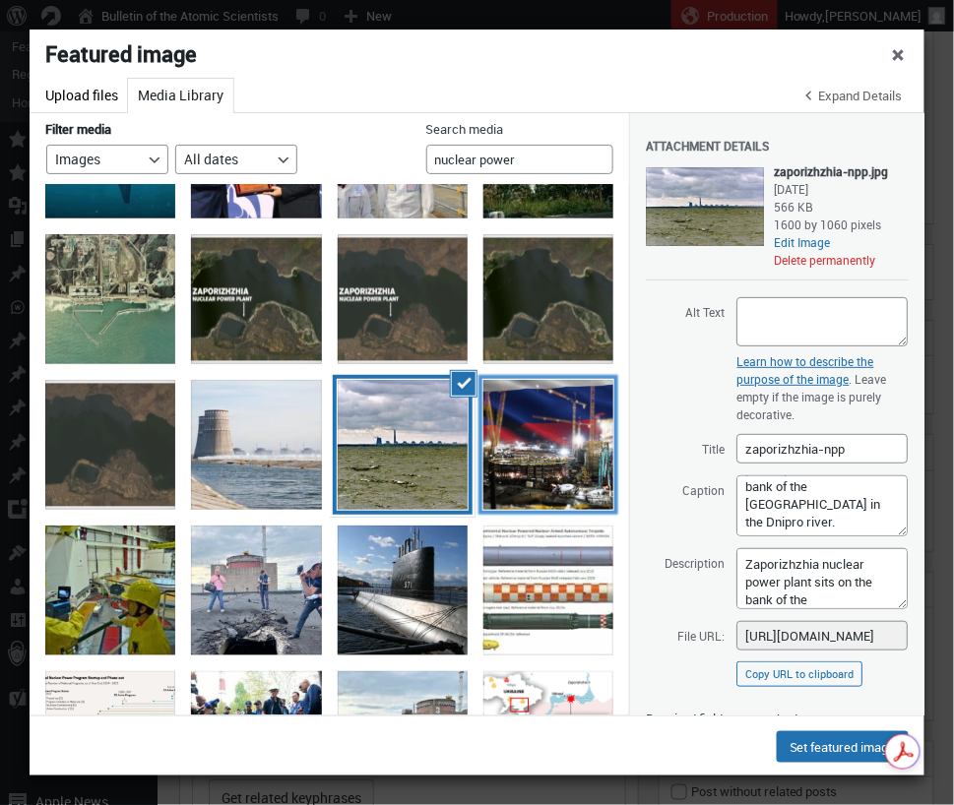
click at [548, 463] on div "An inner compartment shell is being installed at the first unit 1 of the Akkuyu…" at bounding box center [548, 445] width 130 height 130
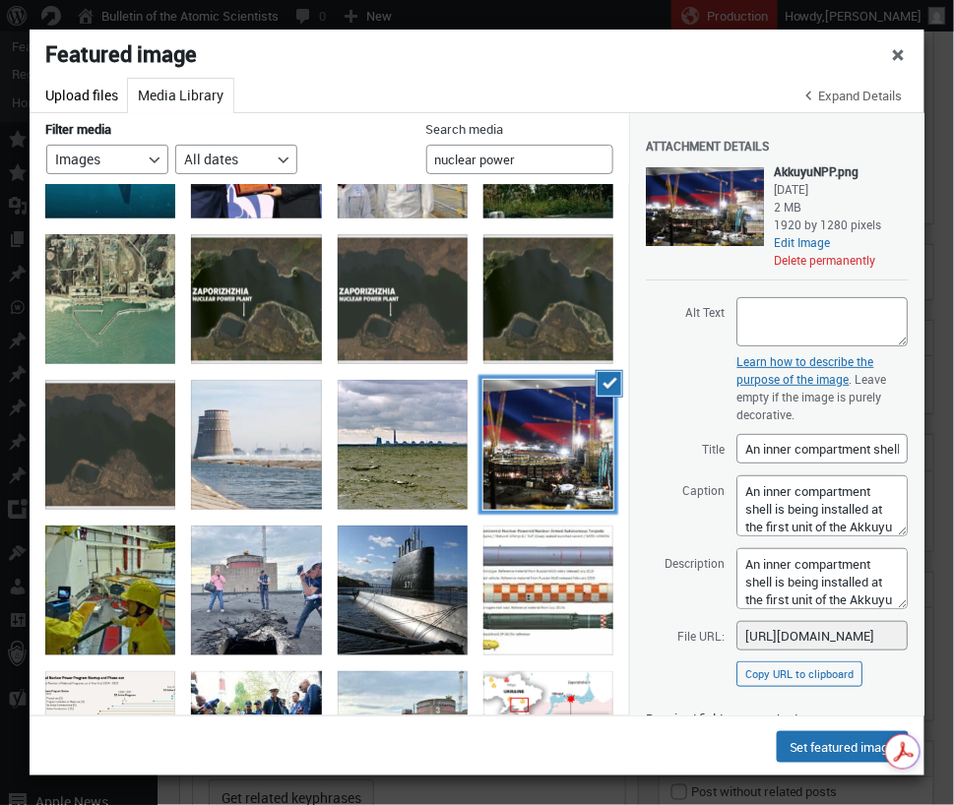
scroll to position [1421, 0]
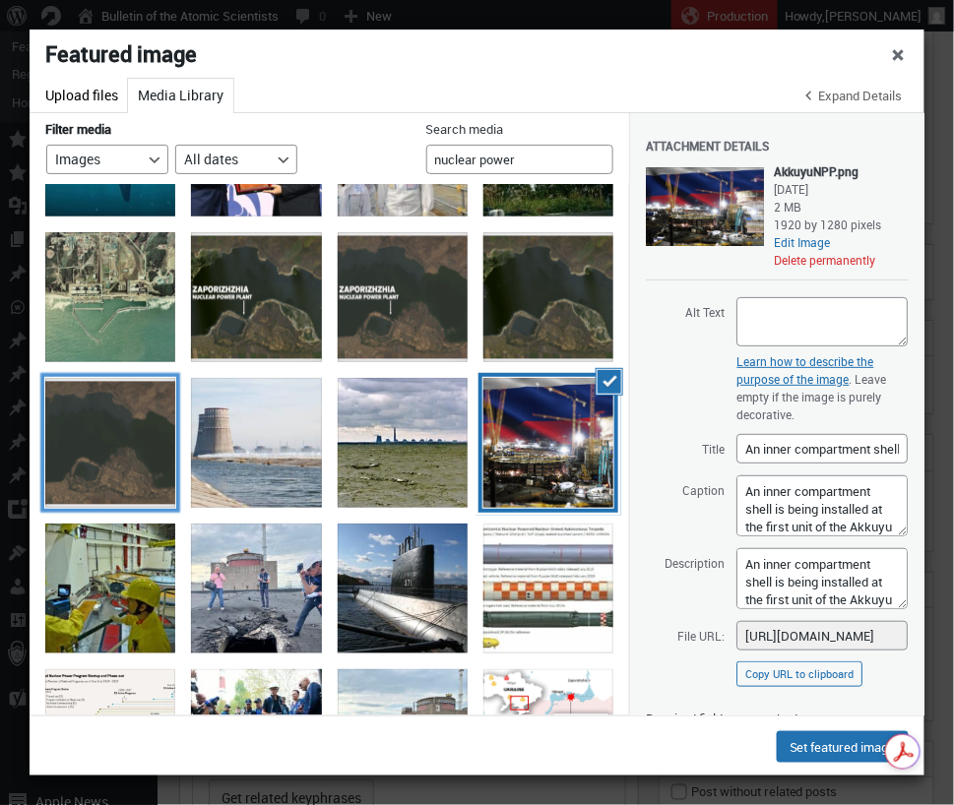
click at [117, 466] on div "khakovka-reservoir-landsat-feb-2022" at bounding box center [110, 443] width 130 height 130
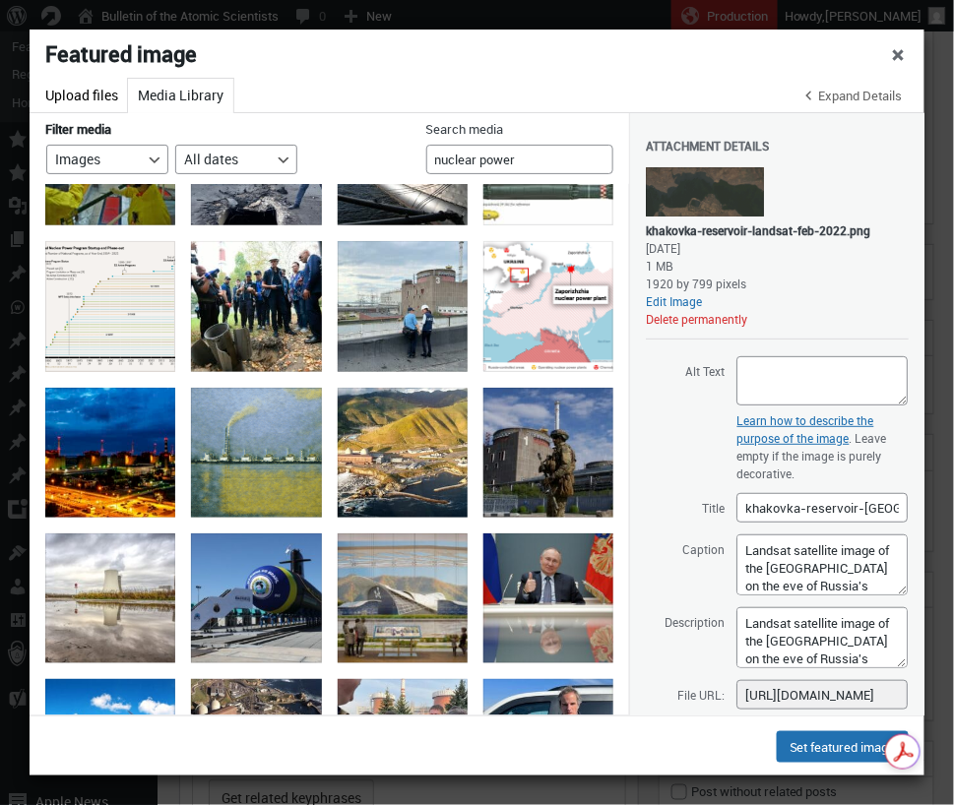
scroll to position [1853, 0]
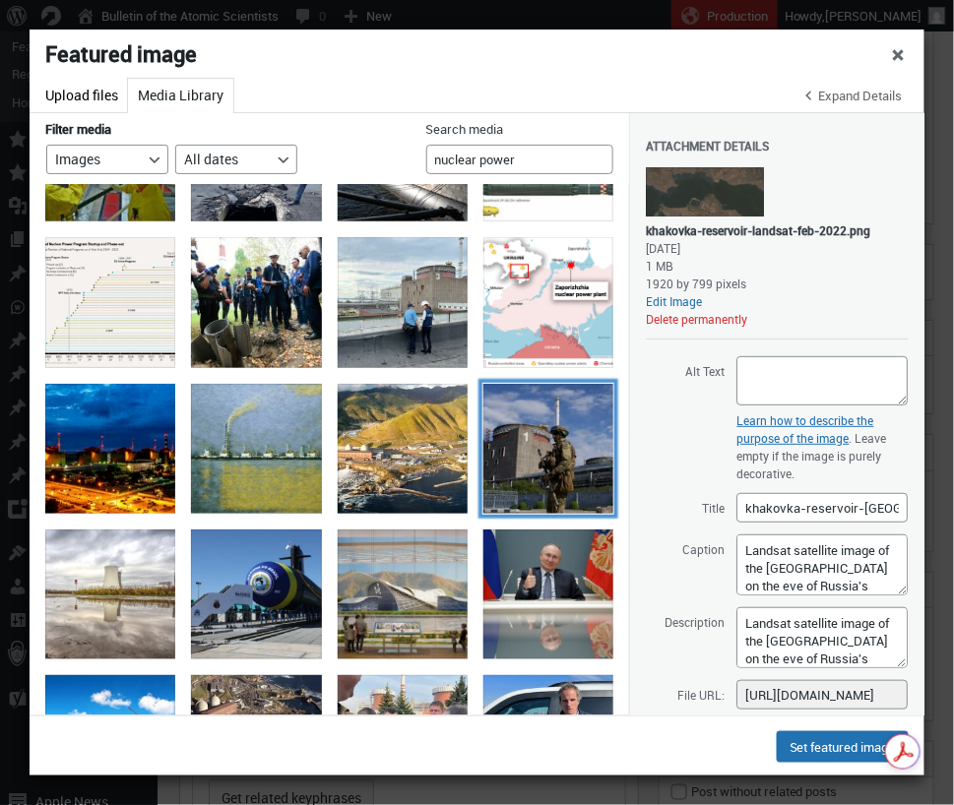
click at [541, 476] on div "A Russian serviceman patrols the territory of the Zaporizhzhia Nuclear Power Pl…" at bounding box center [548, 449] width 130 height 130
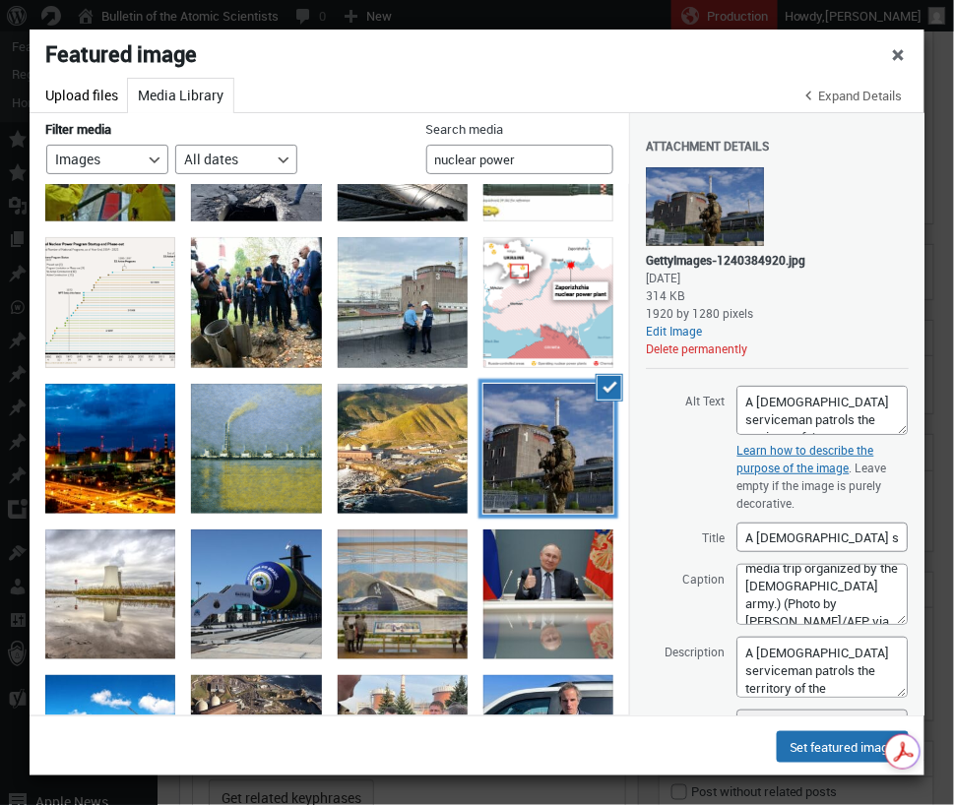
scroll to position [212, 0]
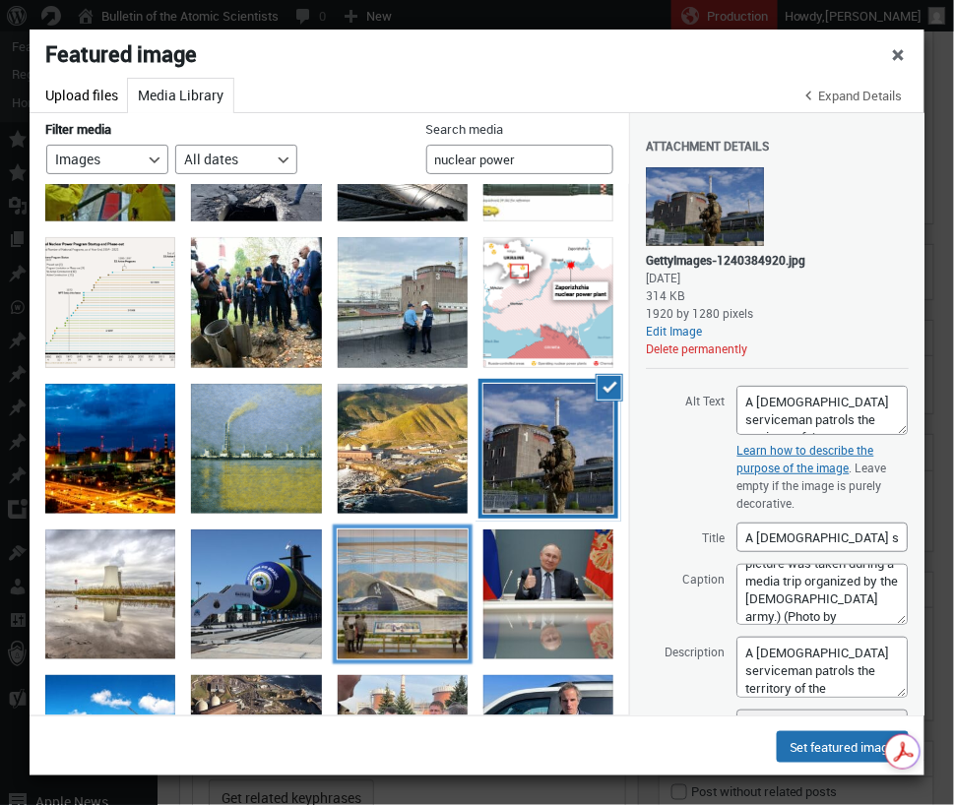
click at [399, 610] on div "Nuscale-SMR-Plant-artist-rendering" at bounding box center [403, 595] width 130 height 130
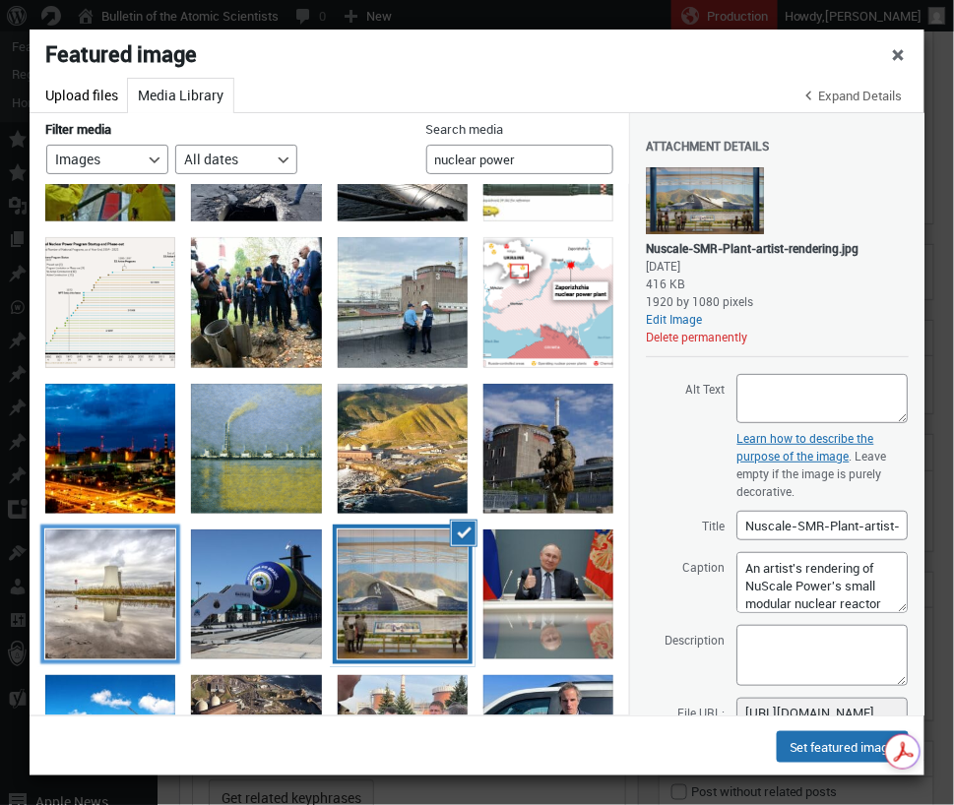
click at [129, 616] on div "nuclear_power_plant_reflection" at bounding box center [110, 595] width 130 height 130
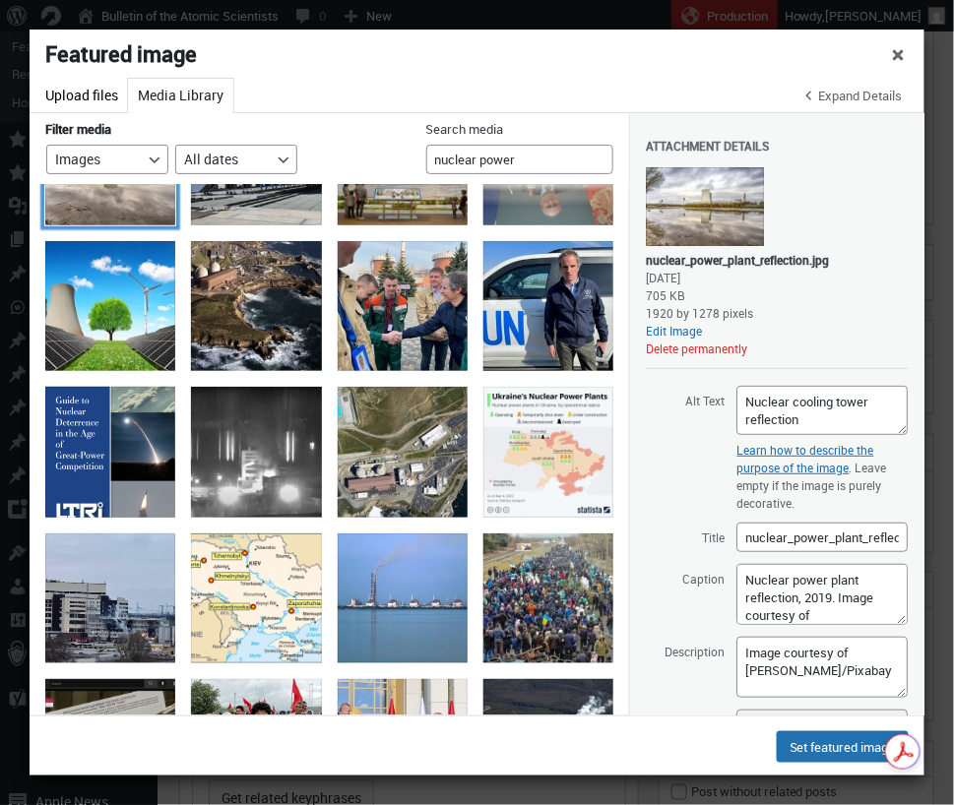
scroll to position [2287, 0]
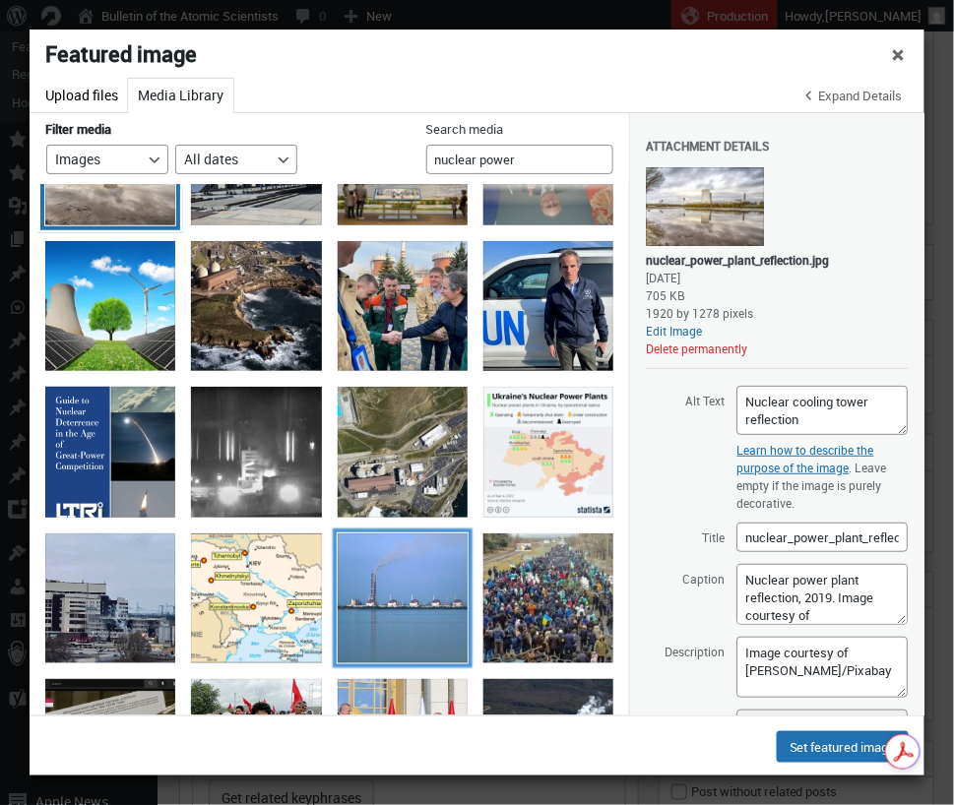
click at [378, 592] on div "ukraine npp" at bounding box center [403, 598] width 130 height 130
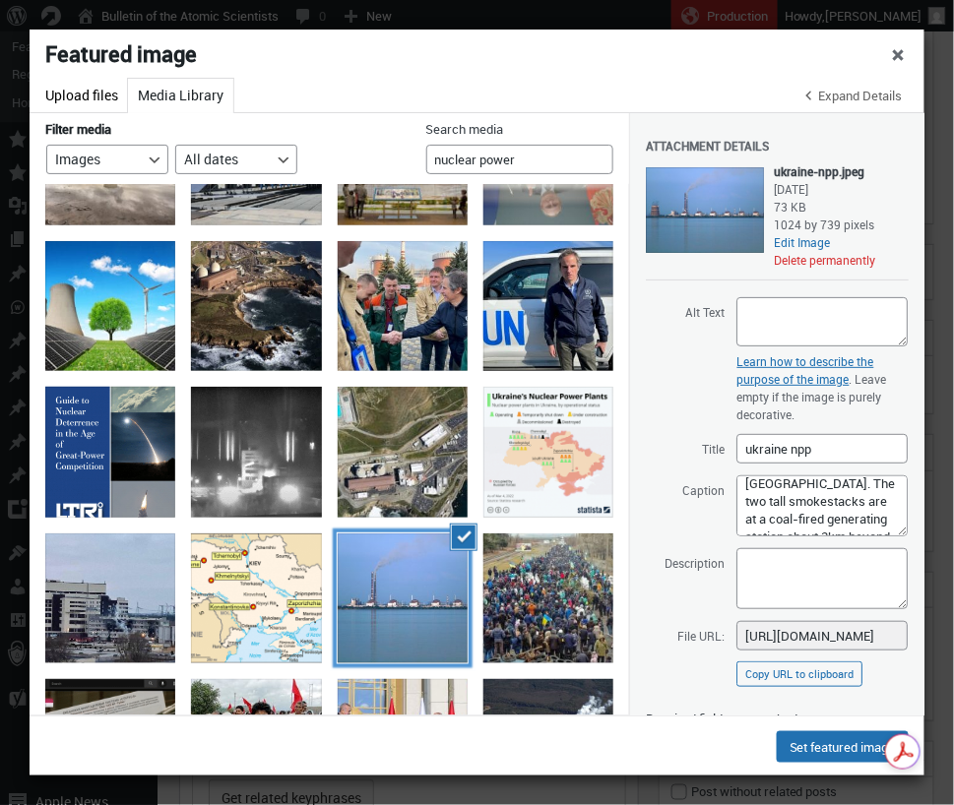
scroll to position [36, 0]
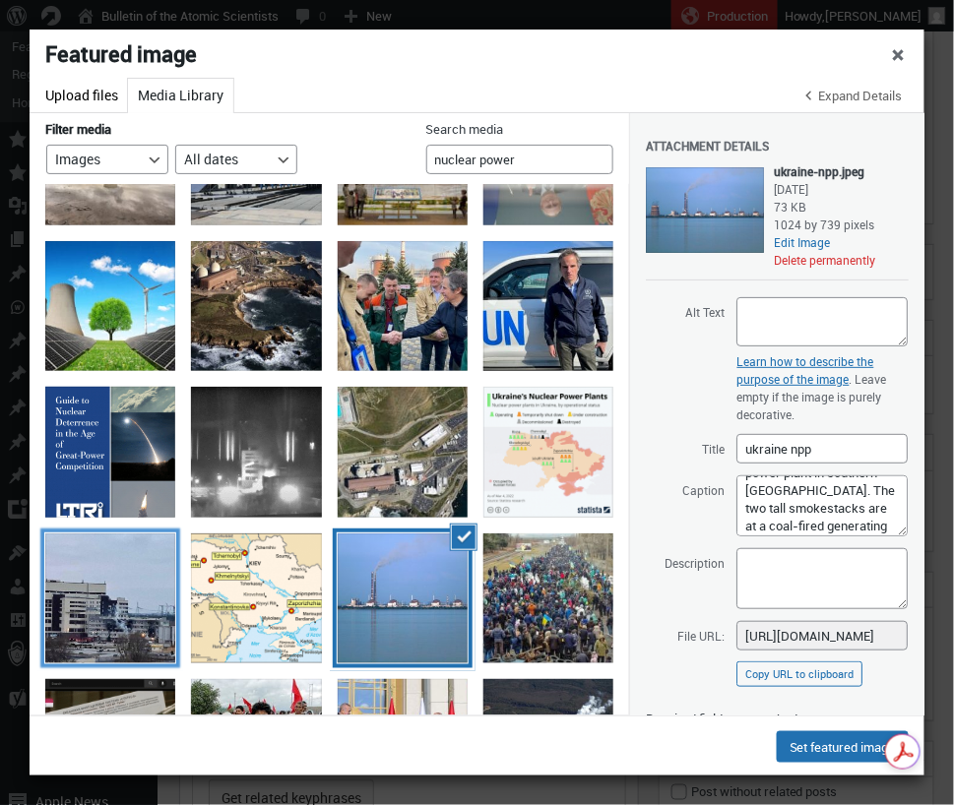
click at [69, 607] on div "622238dfb540a.image" at bounding box center [110, 598] width 130 height 130
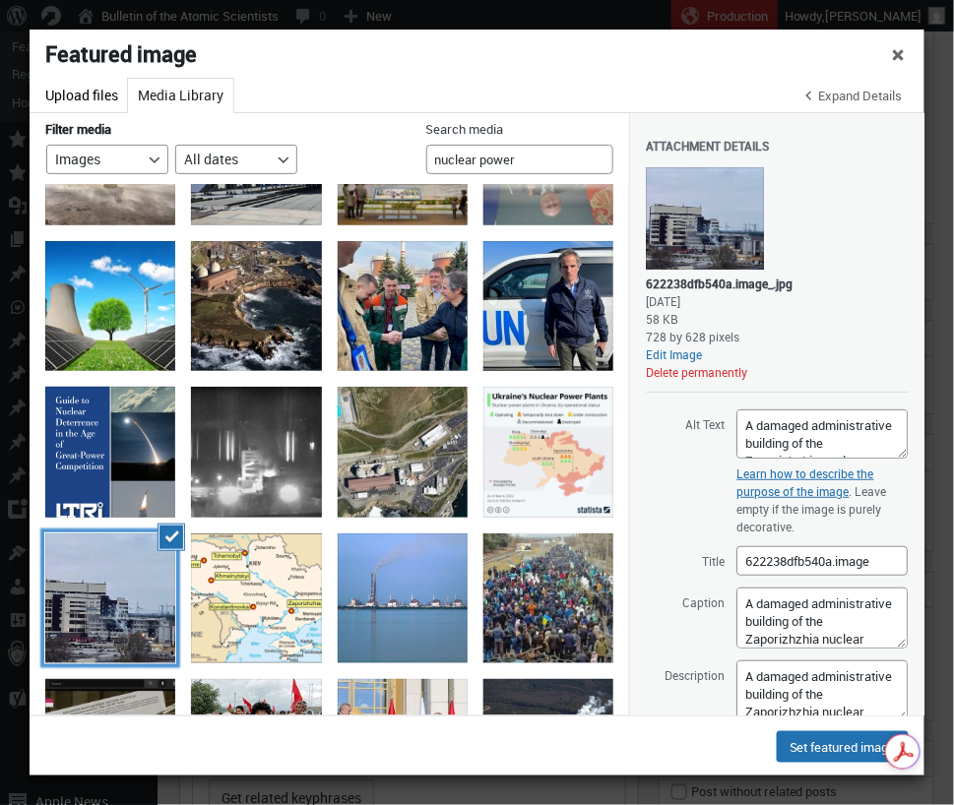
scroll to position [2291, 0]
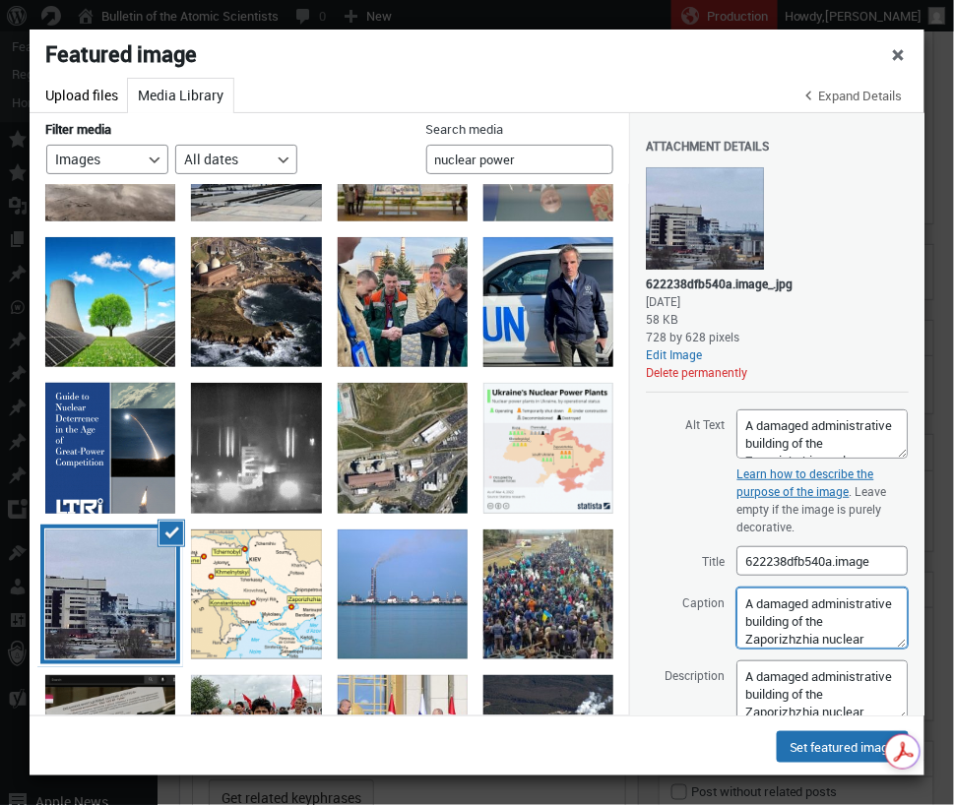
click at [811, 638] on textarea "A damaged administrative building of the Zaporizhzhia nuclear power plant in En…" at bounding box center [821, 618] width 171 height 61
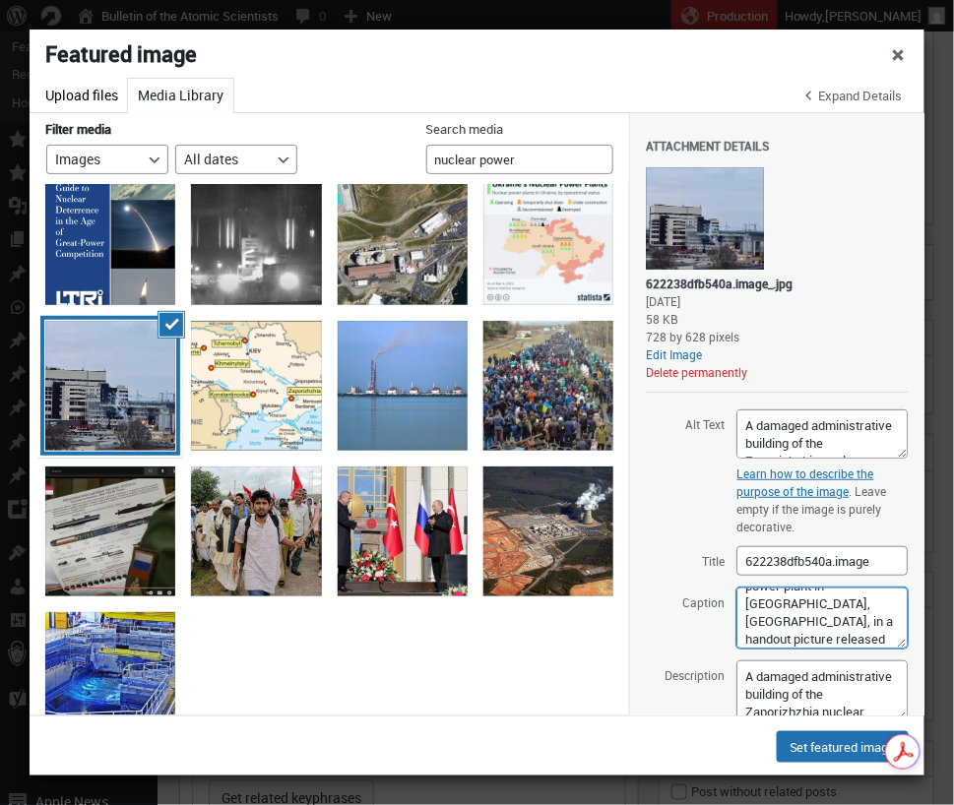
scroll to position [2562, 0]
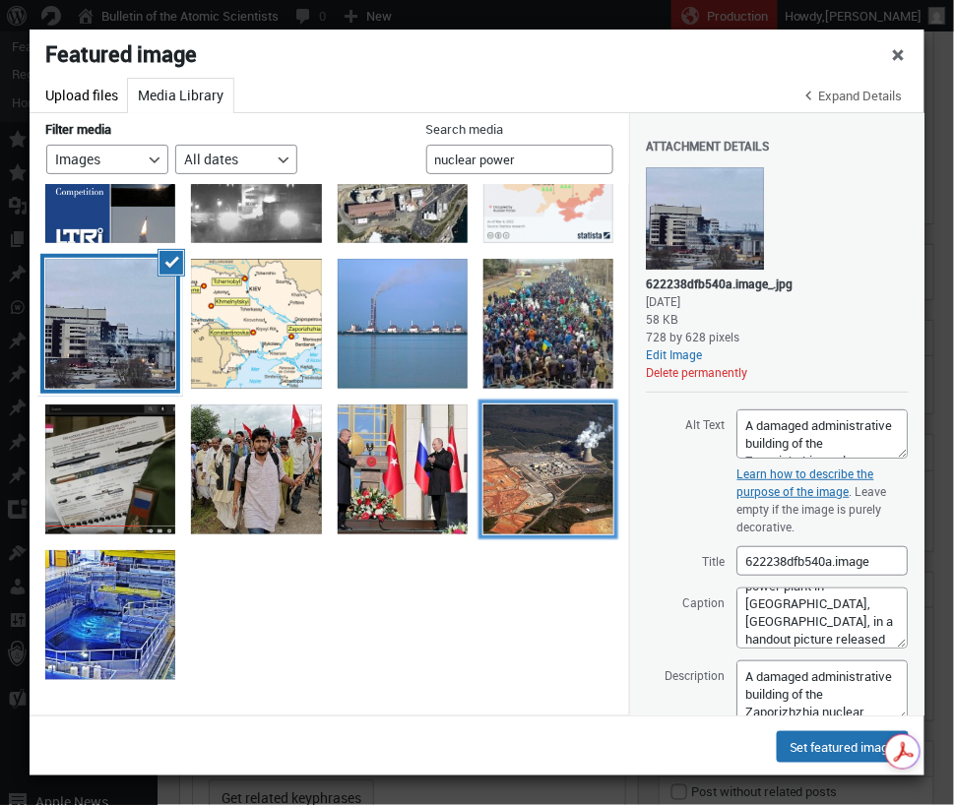
click at [547, 477] on div "1280px-Construction_at_Vogtle_Nuclear_Plant" at bounding box center [548, 470] width 130 height 130
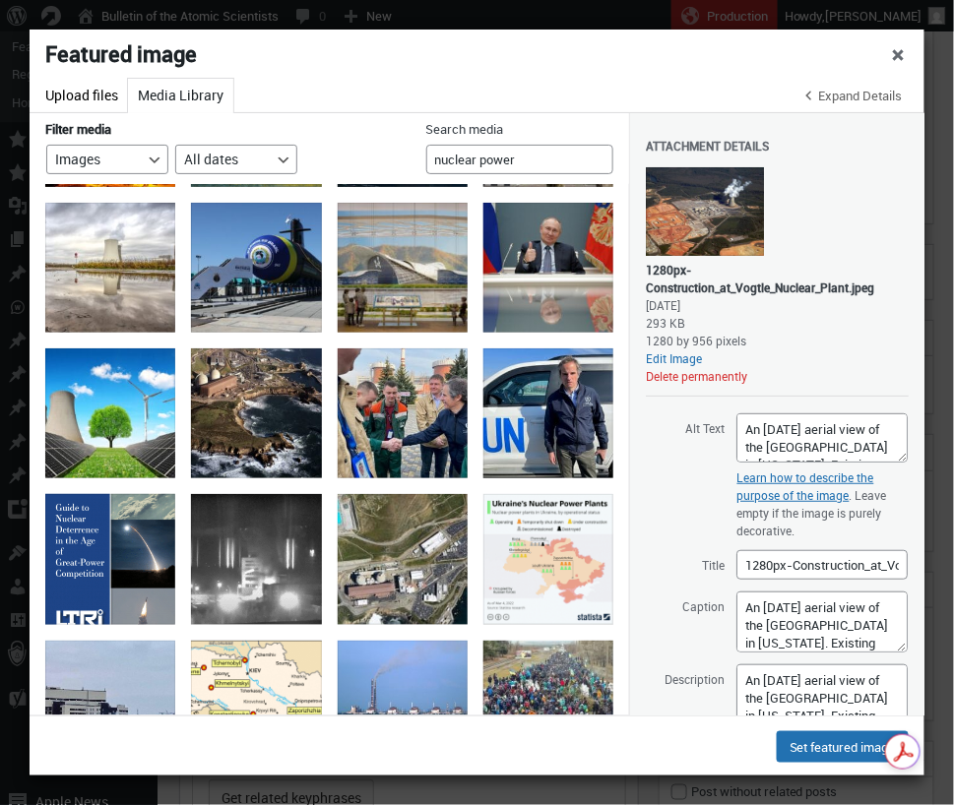
scroll to position [2175, 0]
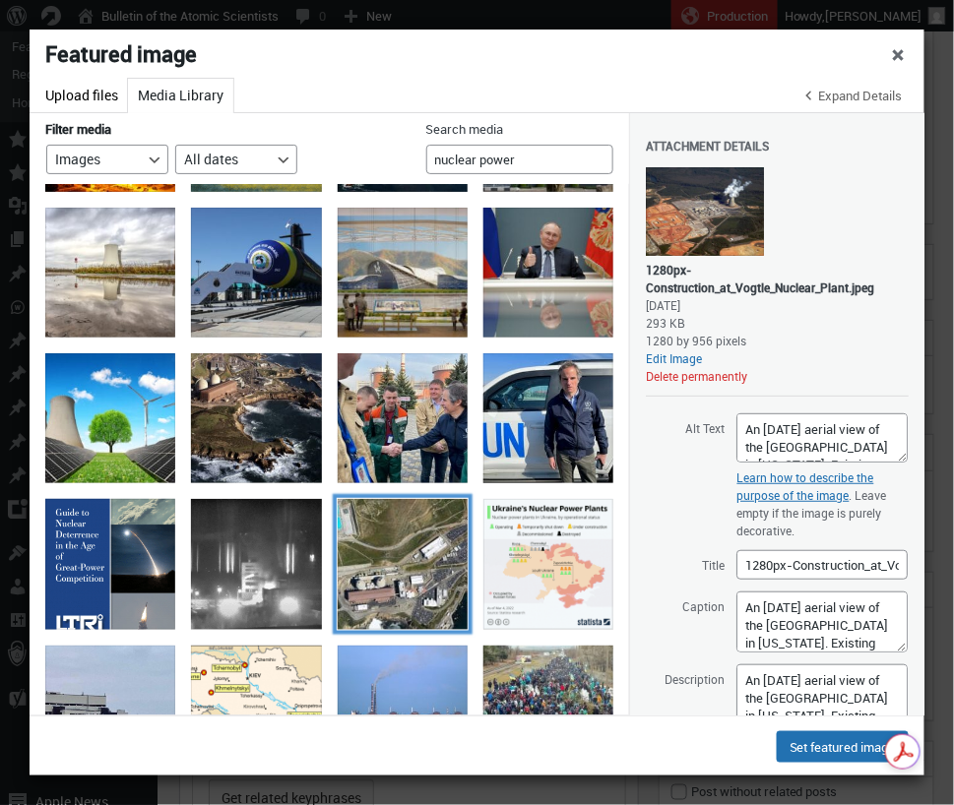
click at [437, 591] on div "aerial-photo-diablo-canyon" at bounding box center [403, 564] width 130 height 130
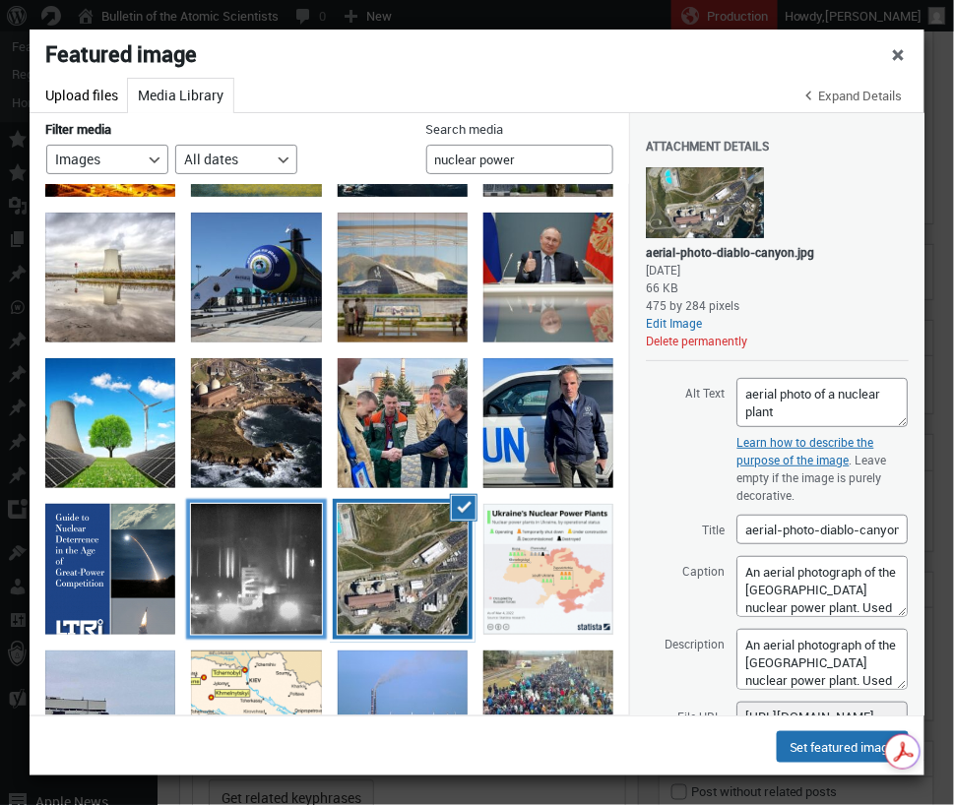
click at [250, 581] on div at bounding box center [256, 569] width 130 height 130
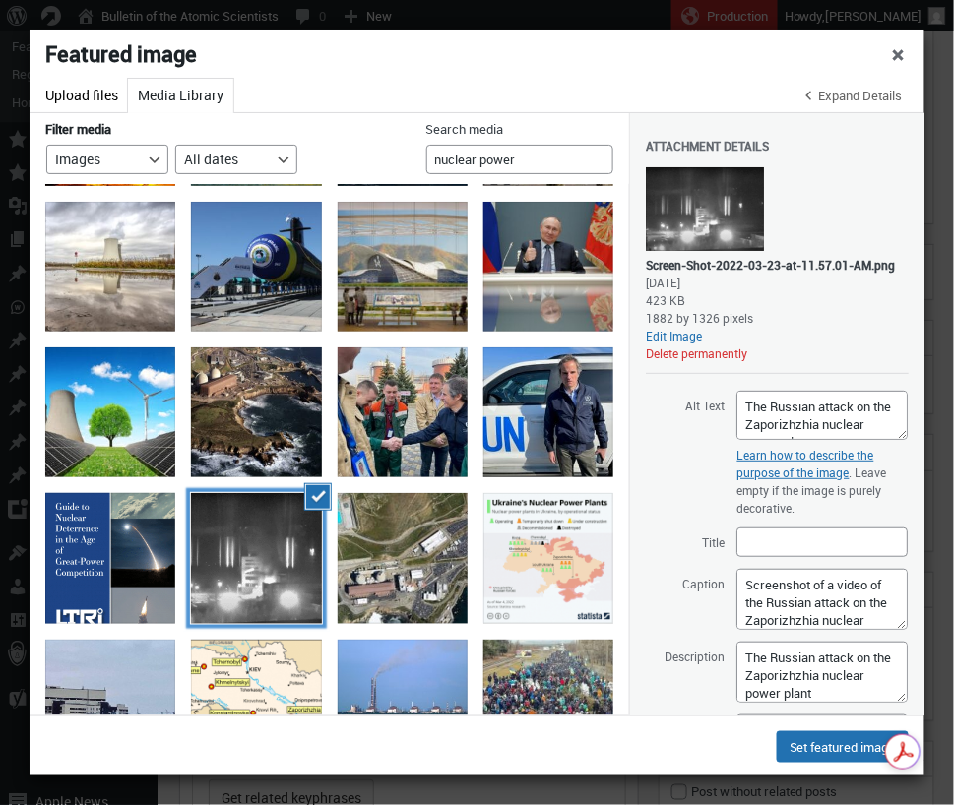
scroll to position [23, 0]
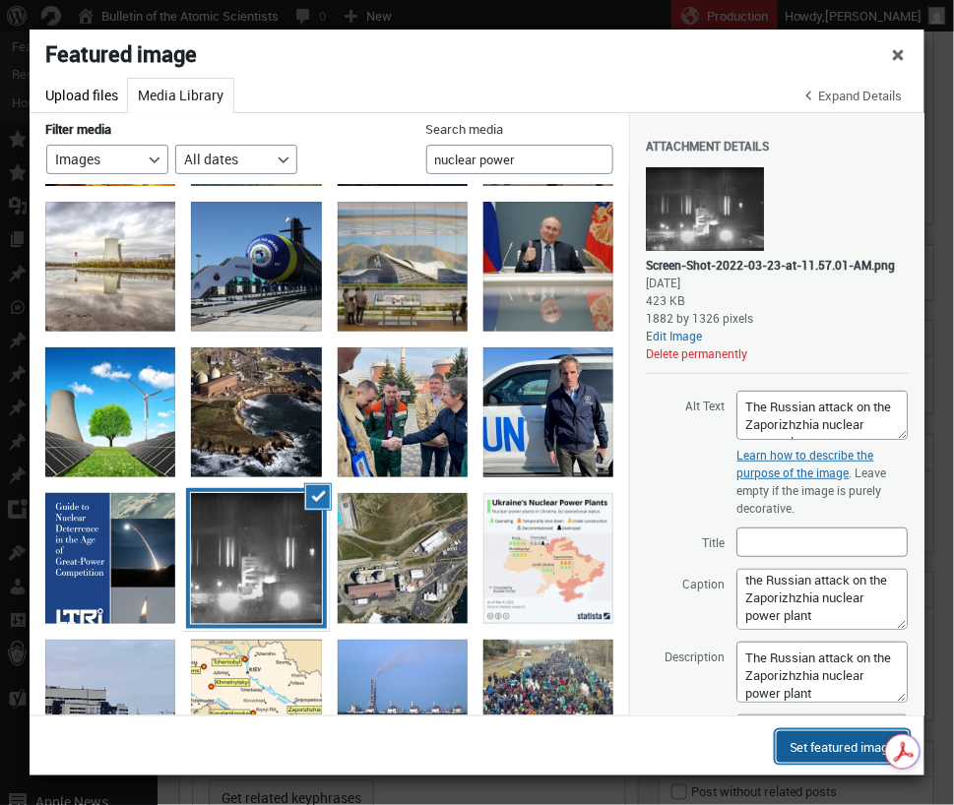
click at [854, 750] on button "Set featured image" at bounding box center [843, 746] width 132 height 31
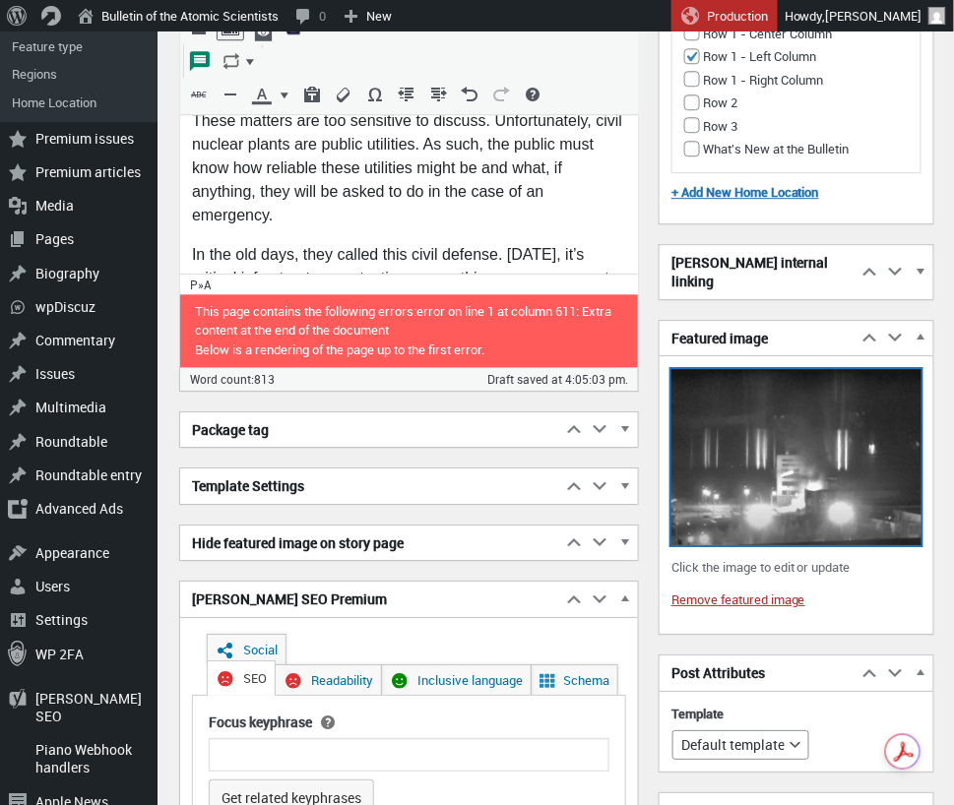
click at [787, 446] on img at bounding box center [796, 457] width 250 height 176
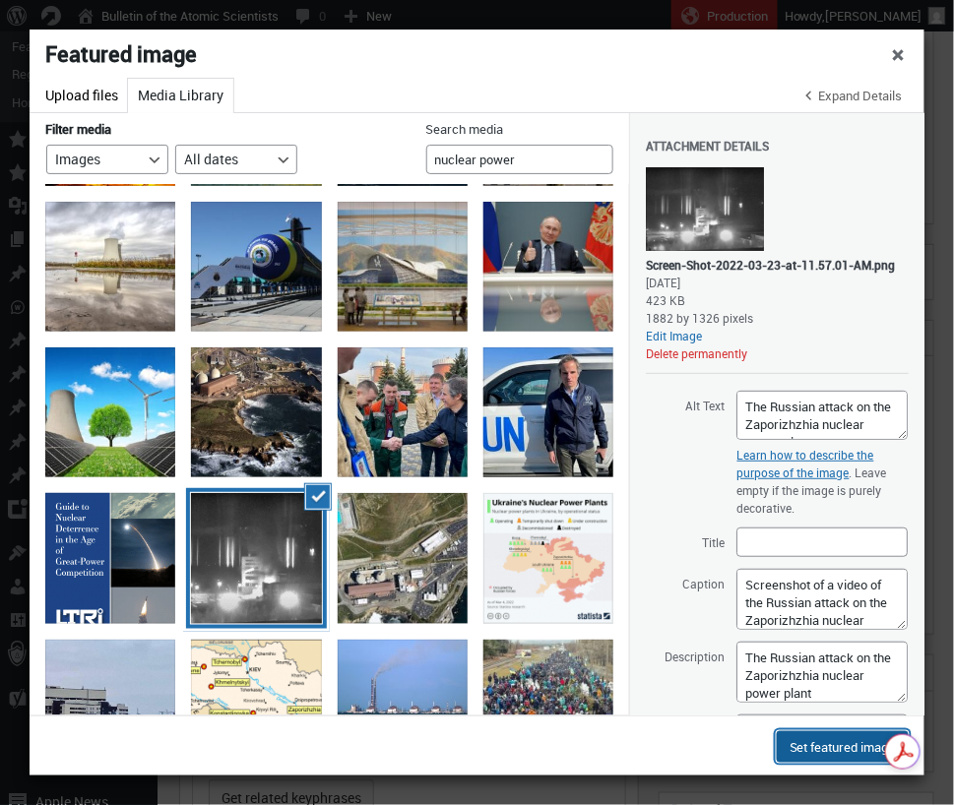
click at [844, 749] on button "Set featured image" at bounding box center [843, 746] width 132 height 31
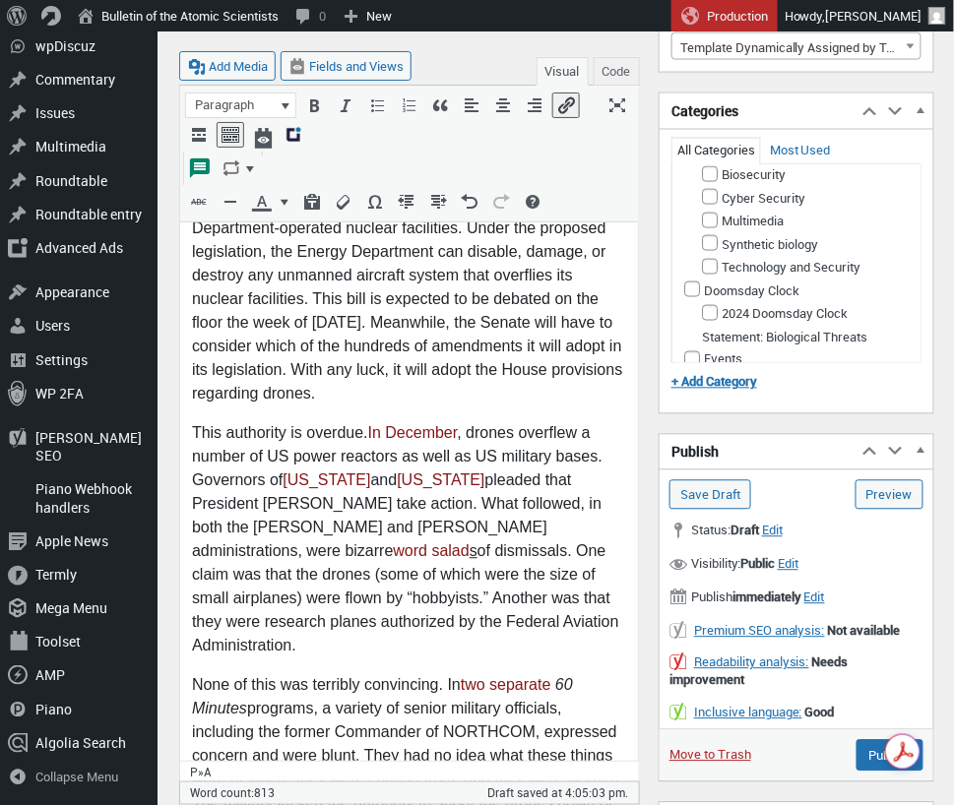
scroll to position [672, 0]
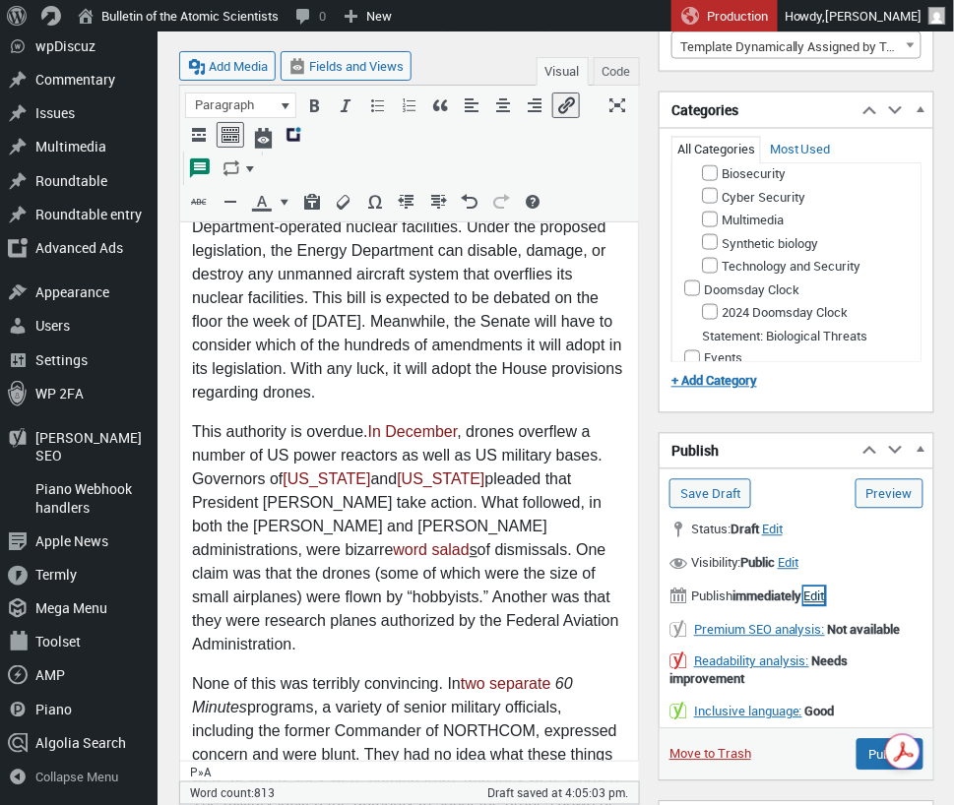
click at [825, 589] on span "Edit" at bounding box center [814, 597] width 21 height 18
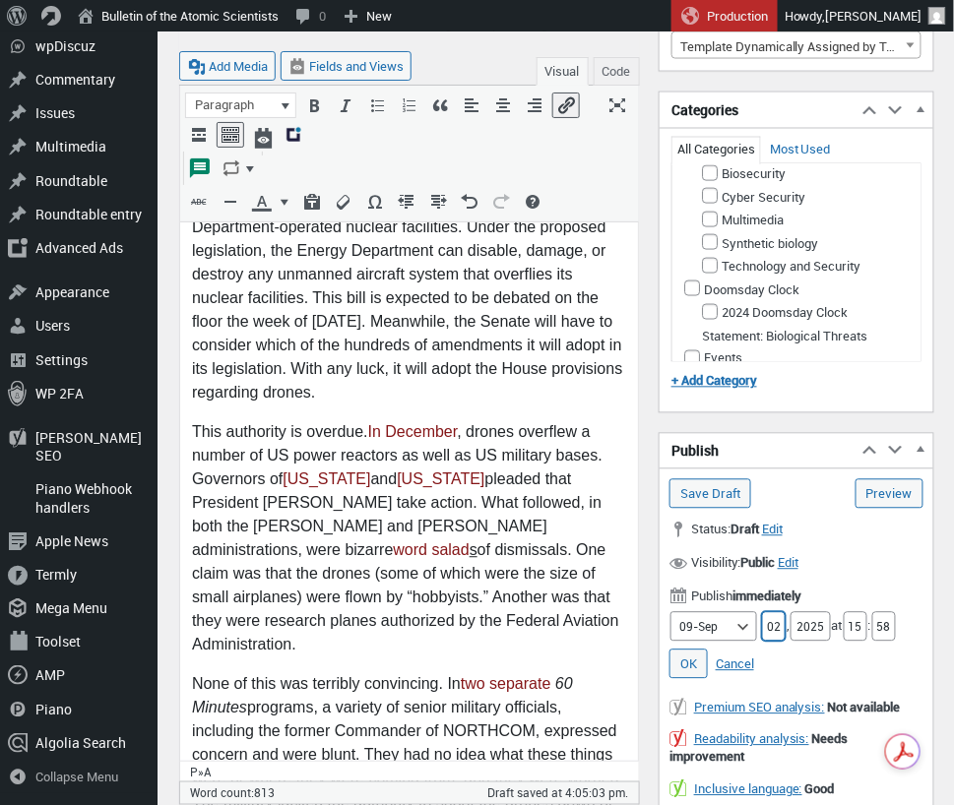
click at [763, 621] on input "02" at bounding box center [774, 627] width 24 height 30
click at [766, 621] on input "02" at bounding box center [774, 627] width 24 height 30
click at [766, 620] on input "02" at bounding box center [774, 627] width 24 height 30
type input "03"
drag, startPoint x: 866, startPoint y: 621, endPoint x: 853, endPoint y: 621, distance: 12.8
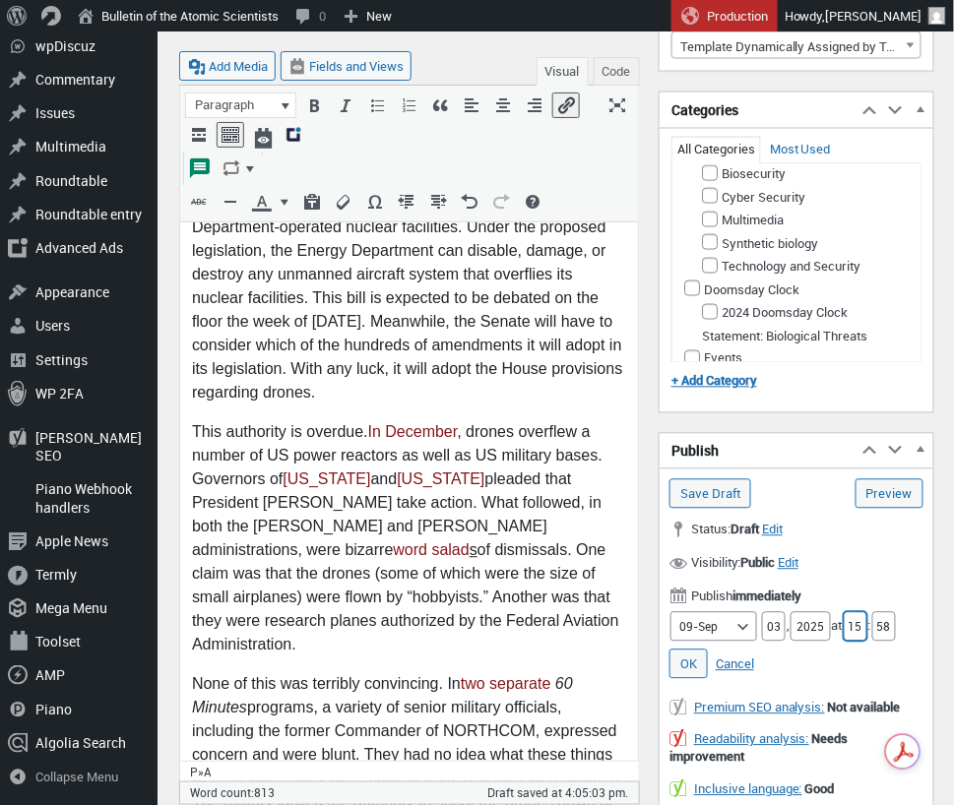
click at [853, 621] on input "15" at bounding box center [856, 627] width 24 height 30
type input "00"
drag, startPoint x: 894, startPoint y: 622, endPoint x: 880, endPoint y: 623, distance: 13.8
click at [880, 623] on input "58" at bounding box center [884, 627] width 24 height 30
type input "00"
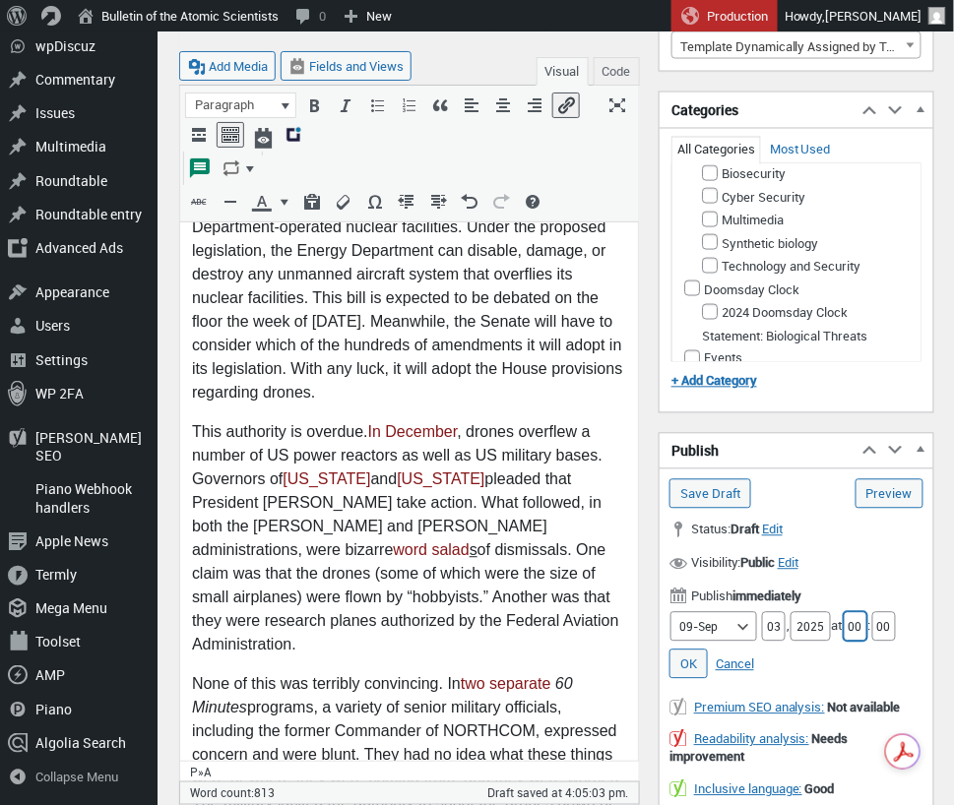
click at [866, 623] on input "00" at bounding box center [856, 627] width 24 height 30
type input "05"
click at [686, 656] on link "OK" at bounding box center [688, 665] width 38 height 30
type input "Schedule"
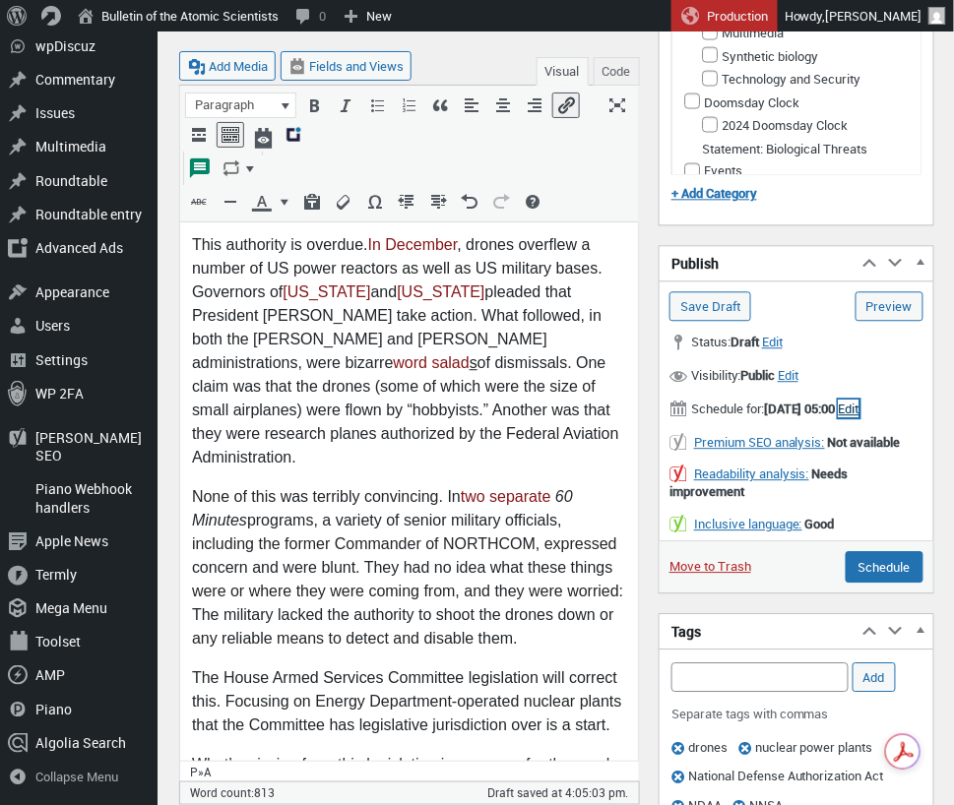
scroll to position [860, 0]
click at [883, 578] on input "Schedule" at bounding box center [885, 566] width 78 height 31
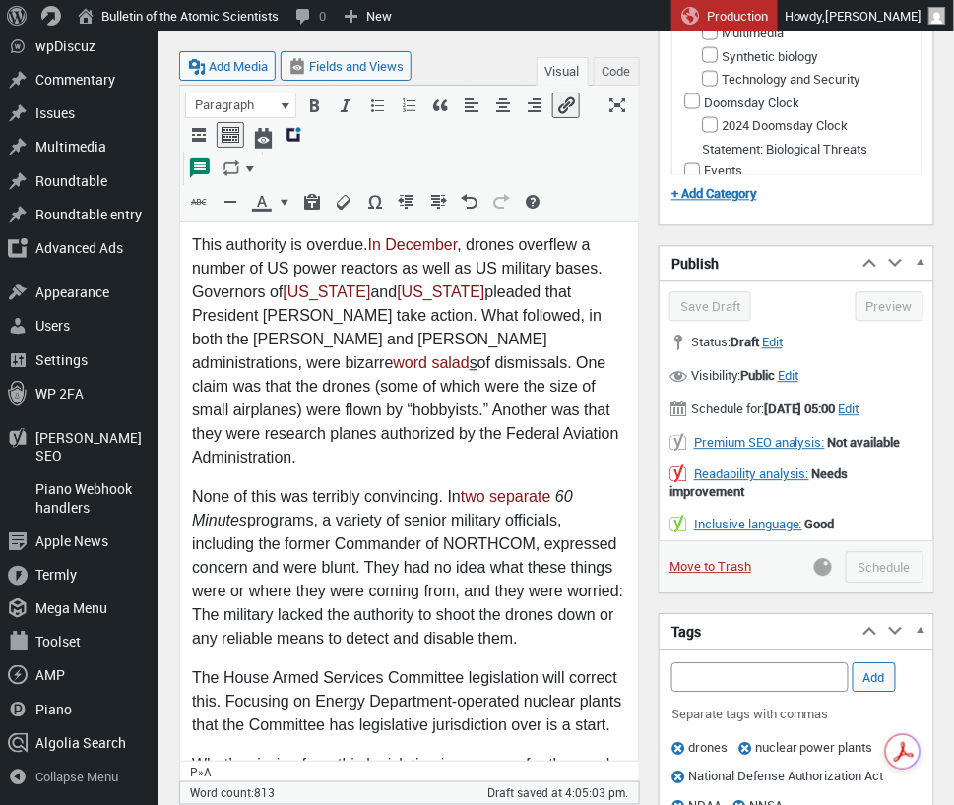
scroll to position [861, 0]
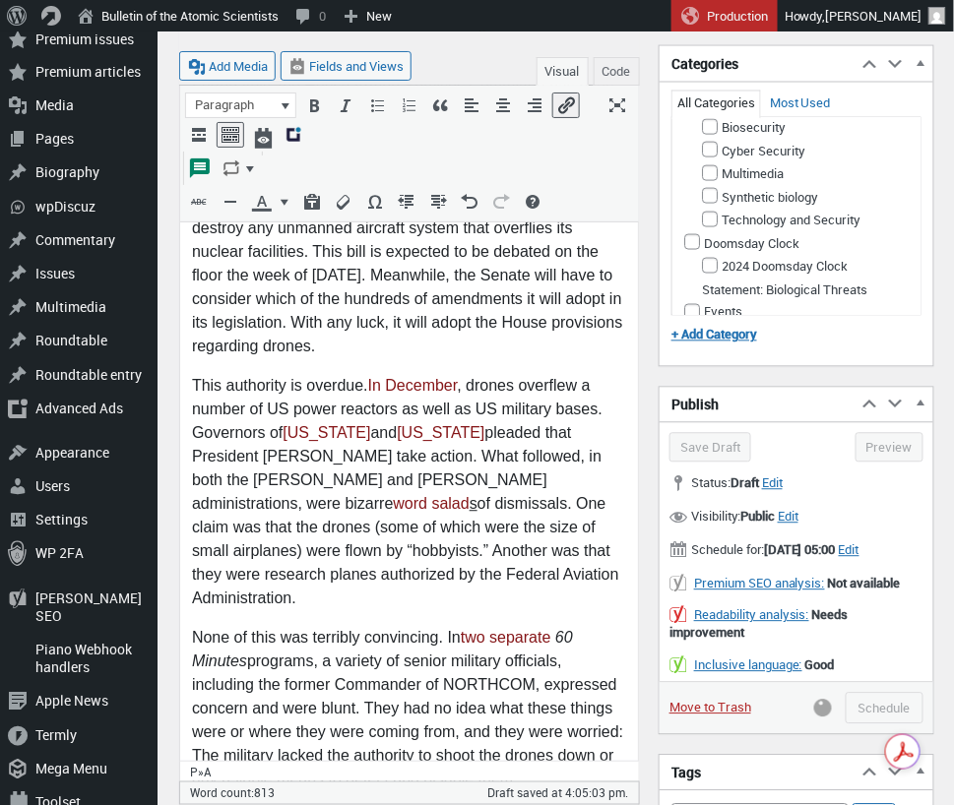
scroll to position [681, 0]
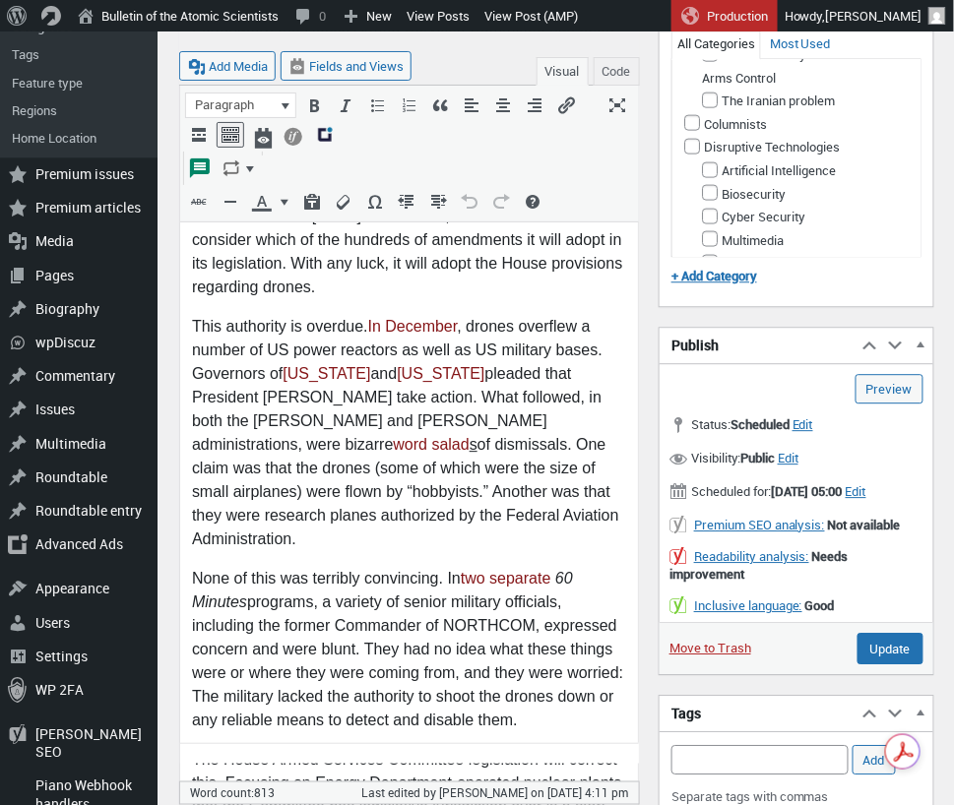
scroll to position [899, 0]
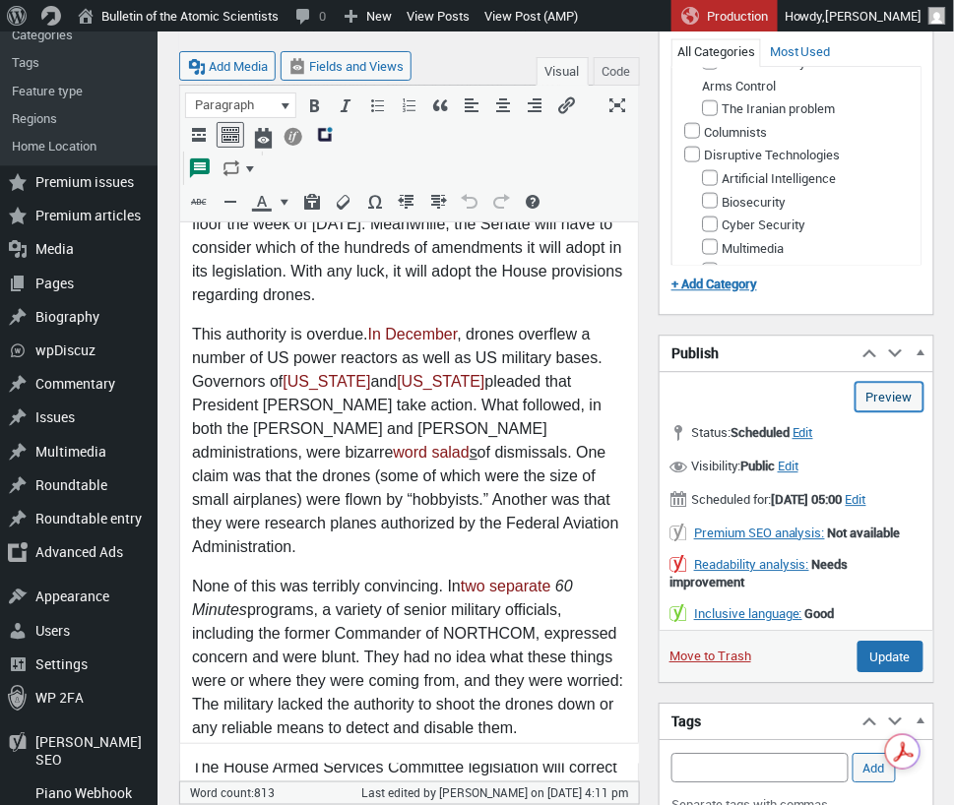
click at [893, 392] on link "Preview (opens in a new tab)" at bounding box center [889, 397] width 68 height 30
type input "Schedule"
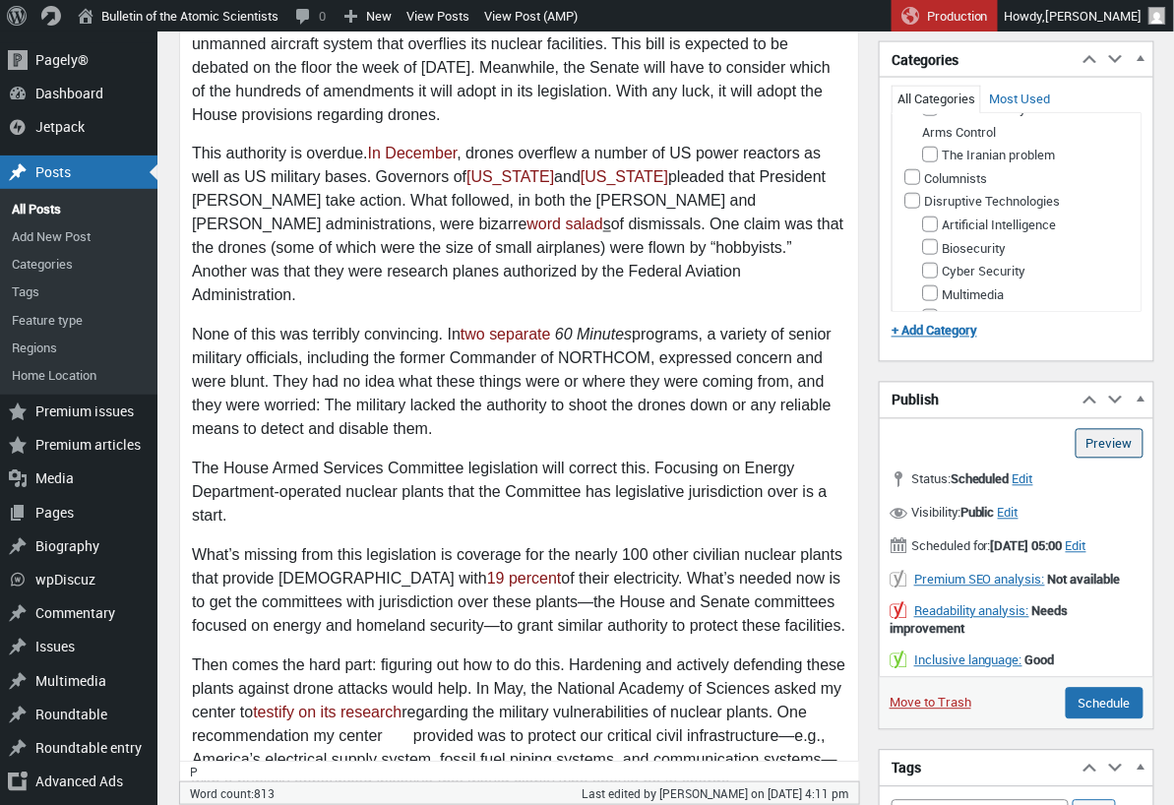
scroll to position [183, 0]
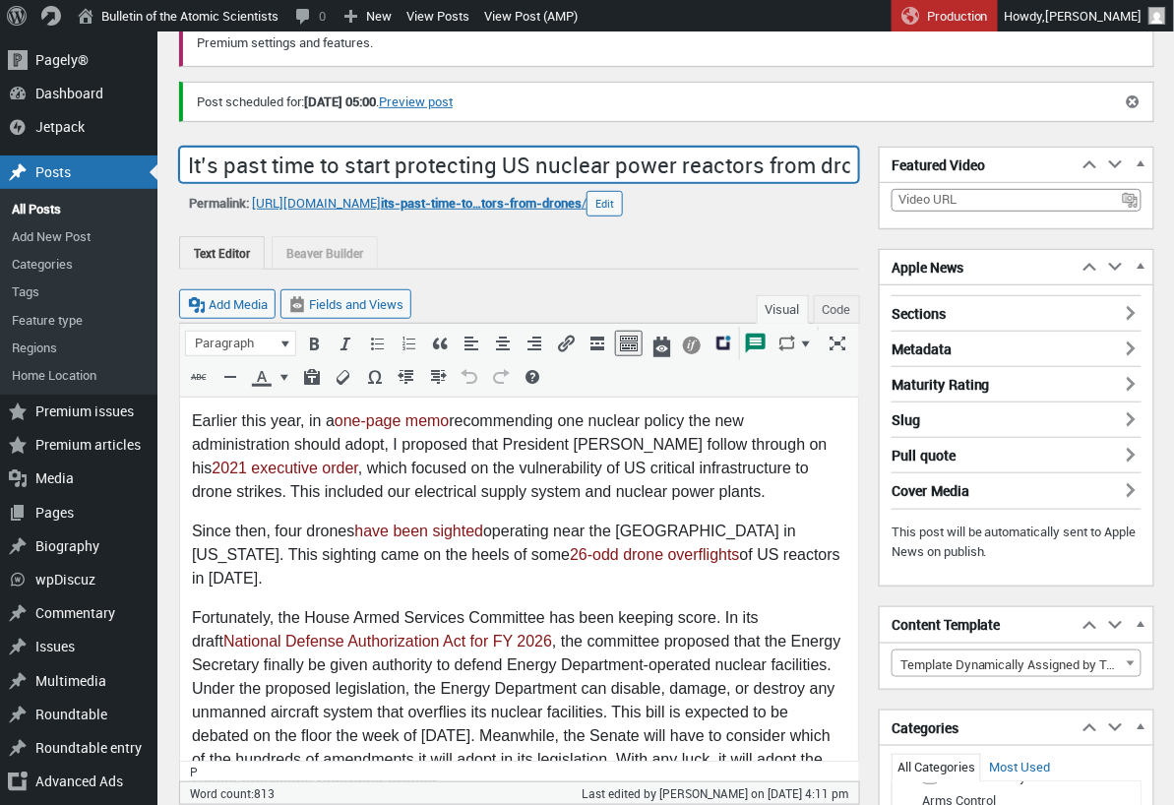
drag, startPoint x: 183, startPoint y: 159, endPoint x: 918, endPoint y: 161, distance: 735.3
click at [859, 147] on div "Add title It’s past time to start protecting US nuclear power reactors from dro…" at bounding box center [519, 147] width 680 height 0
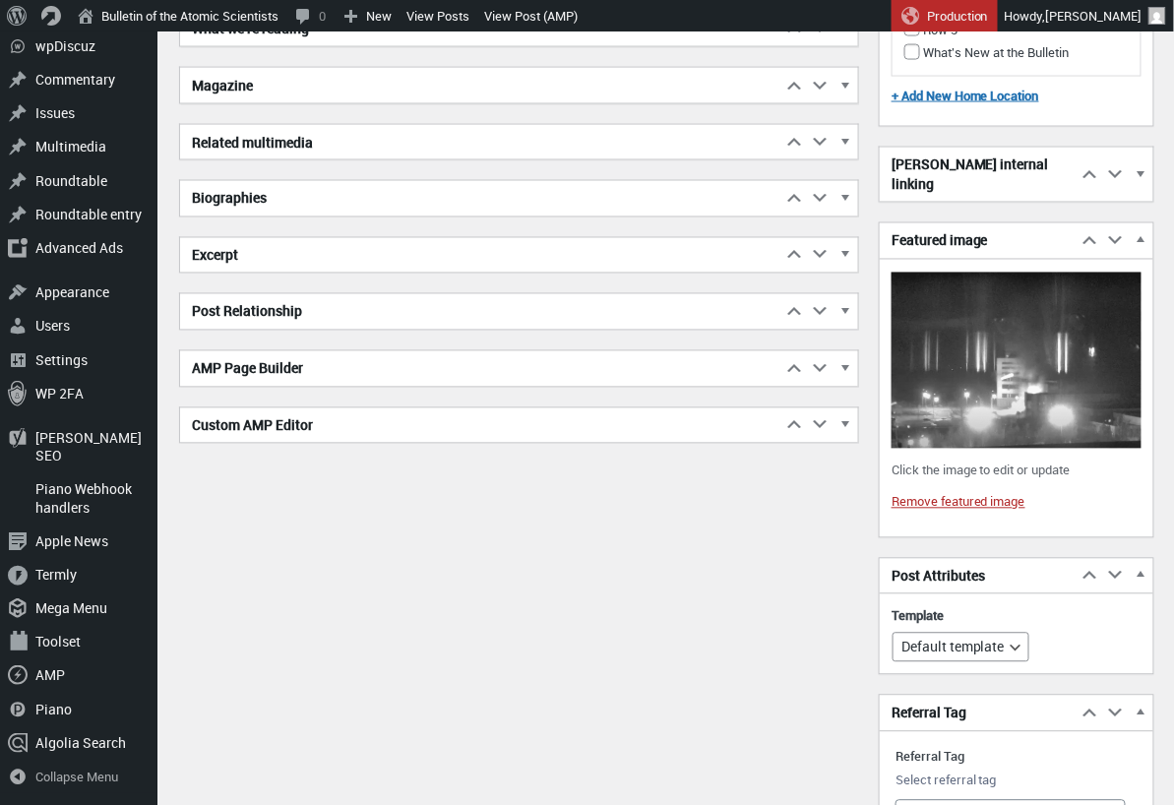
scroll to position [2787, 0]
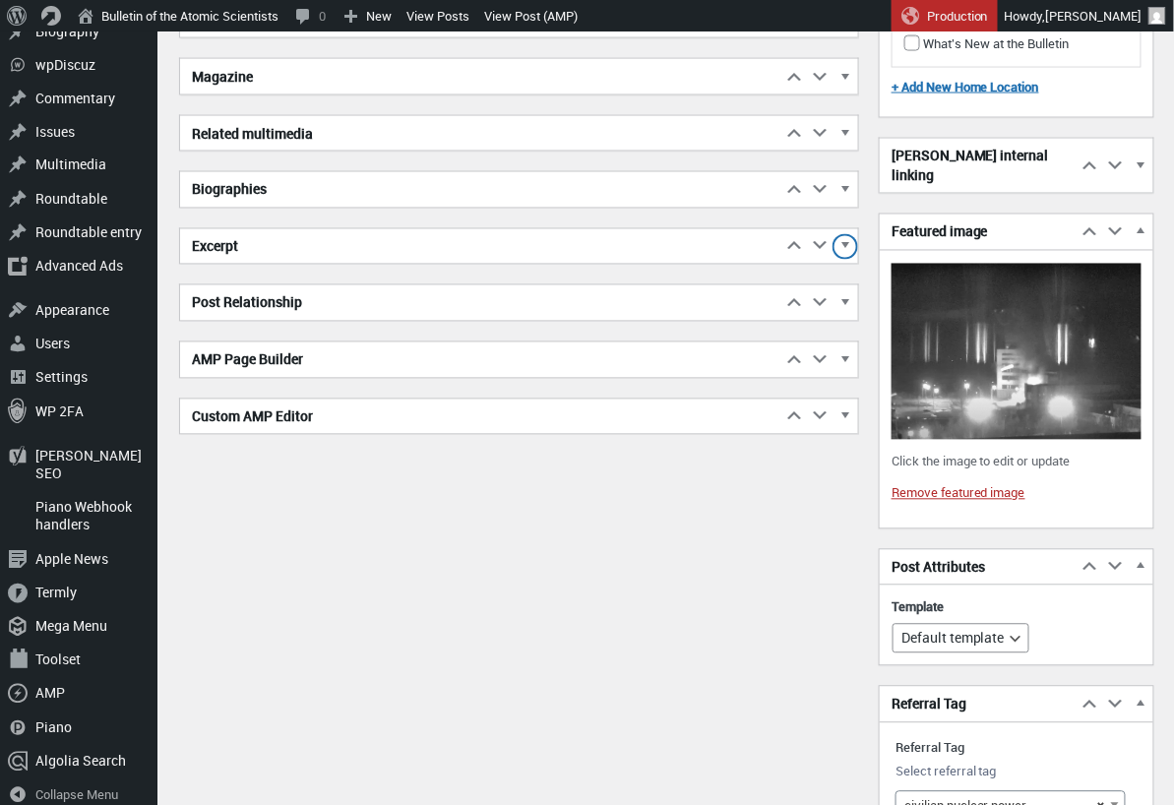
click at [850, 255] on span "button" at bounding box center [846, 250] width 20 height 18
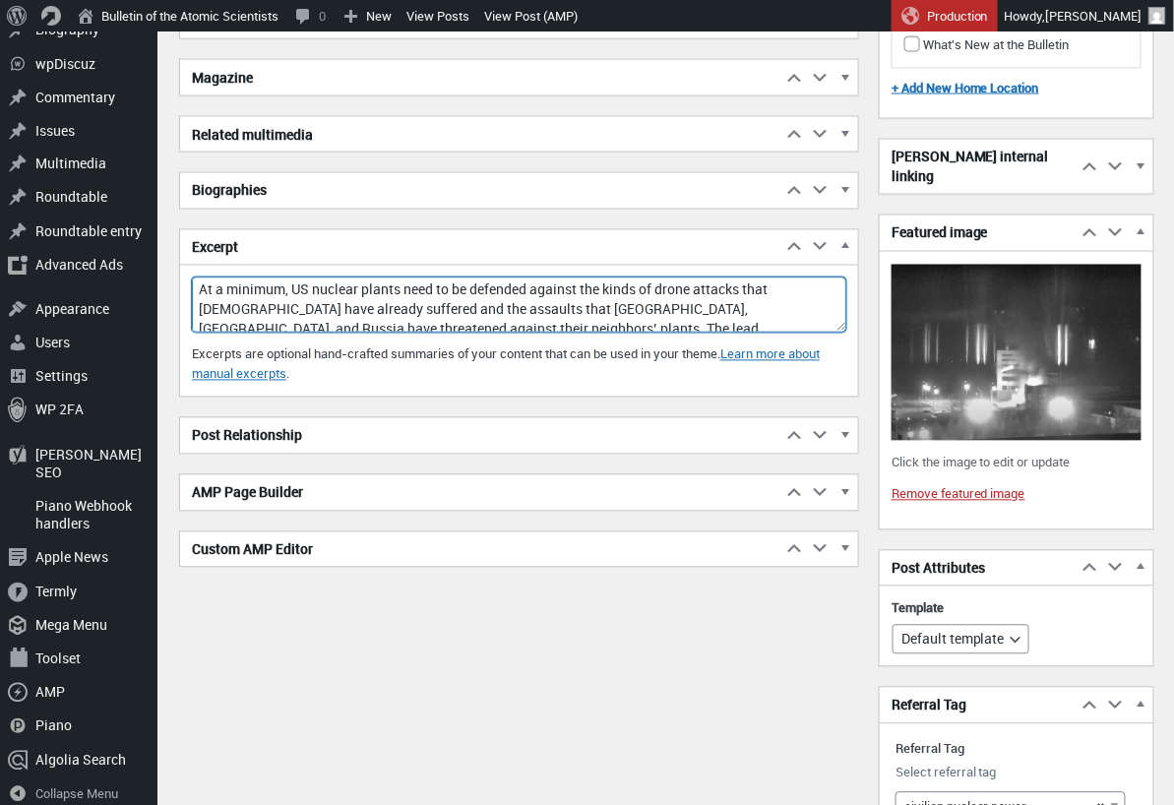
scroll to position [29, 0]
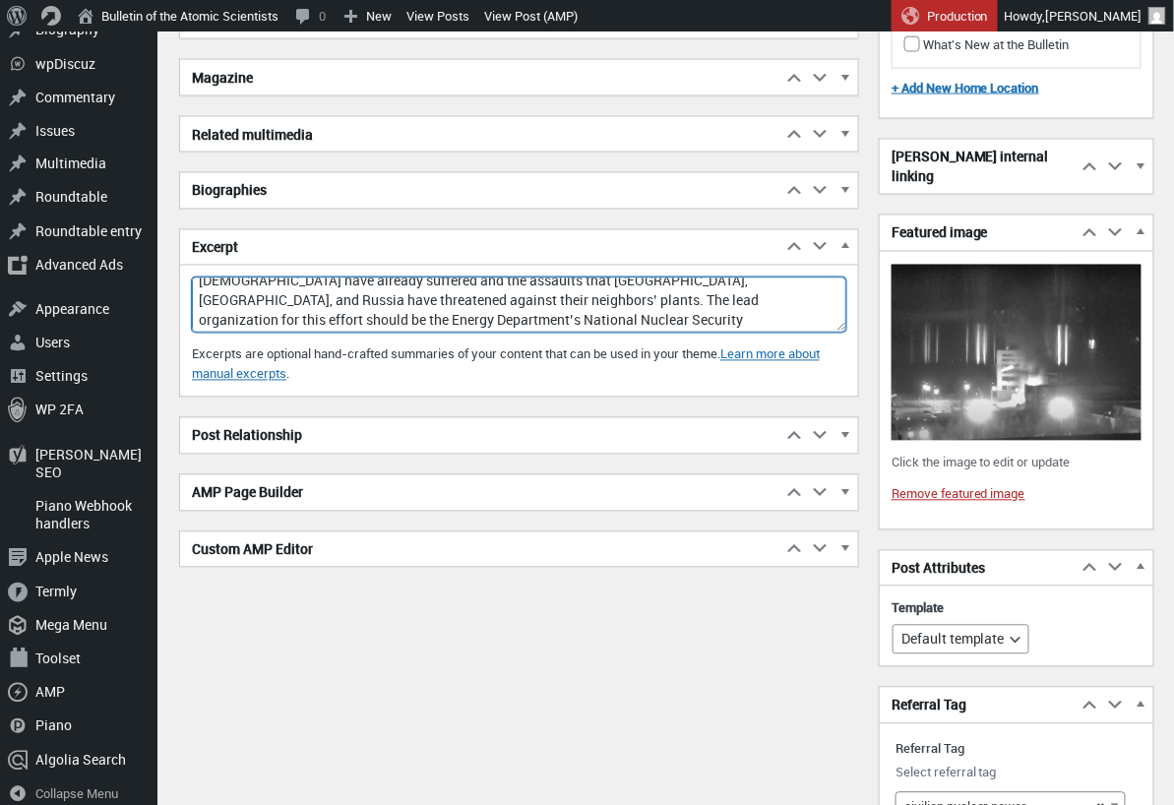
drag, startPoint x: 200, startPoint y: 300, endPoint x: 650, endPoint y: 381, distance: 457.0
click at [650, 381] on div "Excerpt At a minimum, US nuclear plants need to be defended against the kinds o…" at bounding box center [519, 337] width 678 height 119
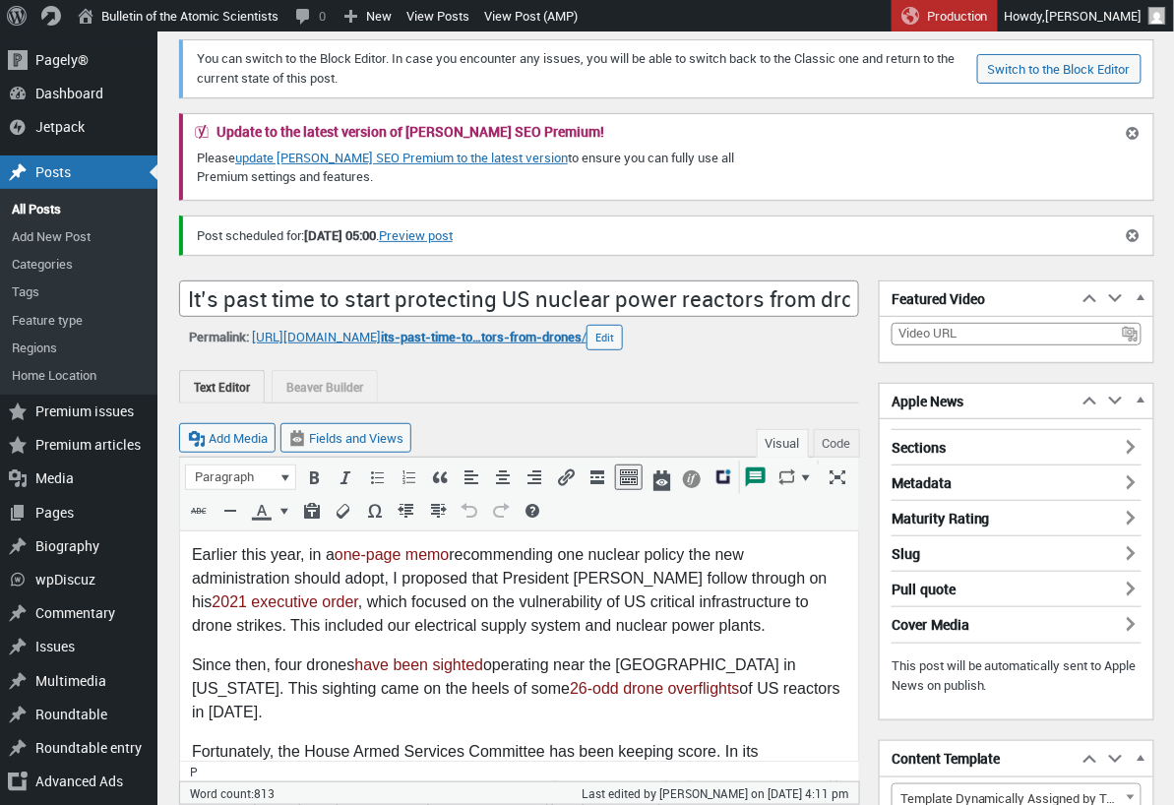
scroll to position [0, 0]
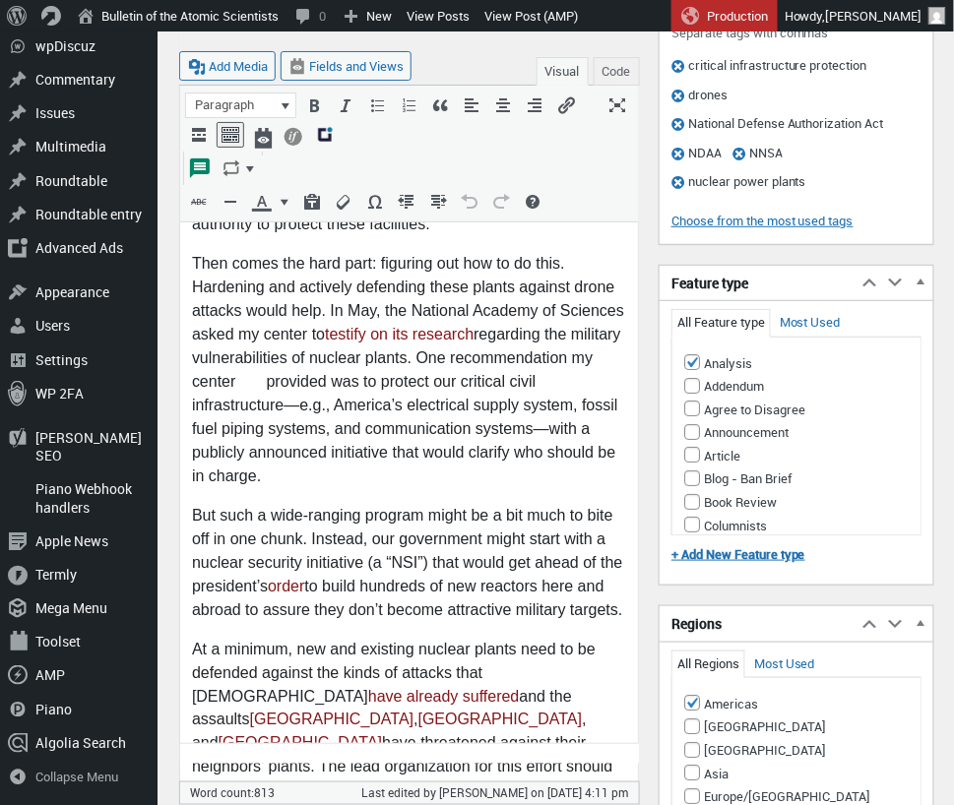
scroll to position [1672, 0]
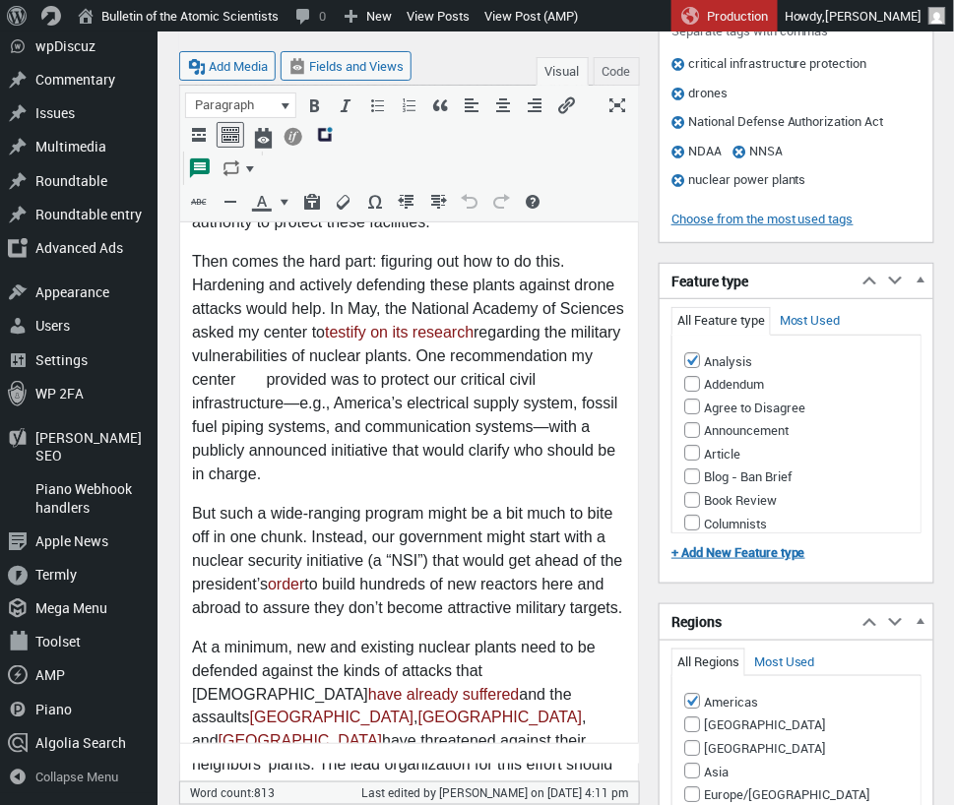
click at [286, 335] on p "Then comes the hard part: figuring out how to do this. Hardening and actively d…" at bounding box center [408, 370] width 434 height 236
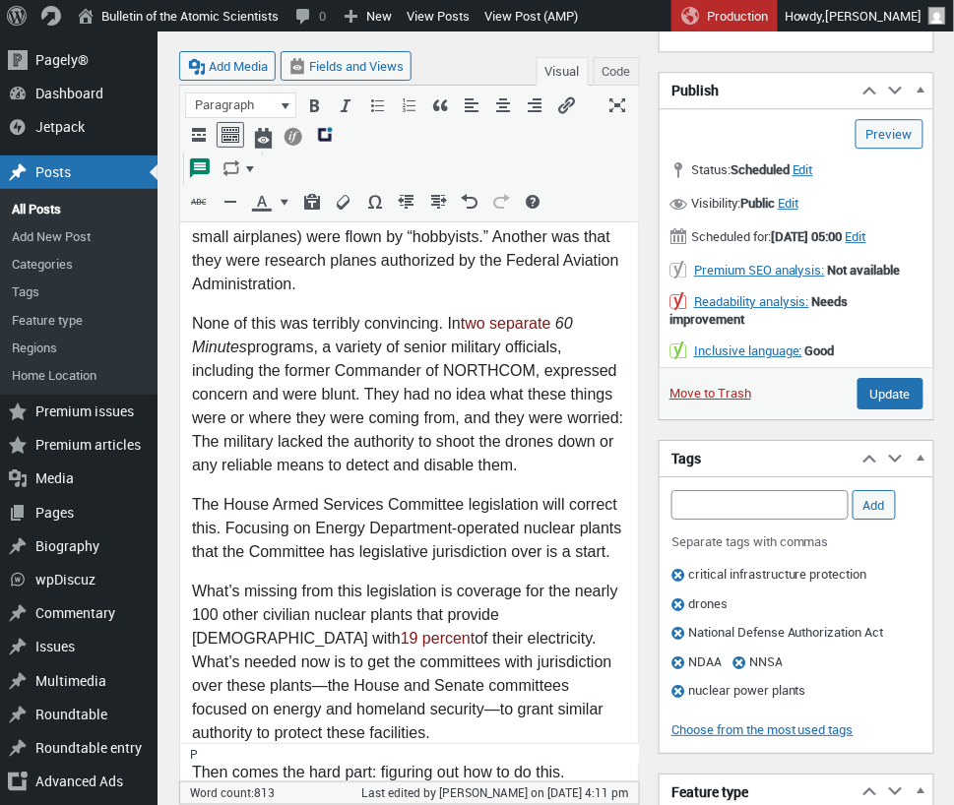
scroll to position [1142, 0]
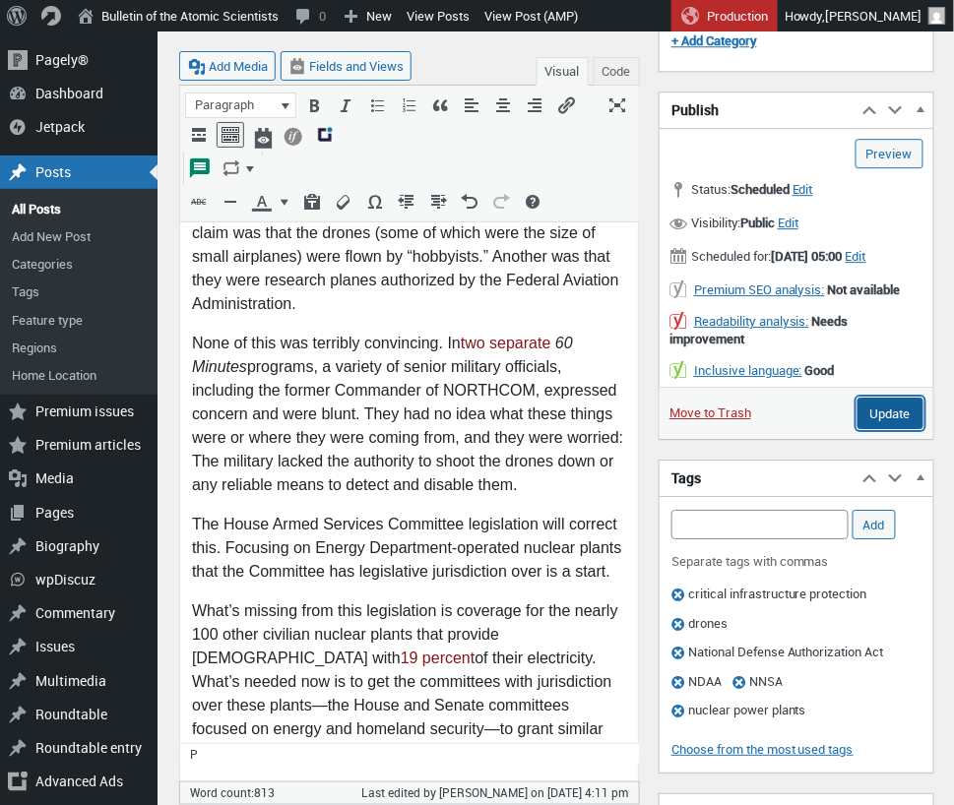
click at [894, 426] on input "Update" at bounding box center [890, 413] width 66 height 31
type input "Schedule"
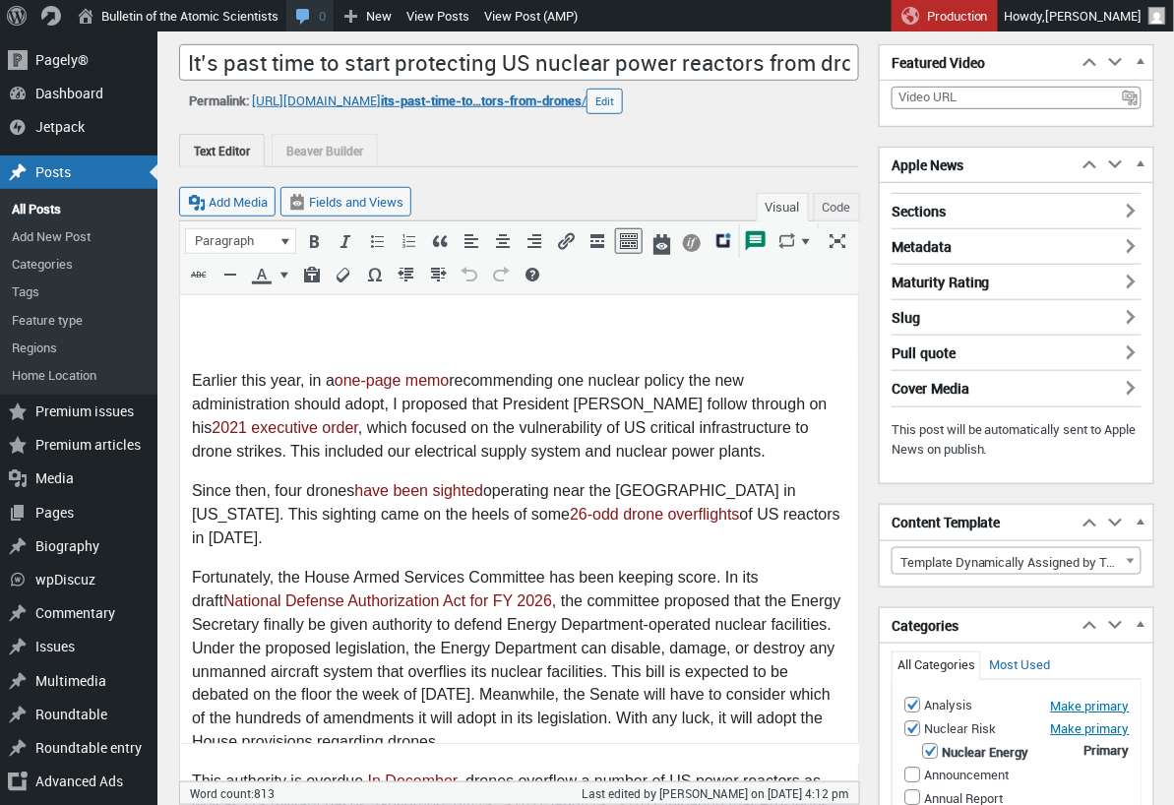
scroll to position [14, 0]
